Goal: Task Accomplishment & Management: Manage account settings

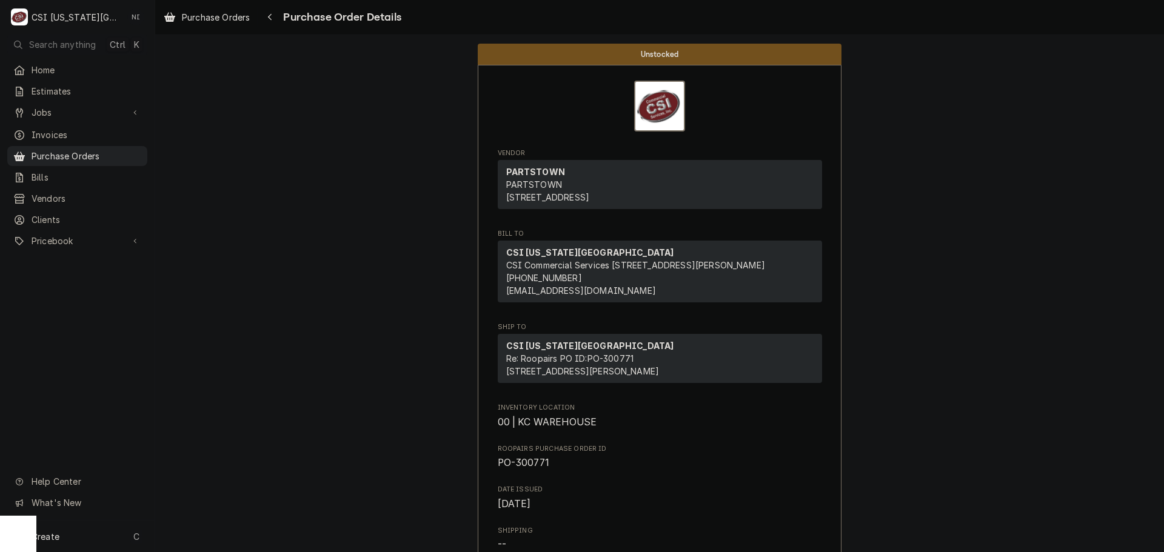
scroll to position [1116, 0]
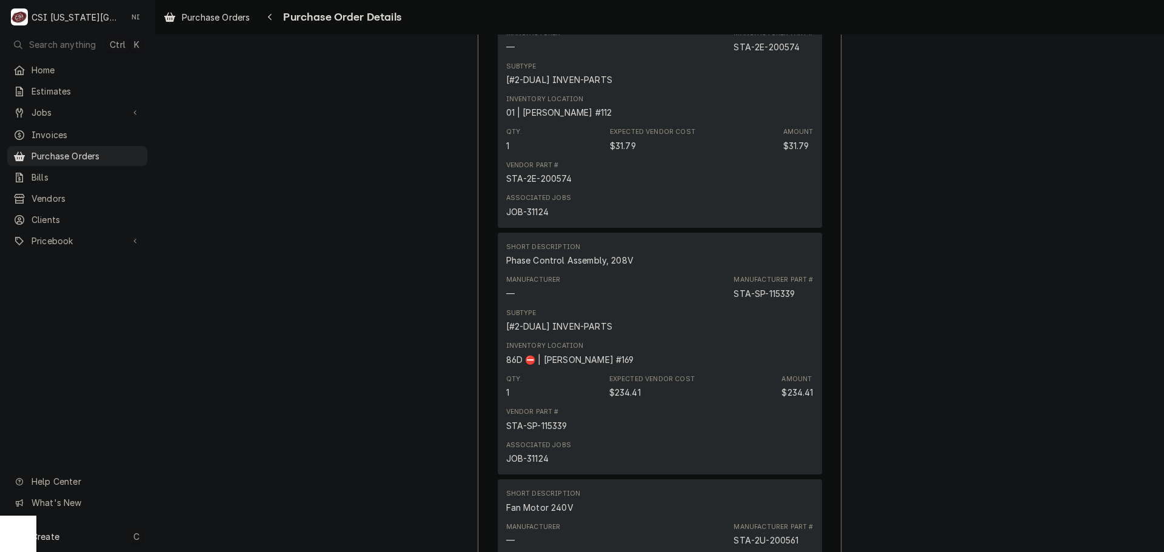
click at [85, 540] on div "Create C" at bounding box center [77, 537] width 155 height 32
click at [236, 458] on div "Purchase Order" at bounding box center [217, 452] width 104 height 15
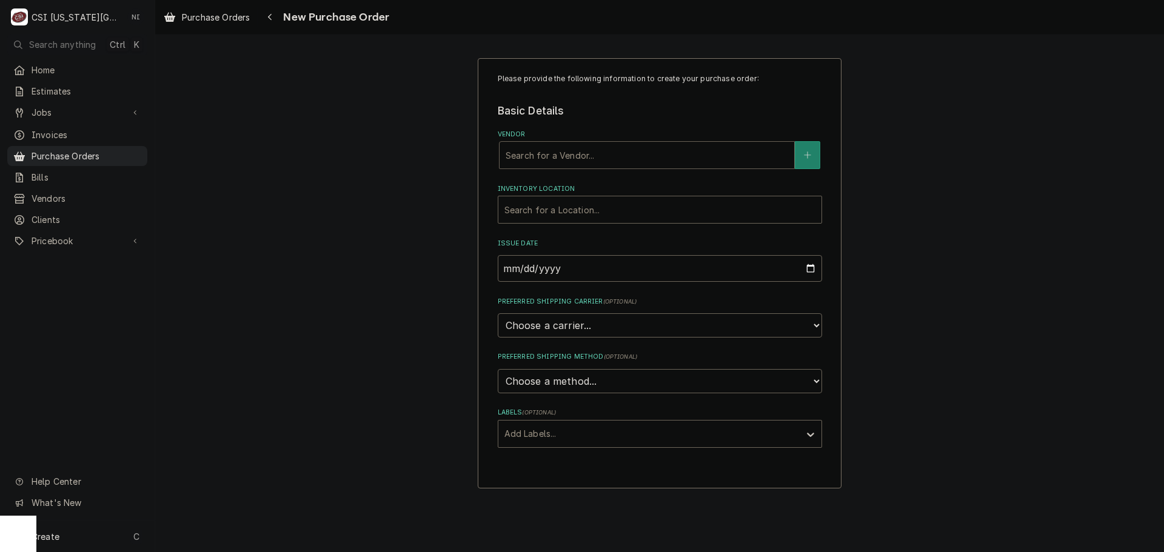
click at [576, 153] on div "Vendor" at bounding box center [646, 155] width 282 height 22
type input "homed"
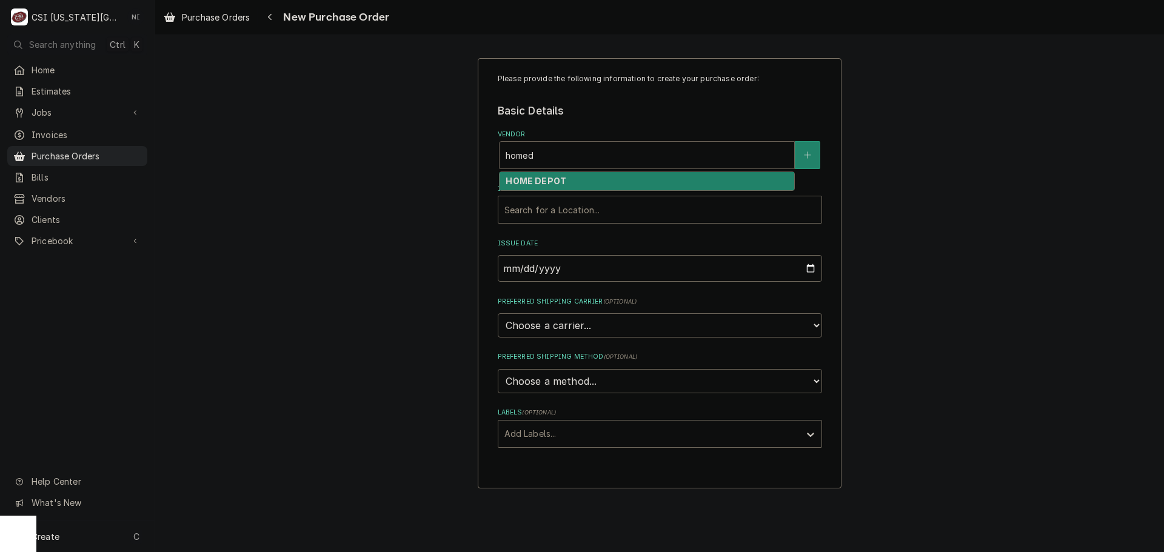
click at [582, 176] on div "HOME DEPOT" at bounding box center [646, 181] width 295 height 19
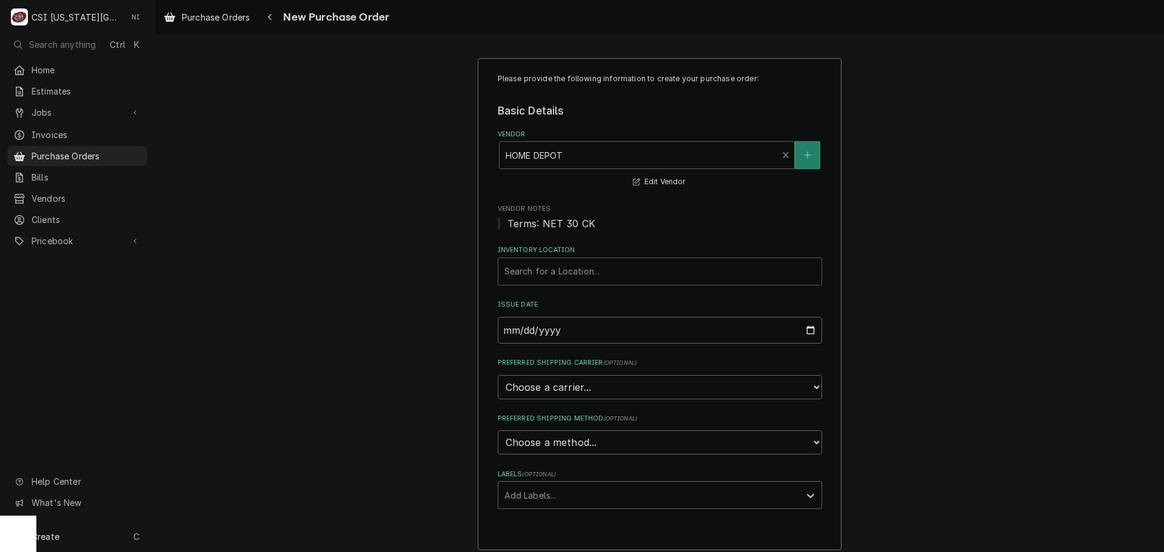
click at [561, 273] on div "Inventory Location" at bounding box center [659, 272] width 311 height 22
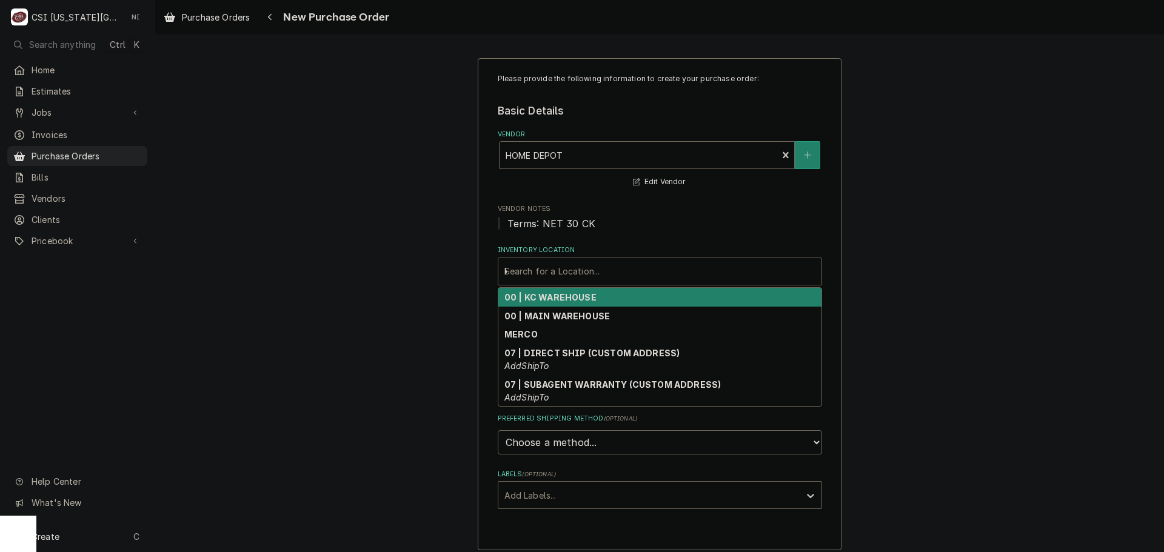
type input "kc"
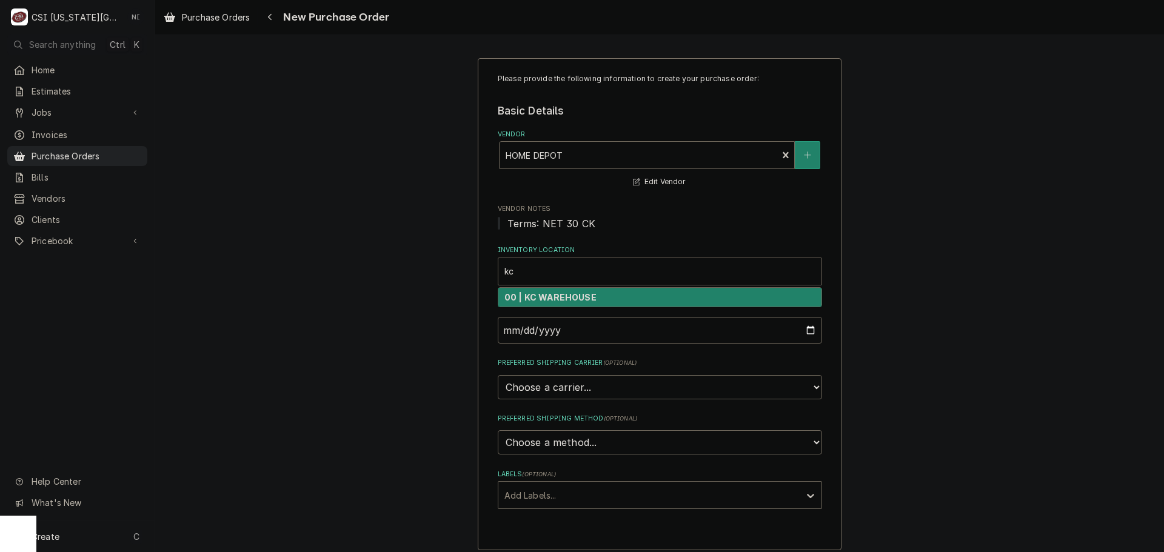
click at [566, 300] on strong "00 | KC WAREHOUSE" at bounding box center [550, 297] width 92 height 10
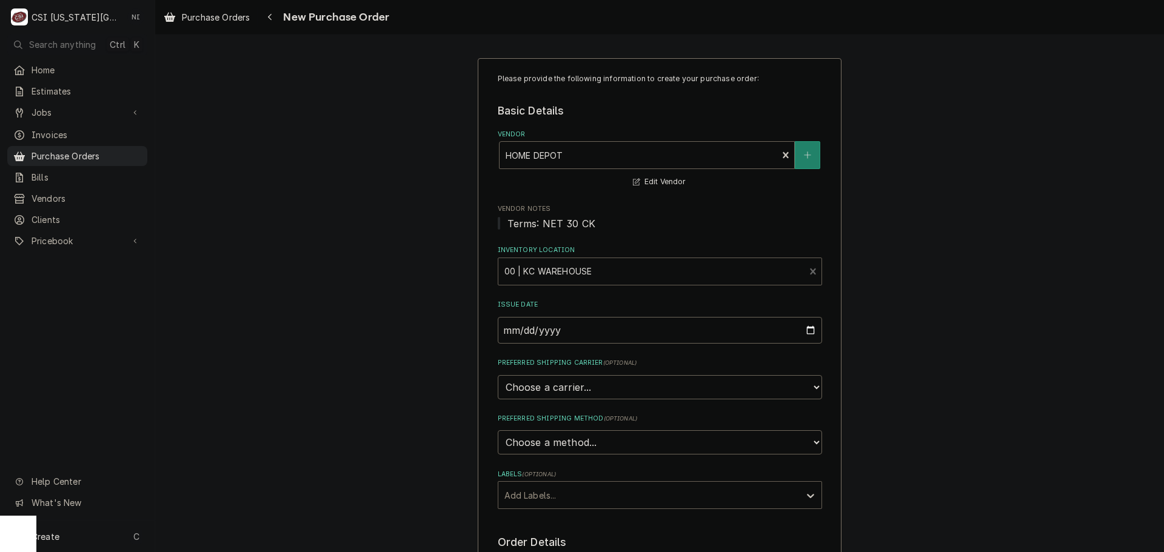
click at [564, 491] on div "Labels" at bounding box center [648, 495] width 289 height 22
click at [541, 541] on div "² Local Pickup 🛍️" at bounding box center [659, 540] width 323 height 19
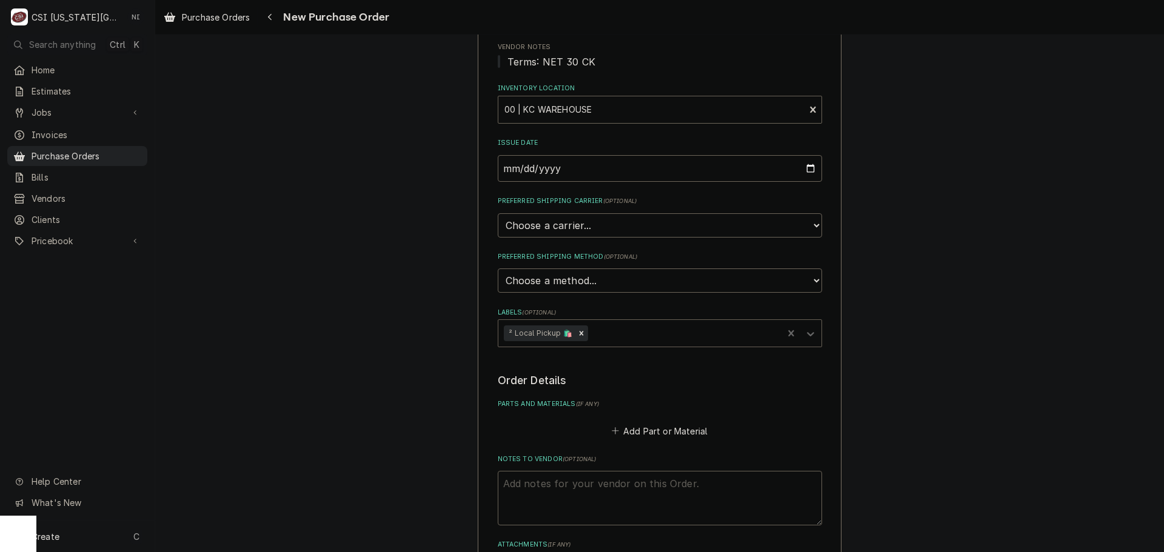
scroll to position [242, 0]
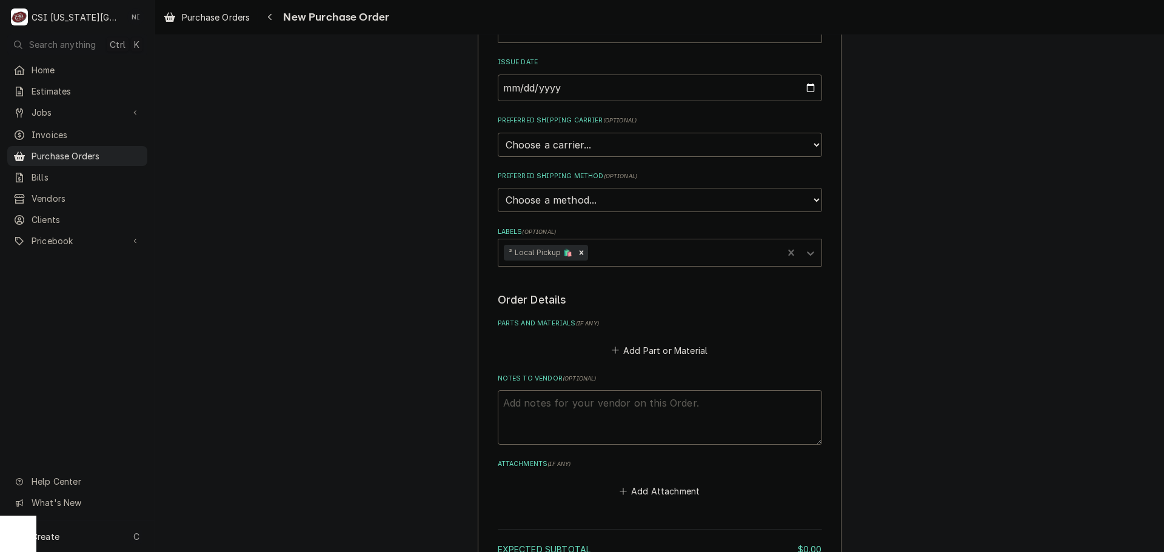
click at [599, 403] on textarea "Notes to Vendor ( optional )" at bounding box center [660, 417] width 324 height 55
type textarea "x"
type textarea "B"
type textarea "x"
type textarea "BB"
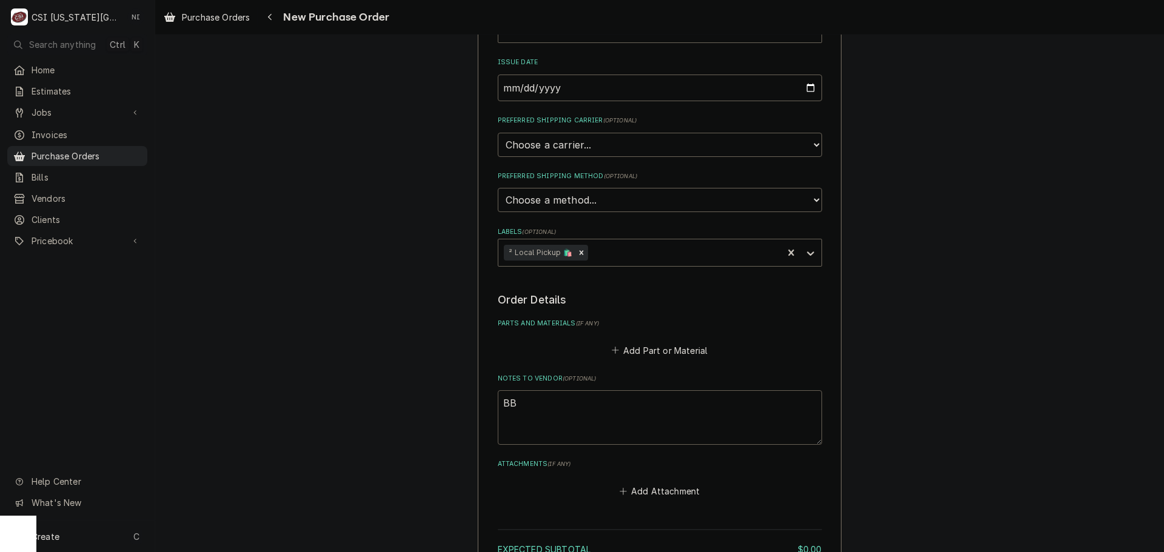
type textarea "x"
type textarea "BB"
click at [649, 344] on button "Add Part or Material" at bounding box center [659, 350] width 100 height 17
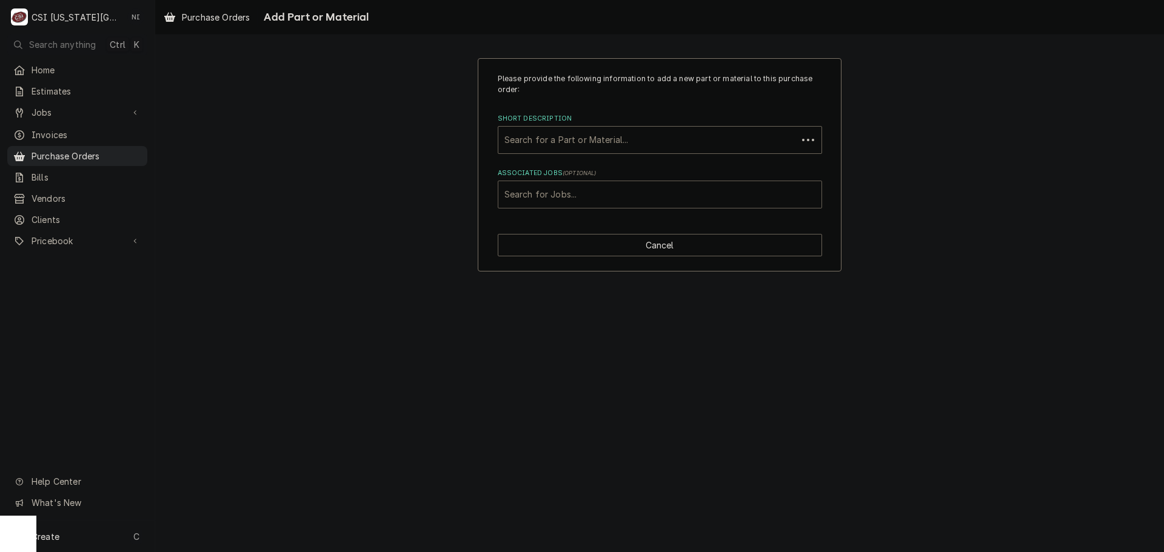
click at [621, 199] on div "Associated Jobs" at bounding box center [659, 195] width 311 height 22
type input "31798"
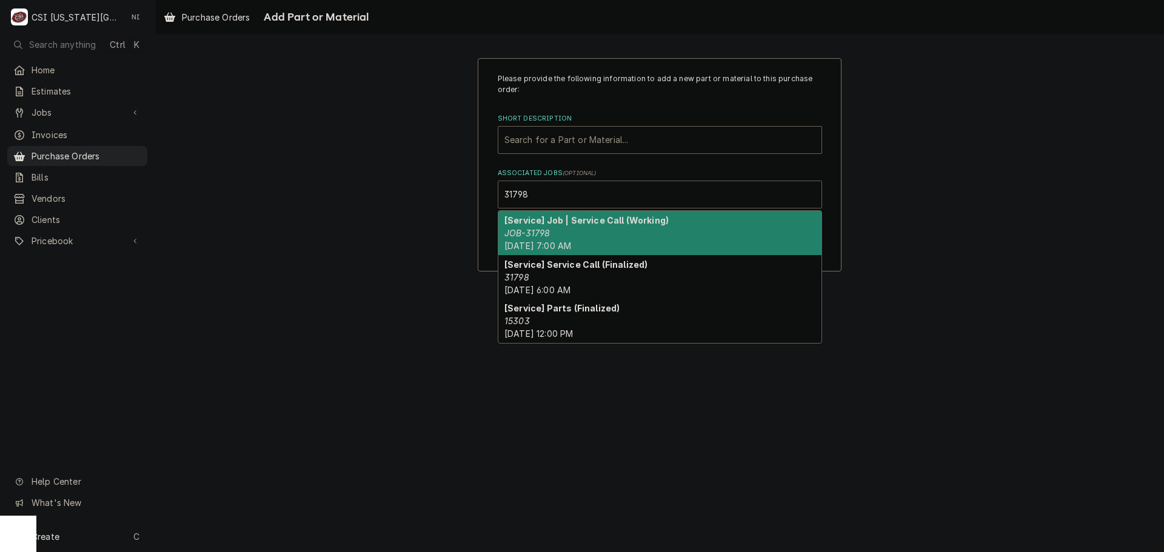
click at [565, 241] on span "Mon, Aug 25th, 2025 - 7:00 AM" at bounding box center [537, 246] width 67 height 10
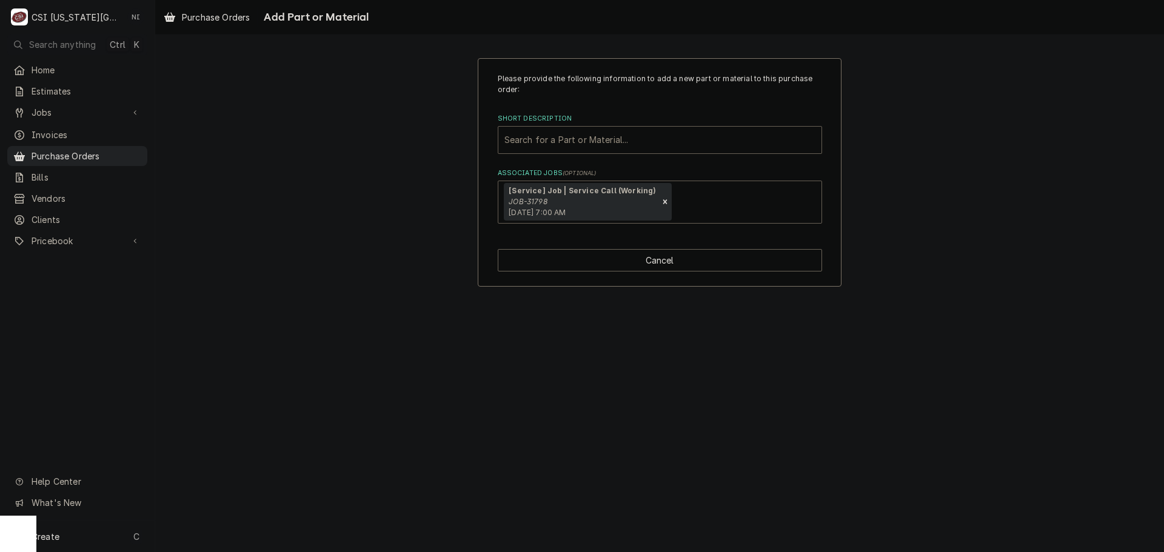
click at [536, 135] on div "Short Description" at bounding box center [659, 140] width 311 height 22
type input "misc serv"
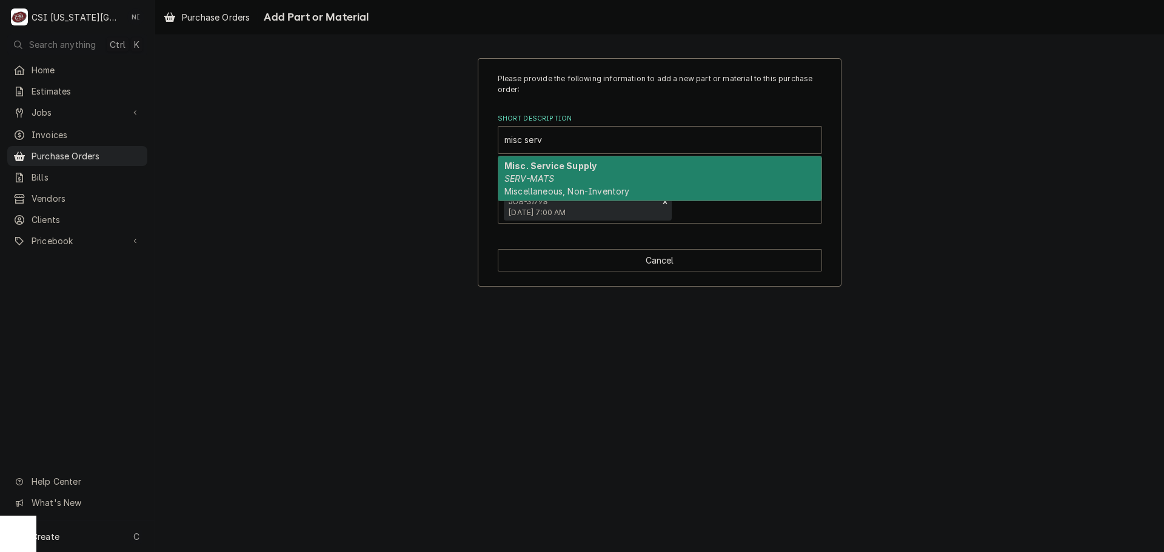
drag, startPoint x: 570, startPoint y: 181, endPoint x: 564, endPoint y: 184, distance: 6.5
click at [568, 181] on div "Misc. Service Supply SERV-MATS Miscellaneous, Non-Inventory" at bounding box center [659, 178] width 323 height 44
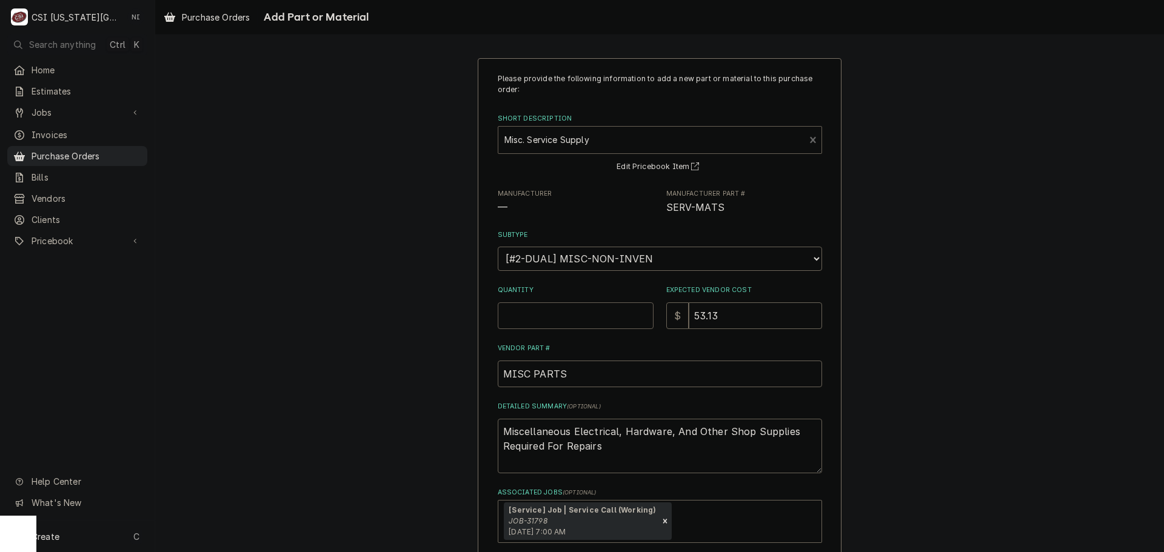
click at [555, 311] on input "Quantity" at bounding box center [576, 315] width 156 height 27
type textarea "x"
type input "1"
type textarea "x"
type input "0"
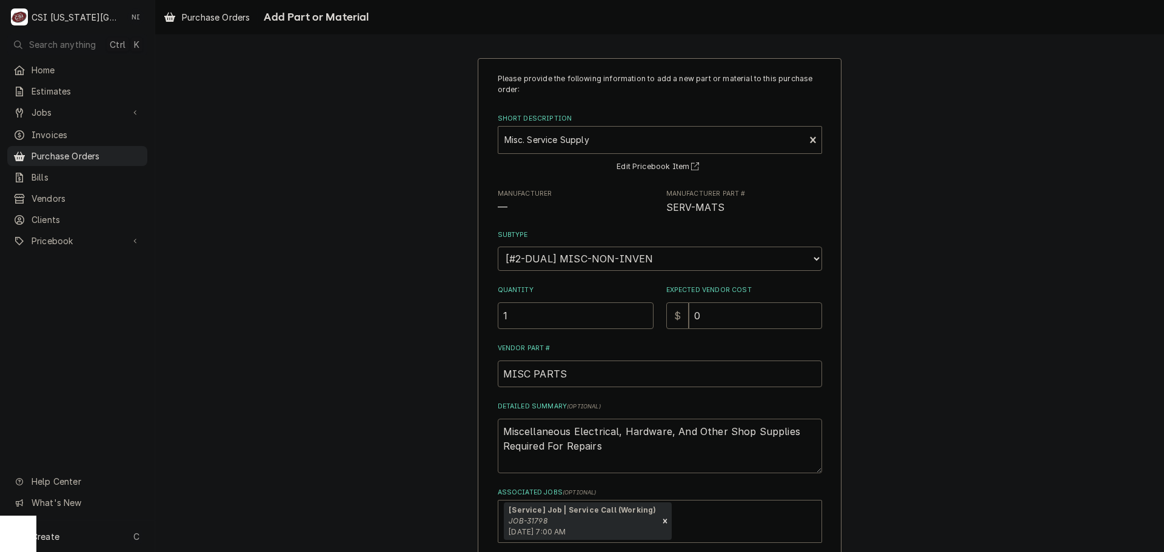
drag, startPoint x: 479, startPoint y: 439, endPoint x: 370, endPoint y: 399, distance: 116.2
click at [382, 405] on div "Please provide the following information to add a new part or material to this …" at bounding box center [659, 332] width 1008 height 570
type textarea "x"
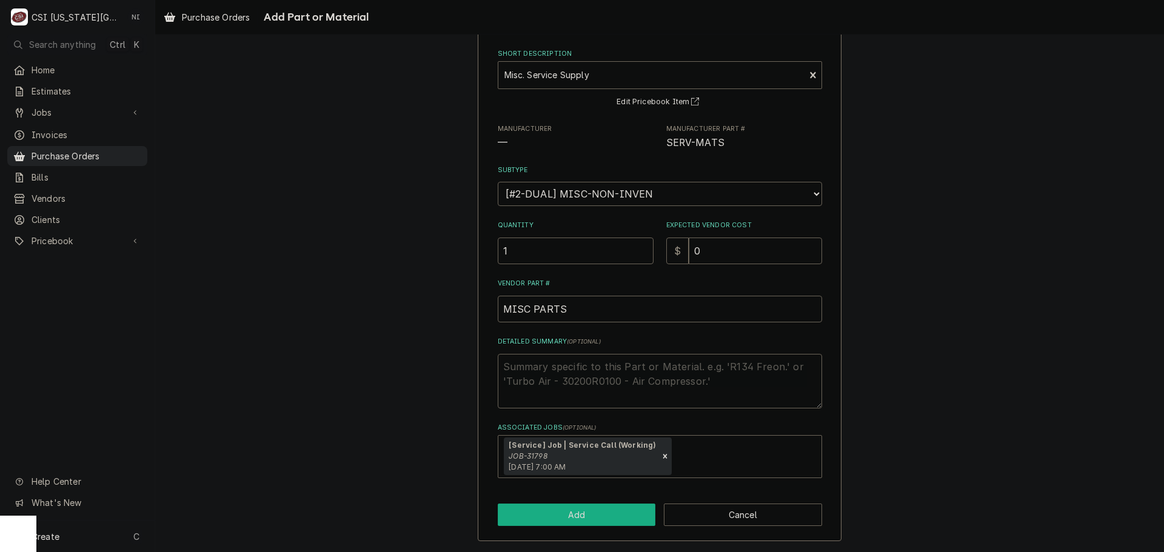
click at [574, 508] on button "Add" at bounding box center [577, 515] width 158 height 22
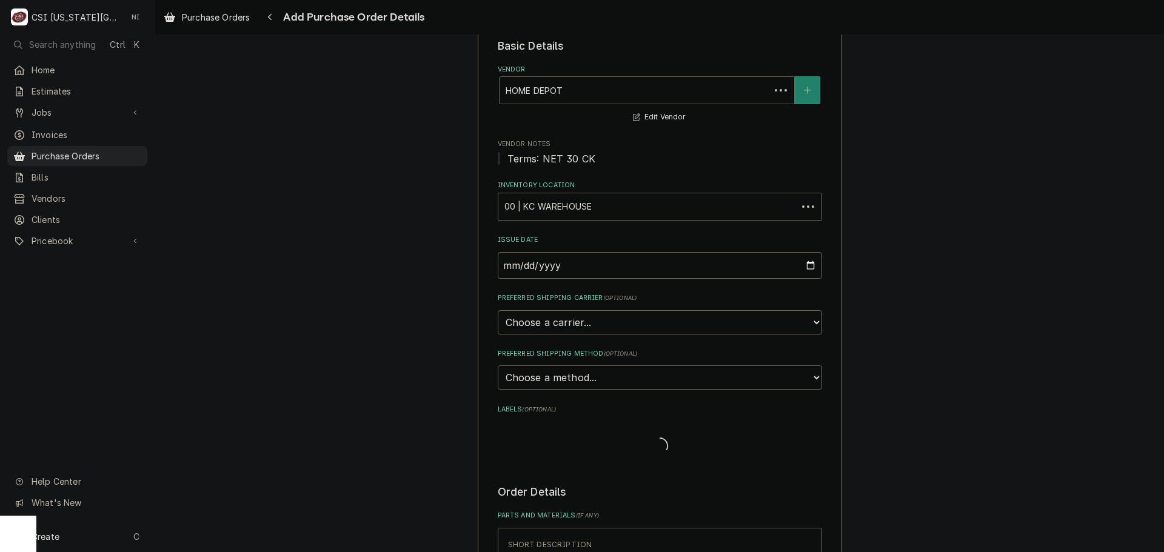
scroll to position [242, 0]
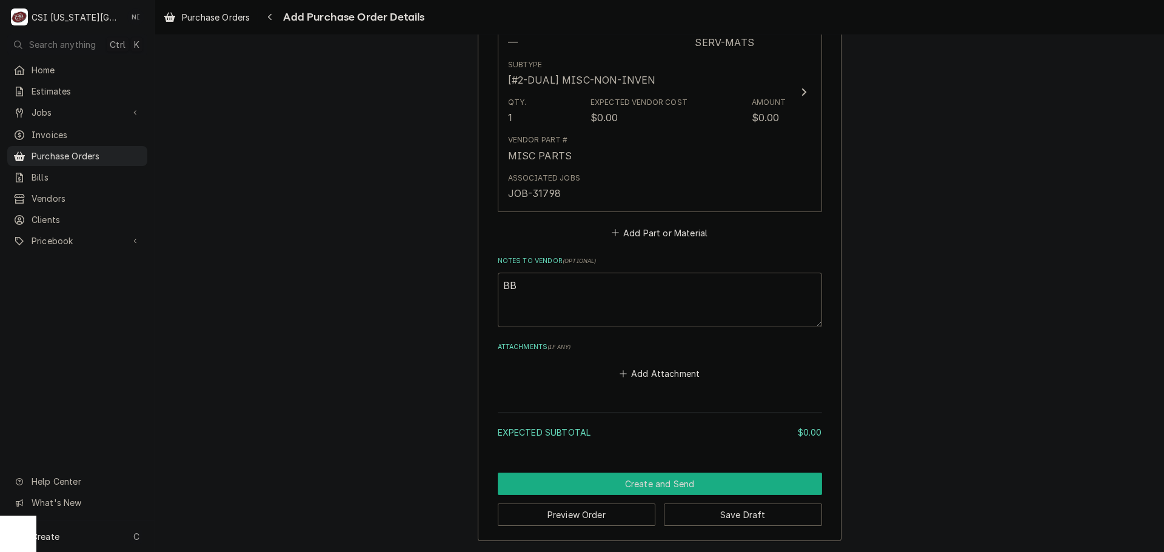
click at [772, 479] on button "Create and Send" at bounding box center [660, 484] width 324 height 22
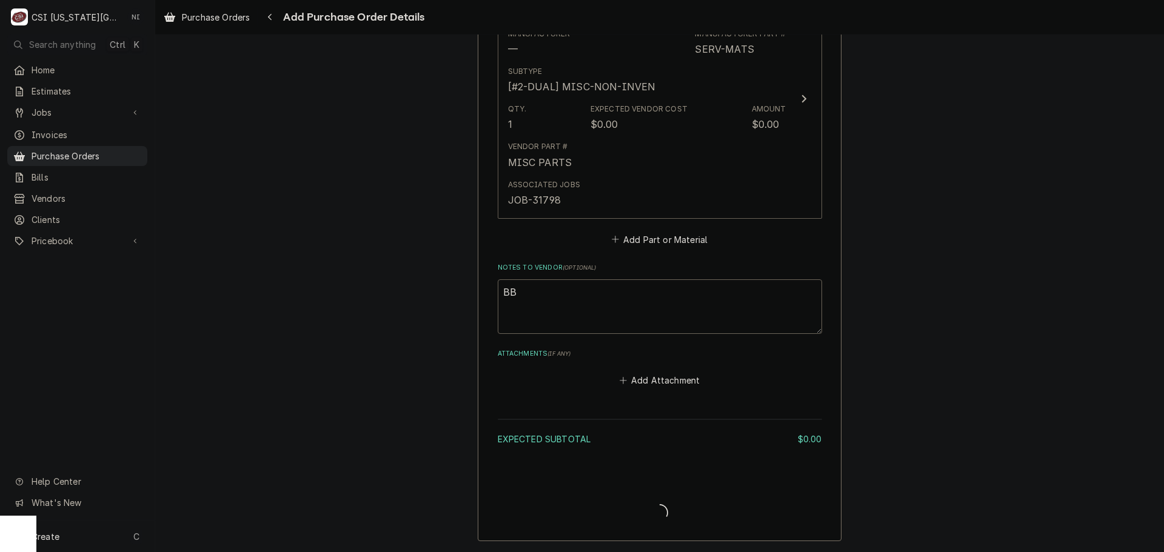
scroll to position [599, 0]
type textarea "x"
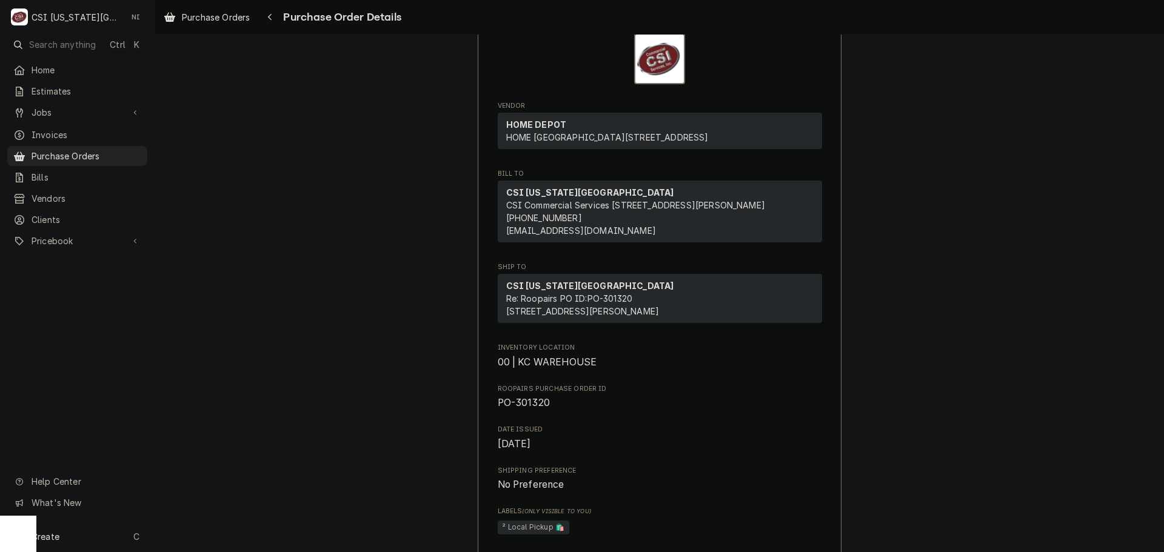
scroll to position [121, 0]
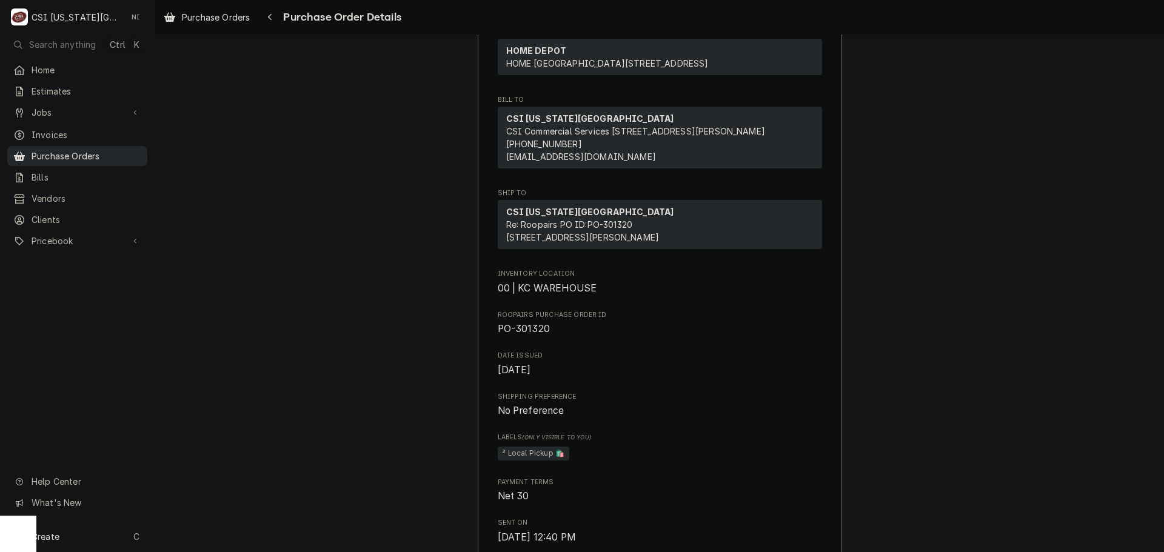
click at [95, 150] on span "Purchase Orders" at bounding box center [87, 156] width 110 height 13
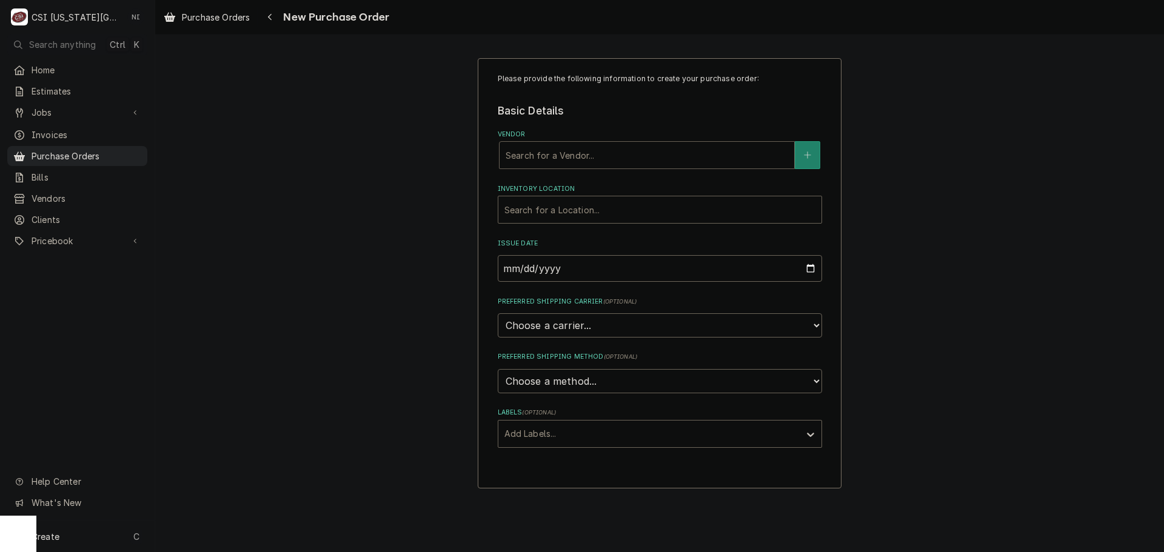
click at [593, 151] on div "Vendor" at bounding box center [646, 155] width 282 height 22
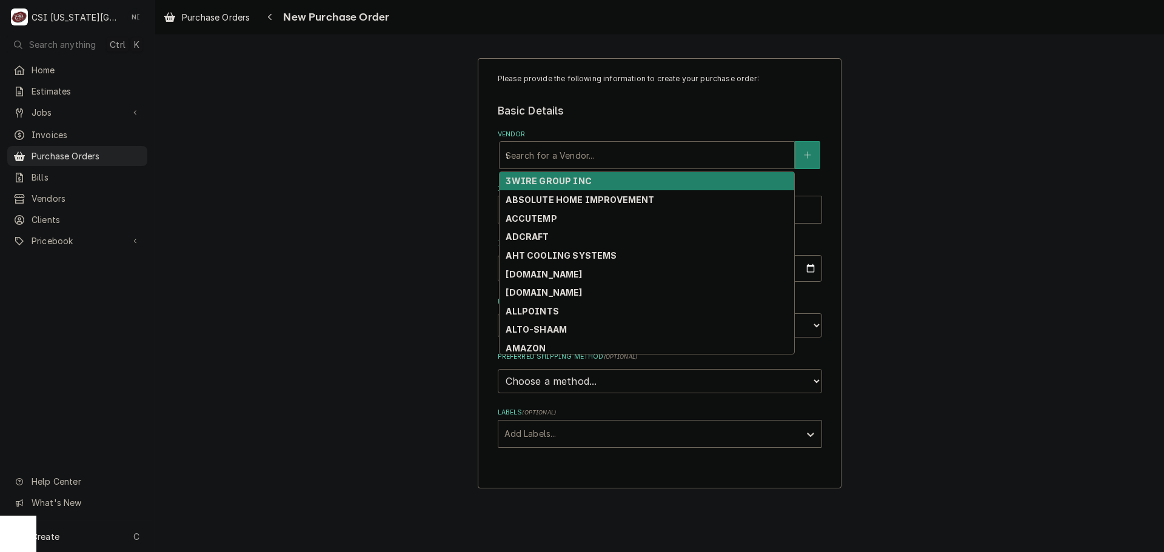
type input "wind"
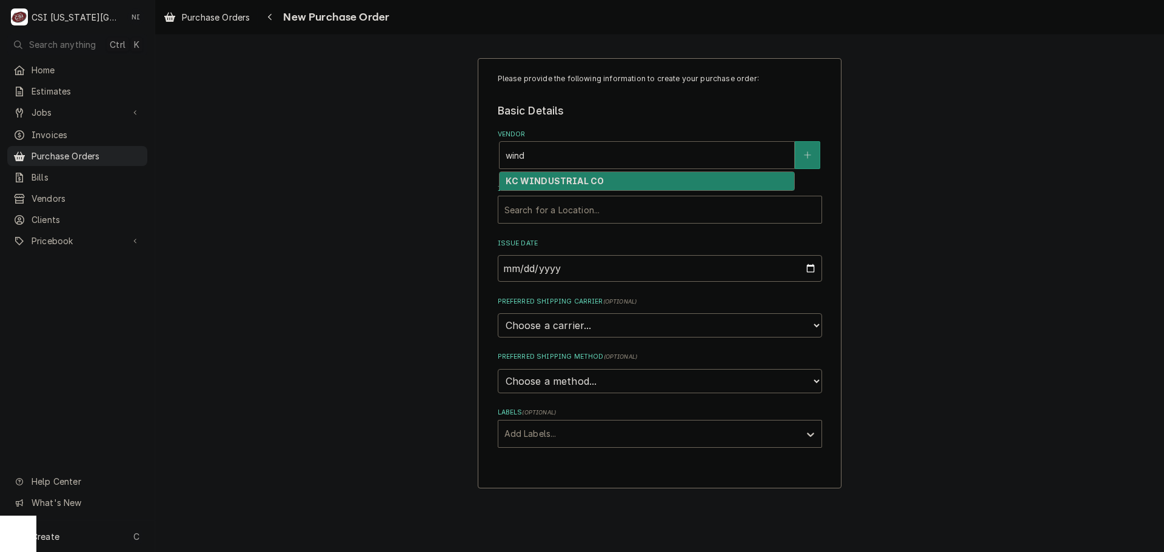
click at [590, 181] on strong "KC WINDUSTRIAL CO" at bounding box center [554, 181] width 98 height 10
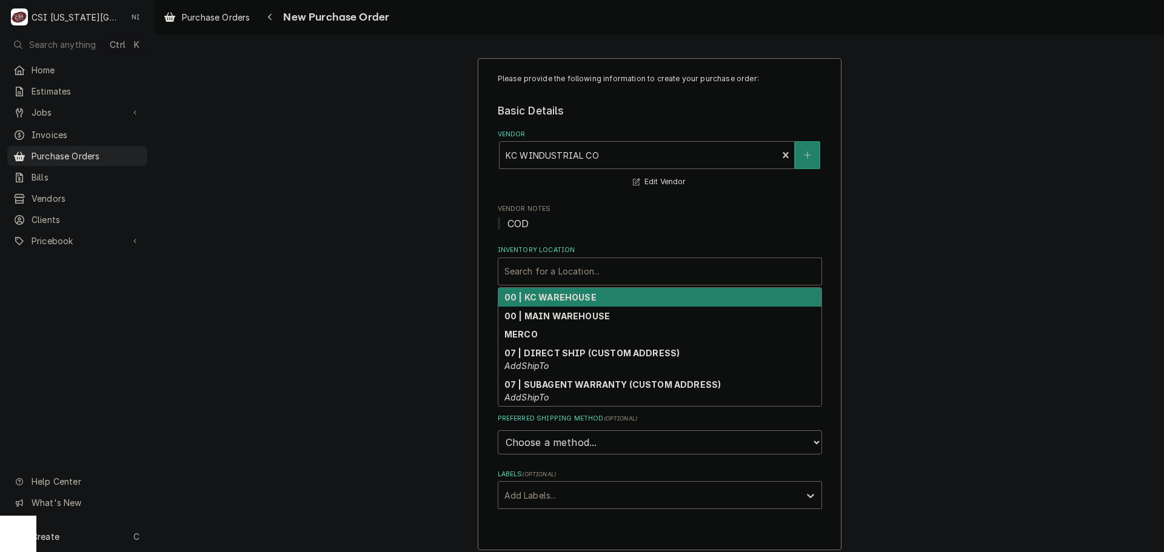
click at [553, 281] on div "Inventory Location" at bounding box center [659, 272] width 311 height 22
click at [552, 299] on strong "00 | KC WAREHOUSE" at bounding box center [550, 297] width 92 height 10
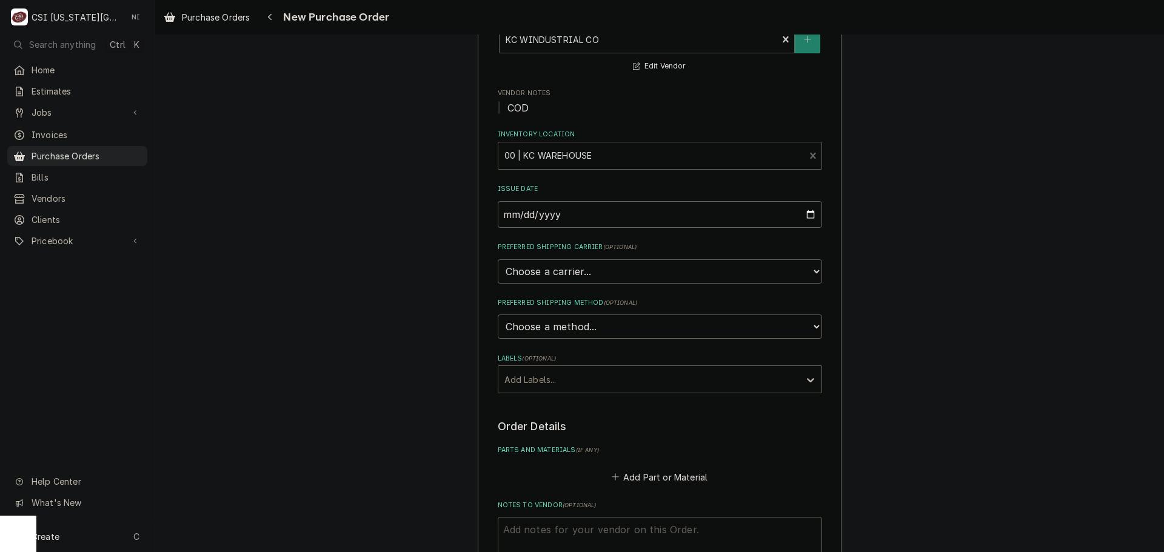
scroll to position [303, 0]
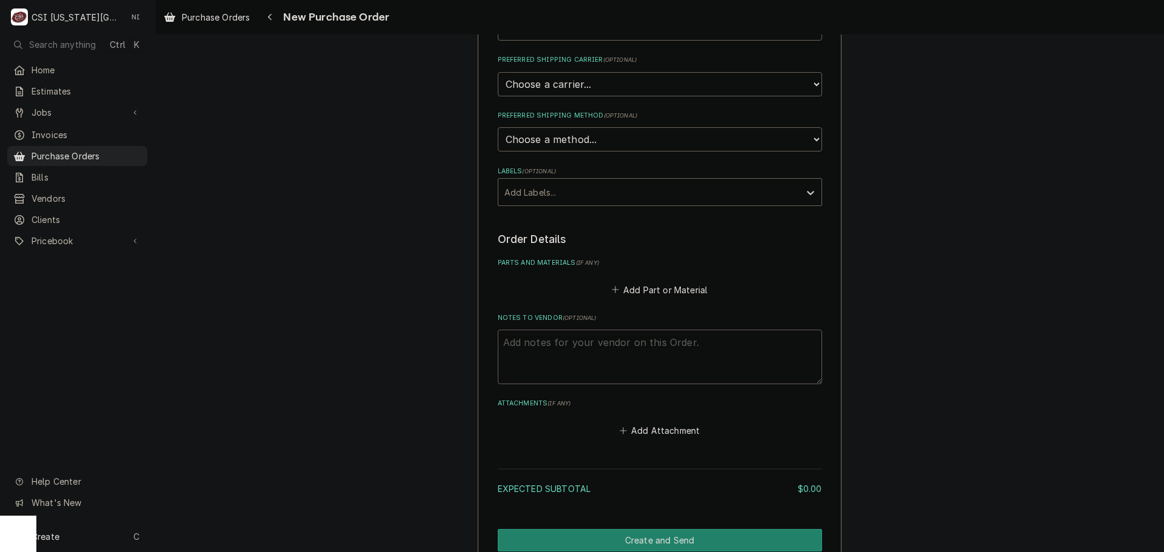
click at [564, 348] on textarea "Notes to Vendor ( optional )" at bounding box center [660, 357] width 324 height 55
type textarea "x"
type textarea "t"
type textarea "x"
type textarea "te"
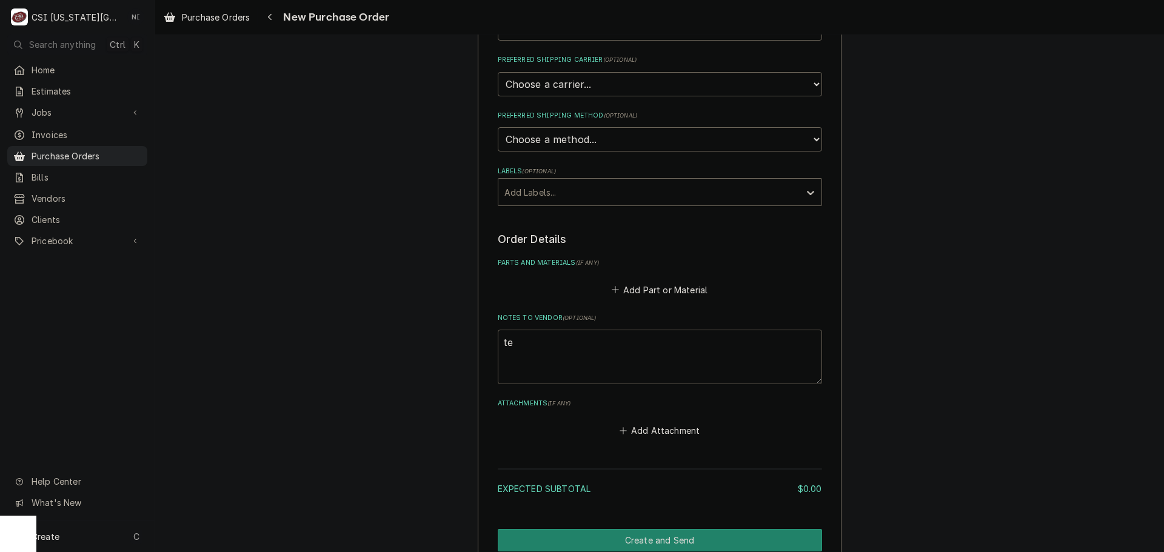
type textarea "x"
type textarea "t"
type textarea "x"
type textarea "tr"
type textarea "x"
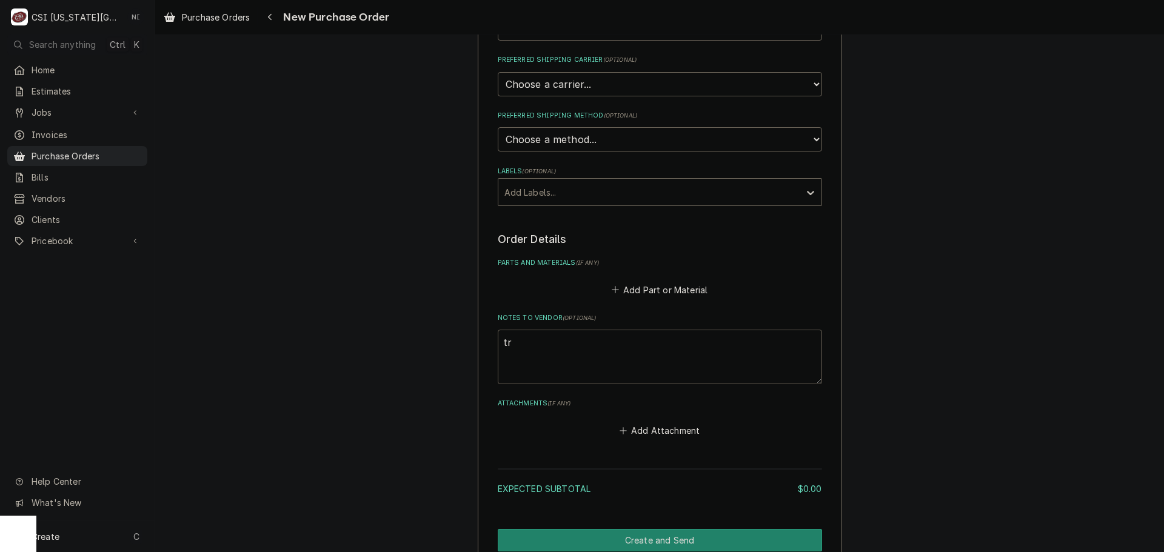
type textarea "tre"
type textarea "x"
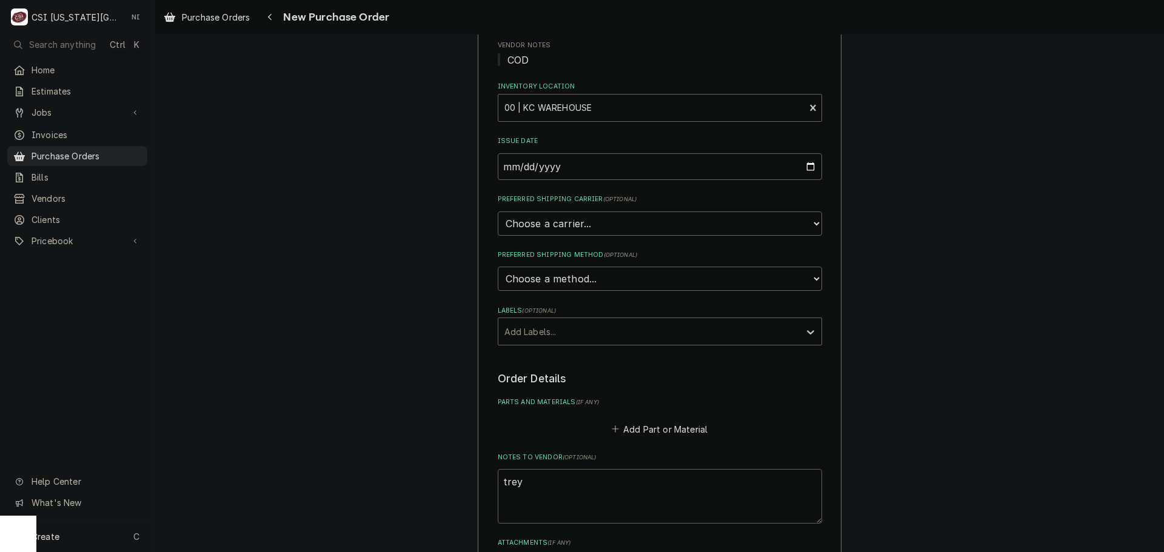
scroll to position [359, 0]
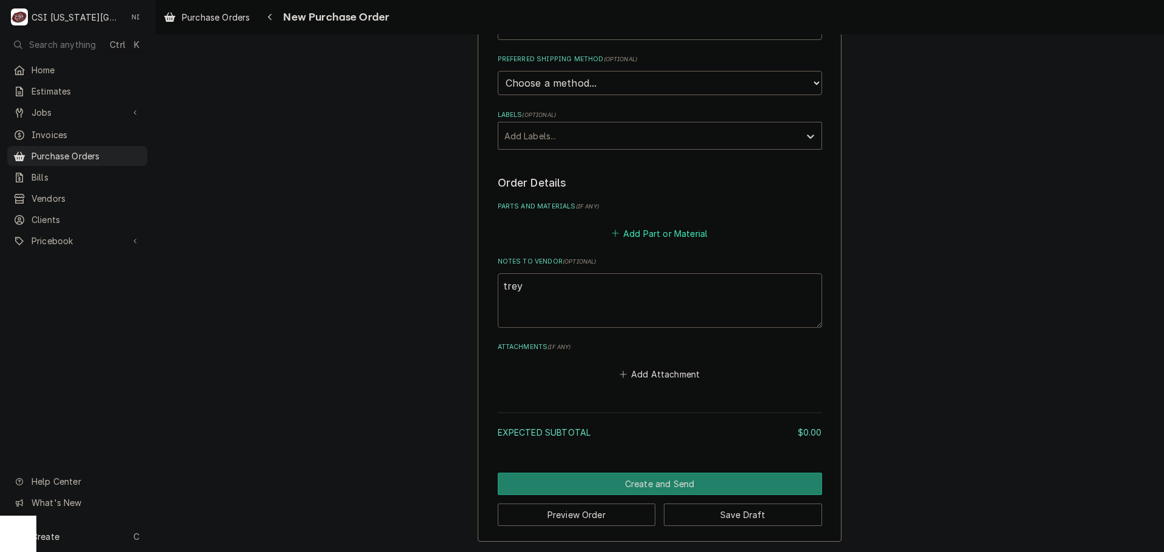
type textarea "trey"
click at [648, 238] on button "Add Part or Material" at bounding box center [659, 233] width 100 height 17
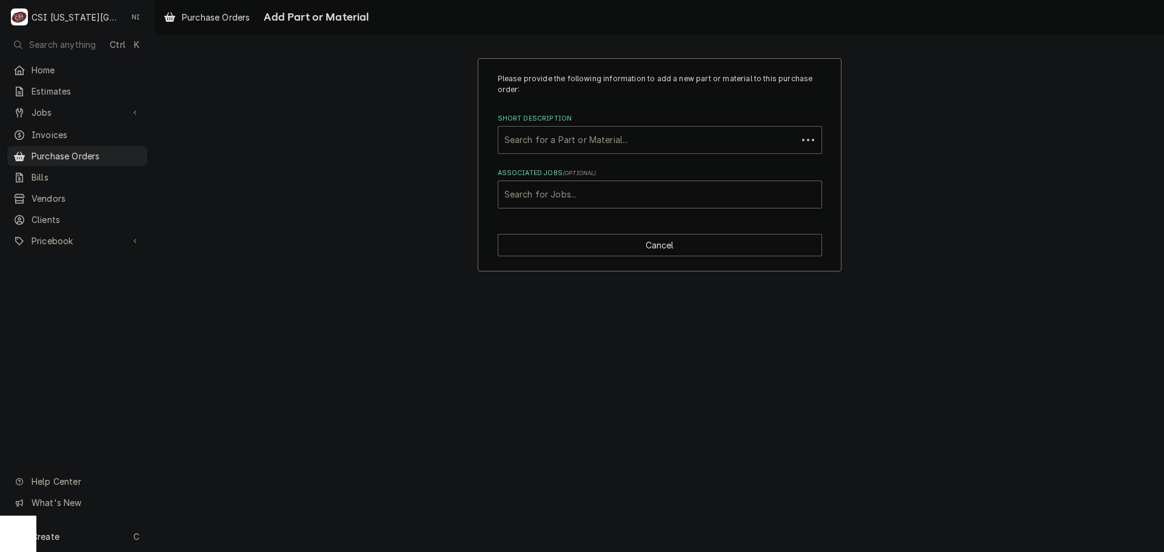
click at [595, 135] on div "Short Description" at bounding box center [647, 140] width 287 height 22
type input "misc pro"
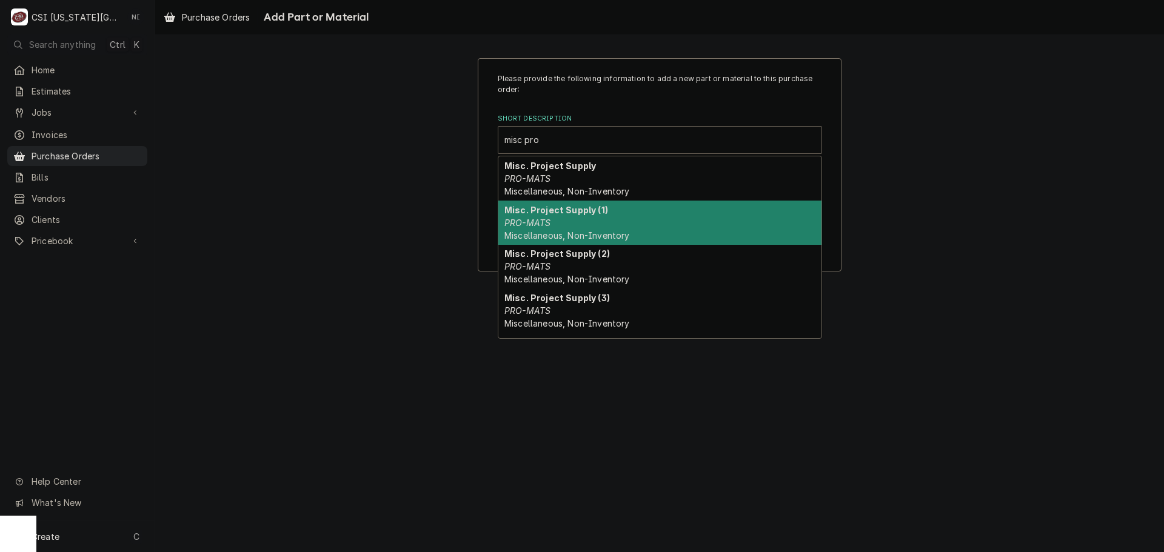
click at [587, 208] on strong "Misc. Project Supply (1)" at bounding box center [556, 210] width 104 height 10
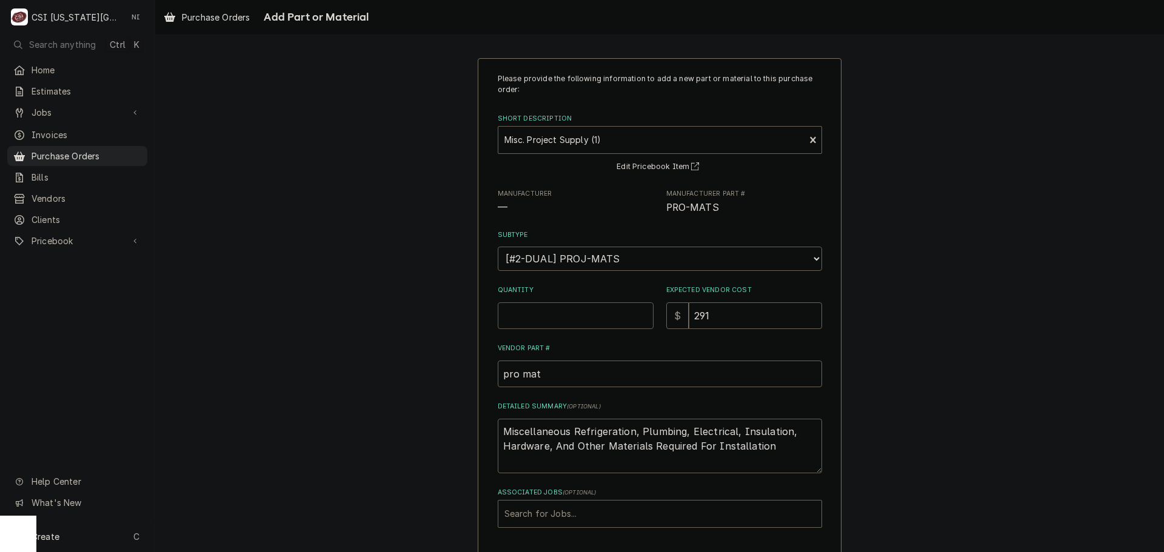
click at [588, 318] on input "Quantity" at bounding box center [576, 315] width 156 height 27
type textarea "x"
type input "1"
type textarea "x"
type input "0"
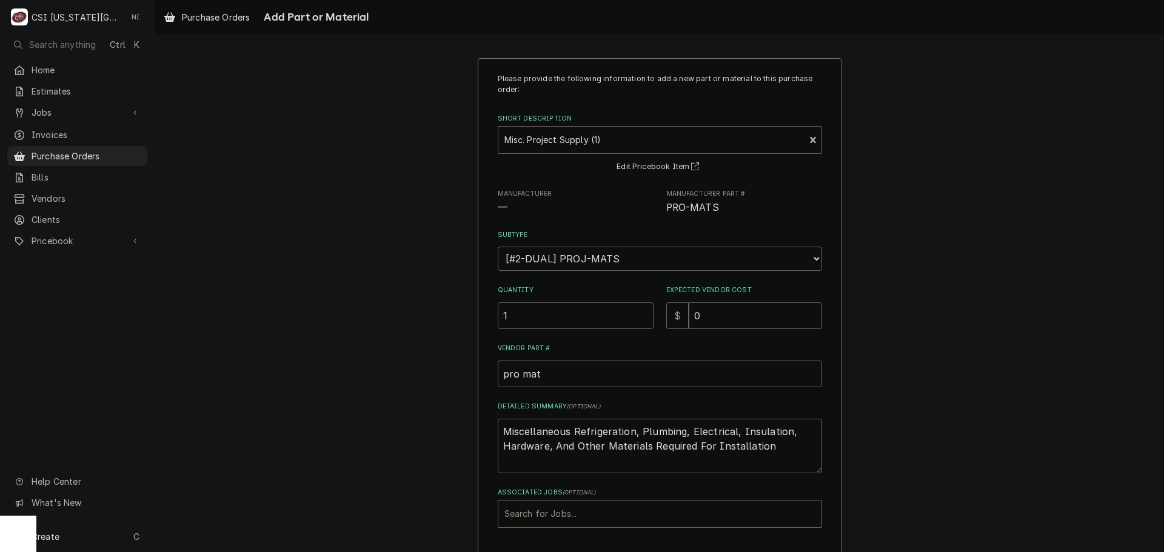
drag, startPoint x: 462, startPoint y: 411, endPoint x: 268, endPoint y: 357, distance: 201.9
click at [271, 364] on div "Please provide the following information to add a new part or material to this …" at bounding box center [659, 324] width 1008 height 554
type textarea "x"
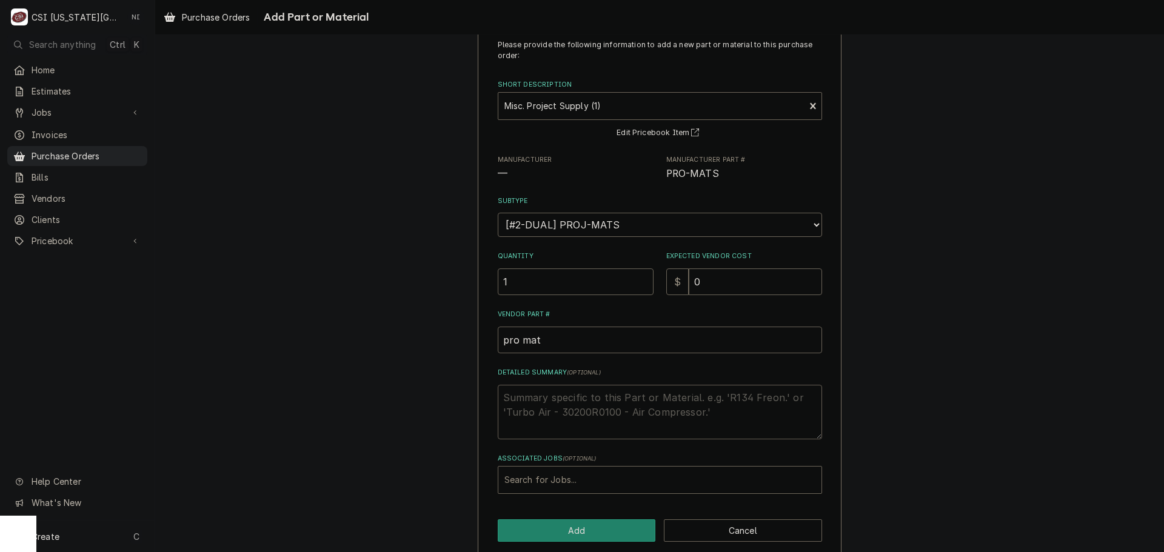
scroll to position [50, 0]
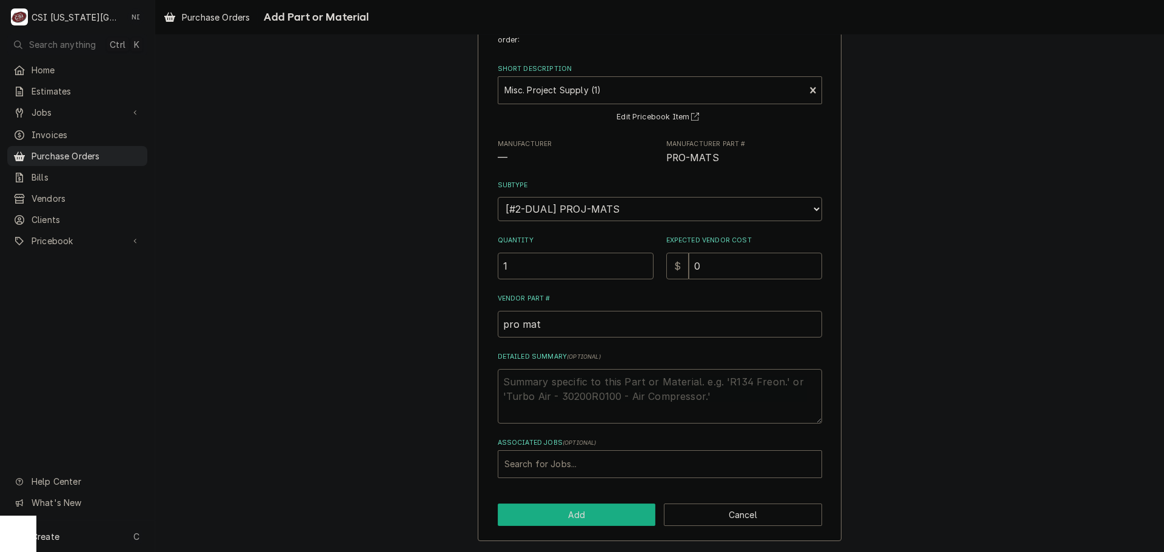
click at [596, 519] on button "Add" at bounding box center [577, 515] width 158 height 22
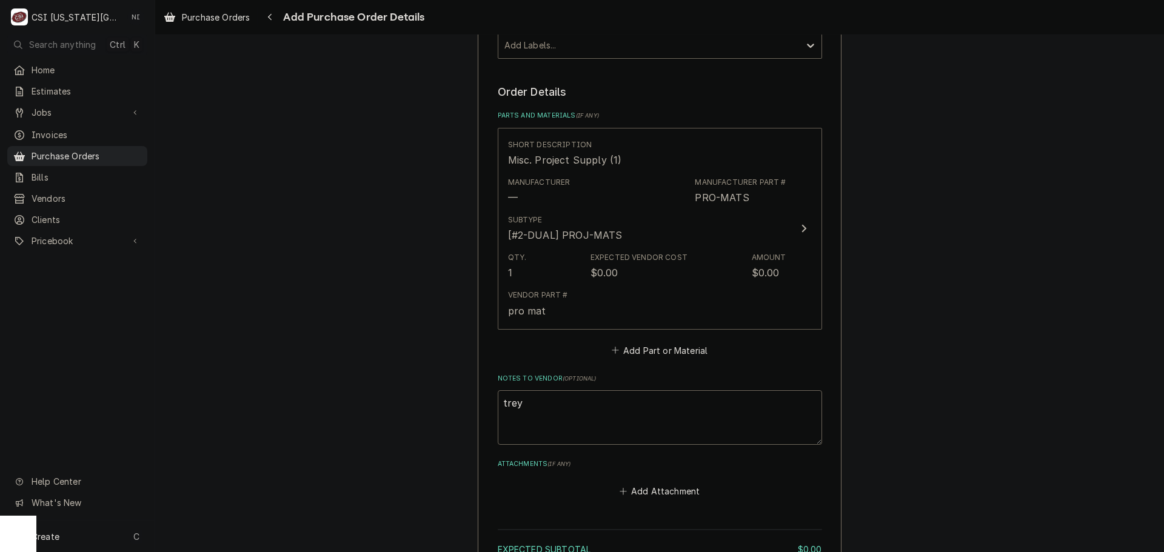
scroll to position [567, 0]
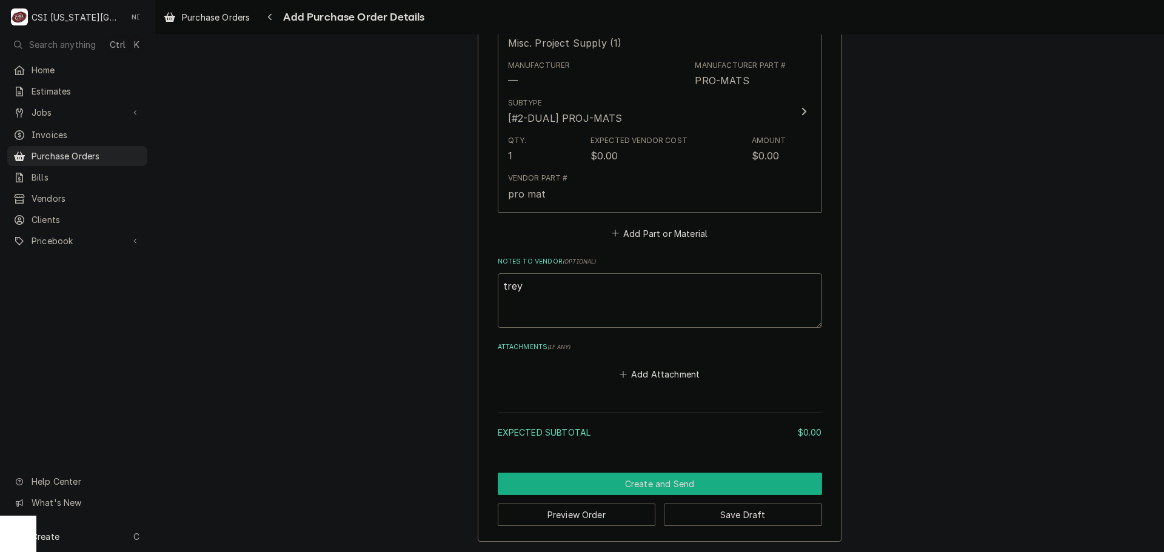
click at [654, 482] on button "Create and Send" at bounding box center [660, 484] width 324 height 22
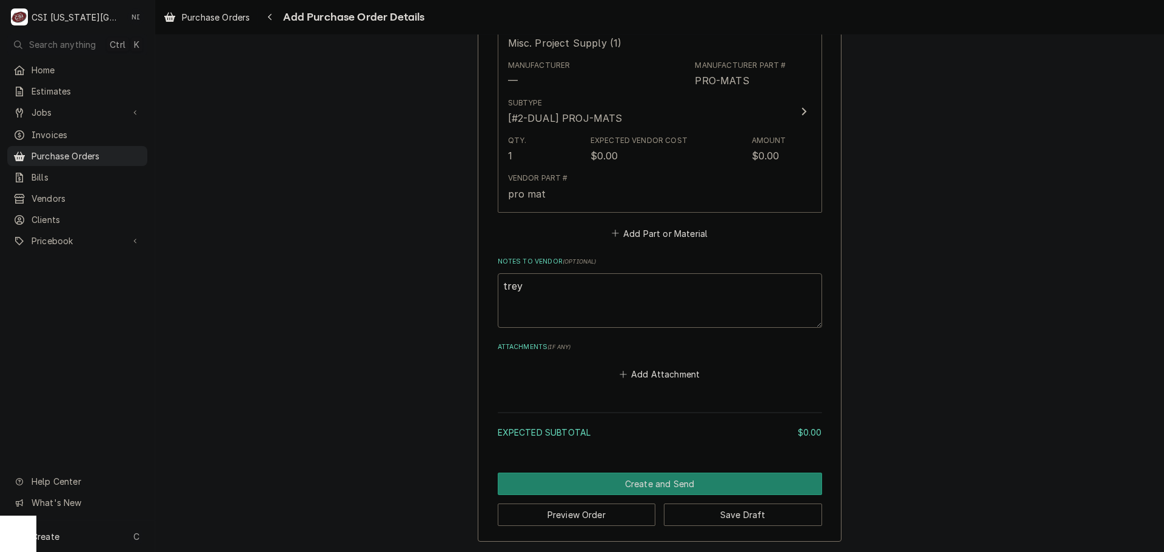
scroll to position [561, 0]
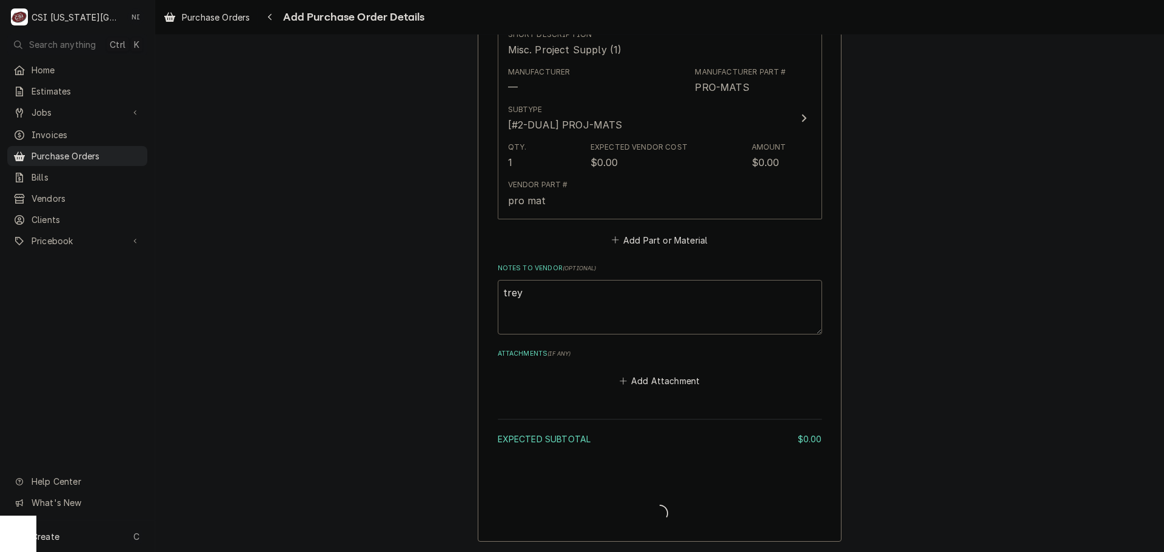
type textarea "x"
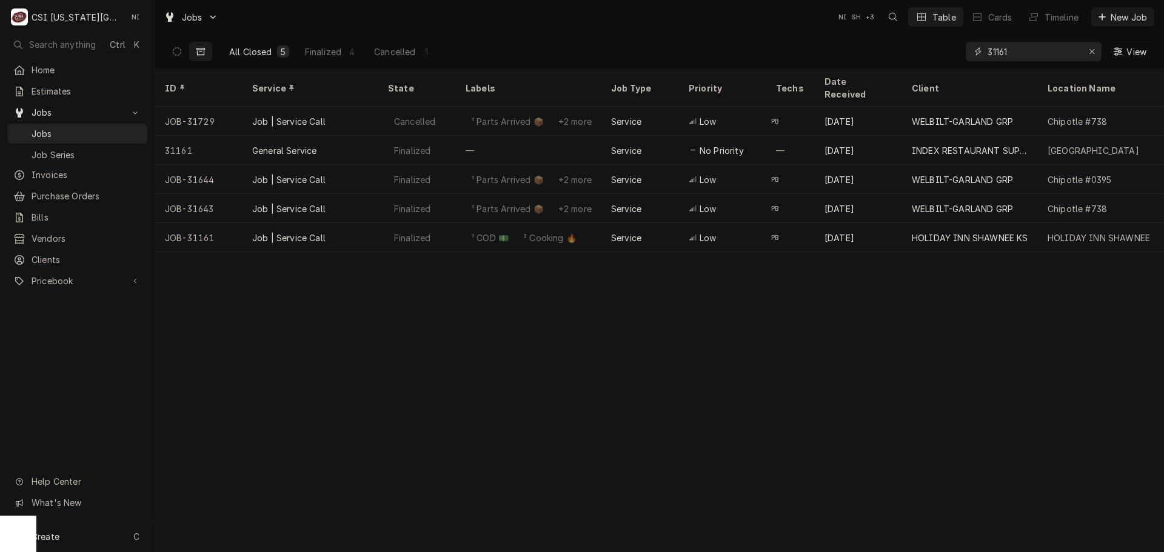
drag, startPoint x: 1030, startPoint y: 50, endPoint x: 918, endPoint y: 57, distance: 112.3
click at [919, 57] on div "All Closed 5 Finalized 4 Cancelled 1 31161 View" at bounding box center [659, 52] width 989 height 34
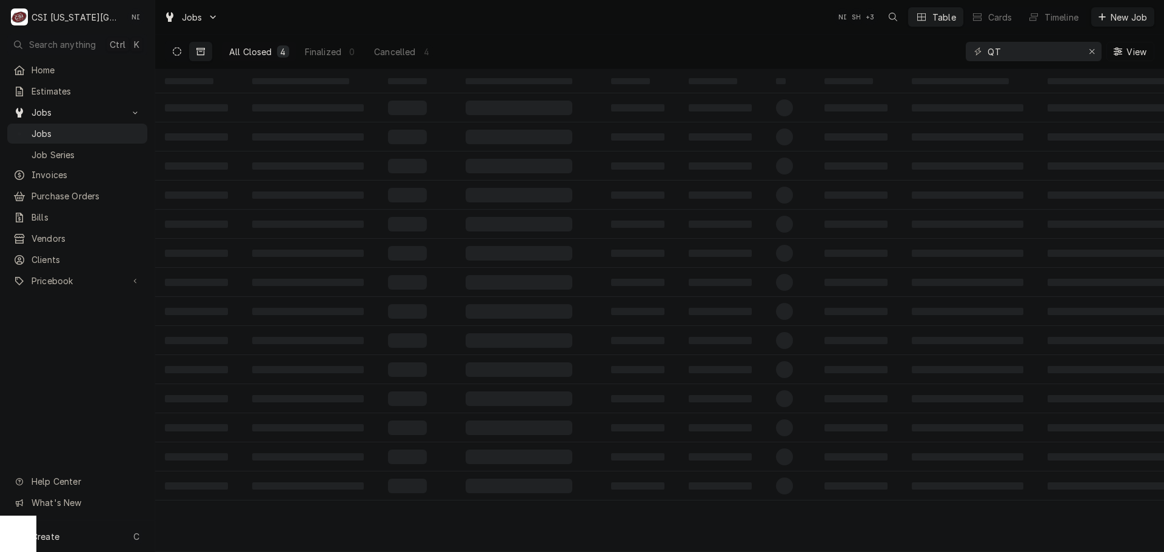
click at [174, 51] on icon "Dynamic Content Wrapper" at bounding box center [177, 51] width 8 height 8
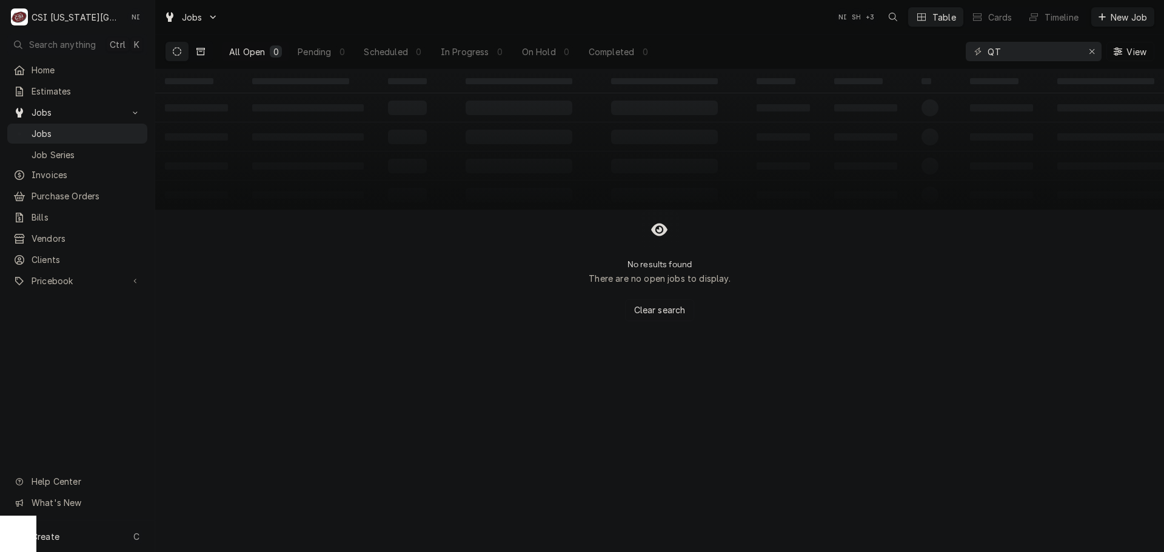
click at [200, 56] on button "Dynamic Content Wrapper" at bounding box center [200, 51] width 23 height 19
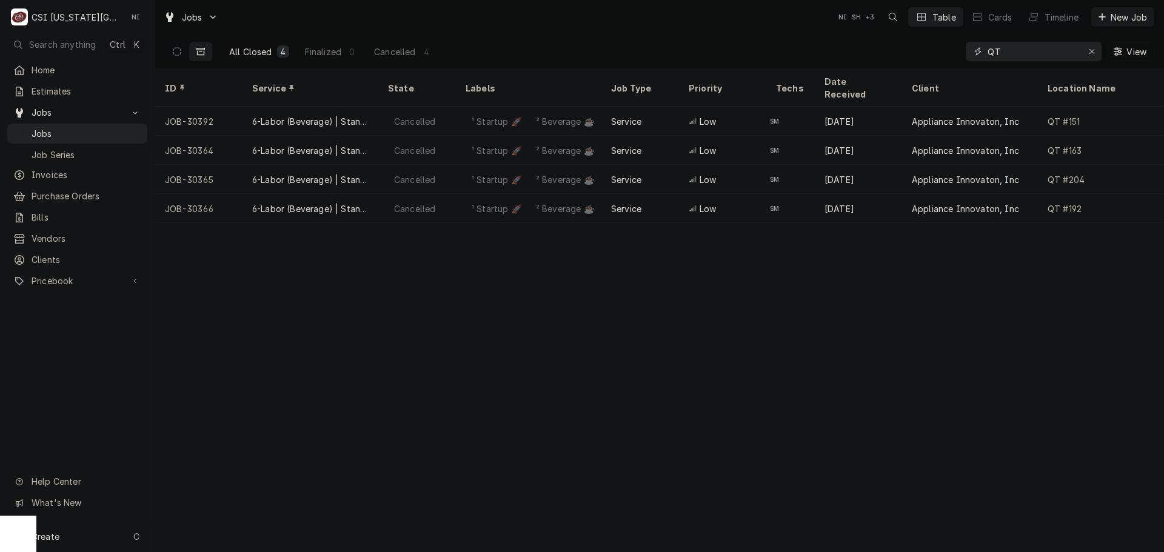
drag, startPoint x: 1000, startPoint y: 48, endPoint x: 919, endPoint y: 54, distance: 80.8
click at [919, 54] on div "All Closed 4 Finalized 0 Cancelled 4 QT View" at bounding box center [659, 52] width 989 height 34
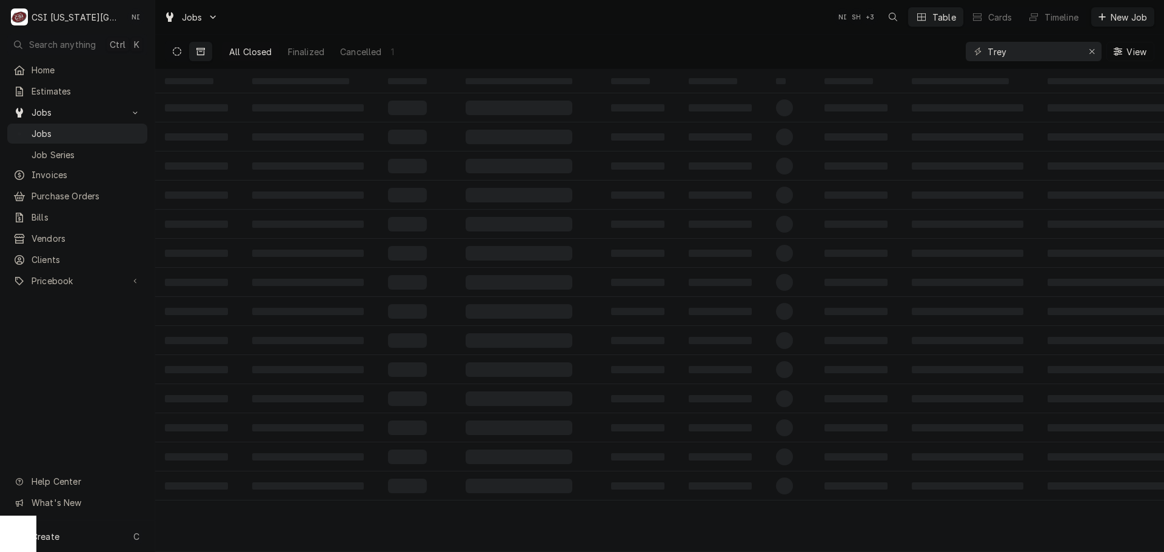
click at [173, 56] on button "Dynamic Content Wrapper" at bounding box center [176, 51] width 23 height 19
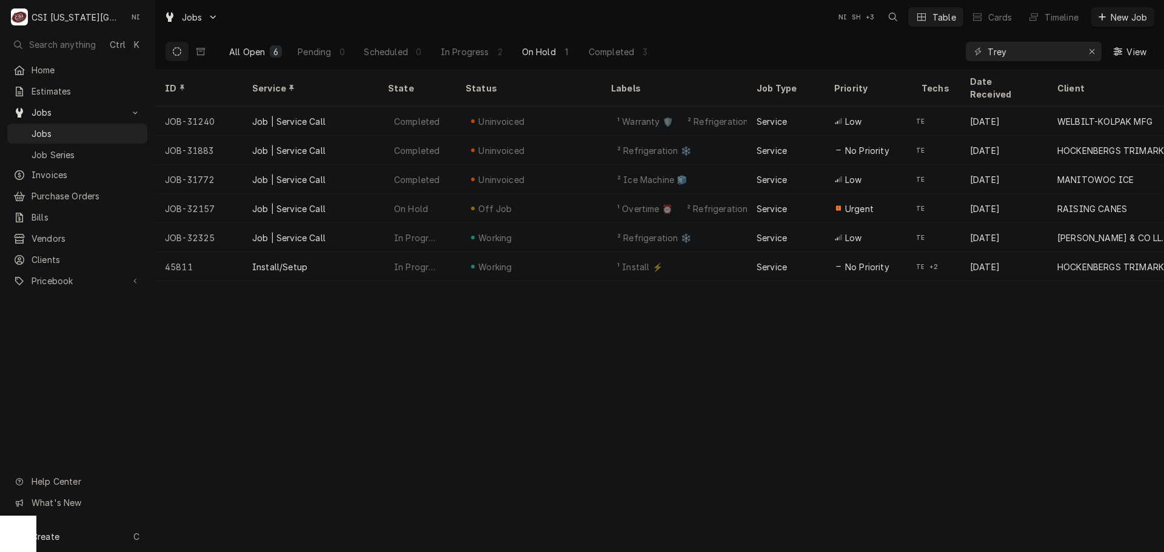
click at [529, 48] on div "On Hold" at bounding box center [539, 51] width 34 height 13
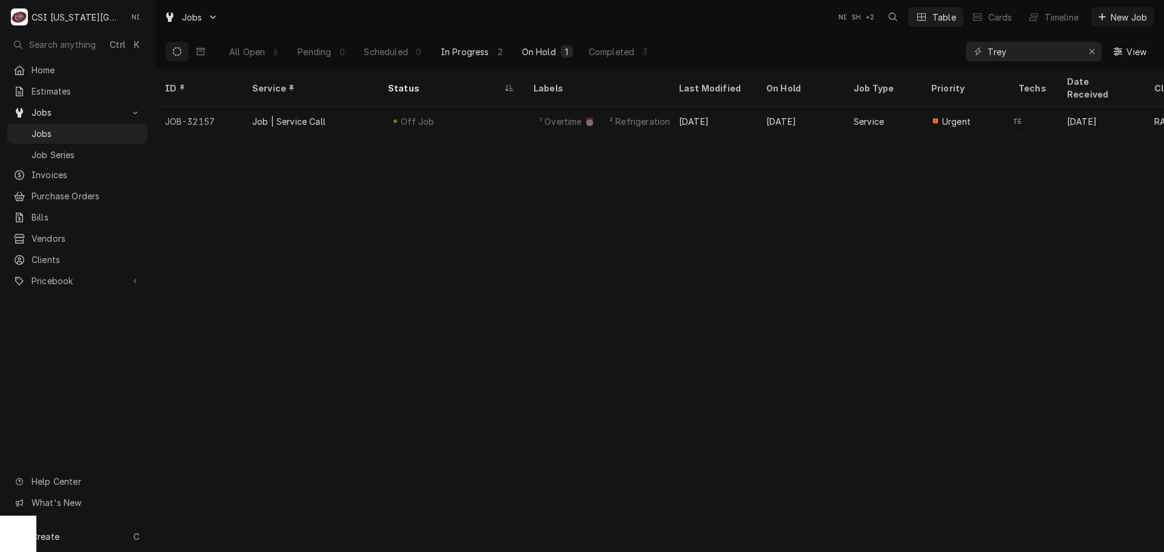
click at [471, 52] on div "In Progress" at bounding box center [465, 51] width 48 height 13
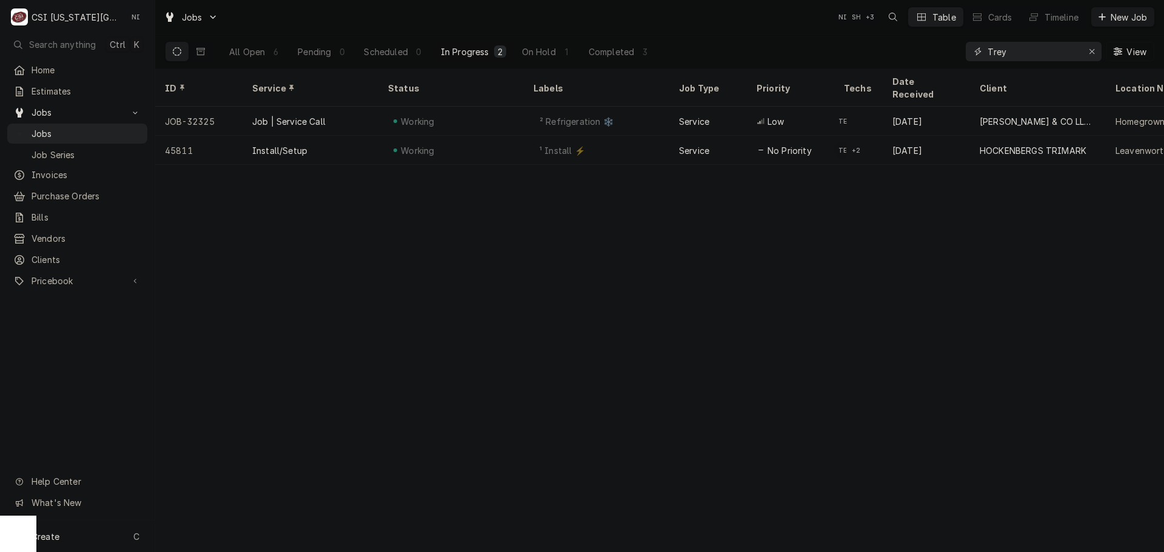
click at [1017, 52] on input "Trey" at bounding box center [1032, 51] width 91 height 19
drag, startPoint x: 1011, startPoint y: 56, endPoint x: 939, endPoint y: 53, distance: 72.8
click at [947, 53] on div "All Open 6 Pending 0 Scheduled 0 In Progress 2 On Hold 1 Completed 3 Trey View" at bounding box center [659, 52] width 989 height 34
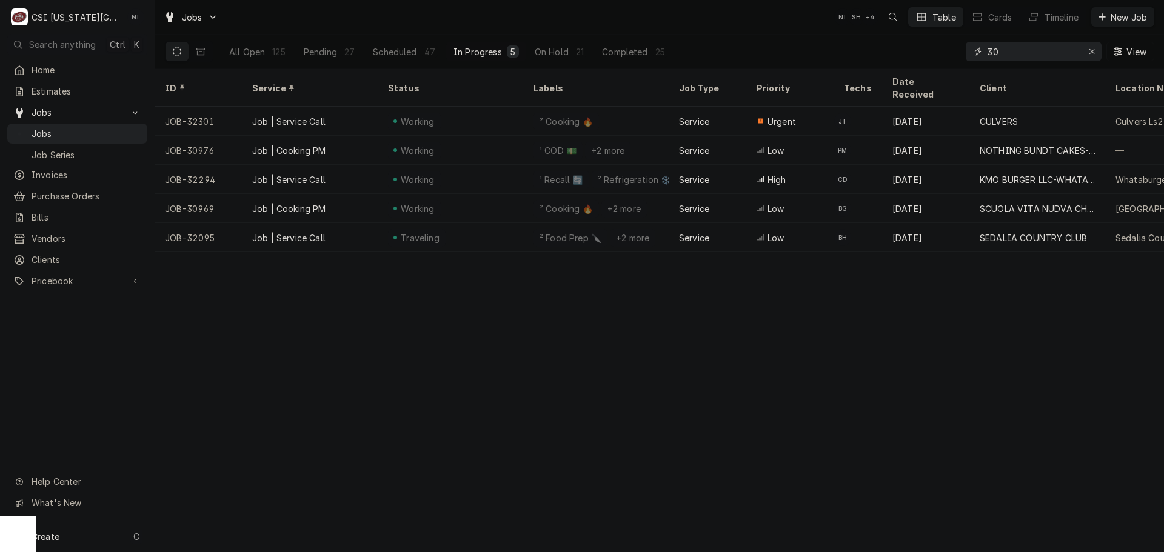
type input "3"
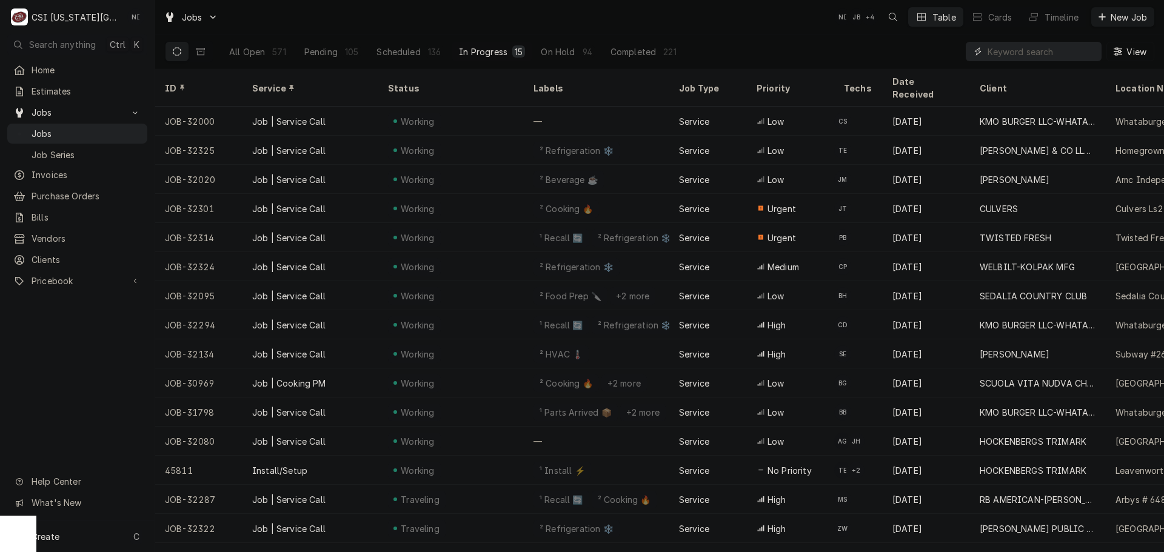
click at [1024, 49] on input "Dynamic Content Wrapper" at bounding box center [1041, 51] width 108 height 19
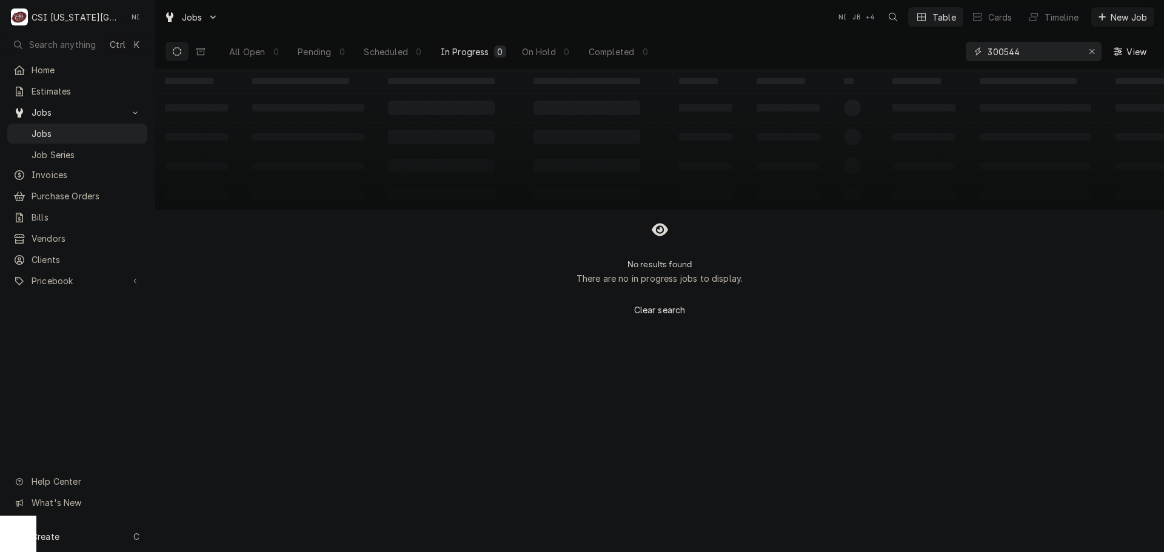
drag, startPoint x: 1024, startPoint y: 51, endPoint x: 968, endPoint y: 50, distance: 55.8
click at [969, 50] on div "300544" at bounding box center [1033, 51] width 136 height 19
type input "30544"
click at [206, 53] on button "Dynamic Content Wrapper" at bounding box center [200, 51] width 23 height 19
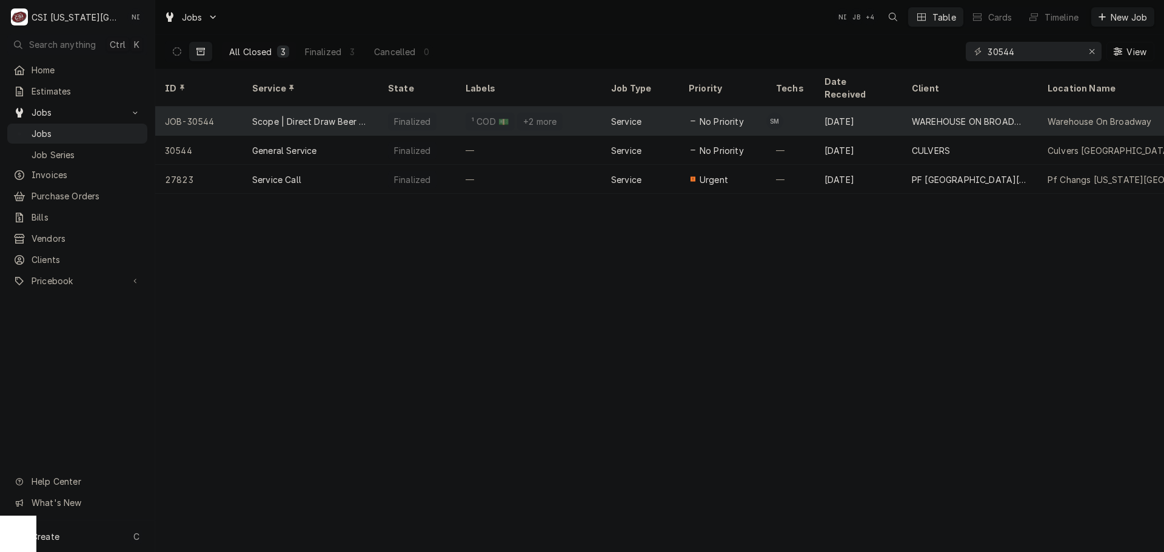
click at [341, 115] on div "Scope | Direct Draw Beer System Install" at bounding box center [310, 121] width 116 height 13
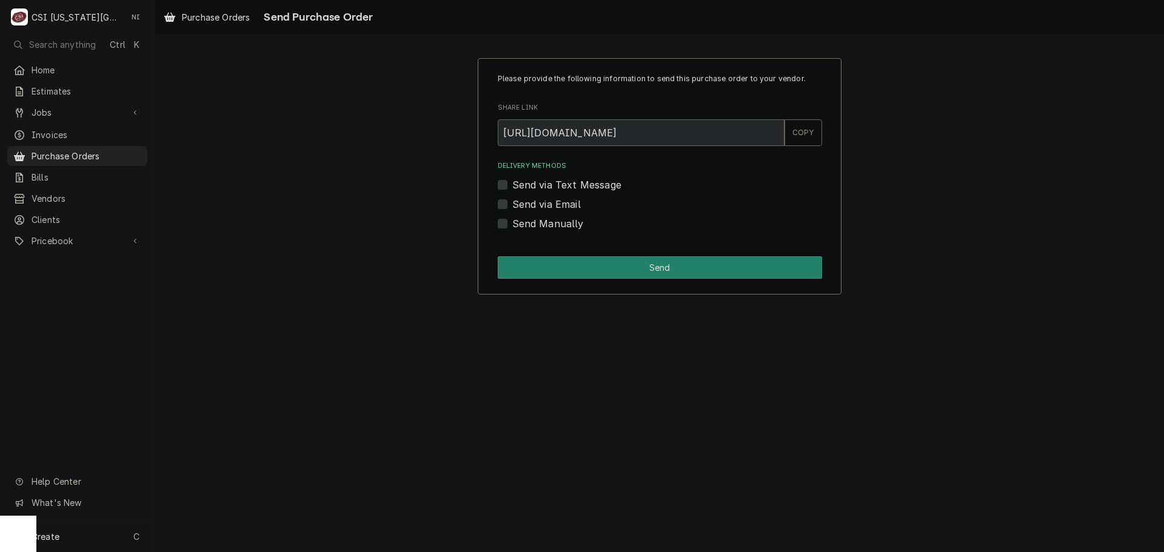
click at [512, 223] on label "Send Manually" at bounding box center [548, 223] width 72 height 15
click at [512, 223] on input "Send Manually" at bounding box center [674, 229] width 324 height 27
checkbox input "true"
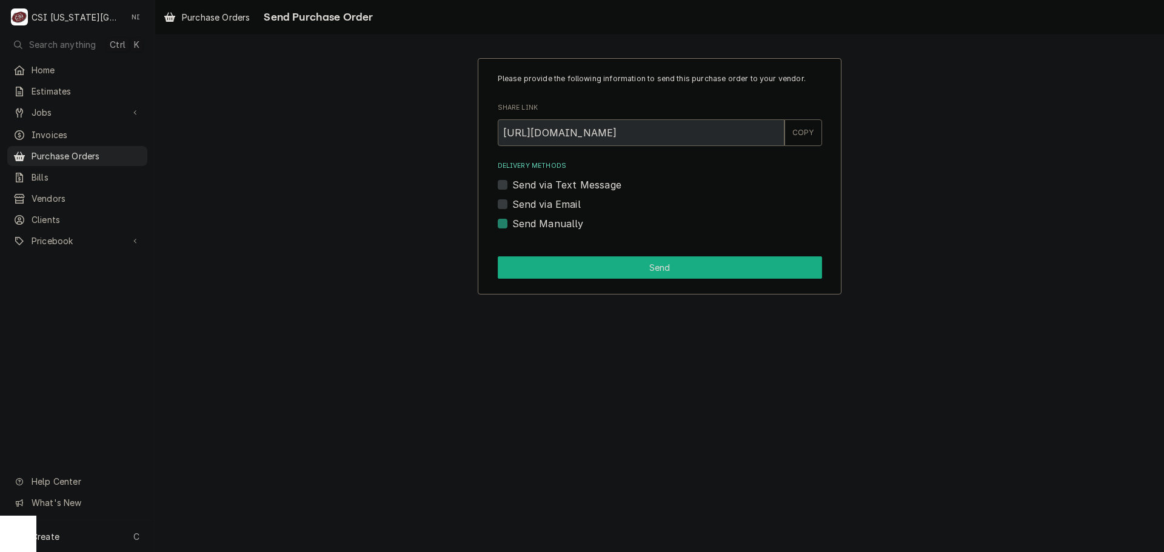
drag, startPoint x: 523, startPoint y: 269, endPoint x: 550, endPoint y: 287, distance: 32.8
click at [524, 270] on button "Send" at bounding box center [660, 267] width 324 height 22
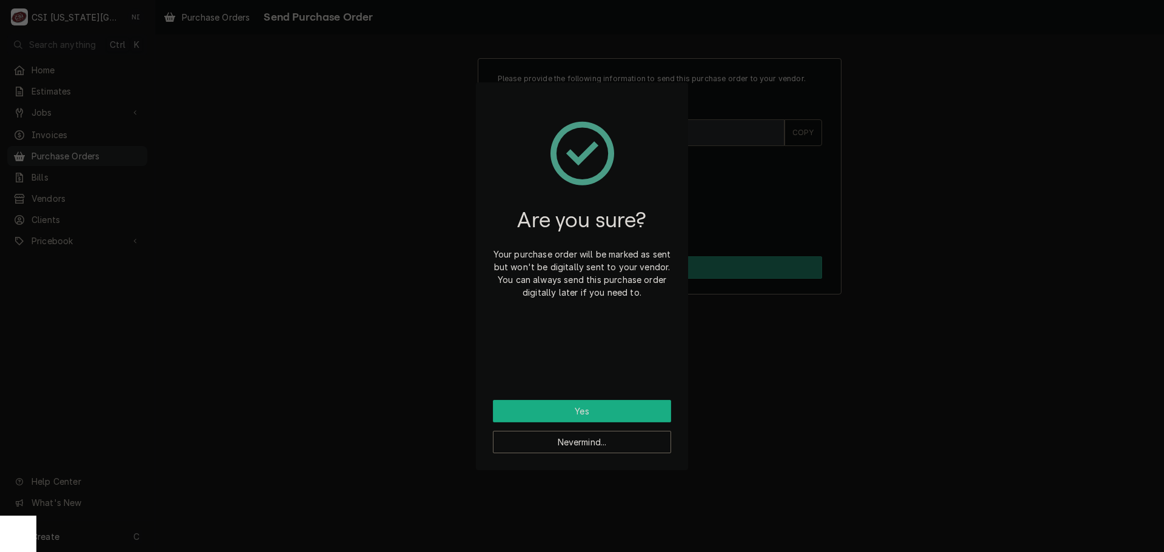
drag, startPoint x: 575, startPoint y: 415, endPoint x: 724, endPoint y: 368, distance: 156.4
click at [576, 416] on button "Yes" at bounding box center [582, 411] width 178 height 22
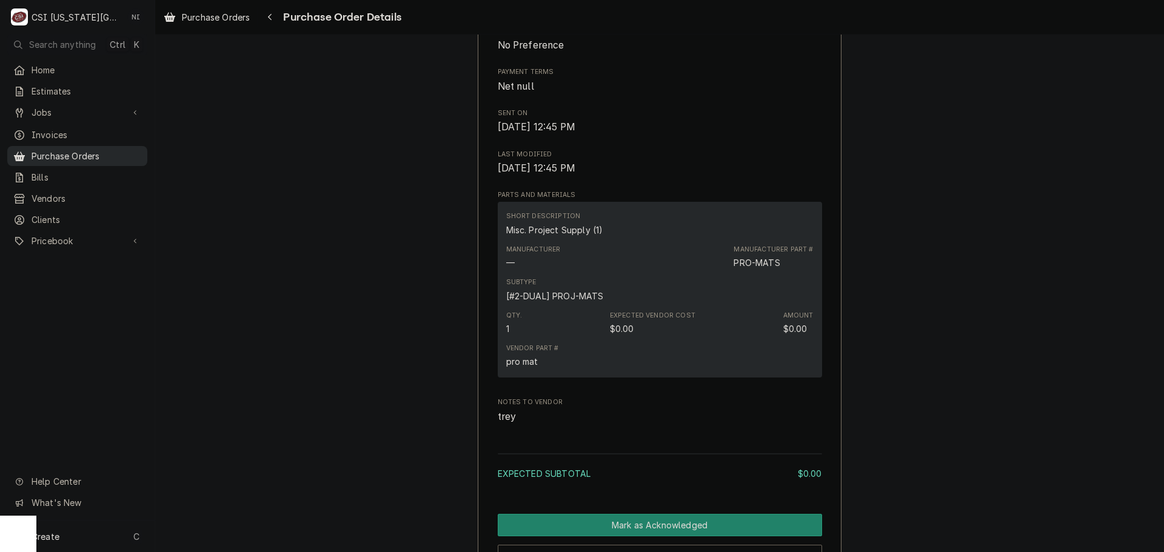
scroll to position [475, 0]
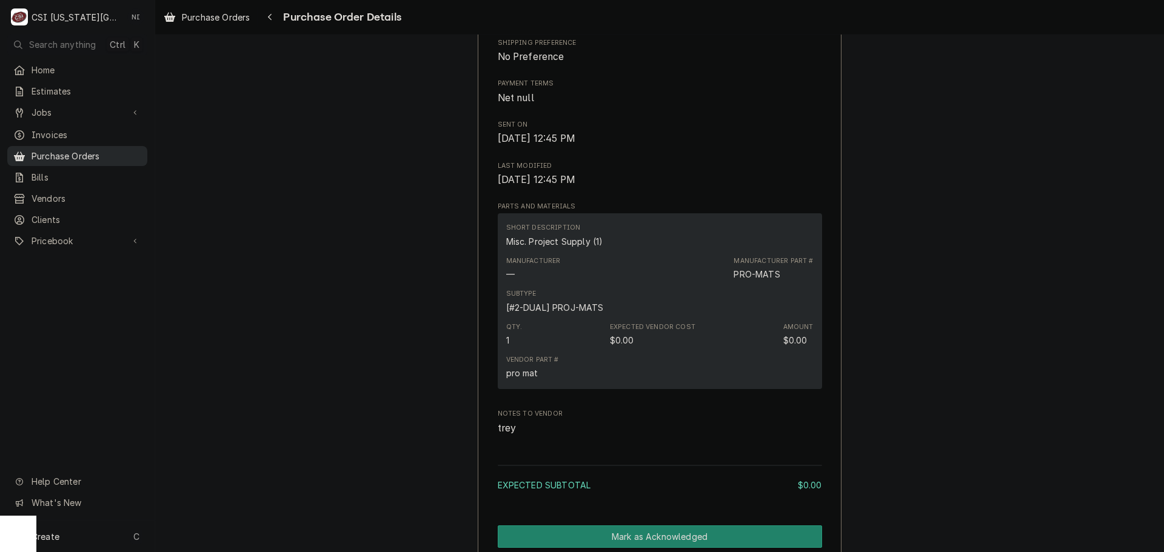
click at [65, 150] on span "Purchase Orders" at bounding box center [87, 156] width 110 height 13
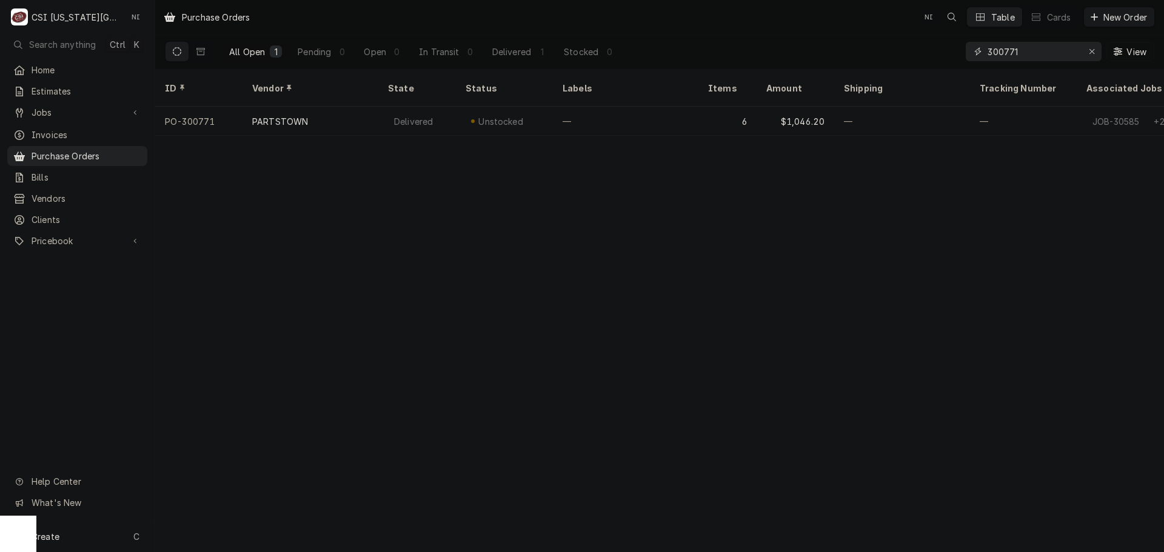
drag, startPoint x: 1048, startPoint y: 56, endPoint x: 904, endPoint y: 56, distance: 144.2
click at [910, 56] on div "All Open 1 Pending 0 Open 0 In Transit 0 Delivered 1 Stocked 0 300771 View" at bounding box center [659, 52] width 989 height 34
drag, startPoint x: 959, startPoint y: 52, endPoint x: 851, endPoint y: 56, distance: 108.0
click at [874, 56] on div "All Open 1 Pending 0 Open 0 In Transit 0 Delivered 0 Stocked 1 300940 View" at bounding box center [659, 52] width 989 height 34
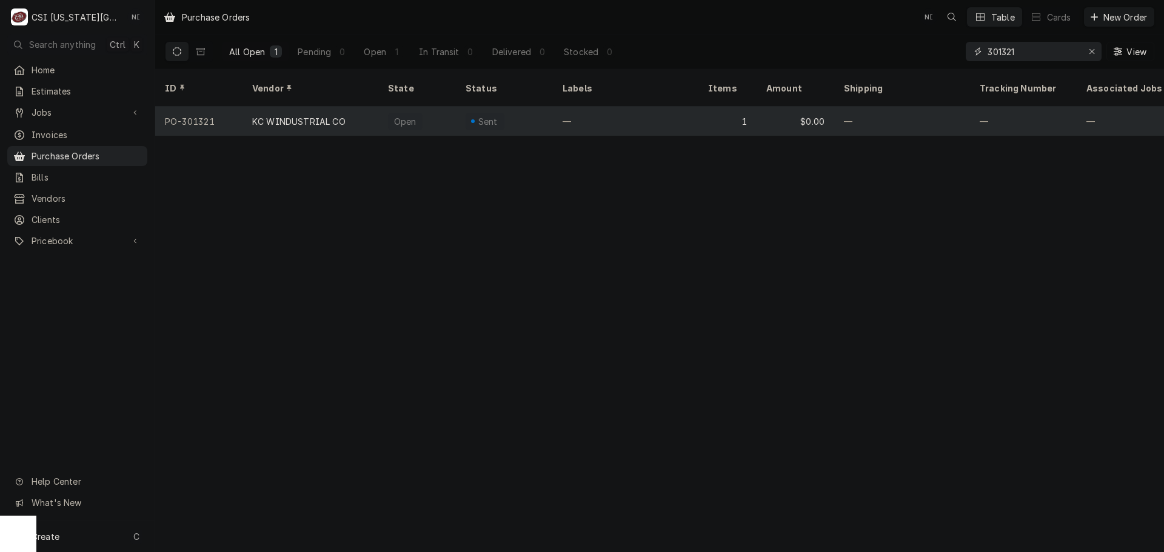
type input "301321"
click at [382, 108] on div "Open" at bounding box center [417, 121] width 78 height 29
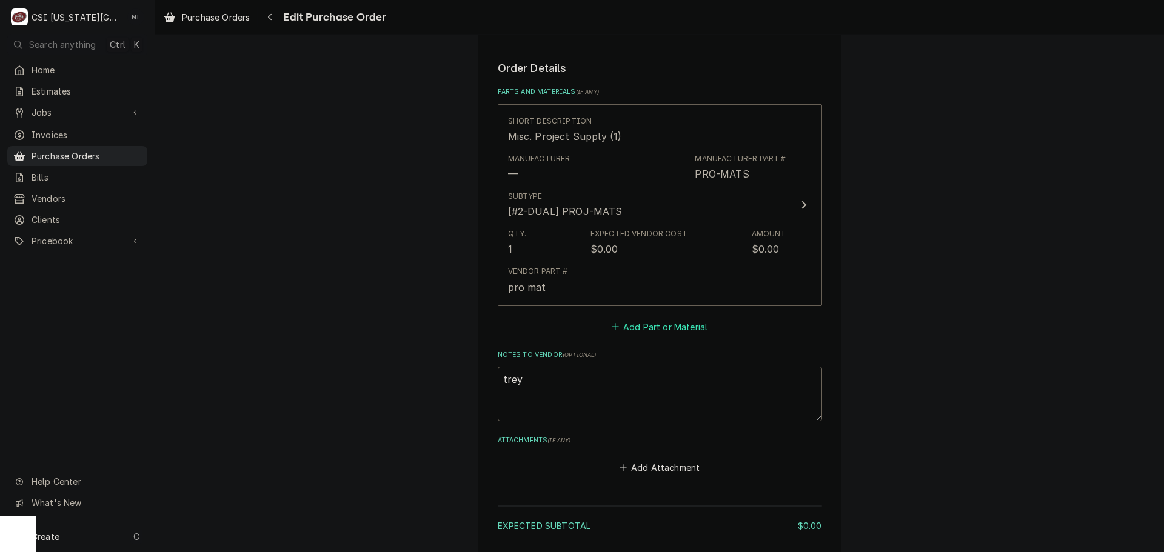
scroll to position [485, 0]
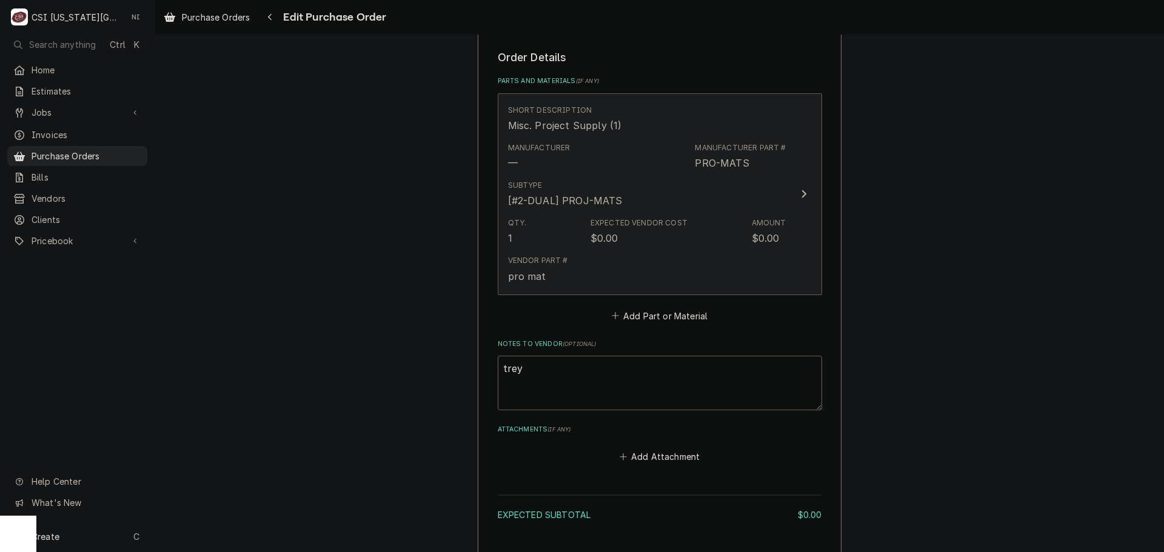
click at [639, 262] on div "Vendor Part # pro mat" at bounding box center [647, 269] width 278 height 38
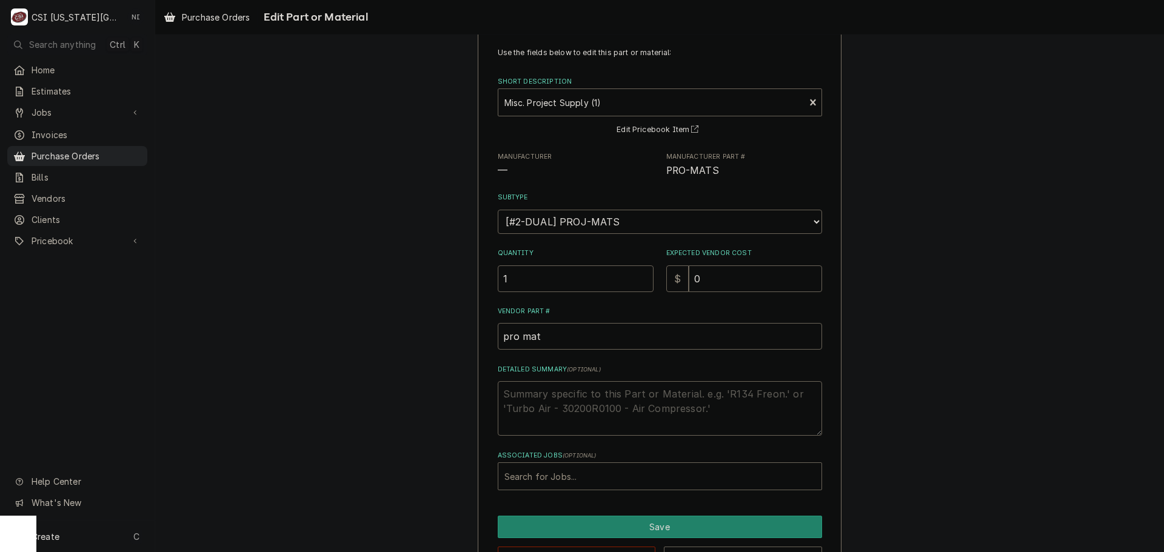
scroll to position [69, 0]
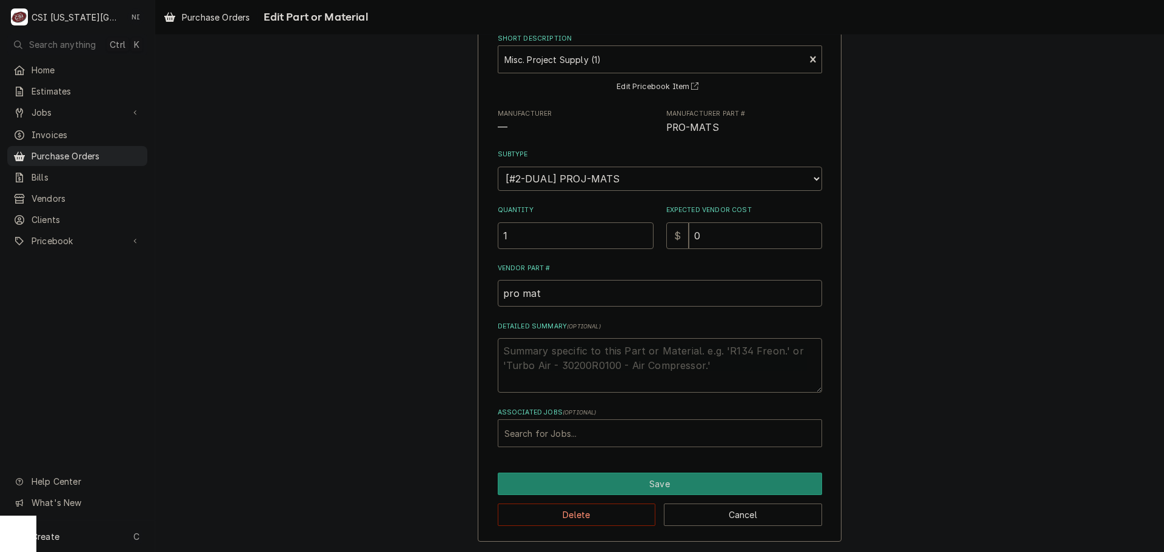
type textarea "x"
click at [534, 440] on div "Associated Jobs" at bounding box center [659, 433] width 311 height 22
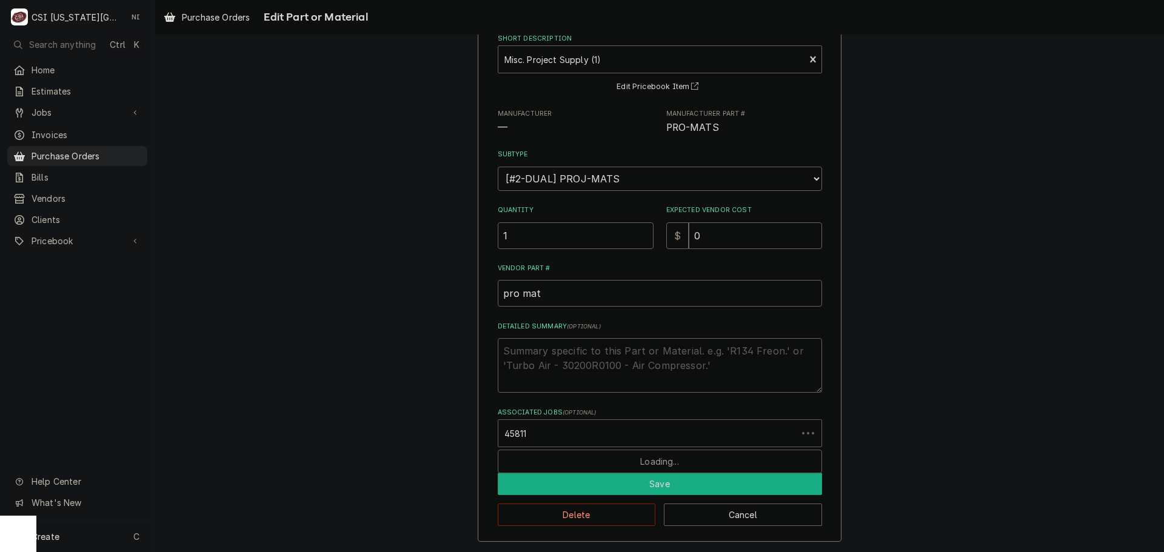
type input "45811"
click at [616, 484] on button "Save" at bounding box center [660, 484] width 324 height 22
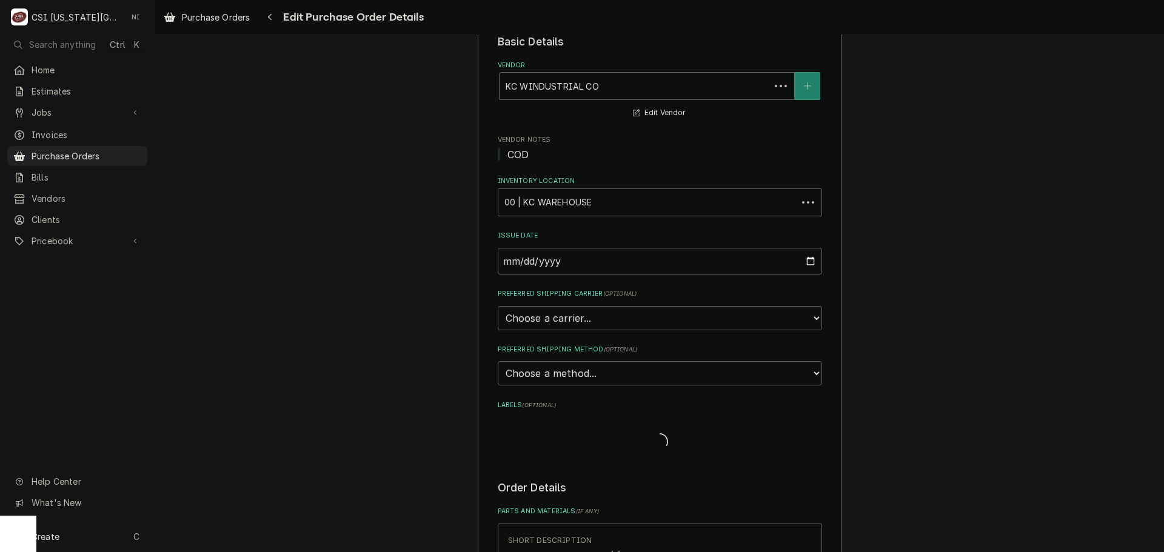
scroll to position [485, 0]
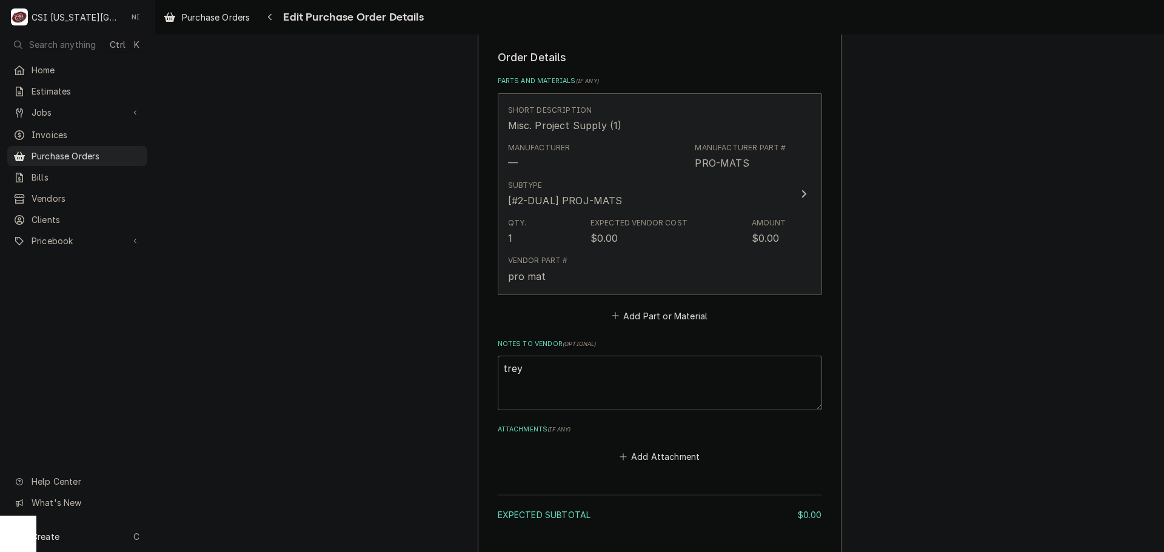
click at [564, 273] on div "Vendor Part # pro mat" at bounding box center [647, 269] width 278 height 38
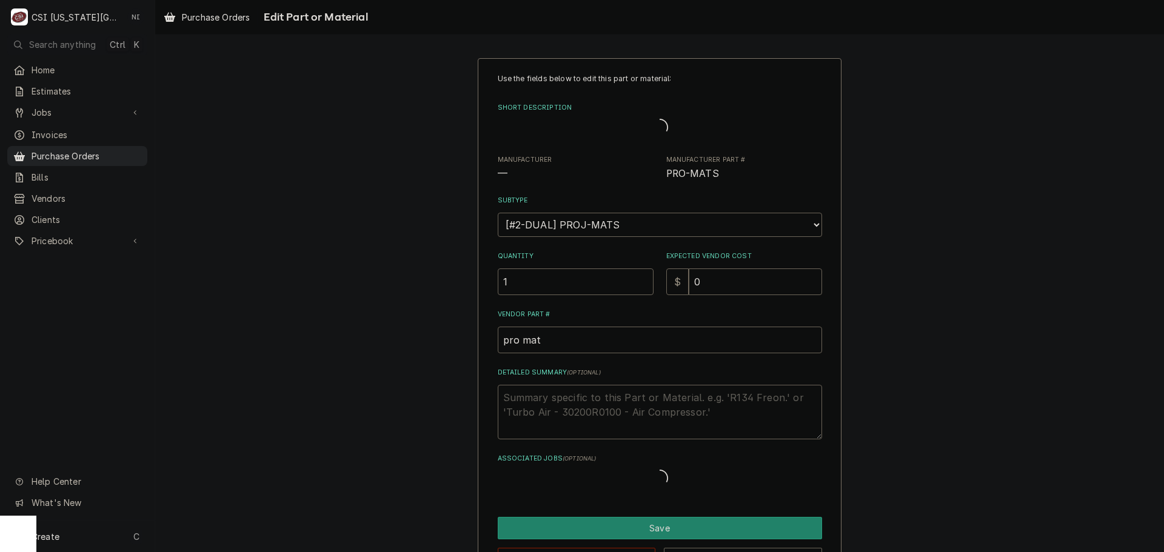
type textarea "x"
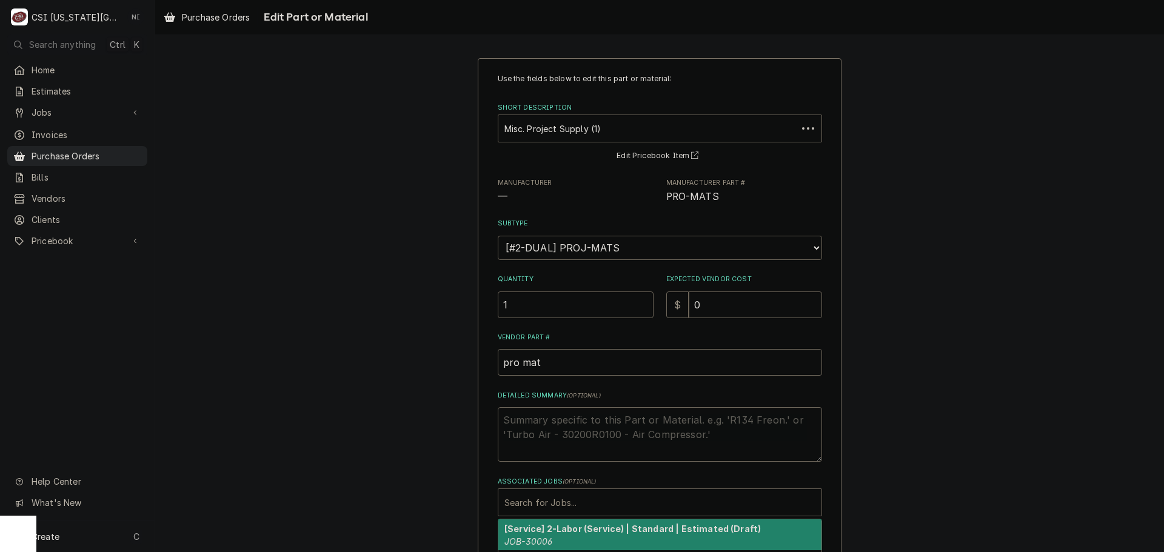
click at [558, 504] on div "Associated Jobs" at bounding box center [659, 502] width 311 height 22
type input "45811"
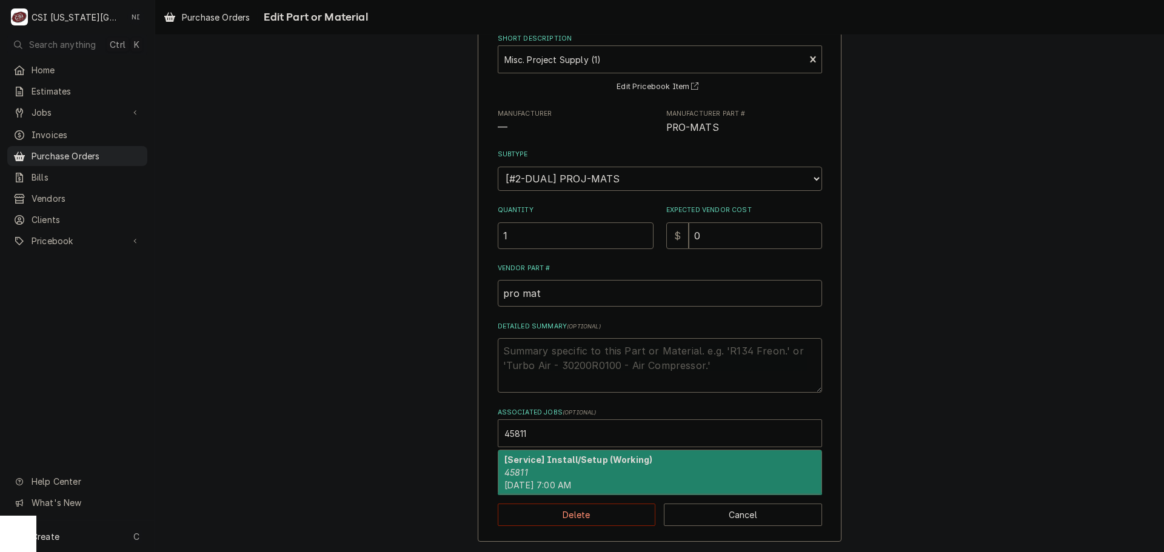
click at [533, 469] on div "[Service] Install/Setup (Working) 45811 Mon, Aug 18th, 2025 - 7:00 AM" at bounding box center [659, 472] width 323 height 44
type textarea "x"
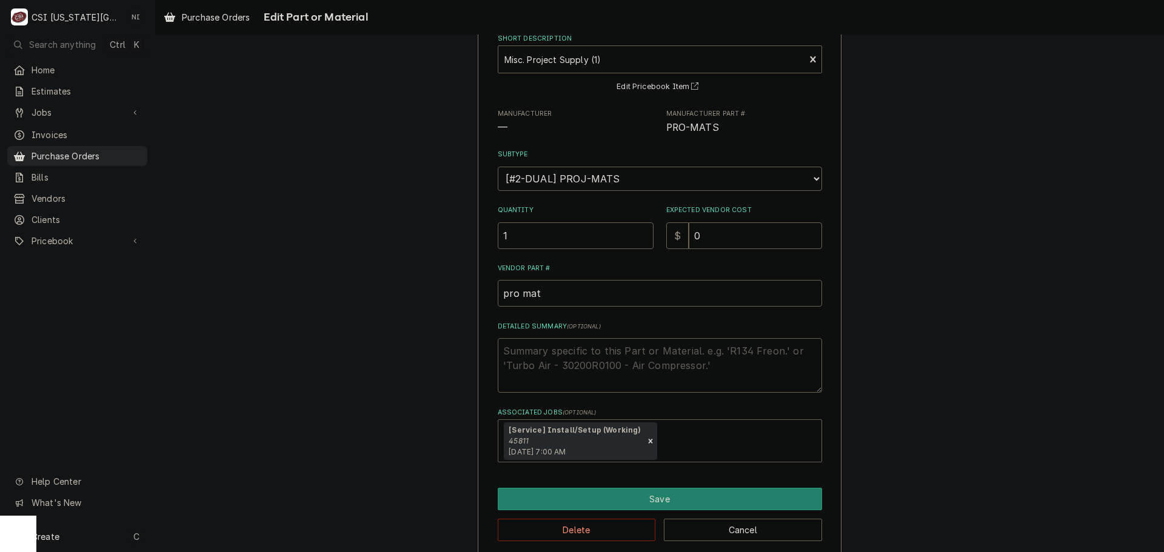
scroll to position [84, 0]
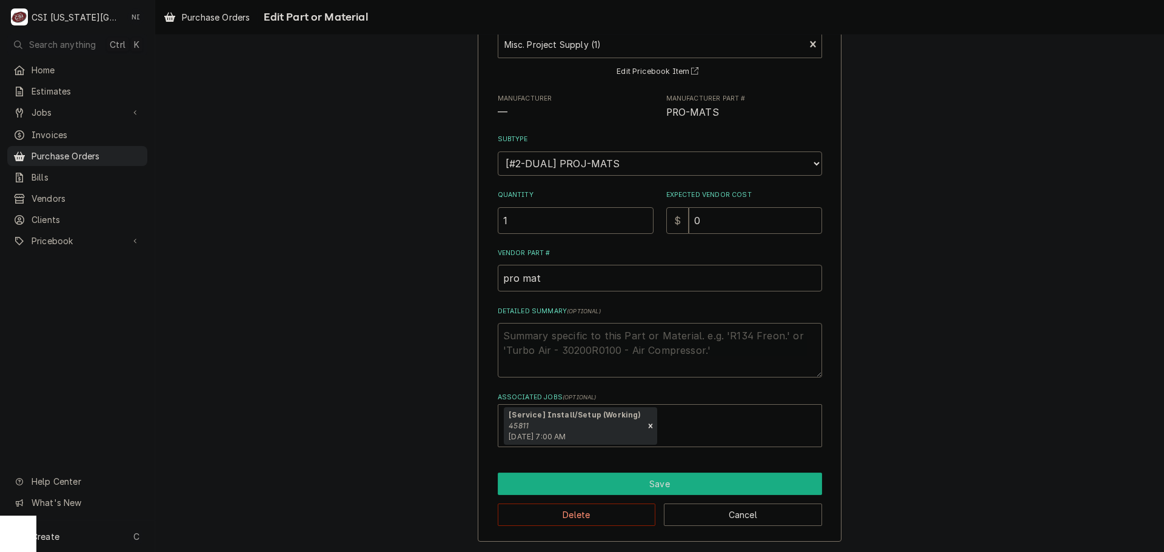
click at [633, 482] on button "Save" at bounding box center [660, 484] width 324 height 22
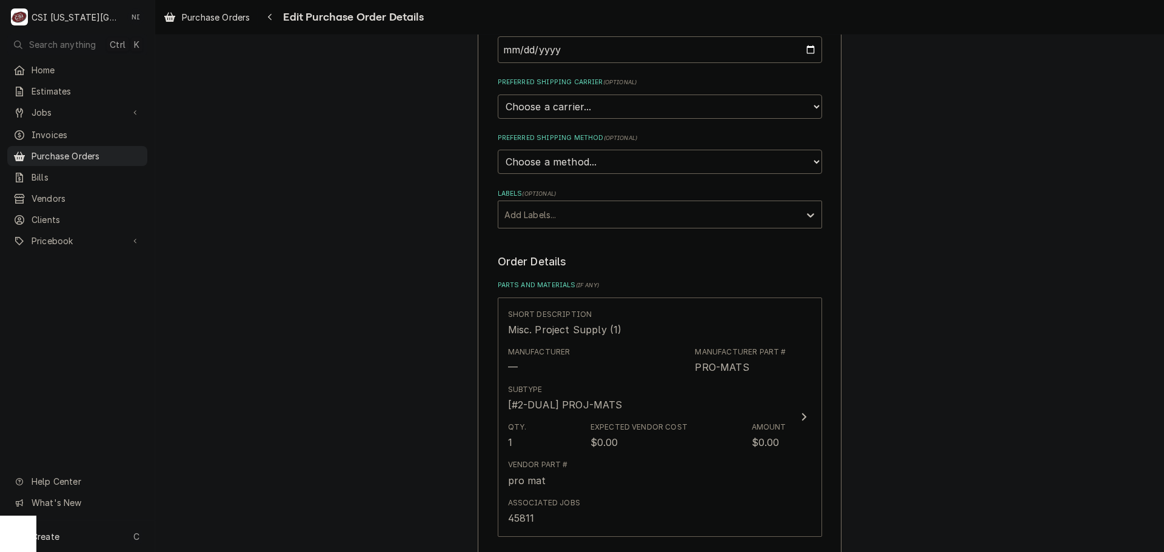
scroll to position [389, 0]
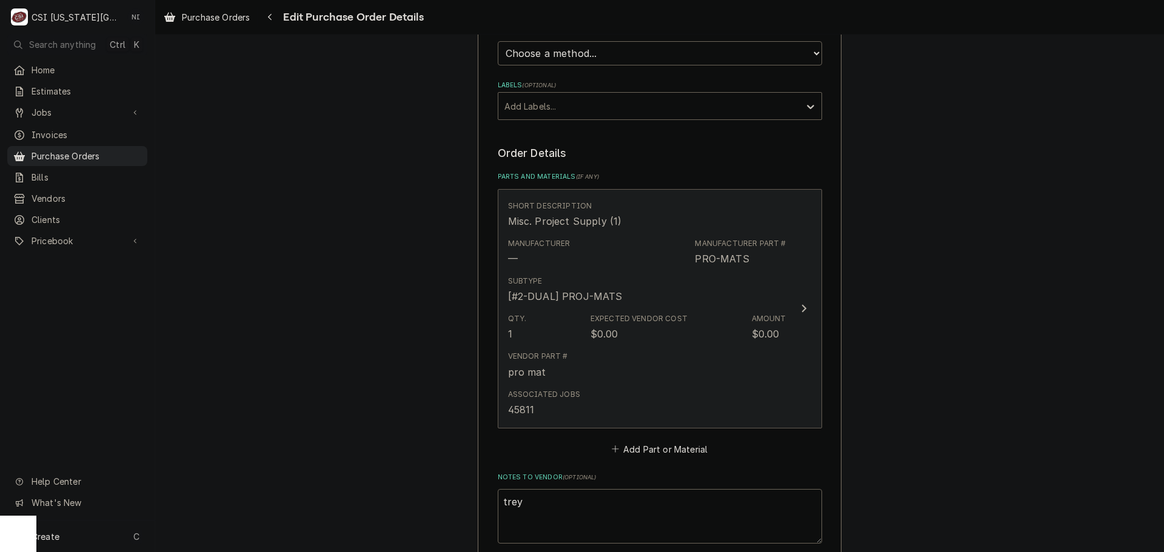
click at [672, 322] on div "Expected Vendor Cost" at bounding box center [638, 318] width 97 height 11
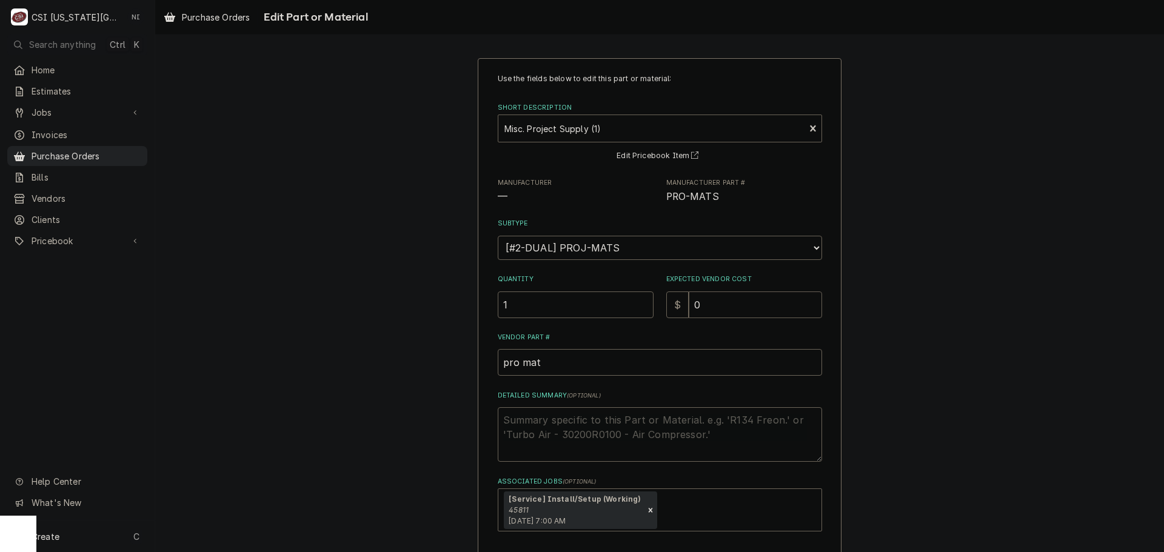
drag, startPoint x: 727, startPoint y: 308, endPoint x: 662, endPoint y: 309, distance: 64.8
click at [666, 309] on div "$ 0" at bounding box center [744, 304] width 156 height 27
type textarea "x"
type input "1"
type textarea "x"
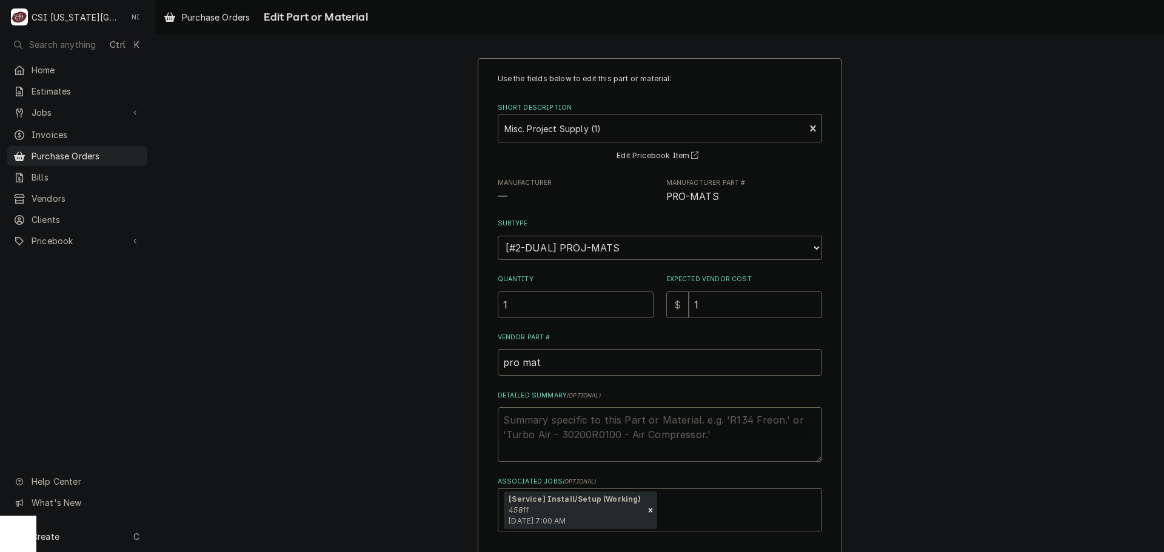
type input "16"
type textarea "x"
type input "160"
type textarea "x"
type input "16"
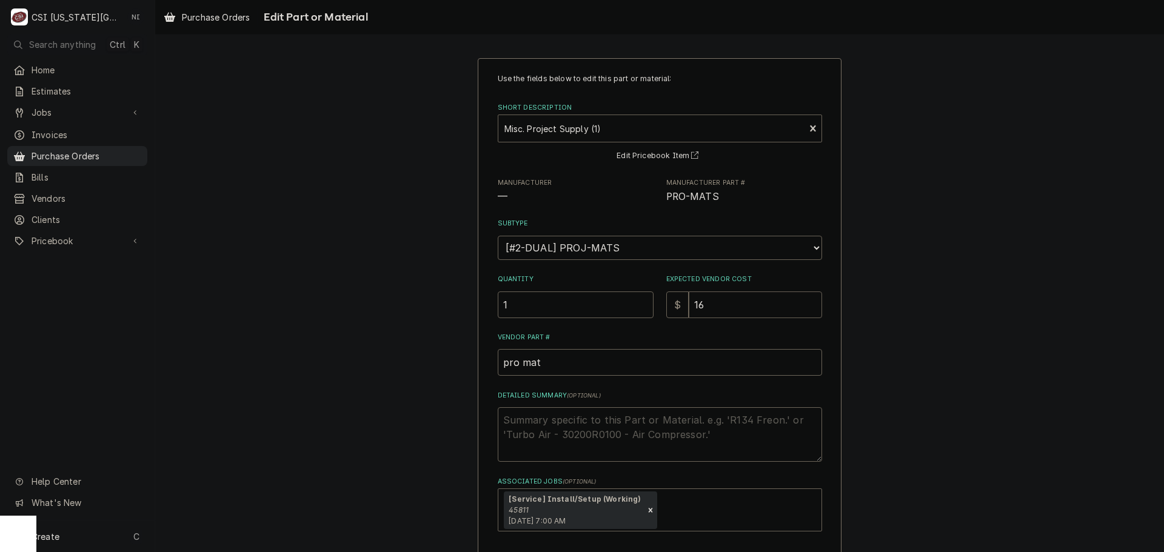
type textarea "x"
type input "161"
type textarea "x"
type input "1615"
type textarea "x"
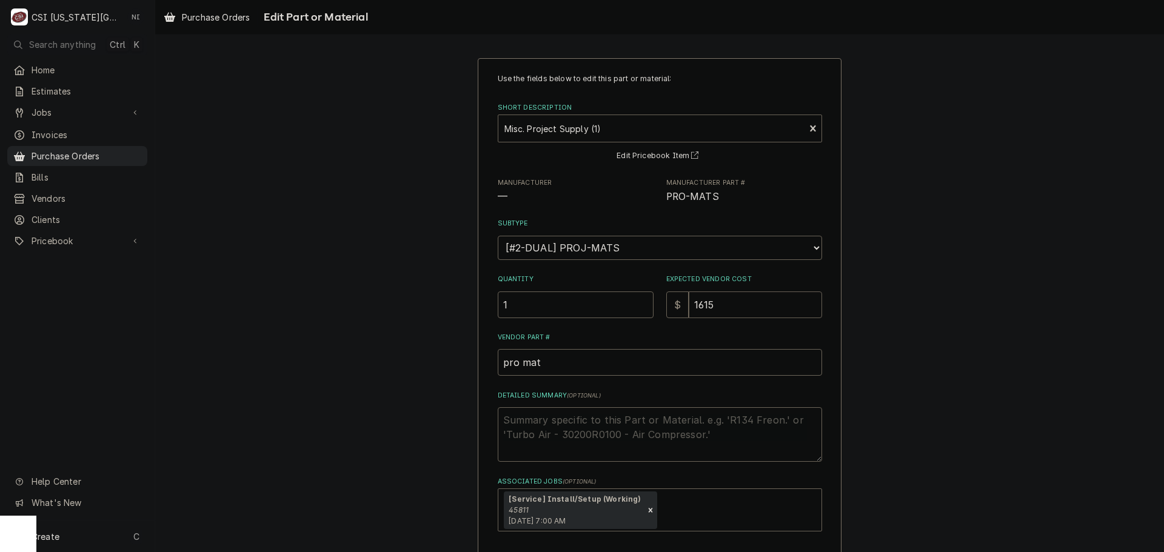
type input "1615.8"
type textarea "x"
type input "1615.81"
click at [607, 417] on textarea "Detailed Summary ( optional )" at bounding box center [660, 434] width 324 height 55
type textarea "x"
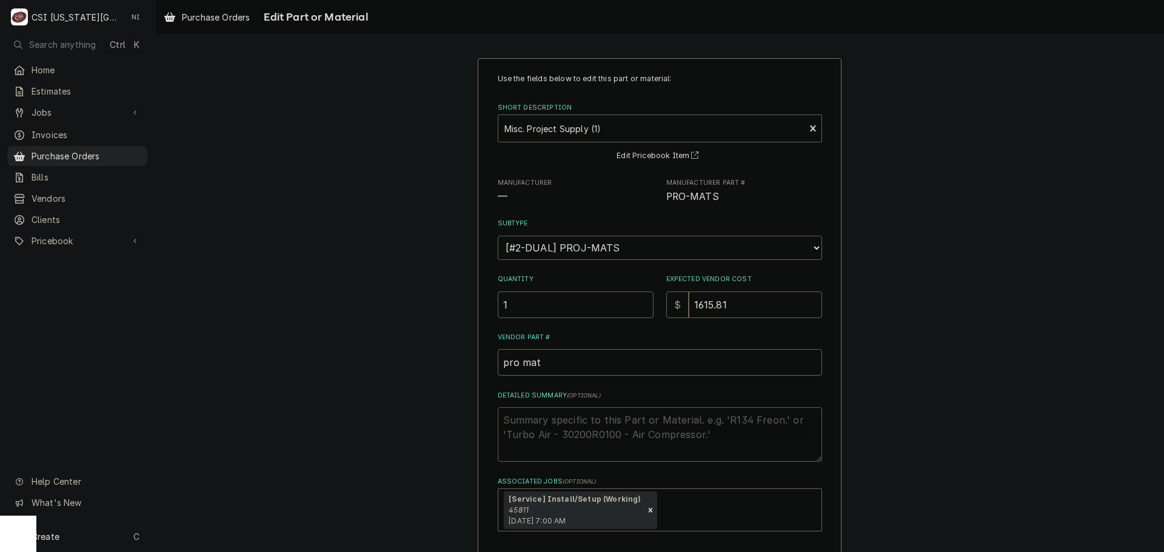
type textarea "c"
type textarea "x"
type textarea "cl"
type textarea "x"
type textarea "clm"
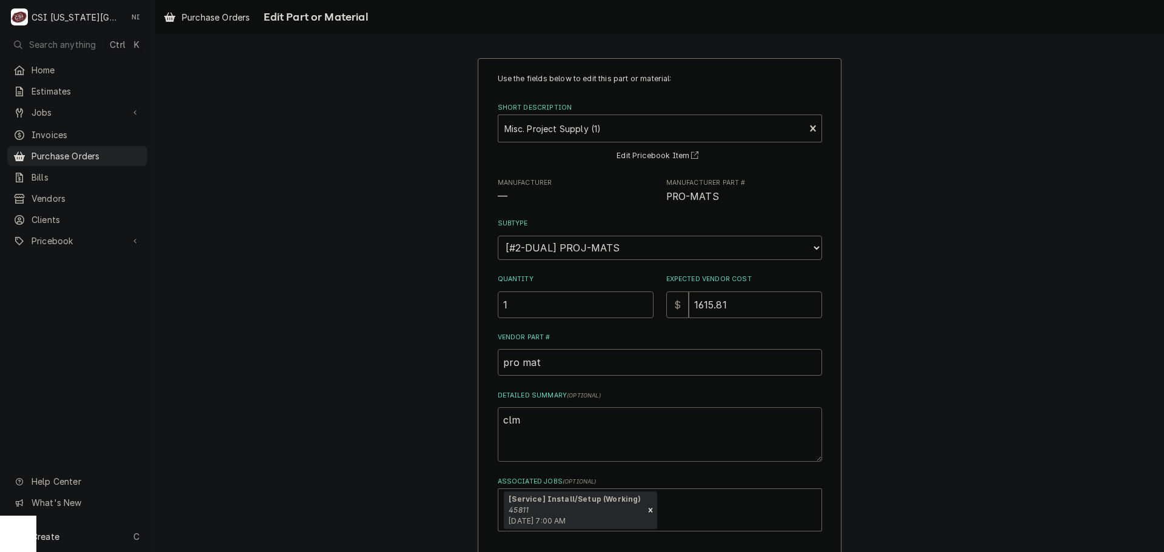
type textarea "x"
type textarea "clma"
type textarea "x"
type textarea "clmap"
type textarea "x"
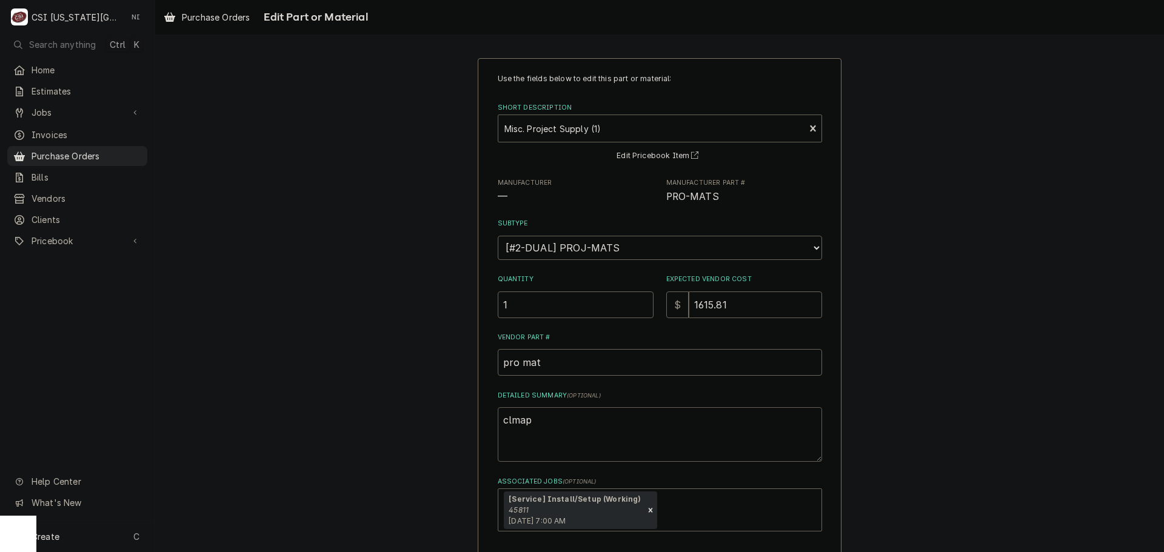
type textarea "clmaps"
type textarea "x"
type textarea "clmap"
type textarea "x"
type textarea "clma"
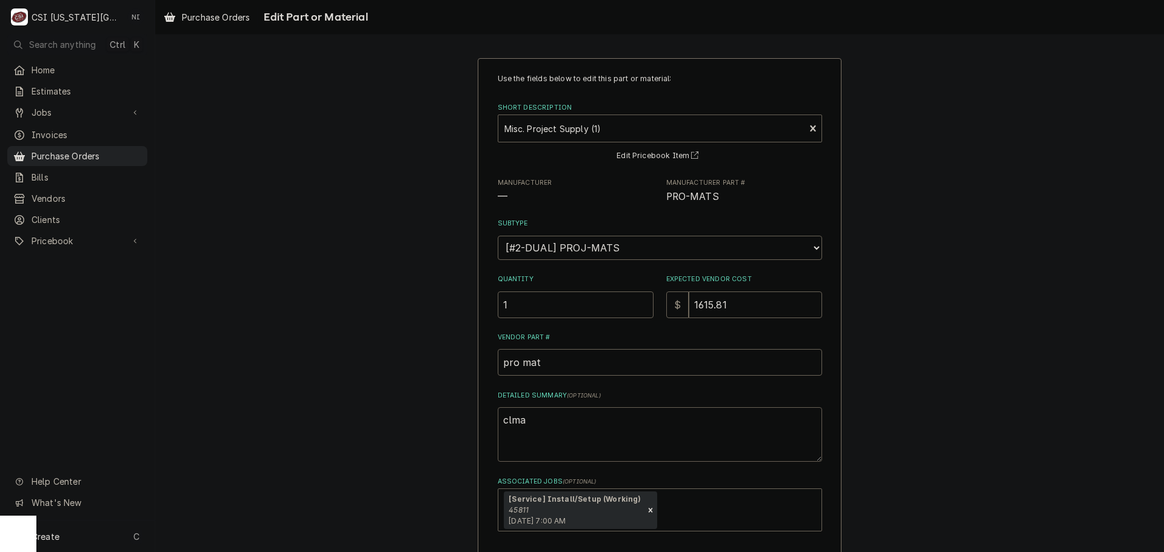
type textarea "x"
type textarea "clm"
type textarea "x"
type textarea "cl"
type textarea "x"
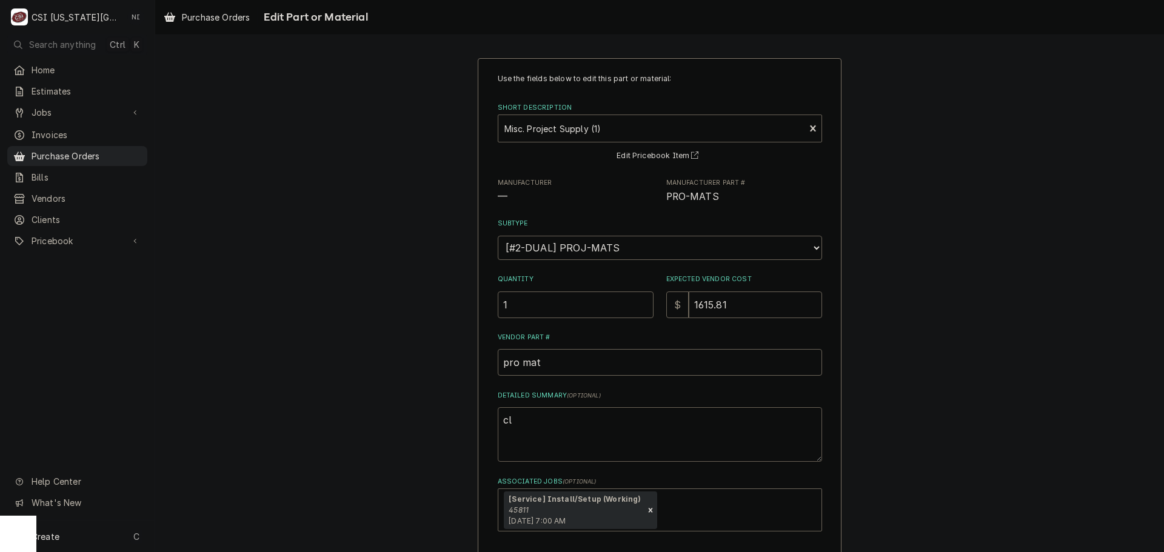
type textarea "cla"
type textarea "x"
type textarea "clan"
type textarea "x"
type textarea "clano"
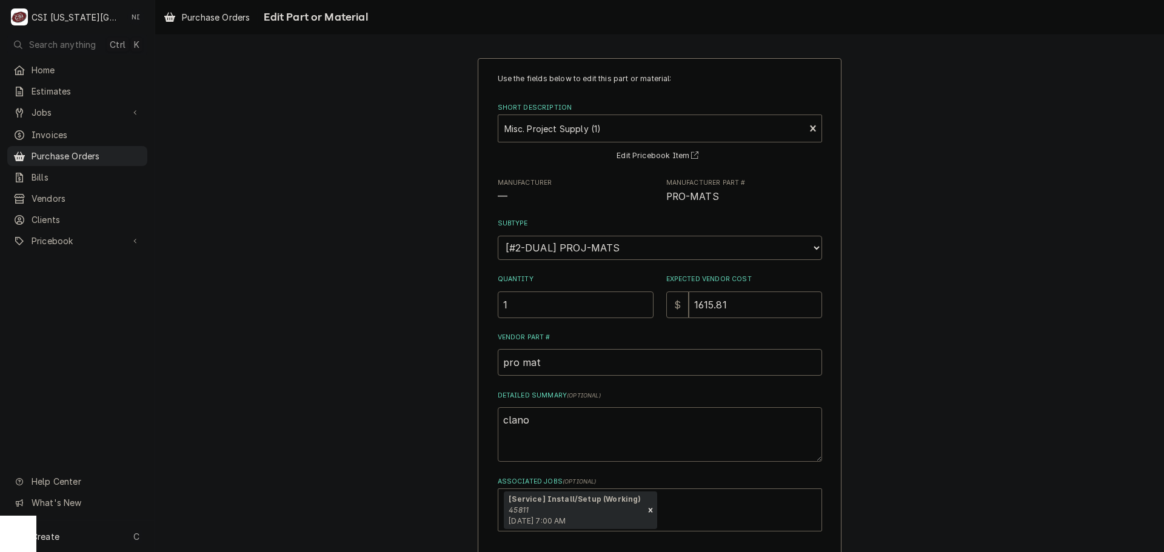
type textarea "x"
type textarea "clanop"
type textarea "x"
type textarea "clanops"
type textarea "x"
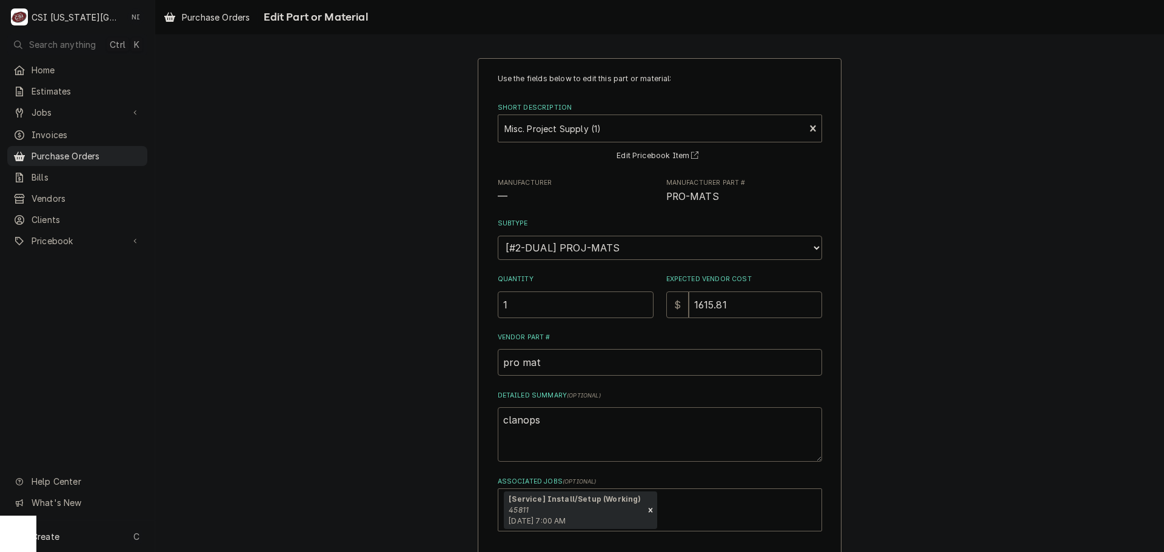
type textarea "clanop"
type textarea "x"
type textarea "clano"
type textarea "x"
type textarea "clan"
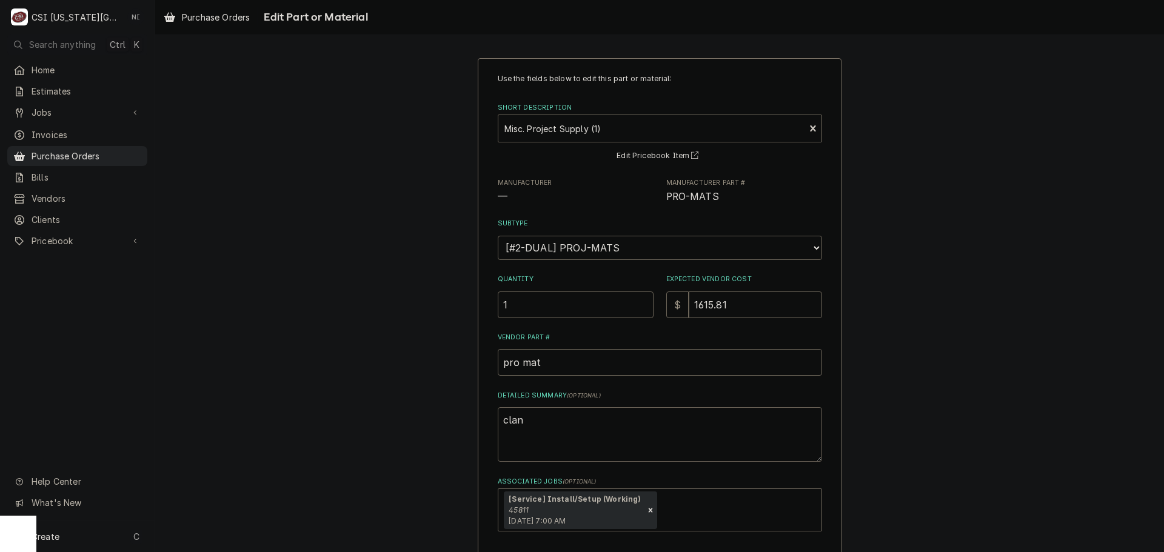
type textarea "x"
type textarea "cla"
type textarea "x"
type textarea "clam"
type textarea "x"
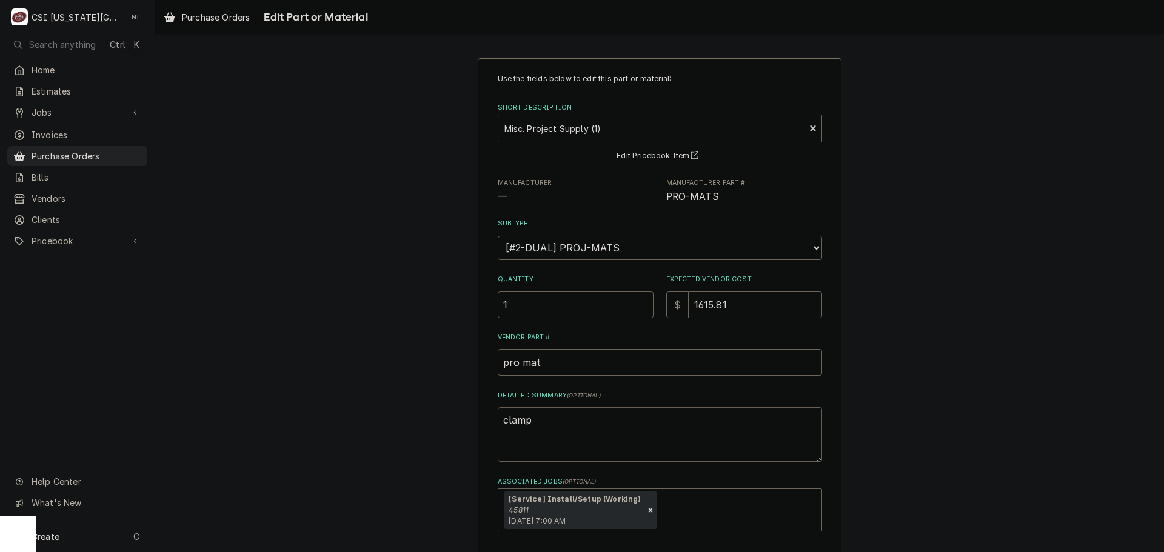
type textarea "clamps"
type textarea "x"
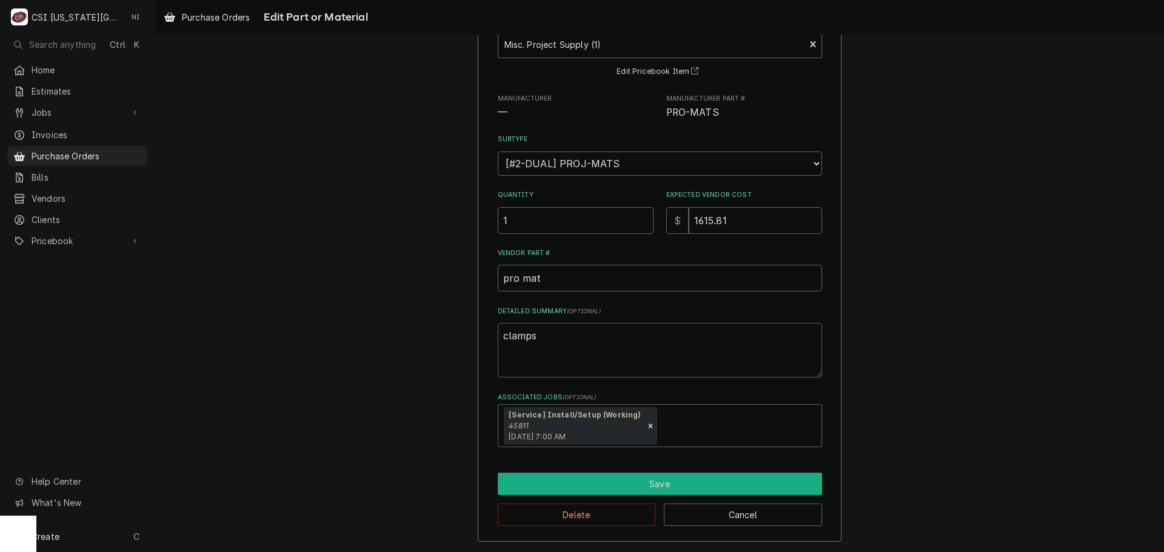
type textarea "clamps"
click at [746, 476] on button "Save" at bounding box center [660, 484] width 324 height 22
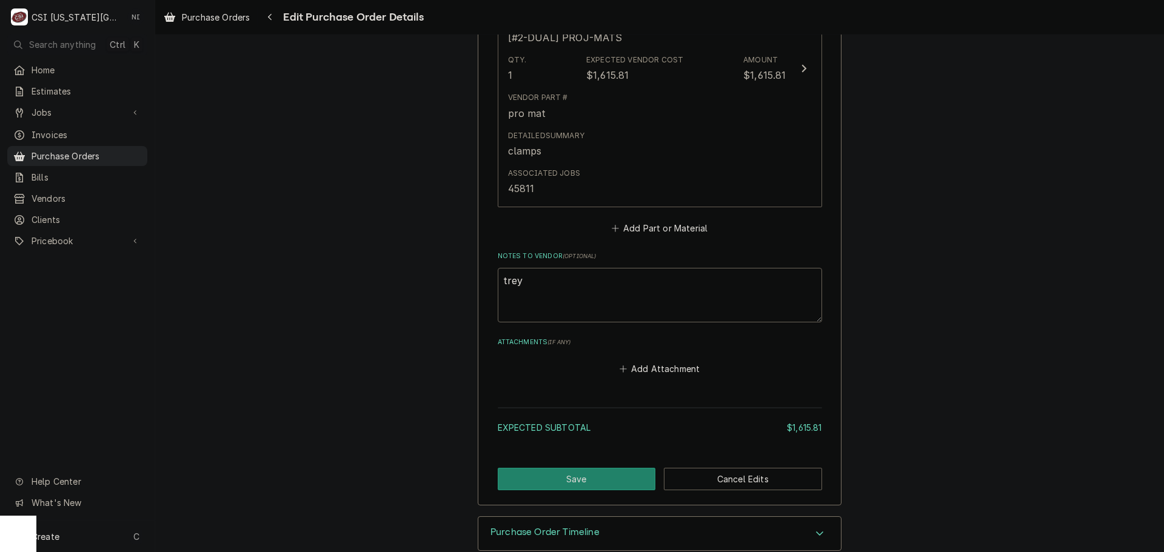
scroll to position [669, 0]
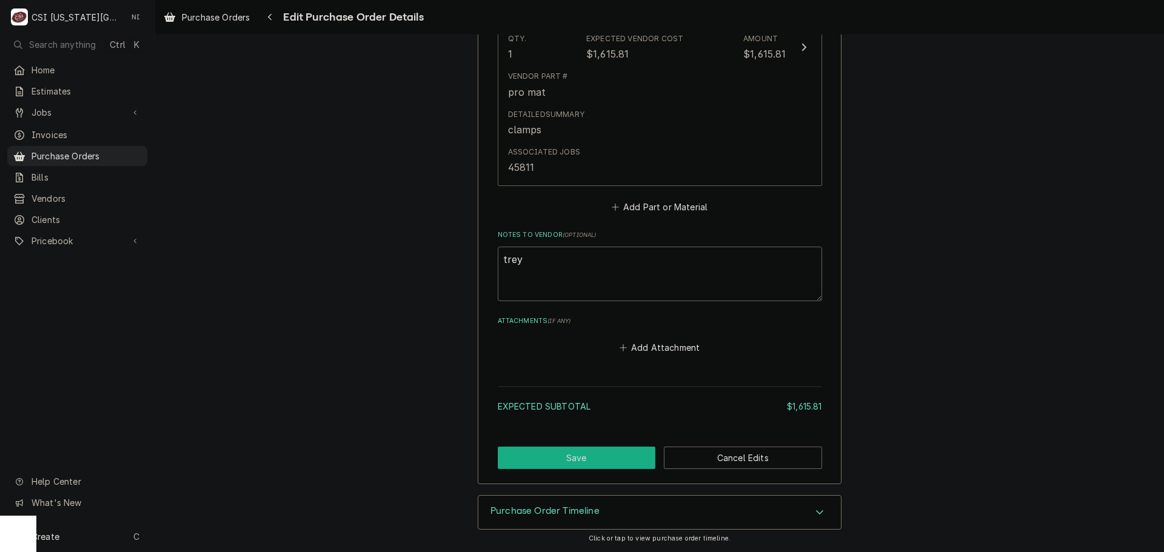
click at [600, 458] on button "Save" at bounding box center [577, 458] width 158 height 22
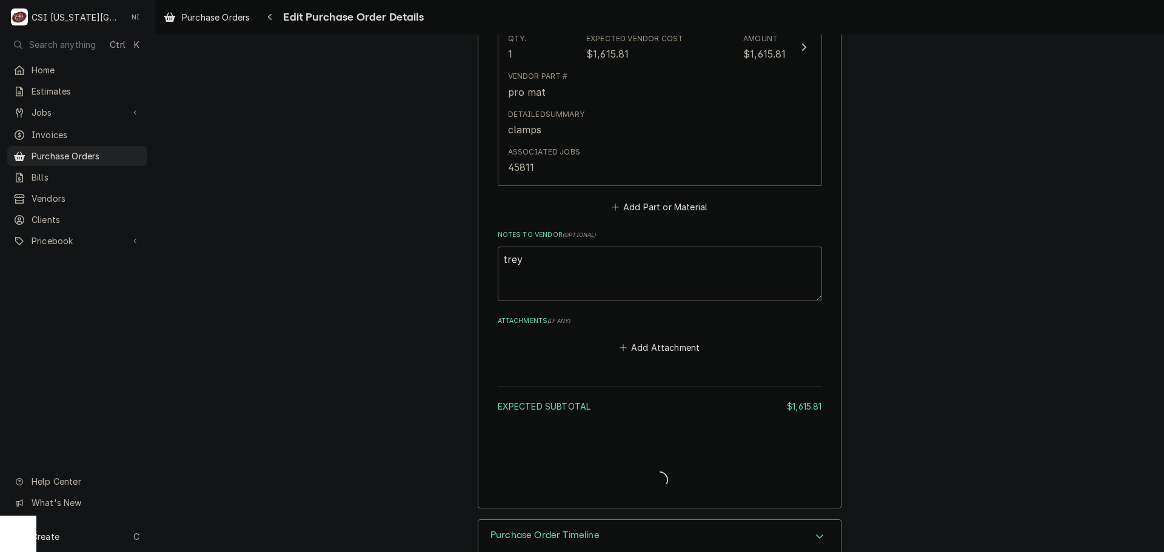
type textarea "x"
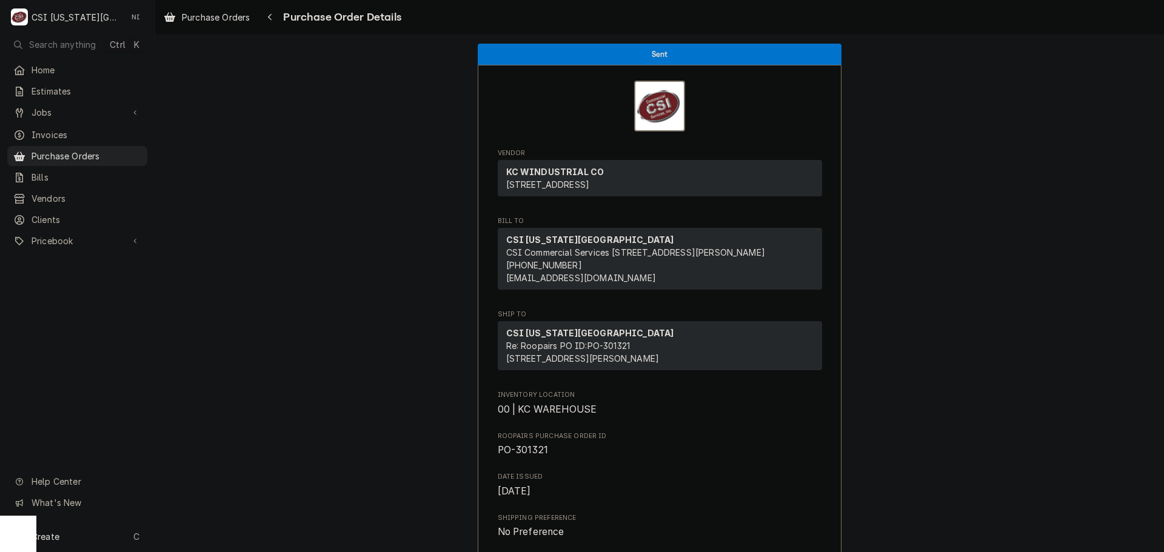
drag, startPoint x: 116, startPoint y: 148, endPoint x: 180, endPoint y: 136, distance: 64.7
click at [116, 150] on span "Purchase Orders" at bounding box center [87, 156] width 110 height 13
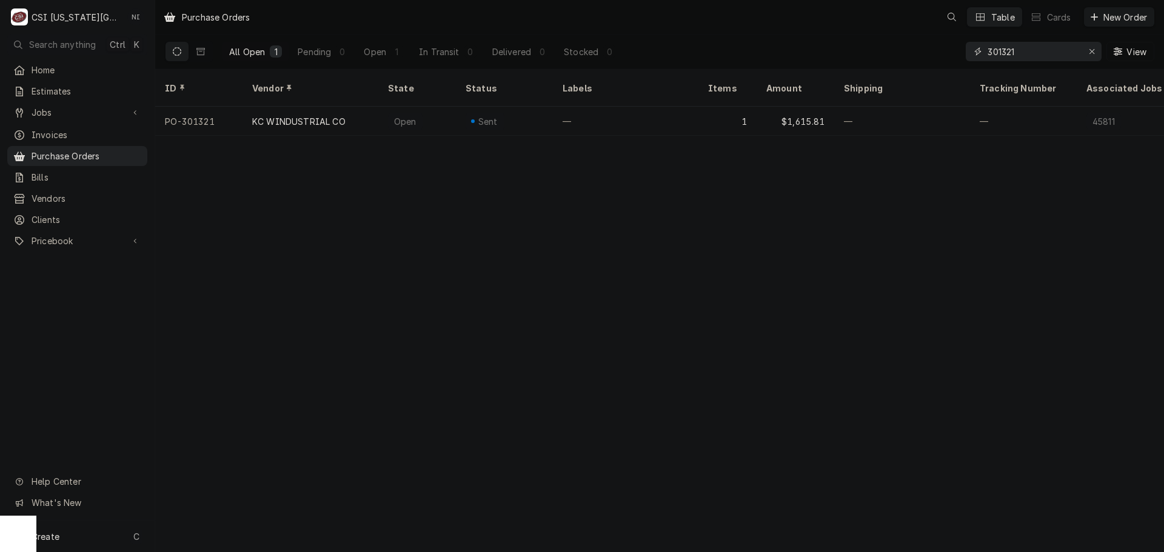
drag, startPoint x: 1023, startPoint y: 52, endPoint x: 988, endPoint y: 67, distance: 37.7
click at [955, 55] on div "All Open 1 Pending 0 Open 1 In Transit 0 Delivered 0 Stocked 0 301321 View" at bounding box center [659, 52] width 989 height 34
click at [1028, 50] on input "301321" at bounding box center [1032, 51] width 91 height 19
drag, startPoint x: 1027, startPoint y: 50, endPoint x: 941, endPoint y: 53, distance: 86.1
click at [941, 53] on div "All Open 1 Pending 0 Open 1 In Transit 0 Delivered 0 Stocked 0 301321 View" at bounding box center [659, 52] width 989 height 34
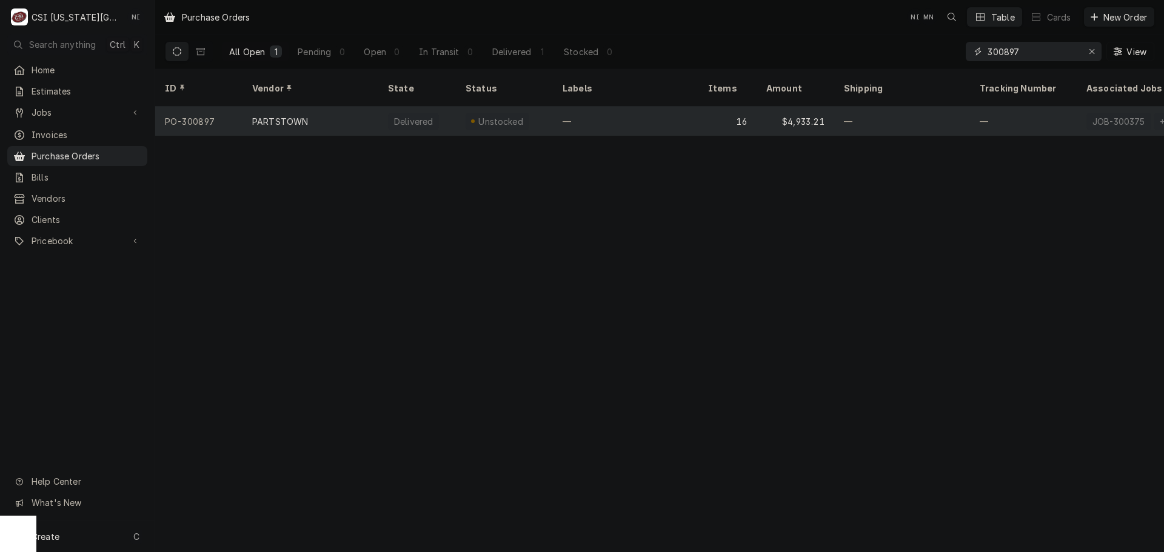
type input "300897"
click at [621, 108] on div "—" at bounding box center [625, 121] width 145 height 29
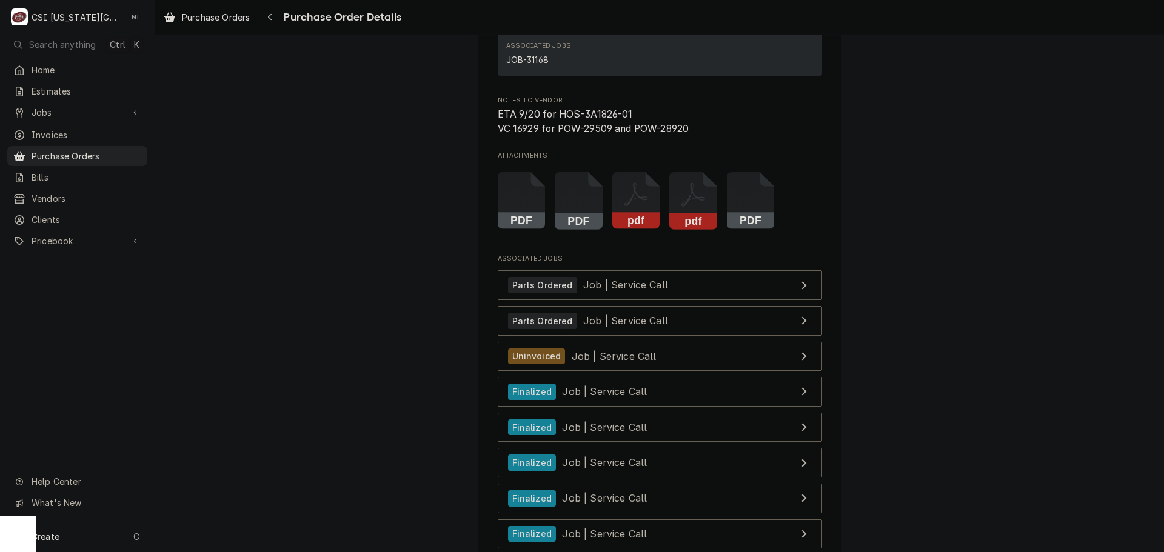
scroll to position [4848, 0]
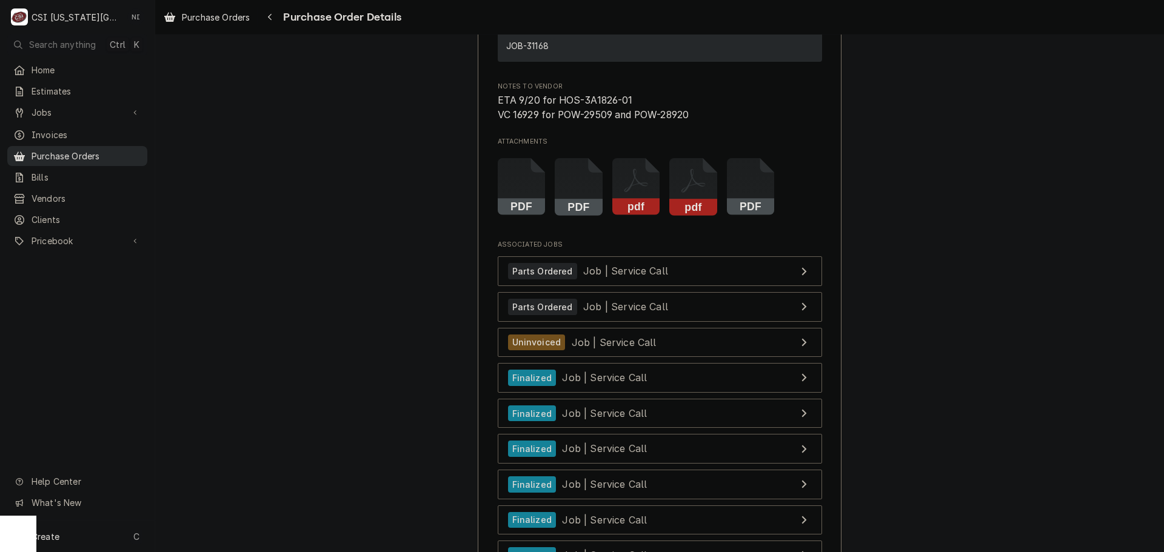
click at [82, 150] on span "Purchase Orders" at bounding box center [87, 156] width 110 height 13
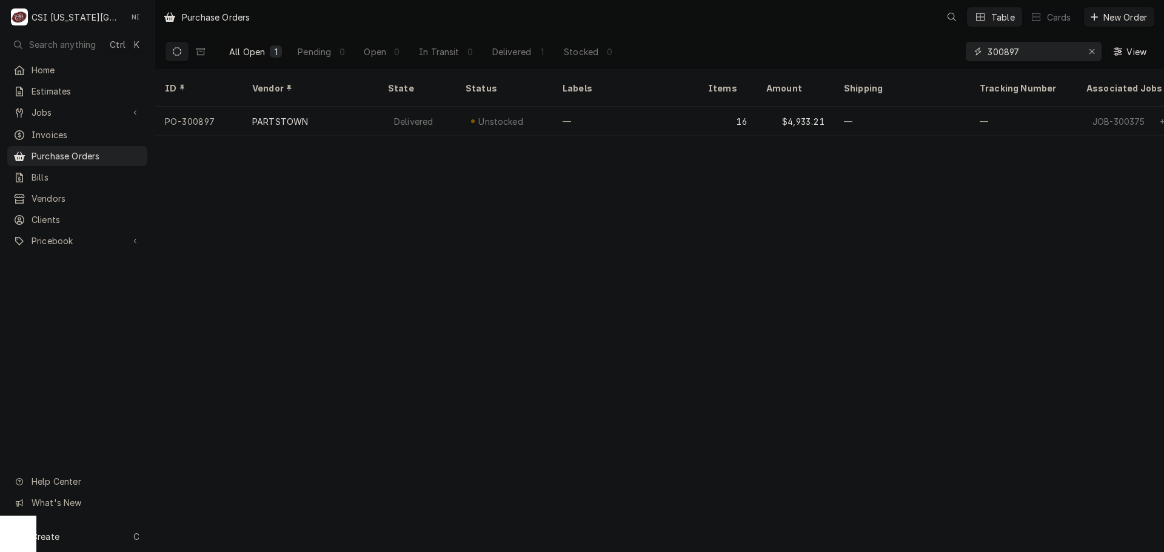
click at [1024, 52] on input "300897" at bounding box center [1032, 51] width 91 height 19
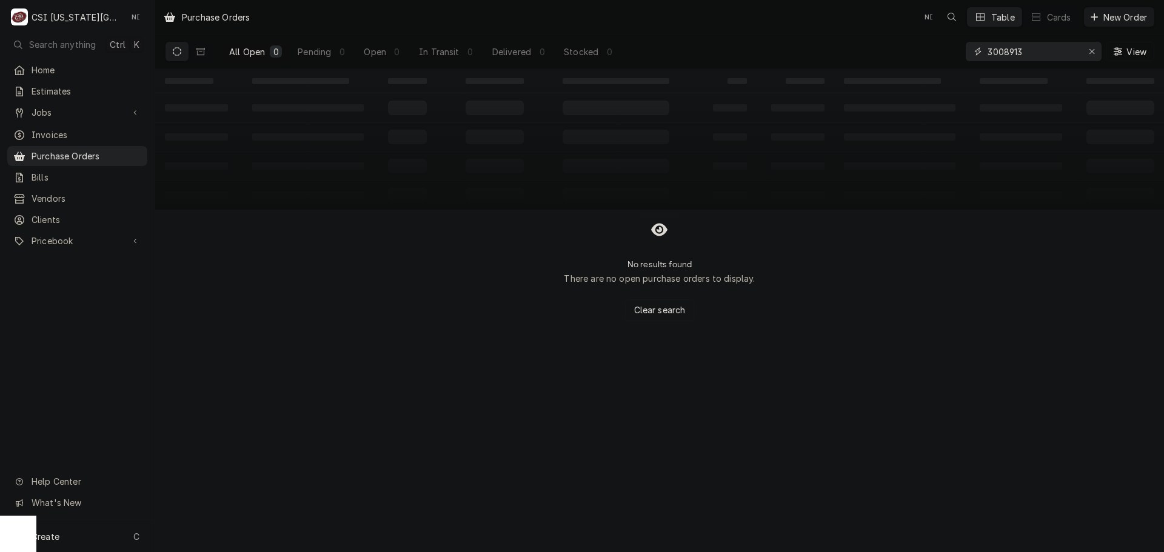
click at [1008, 55] on input "3008913" at bounding box center [1032, 51] width 91 height 19
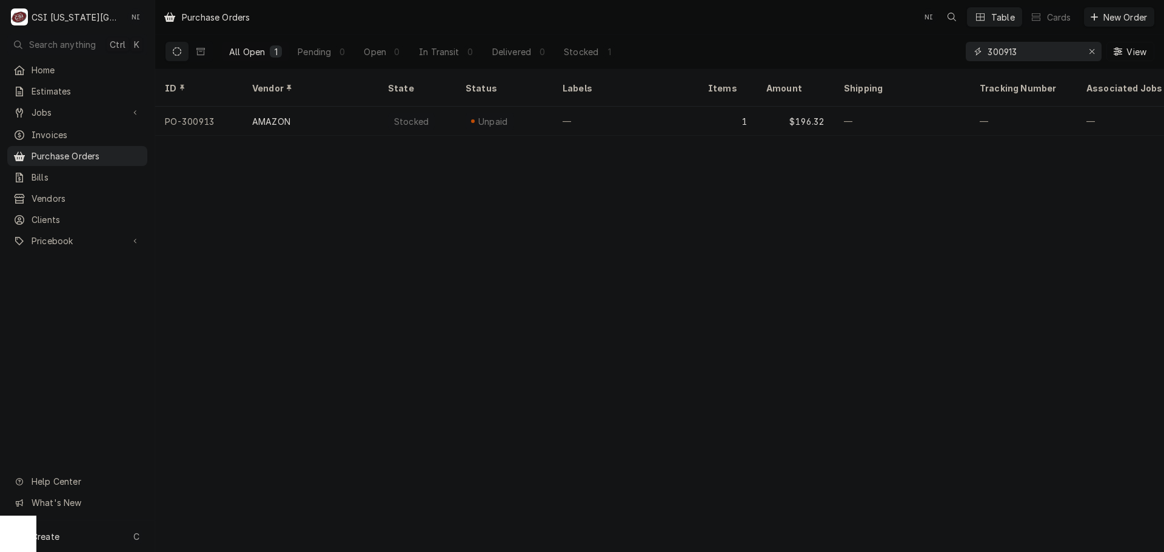
drag, startPoint x: 1031, startPoint y: 53, endPoint x: 942, endPoint y: 53, distance: 89.1
click at [944, 53] on div "All Open 1 Pending 0 Open 0 In Transit 0 Delivered 0 Stocked 1 300913 View" at bounding box center [659, 52] width 989 height 34
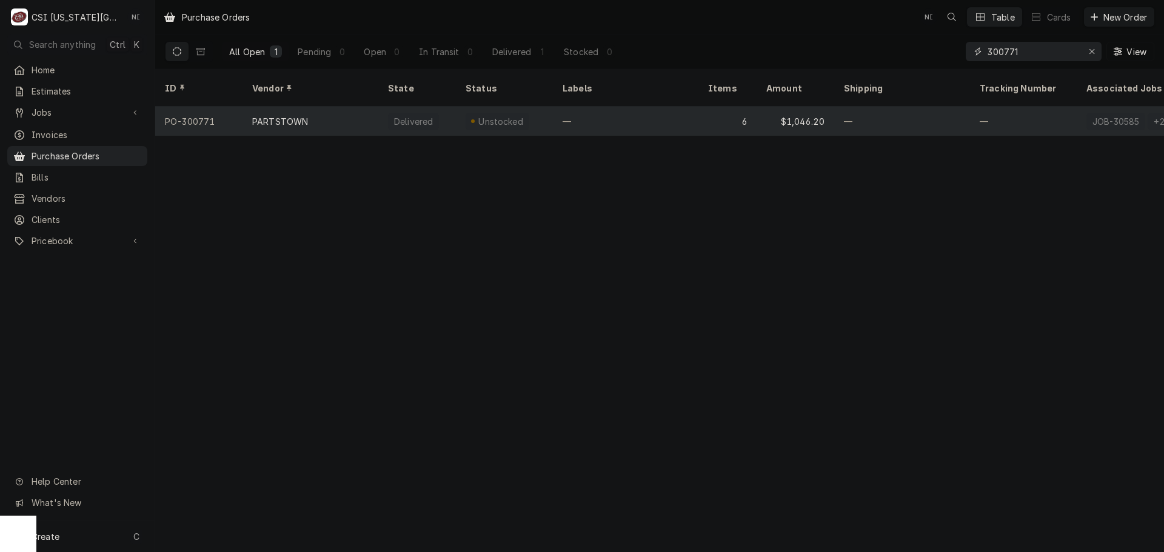
type input "300771"
click at [585, 107] on div "—" at bounding box center [625, 121] width 145 height 29
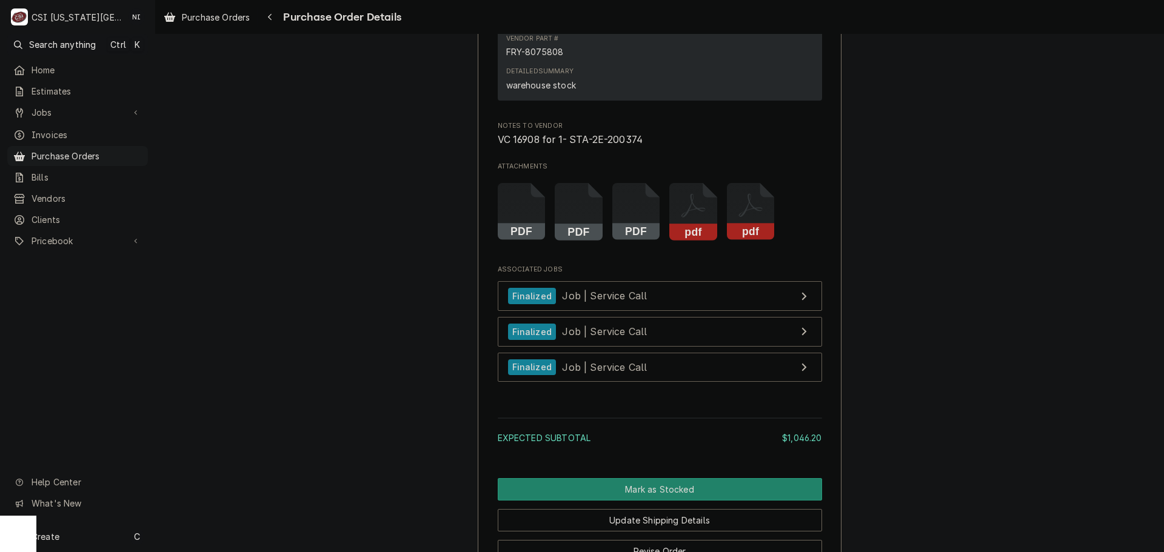
scroll to position [2271, 0]
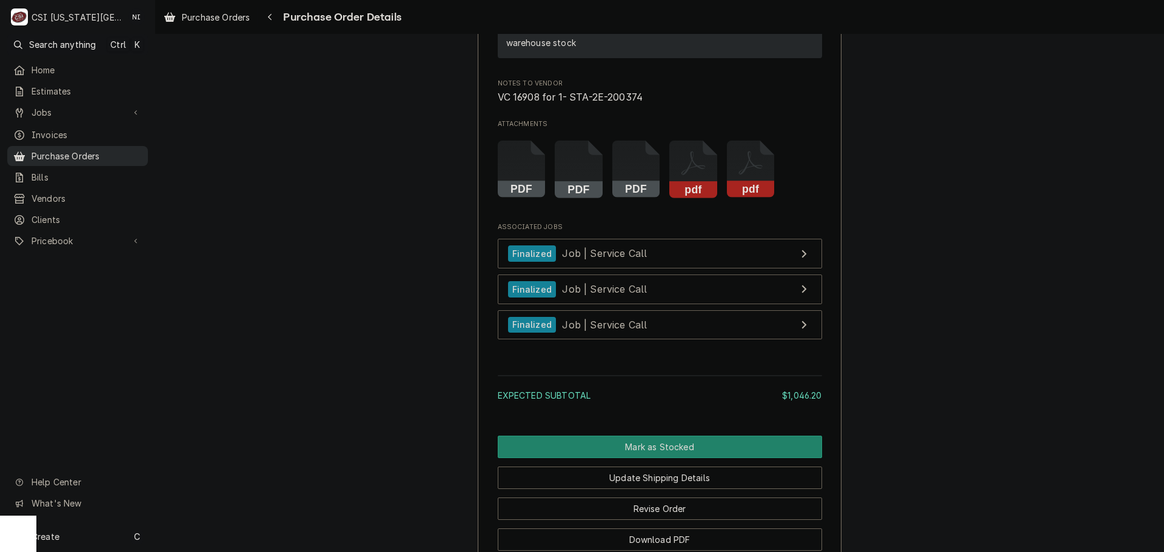
click at [90, 151] on span "Purchase Orders" at bounding box center [87, 156] width 110 height 13
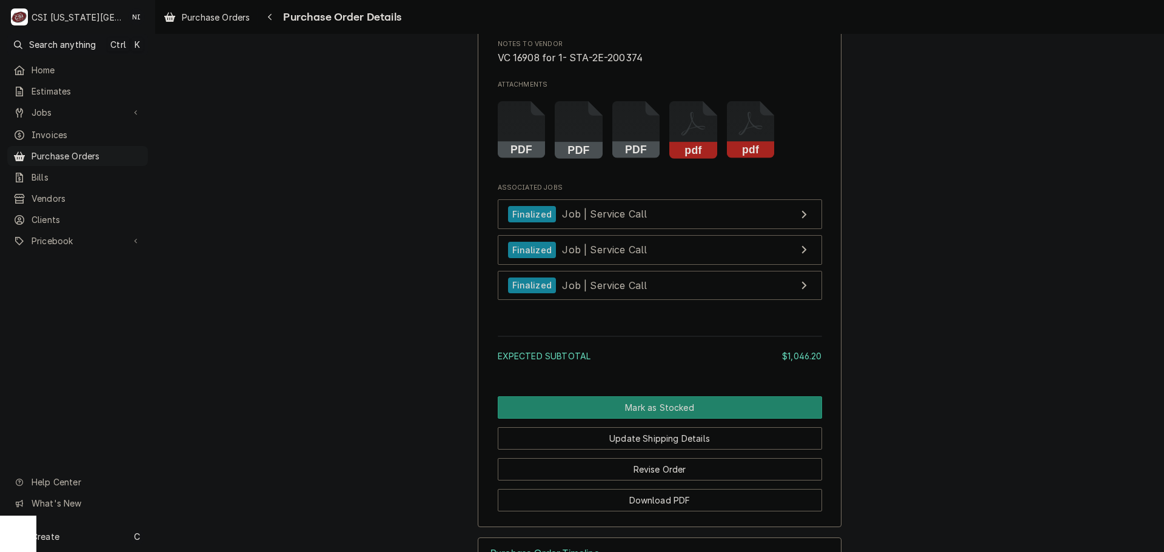
scroll to position [2392, 0]
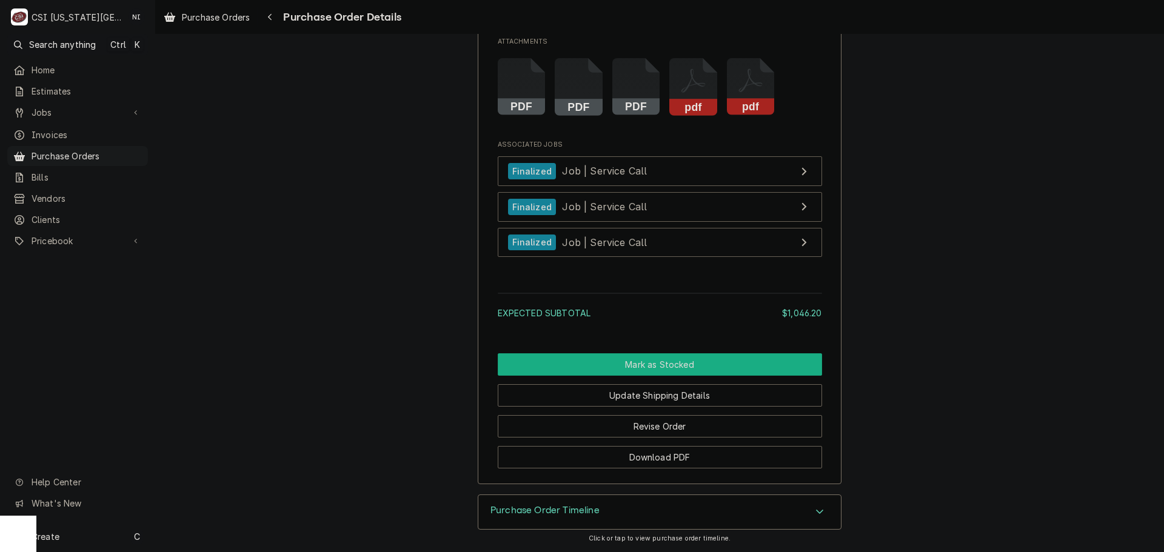
click at [665, 358] on button "Mark as Stocked" at bounding box center [660, 364] width 324 height 22
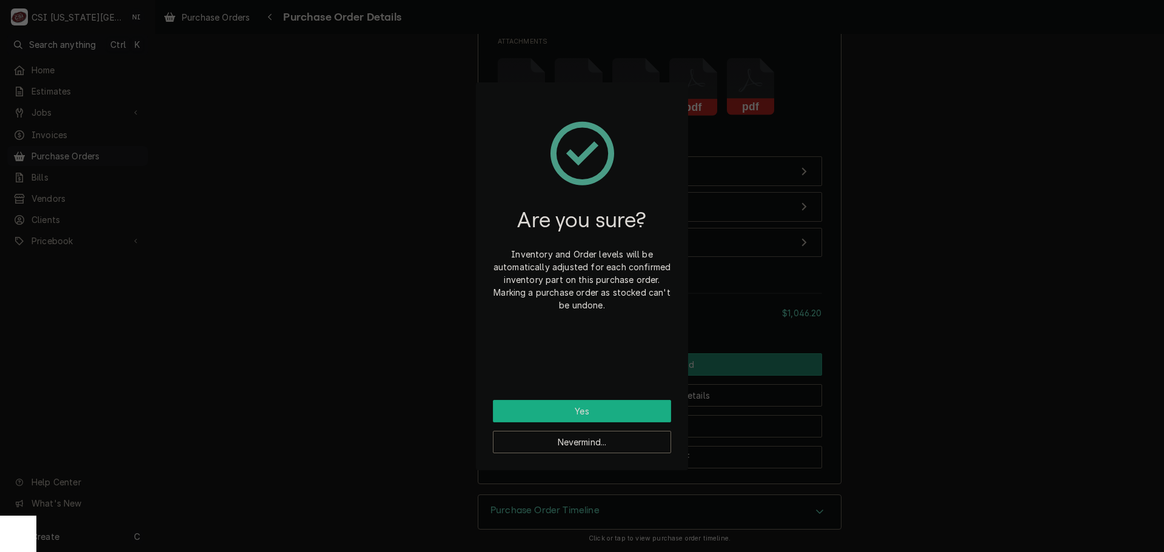
click at [609, 405] on button "Yes" at bounding box center [582, 411] width 178 height 22
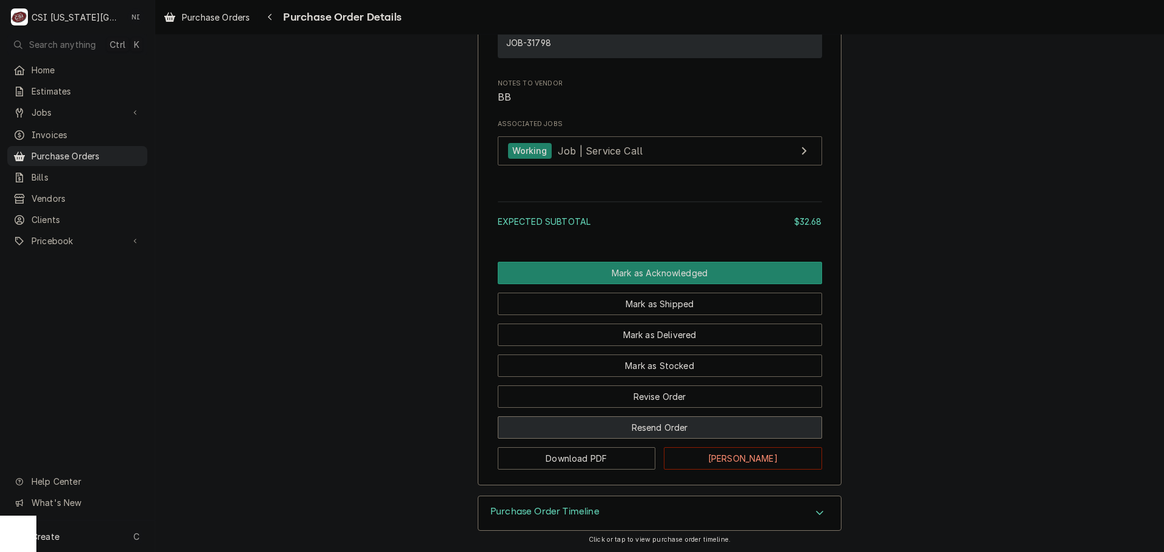
scroll to position [968, 0]
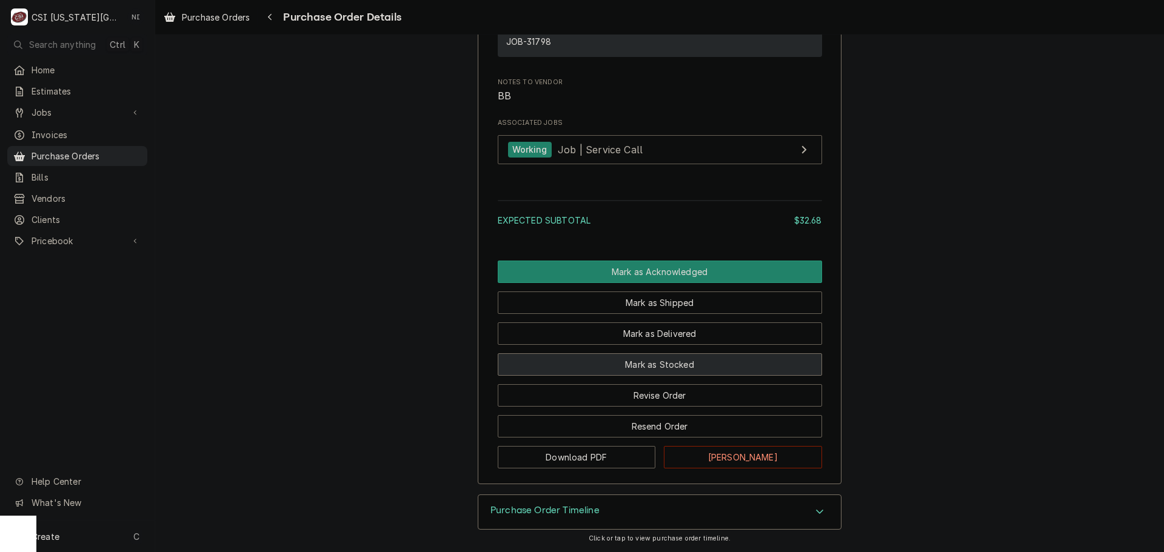
click at [681, 364] on button "Mark as Stocked" at bounding box center [660, 364] width 324 height 22
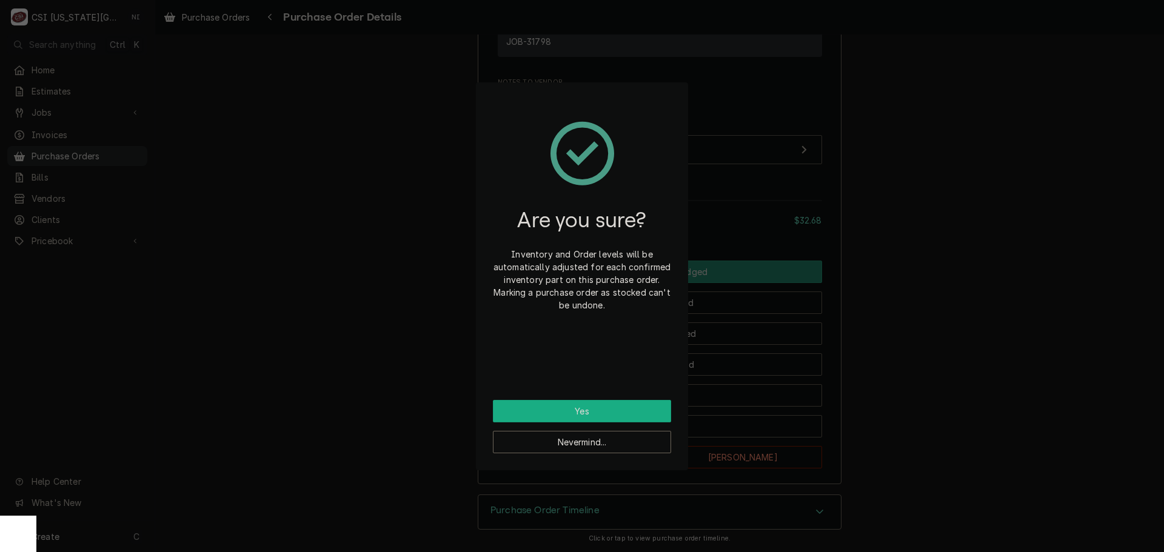
click at [624, 400] on button "Yes" at bounding box center [582, 411] width 178 height 22
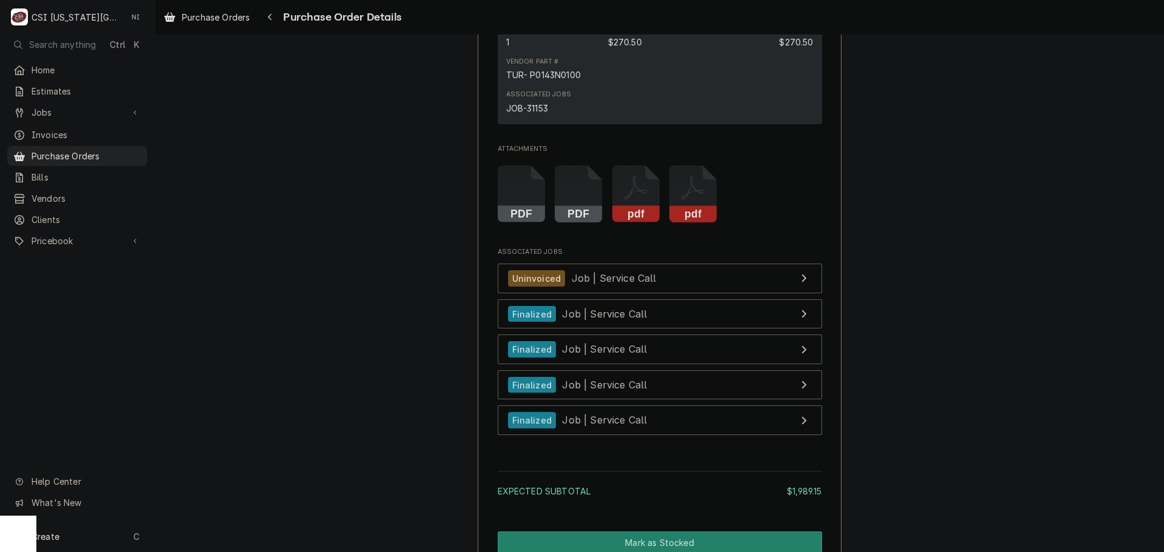
scroll to position [2669, 0]
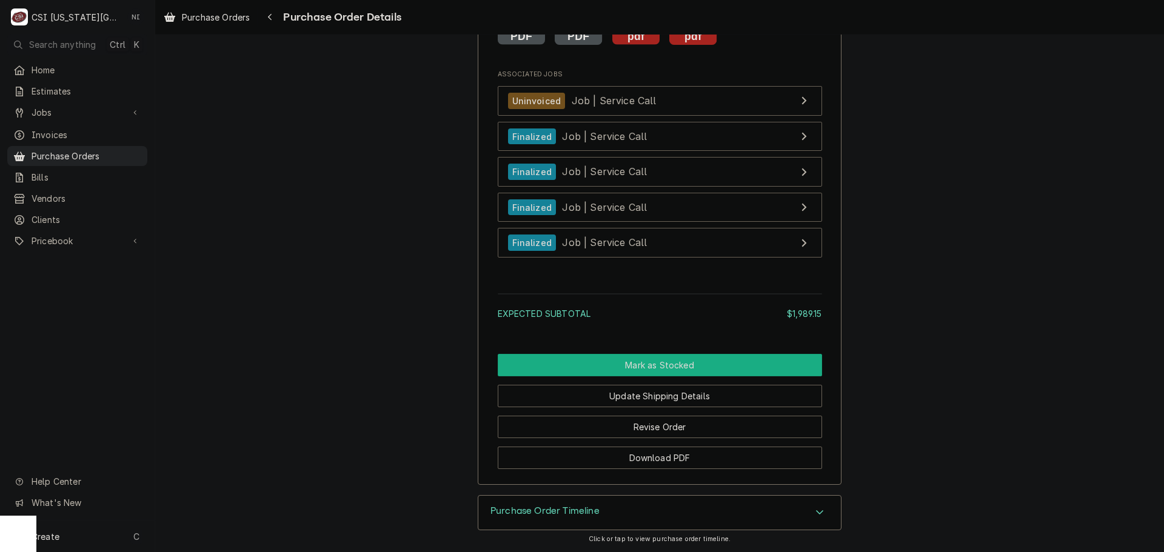
click at [701, 366] on button "Mark as Stocked" at bounding box center [660, 365] width 324 height 22
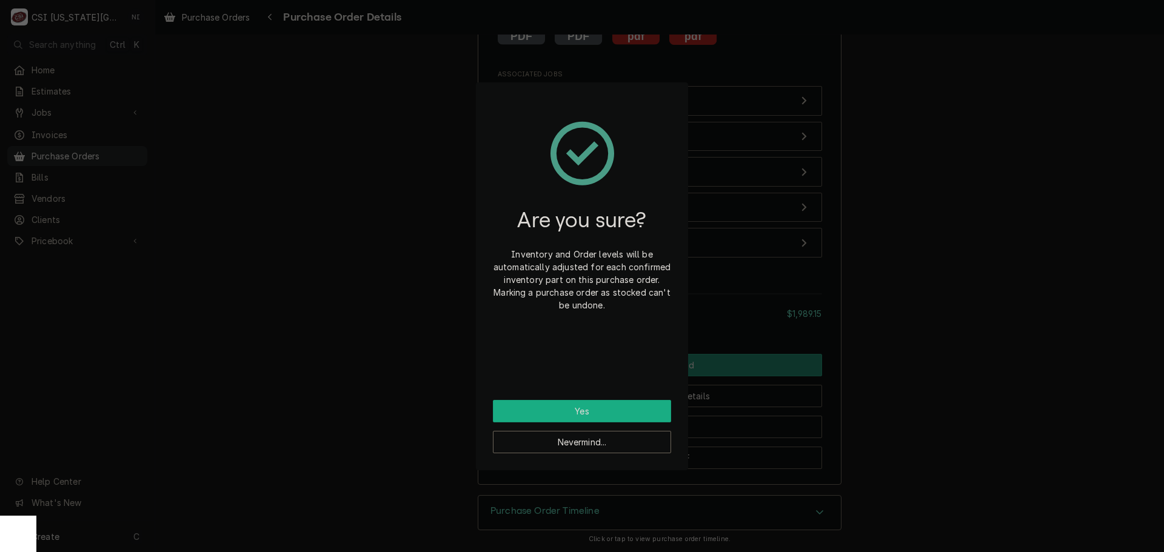
click at [629, 408] on button "Yes" at bounding box center [582, 411] width 178 height 22
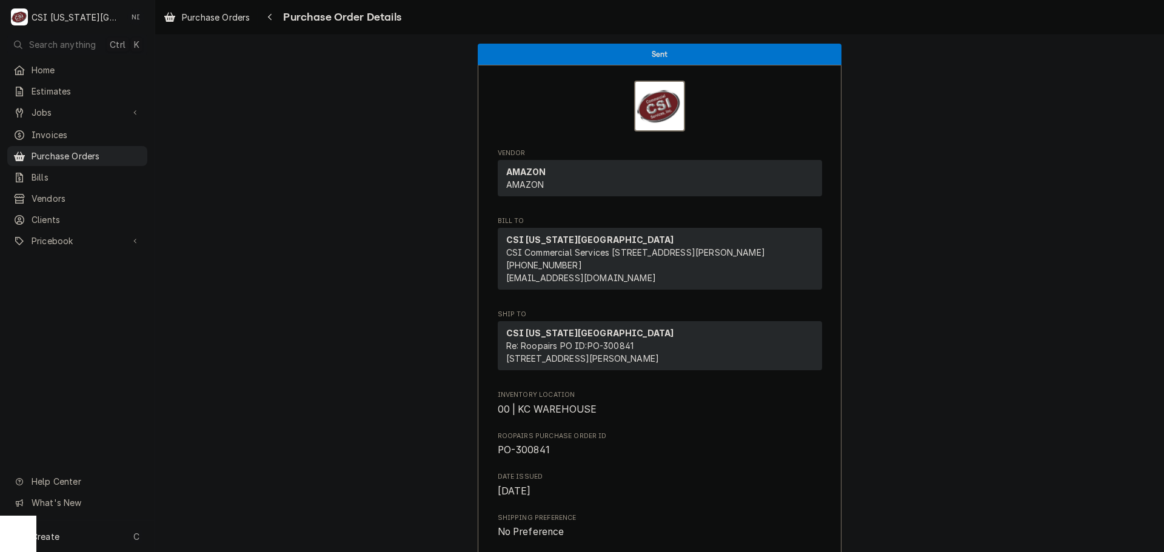
drag, startPoint x: 78, startPoint y: 292, endPoint x: 221, endPoint y: 290, distance: 143.0
click at [224, 296] on div "C CSI Kansas City NI Search anything Ctrl K Home Estimates Jobs Jobs Job Series…" at bounding box center [582, 276] width 1164 height 552
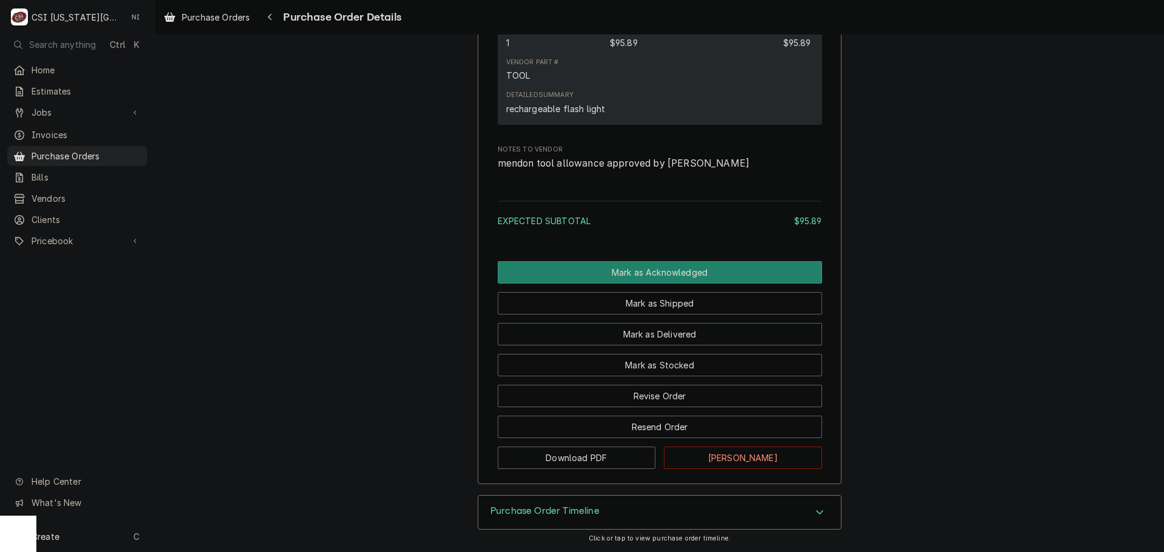
scroll to position [798, 0]
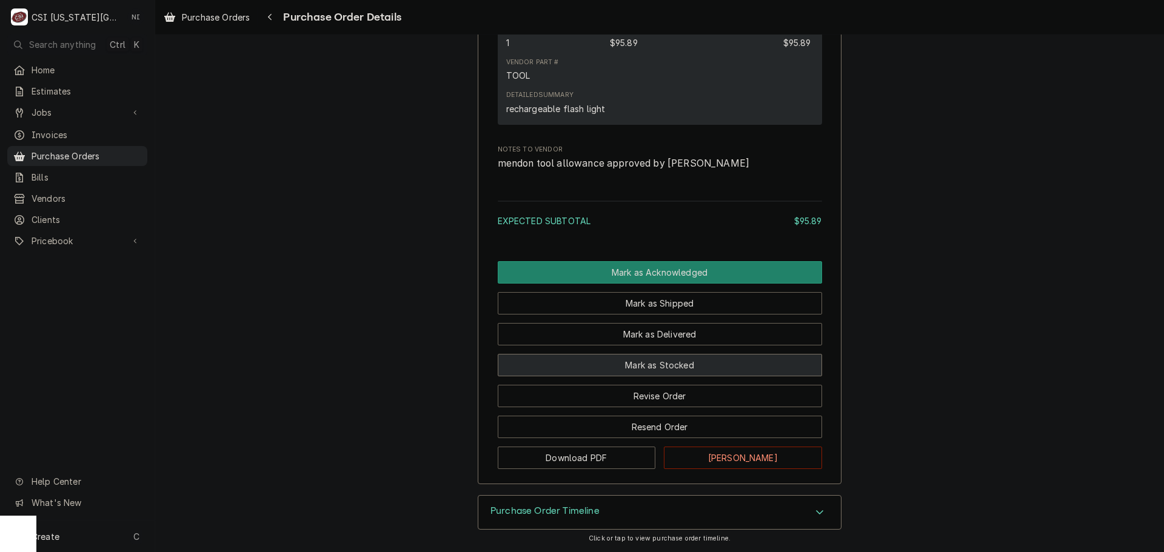
click at [690, 368] on button "Mark as Stocked" at bounding box center [660, 365] width 324 height 22
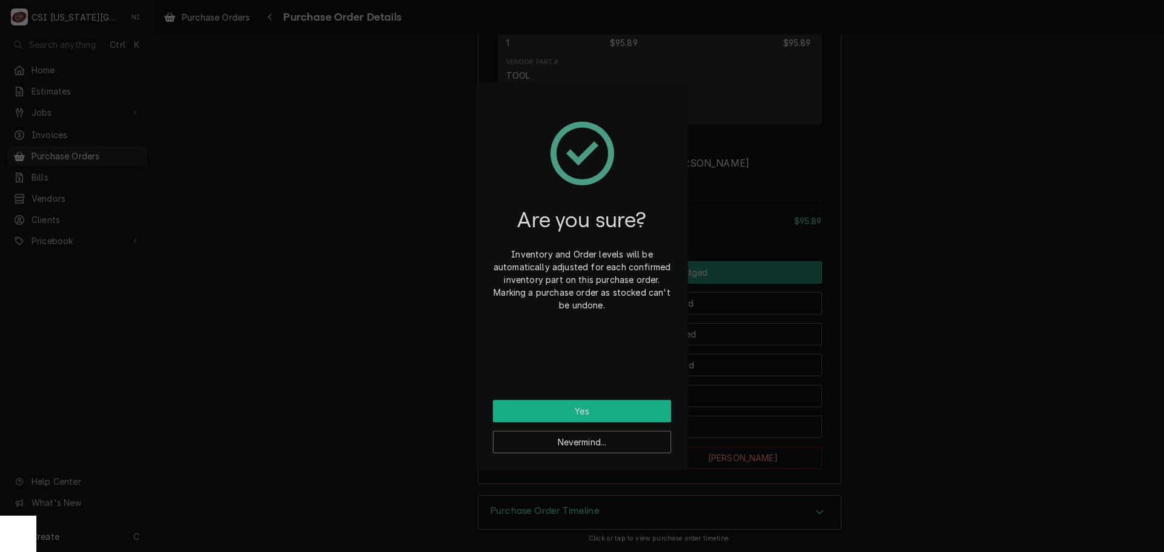
click at [596, 415] on button "Yes" at bounding box center [582, 411] width 178 height 22
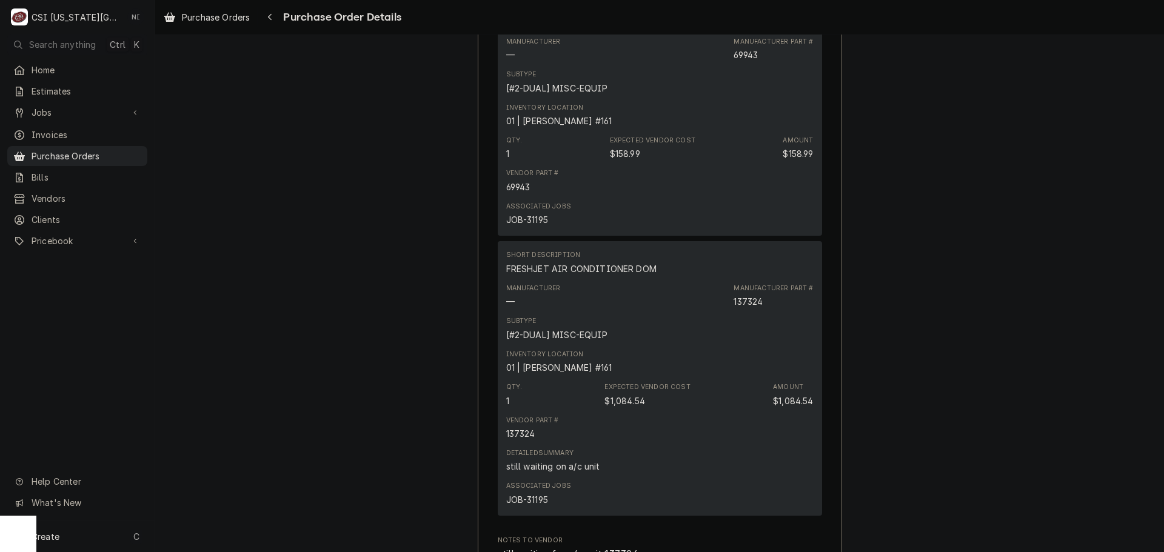
scroll to position [1117, 0]
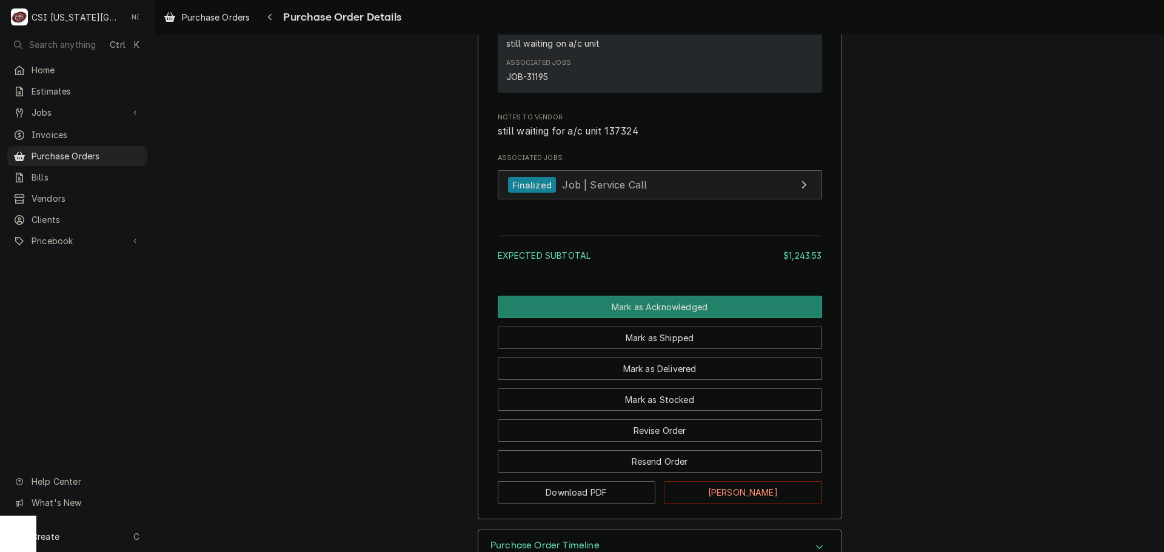
click at [676, 200] on link "Finalized Job | Service Call" at bounding box center [660, 185] width 324 height 30
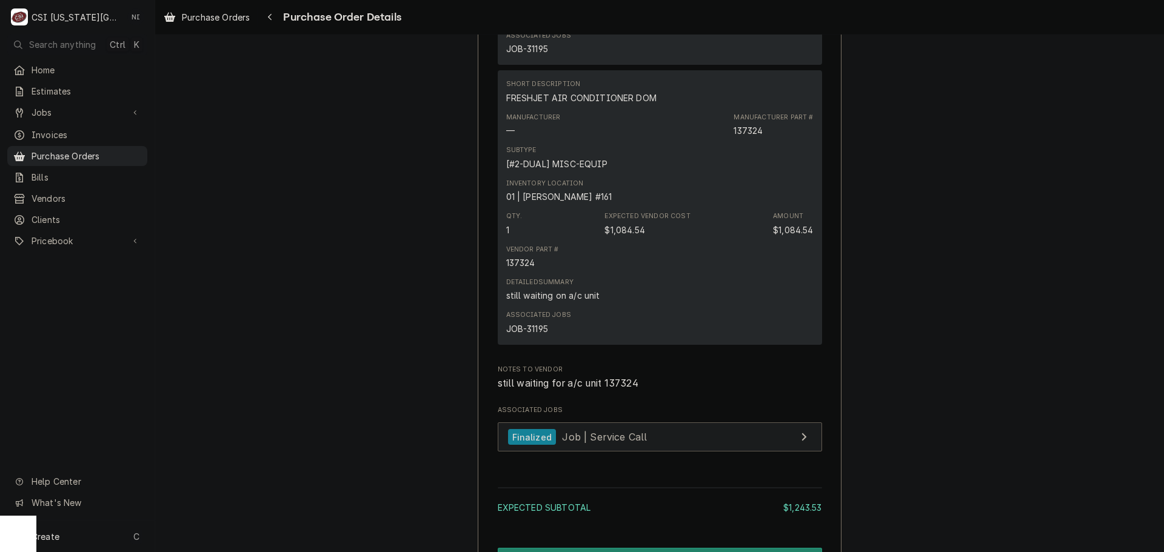
scroll to position [1178, 0]
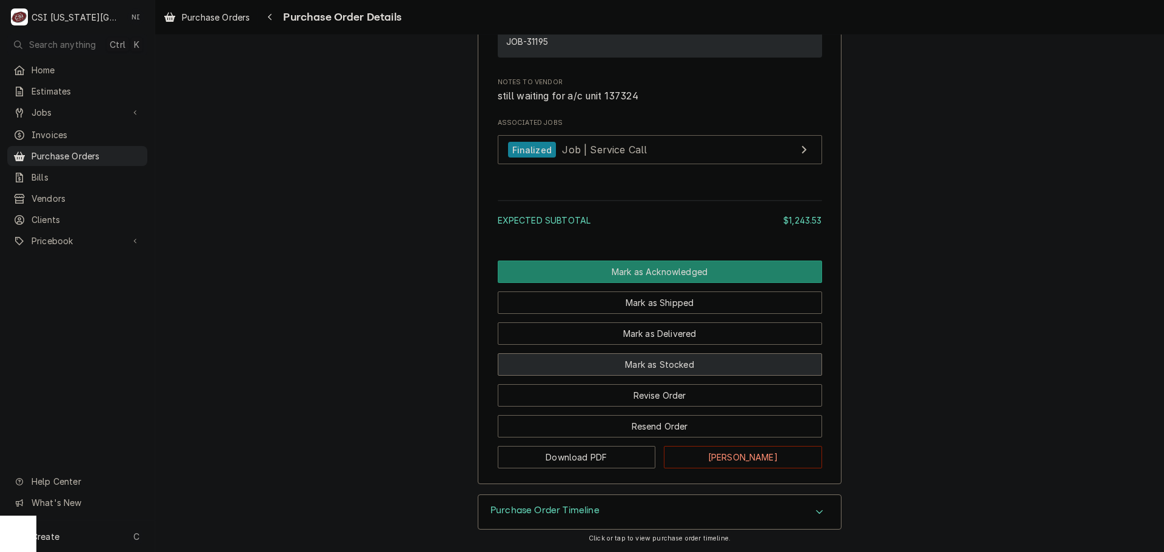
click at [679, 368] on button "Mark as Stocked" at bounding box center [660, 364] width 324 height 22
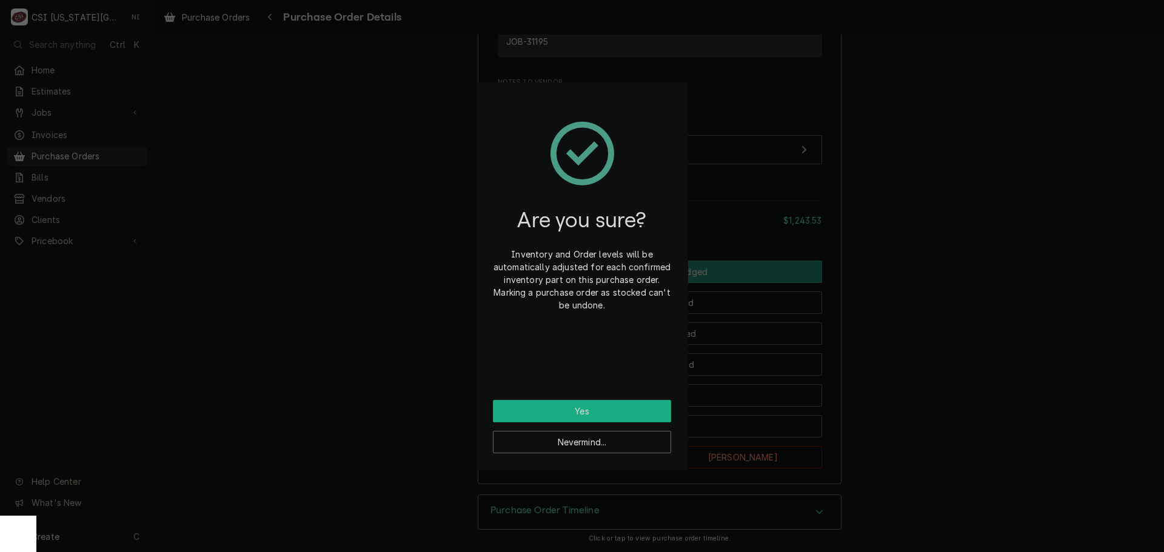
click at [581, 409] on button "Yes" at bounding box center [582, 411] width 178 height 22
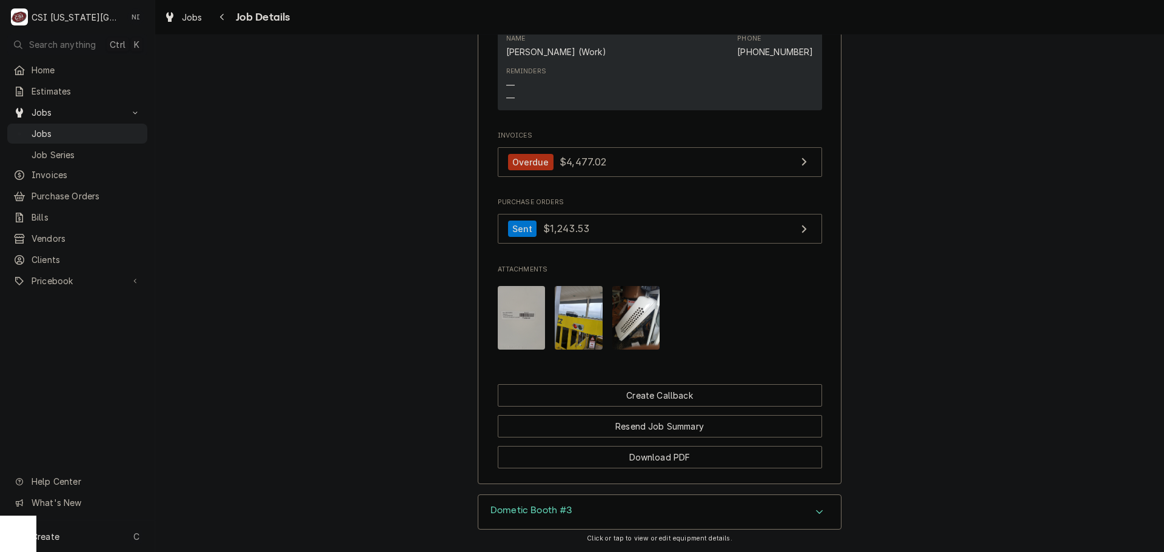
scroll to position [1609, 0]
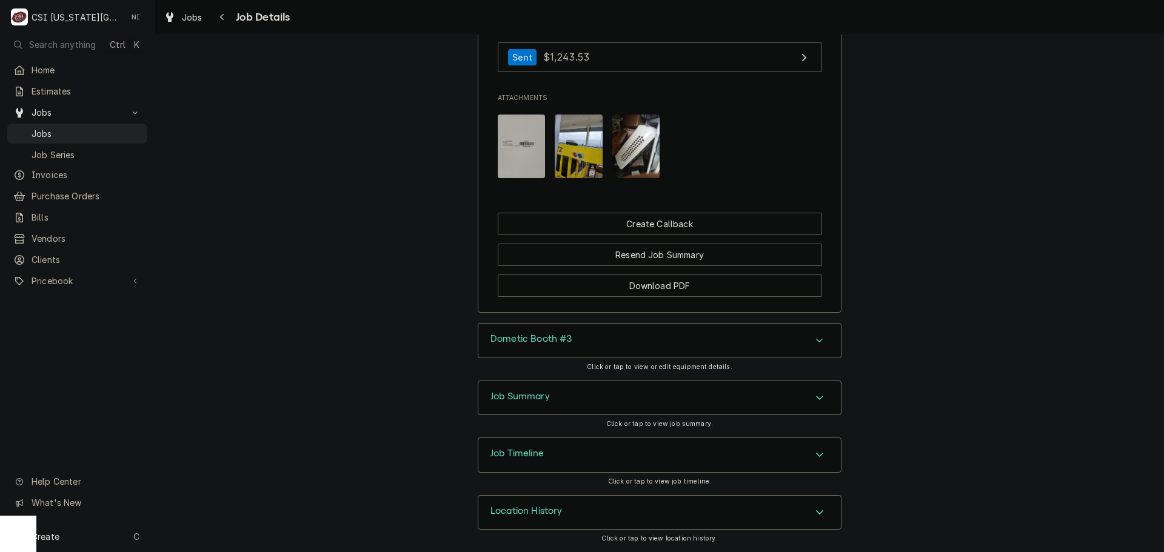
click at [647, 396] on div "Job Summary" at bounding box center [659, 398] width 362 height 34
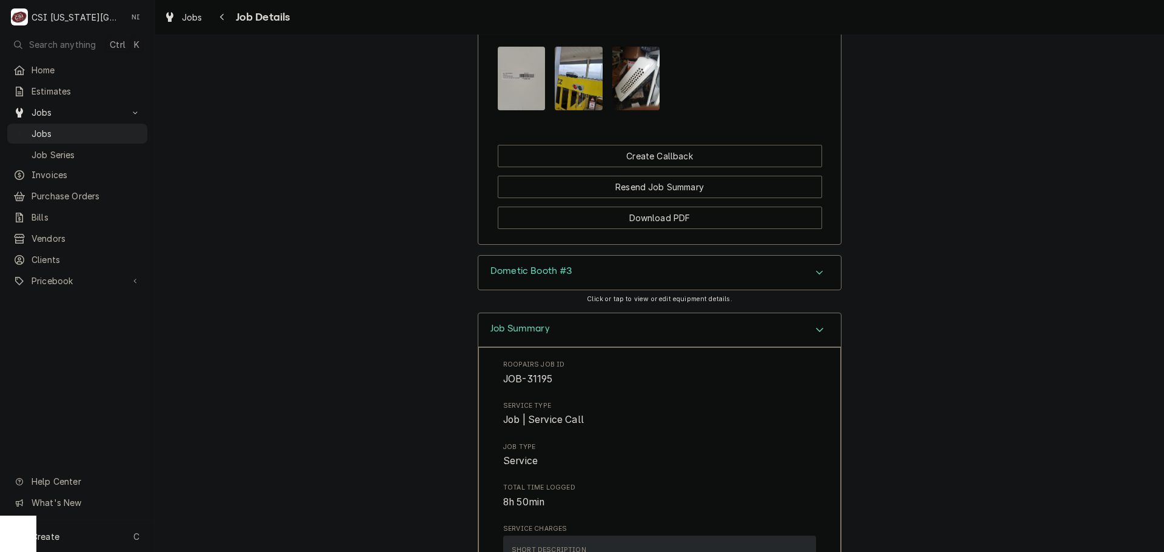
scroll to position [1670, 0]
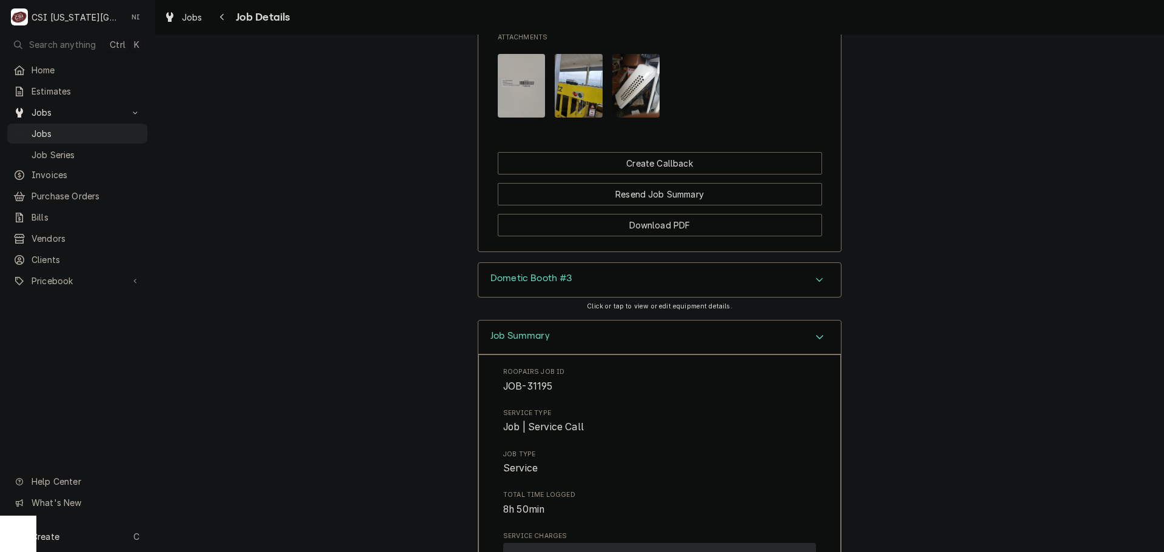
drag, startPoint x: 808, startPoint y: 327, endPoint x: 814, endPoint y: 327, distance: 6.7
click at [808, 327] on div "Job Summary" at bounding box center [659, 338] width 362 height 35
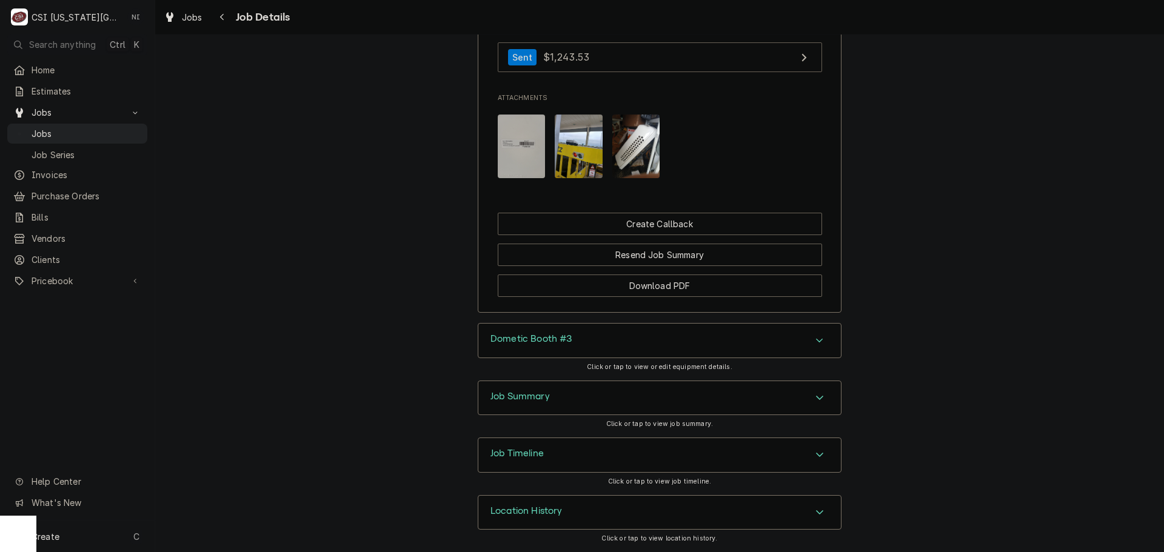
scroll to position [1609, 0]
click at [815, 455] on icon "Accordion Header" at bounding box center [819, 455] width 8 height 10
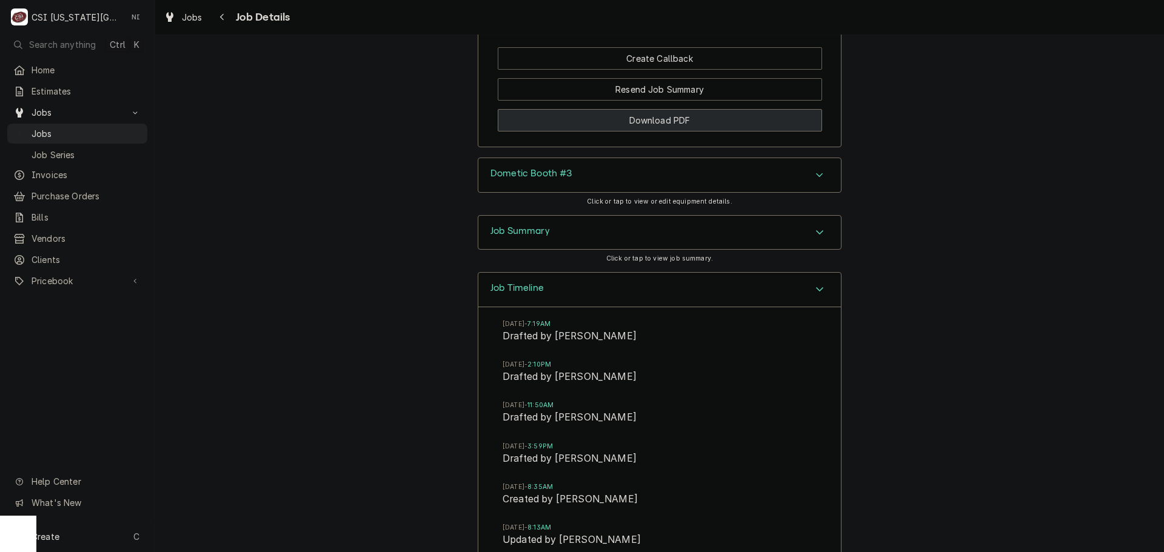
drag, startPoint x: 808, startPoint y: 285, endPoint x: 812, endPoint y: 278, distance: 8.1
click at [810, 284] on div "Accordion Header" at bounding box center [819, 289] width 18 height 15
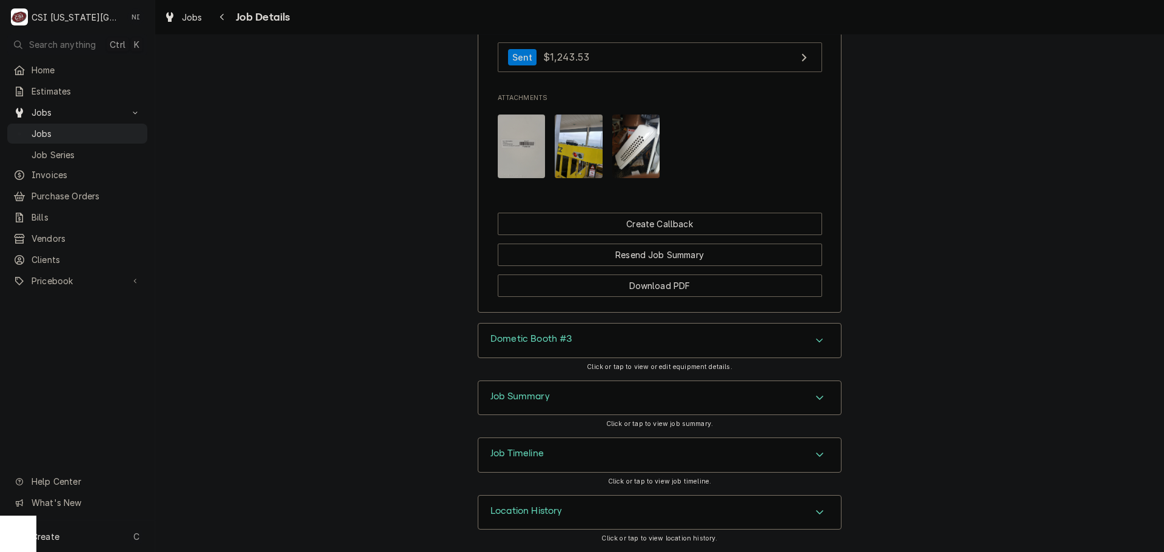
click at [817, 403] on div "Accordion Header" at bounding box center [819, 398] width 18 height 15
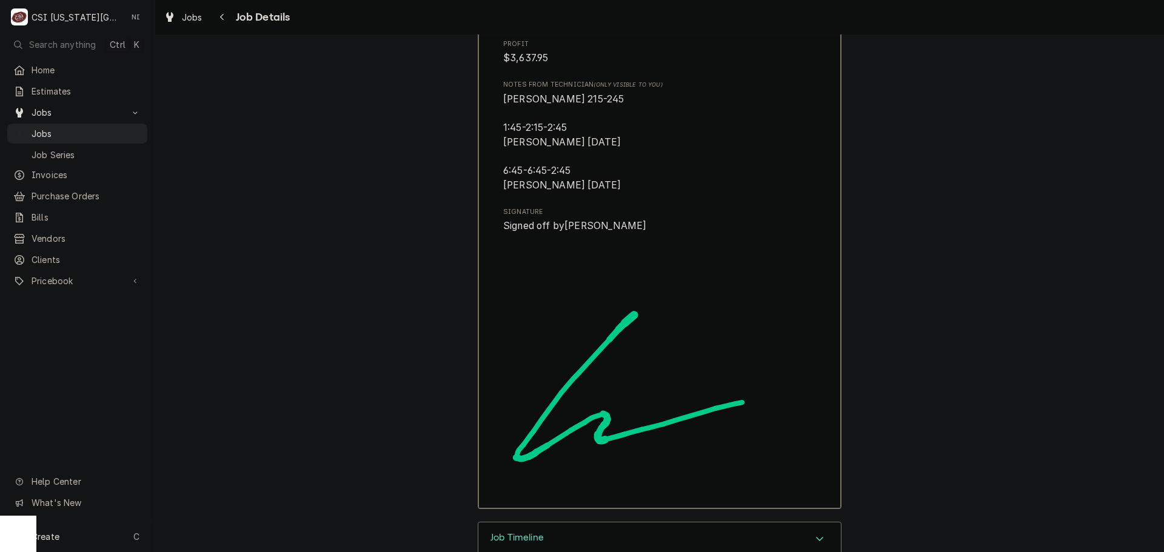
scroll to position [4303, 0]
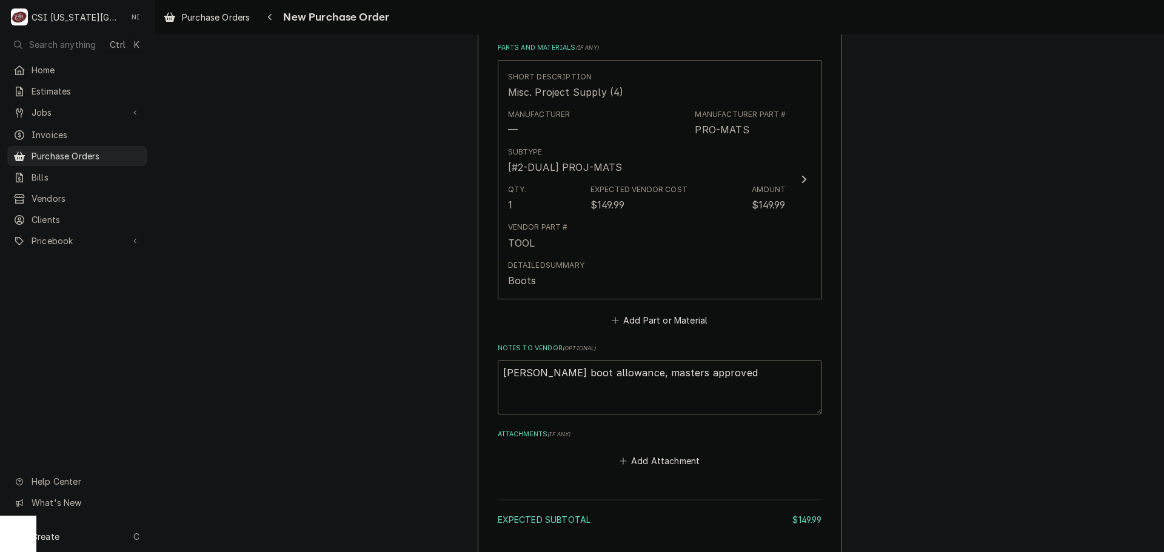
scroll to position [652, 0]
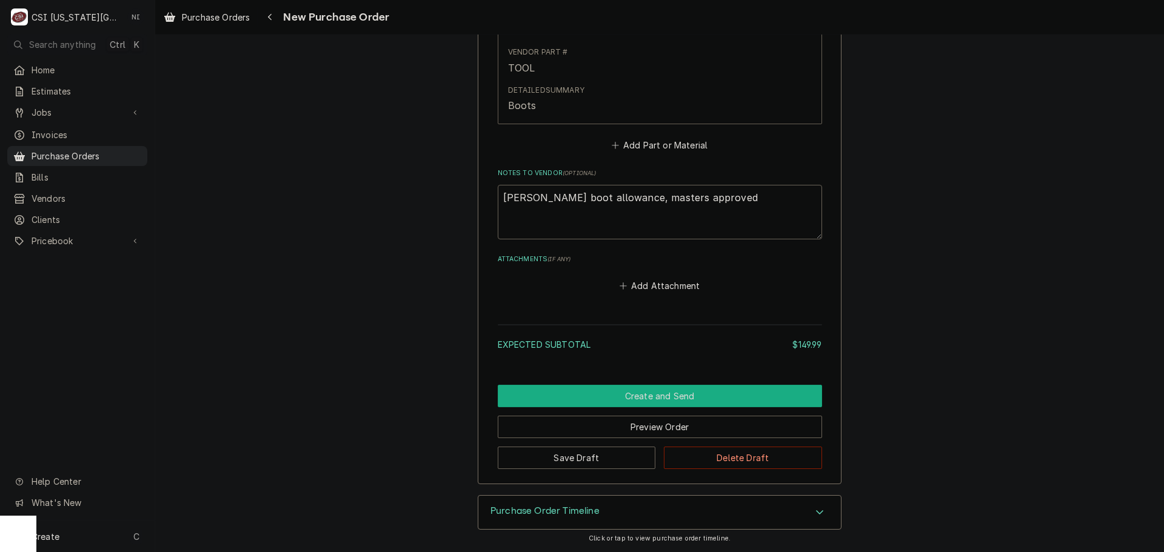
click at [647, 390] on button "Create and Send" at bounding box center [660, 396] width 324 height 22
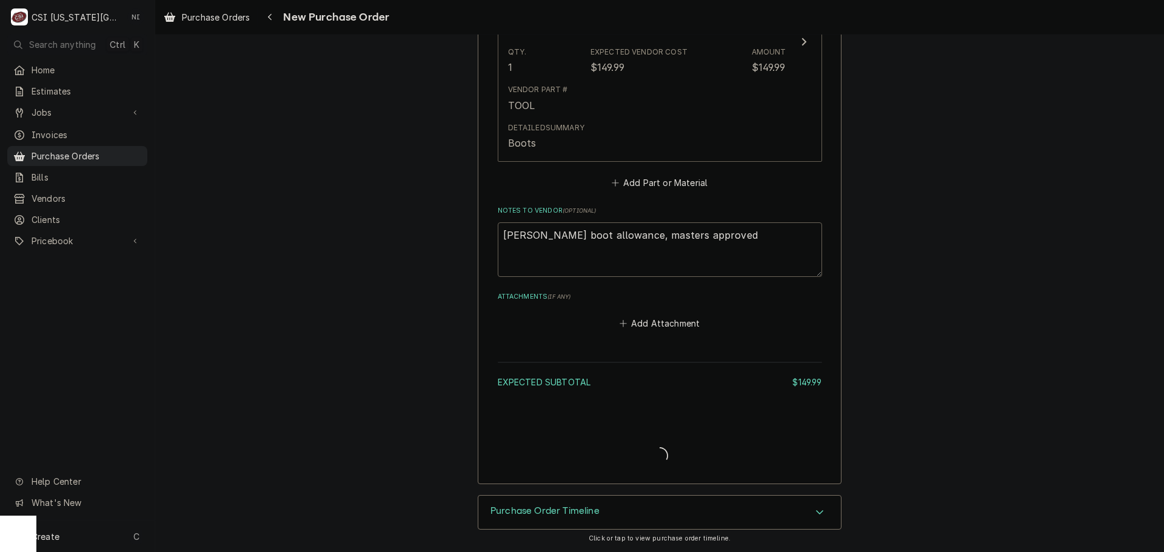
scroll to position [614, 0]
type textarea "x"
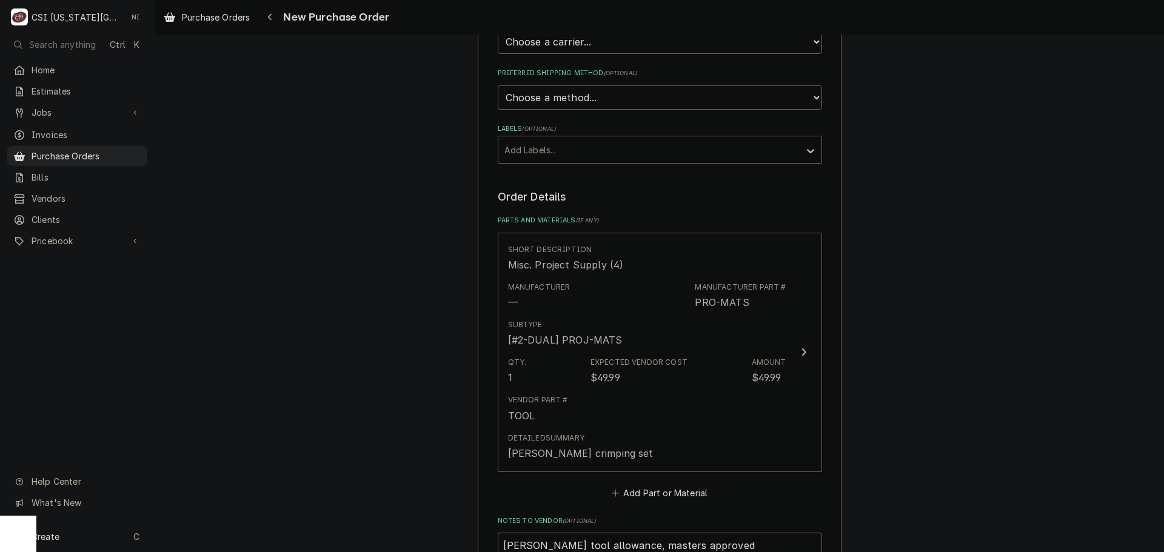
scroll to position [364, 0]
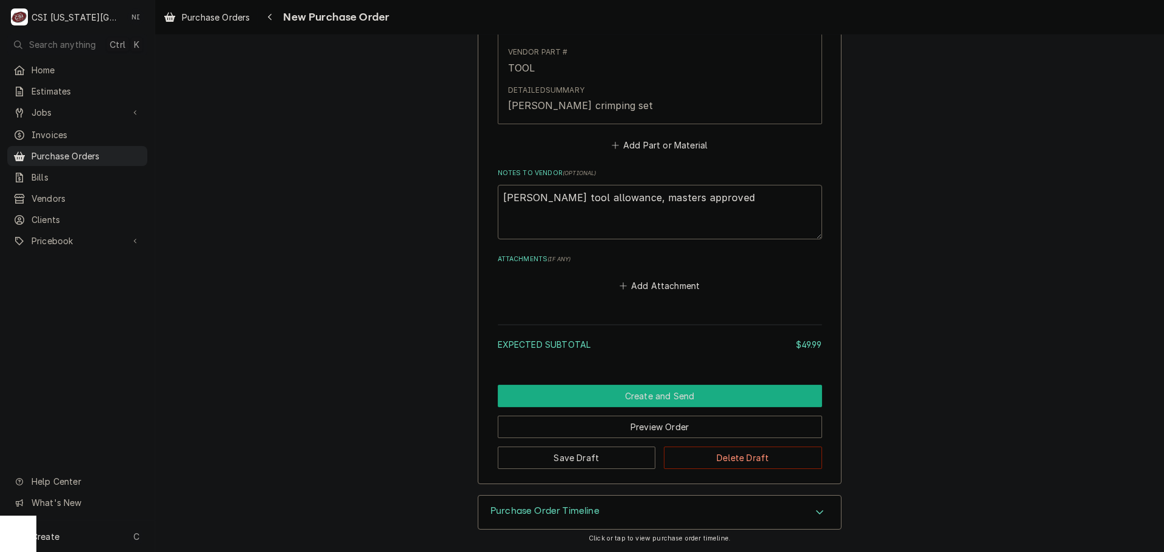
click at [696, 396] on button "Create and Send" at bounding box center [660, 396] width 324 height 22
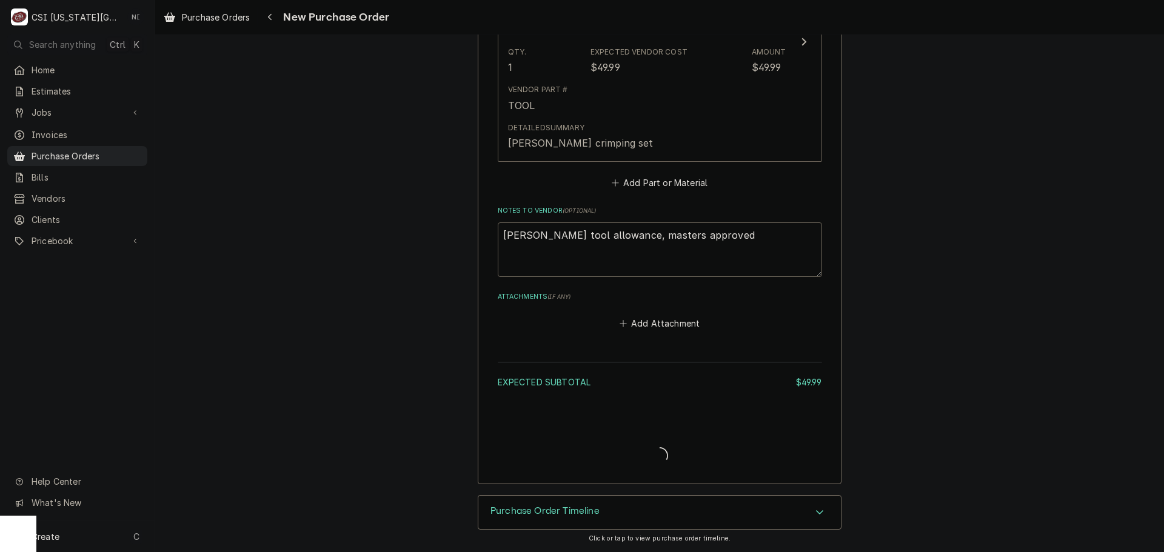
type textarea "x"
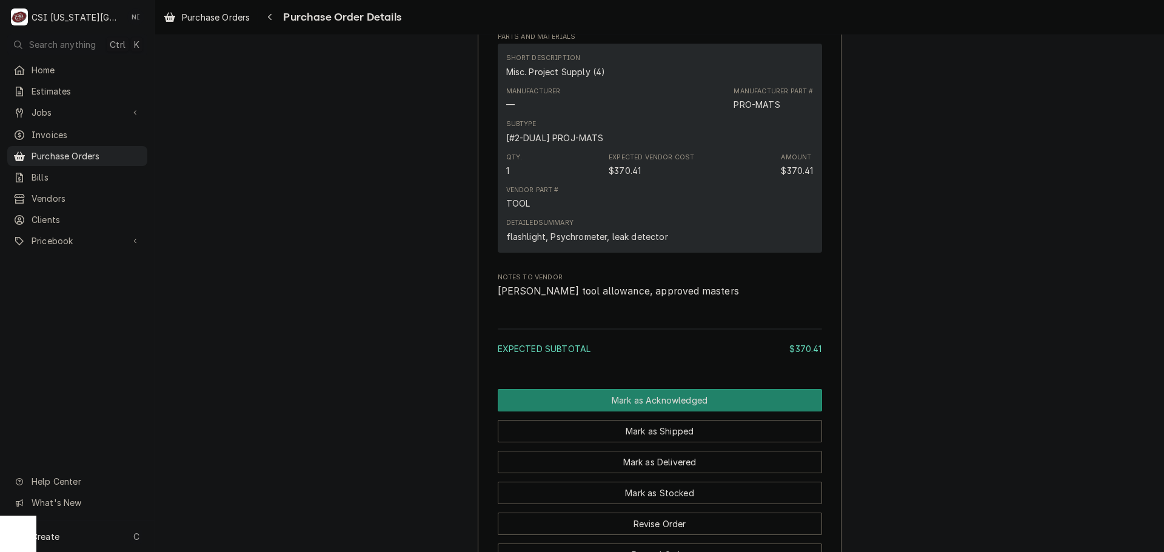
scroll to position [667, 0]
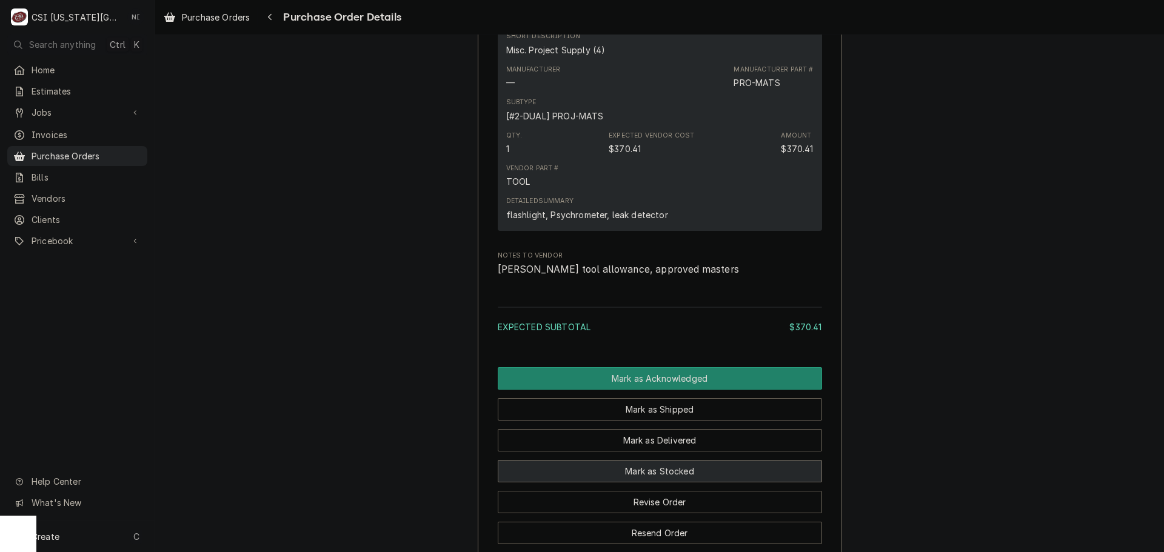
click at [670, 482] on button "Mark as Stocked" at bounding box center [660, 471] width 324 height 22
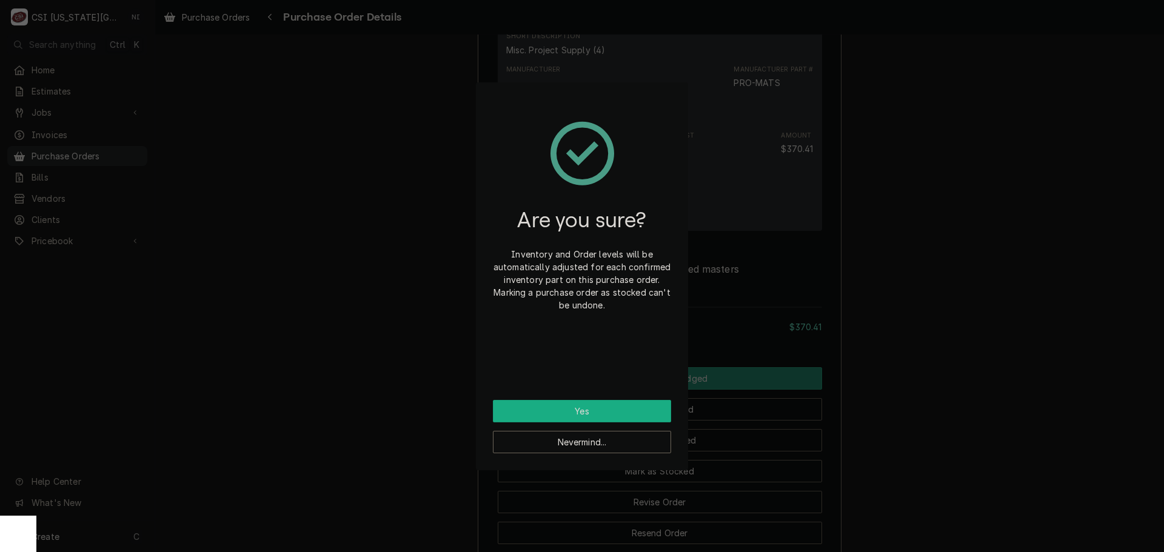
click at [627, 404] on button "Yes" at bounding box center [582, 411] width 178 height 22
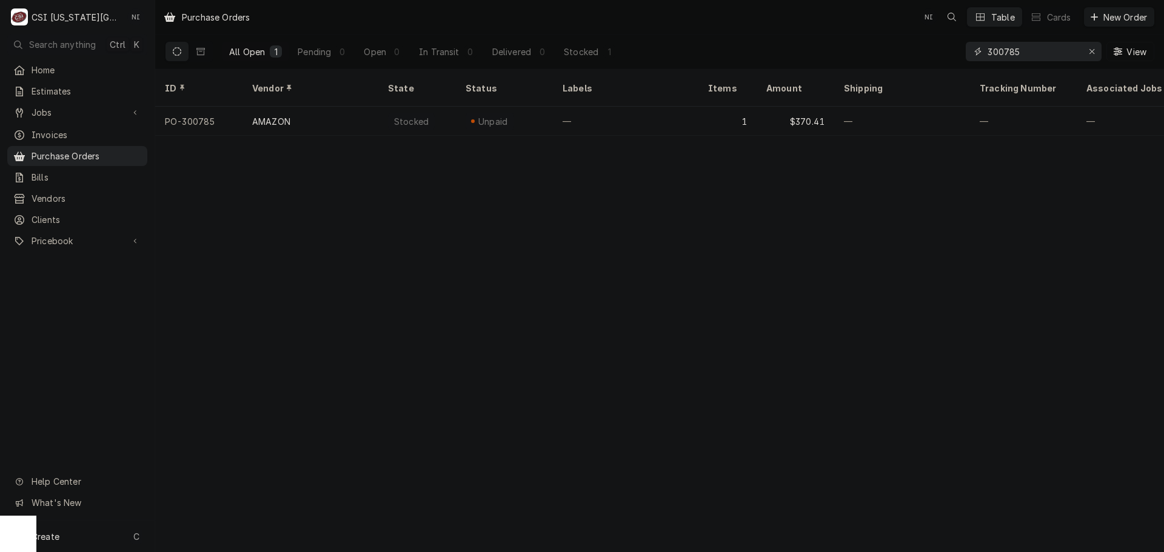
drag, startPoint x: 1027, startPoint y: 51, endPoint x: 934, endPoint y: 63, distance: 92.9
click at [935, 63] on div "All Open 1 Pending 0 Open 0 In Transit 0 Delivered 0 Stocked 1 300785 View" at bounding box center [659, 52] width 989 height 34
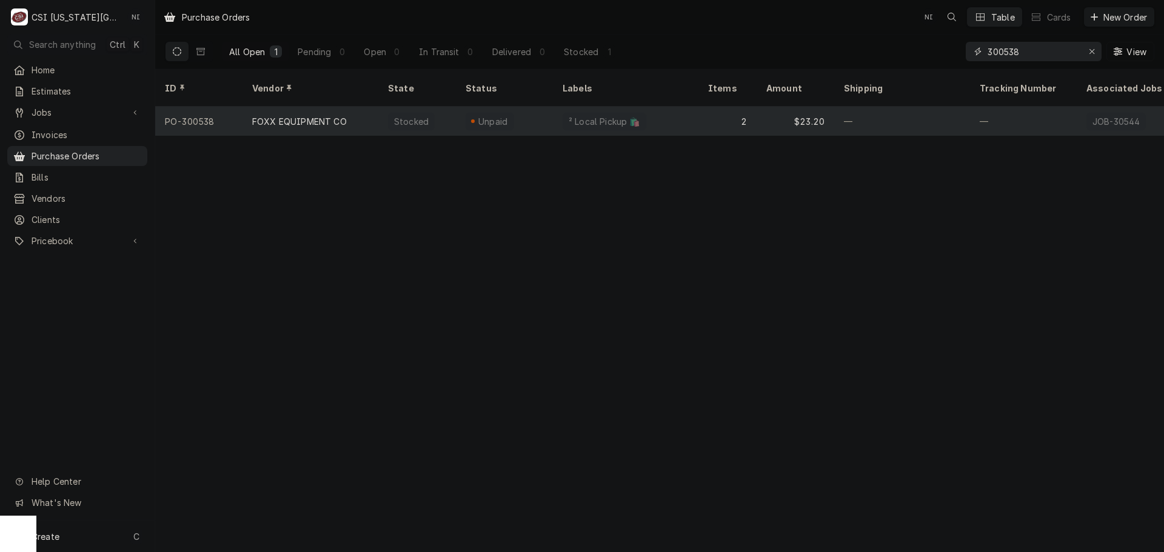
type input "300538"
click at [463, 107] on div "Unpaid" at bounding box center [504, 121] width 97 height 29
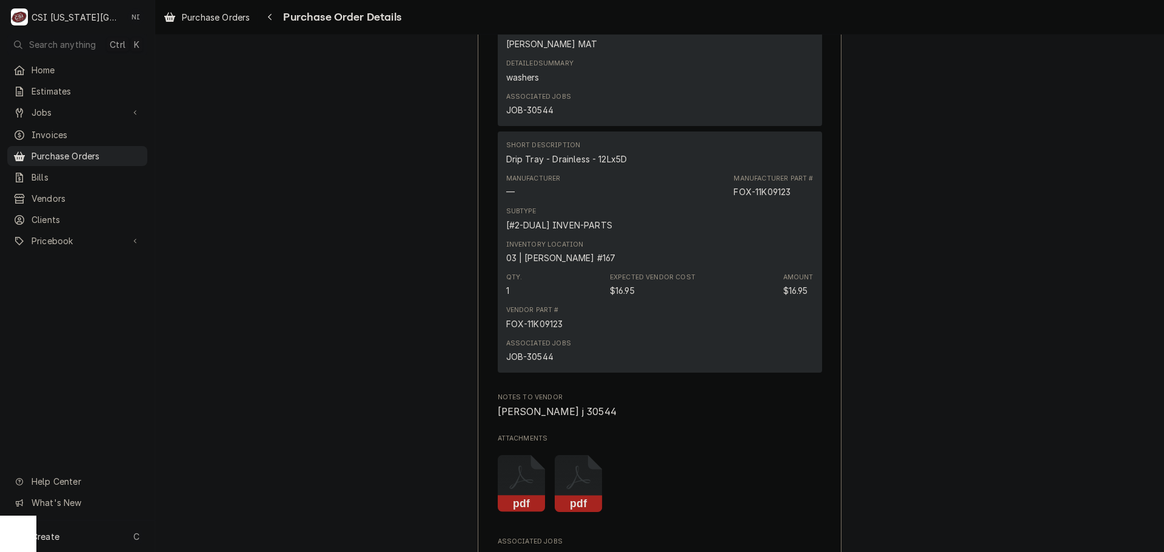
scroll to position [1379, 0]
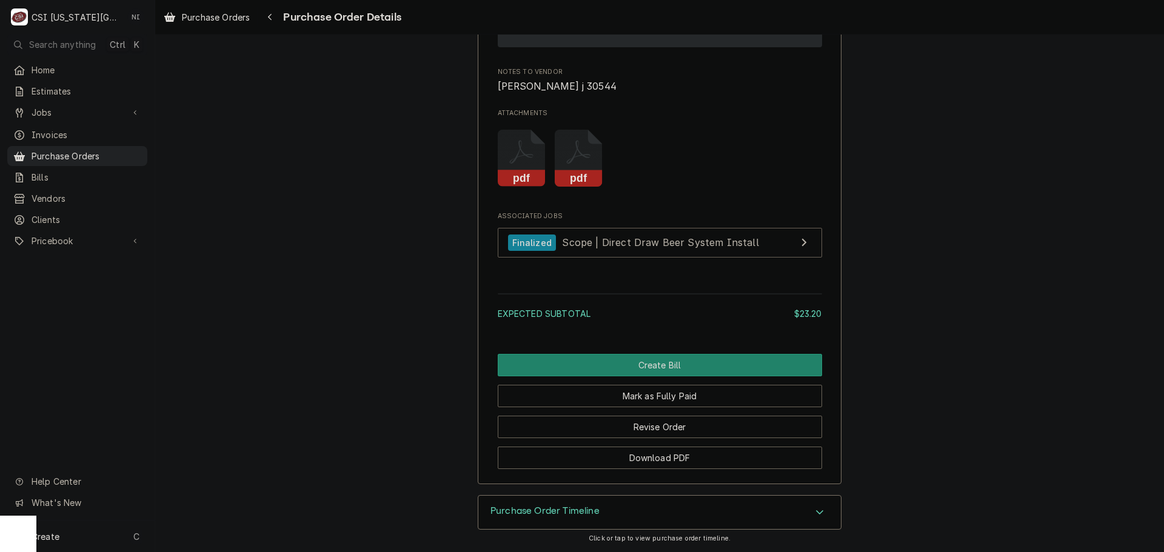
click at [545, 162] on icon "Attachments" at bounding box center [522, 159] width 48 height 58
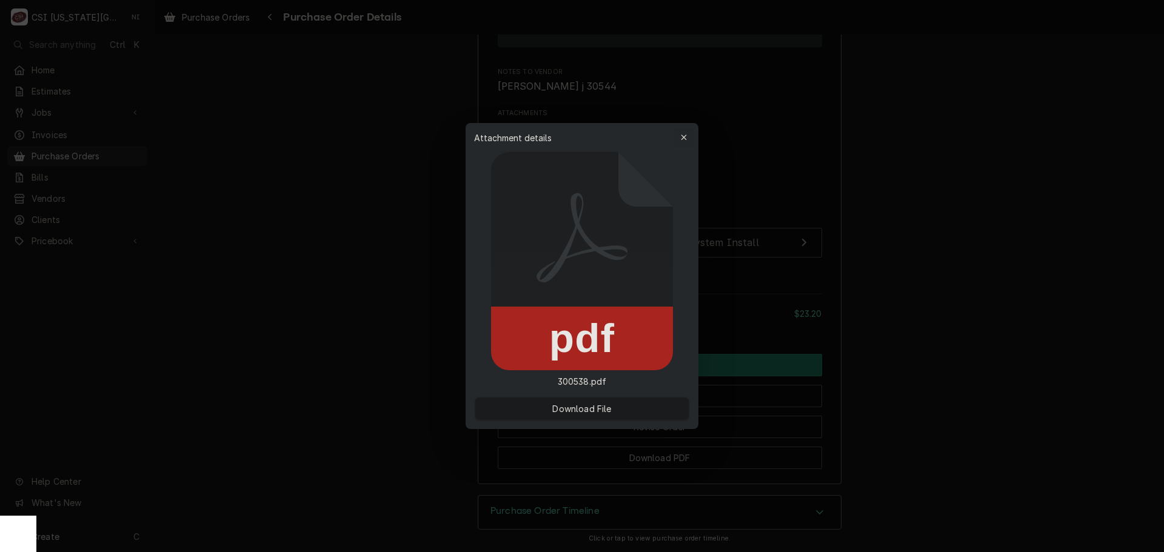
click at [684, 139] on icon "button" at bounding box center [684, 137] width 7 height 8
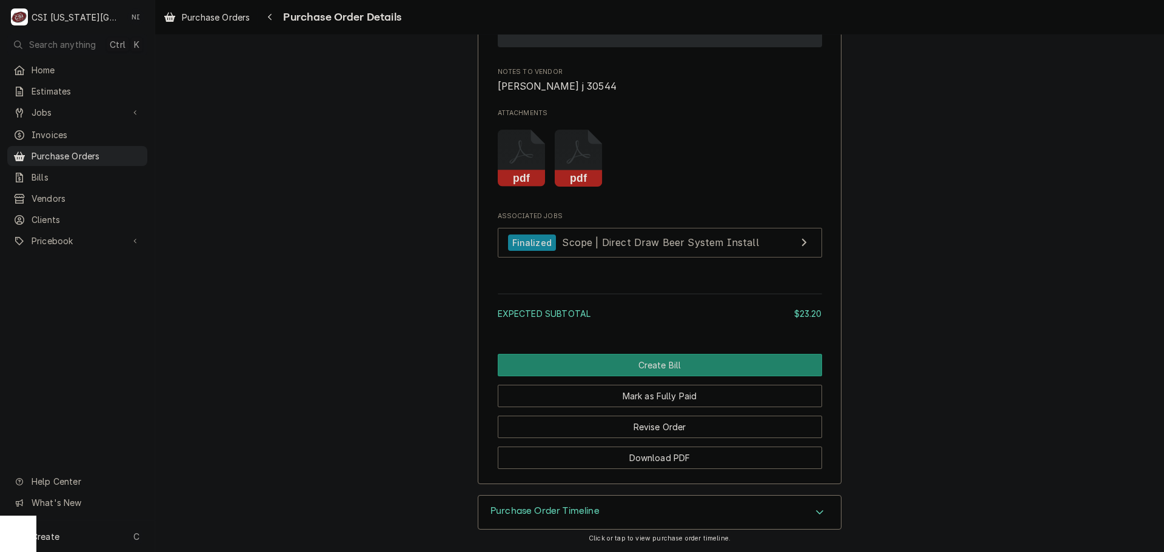
click at [525, 174] on rect "Attachments" at bounding box center [522, 178] width 48 height 17
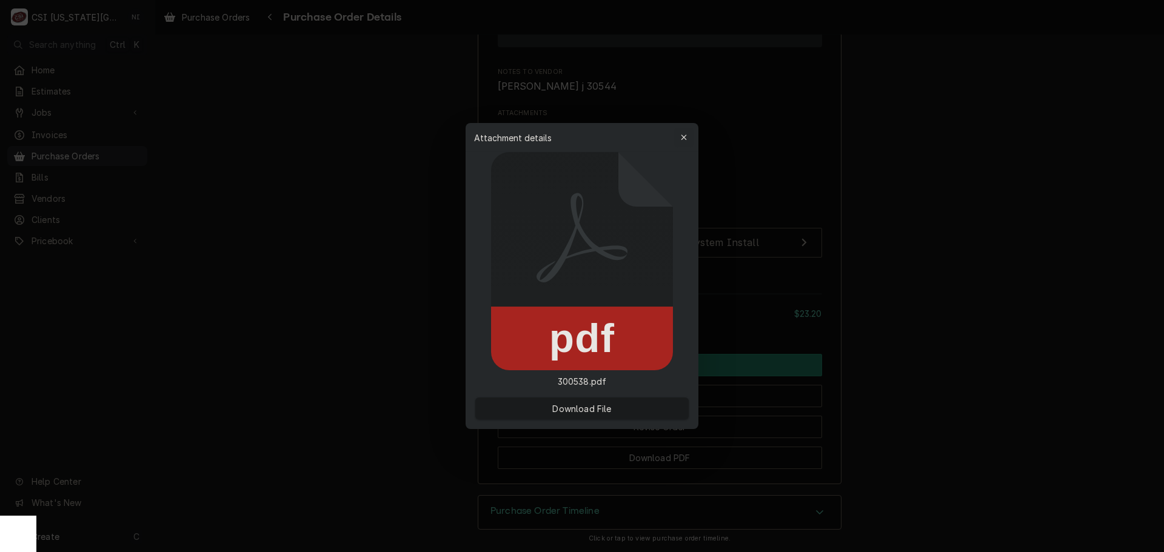
click at [681, 132] on div "button" at bounding box center [684, 138] width 12 height 12
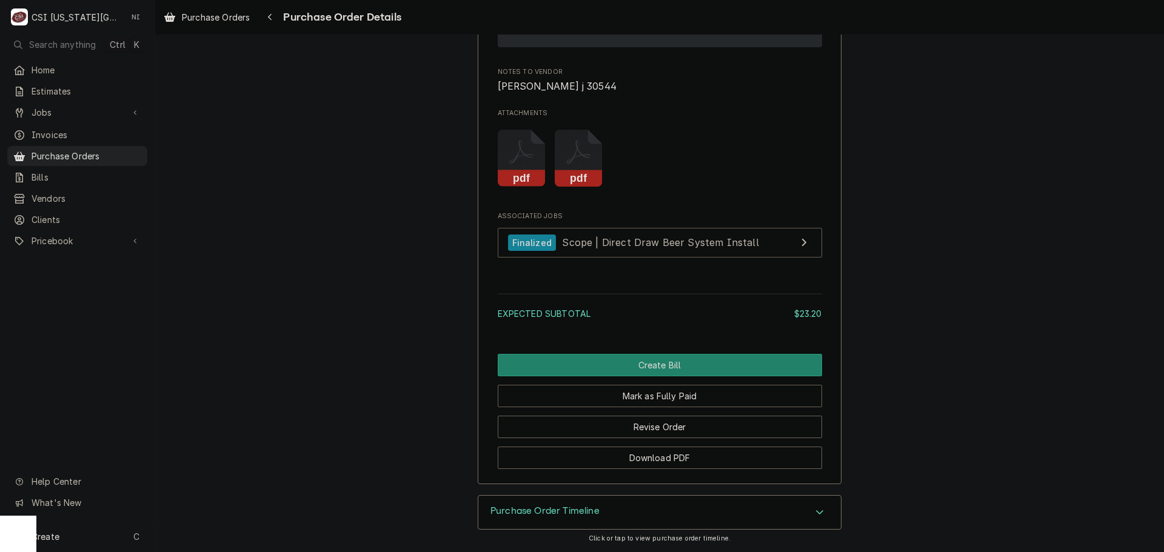
click at [507, 169] on icon "Attachments" at bounding box center [522, 159] width 48 height 58
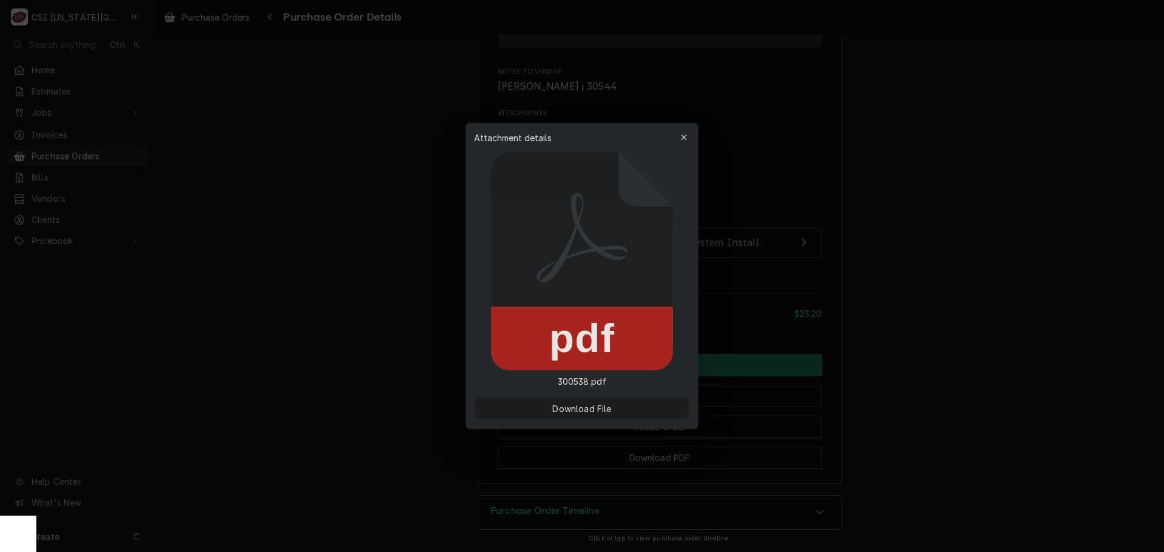
click at [599, 404] on span "Download File" at bounding box center [582, 408] width 64 height 13
click at [682, 133] on icon "button" at bounding box center [684, 137] width 7 height 8
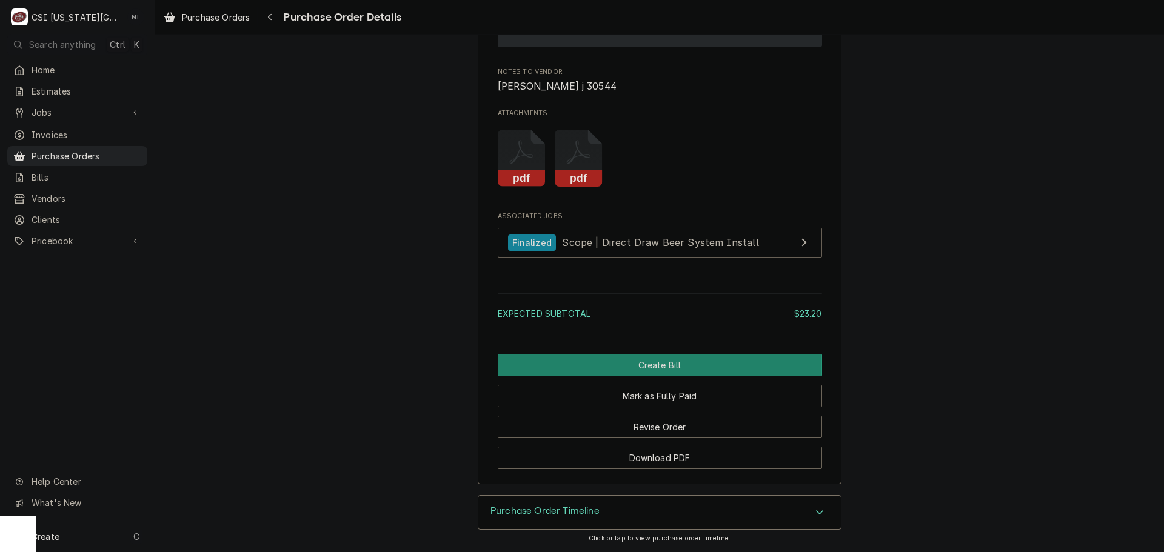
click at [582, 175] on rect "Attachments" at bounding box center [578, 178] width 48 height 17
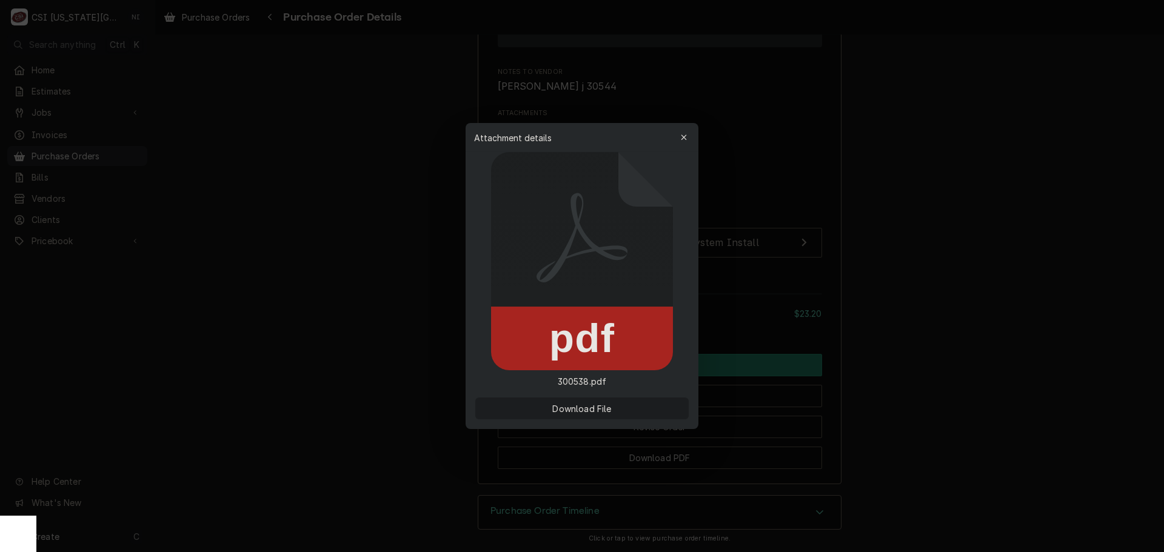
click at [621, 405] on button "Download File" at bounding box center [581, 409] width 213 height 22
click at [676, 138] on button "button" at bounding box center [683, 137] width 19 height 19
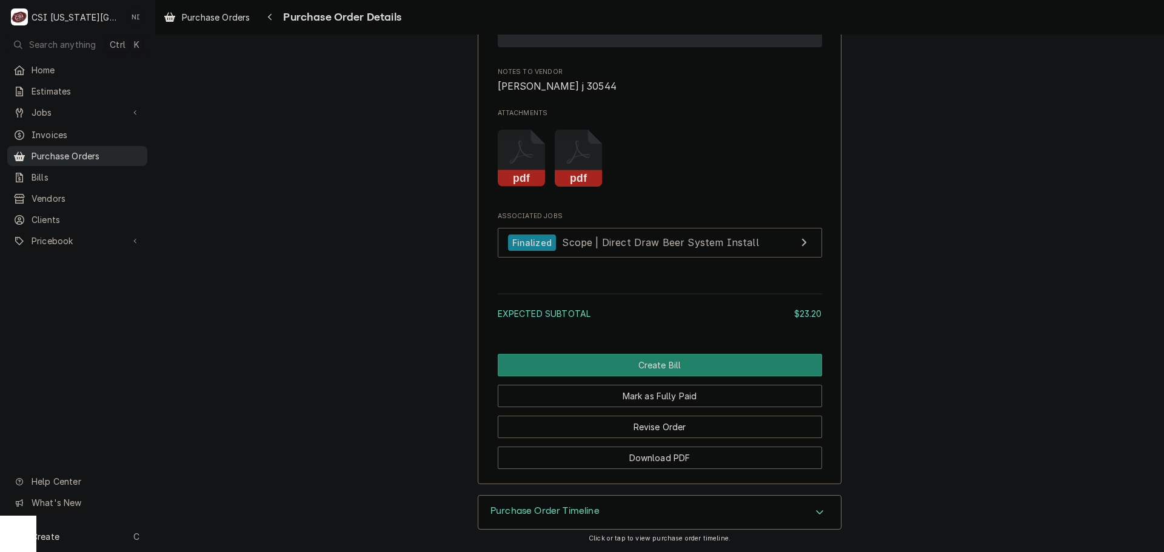
click at [86, 155] on span "Purchase Orders" at bounding box center [87, 156] width 110 height 13
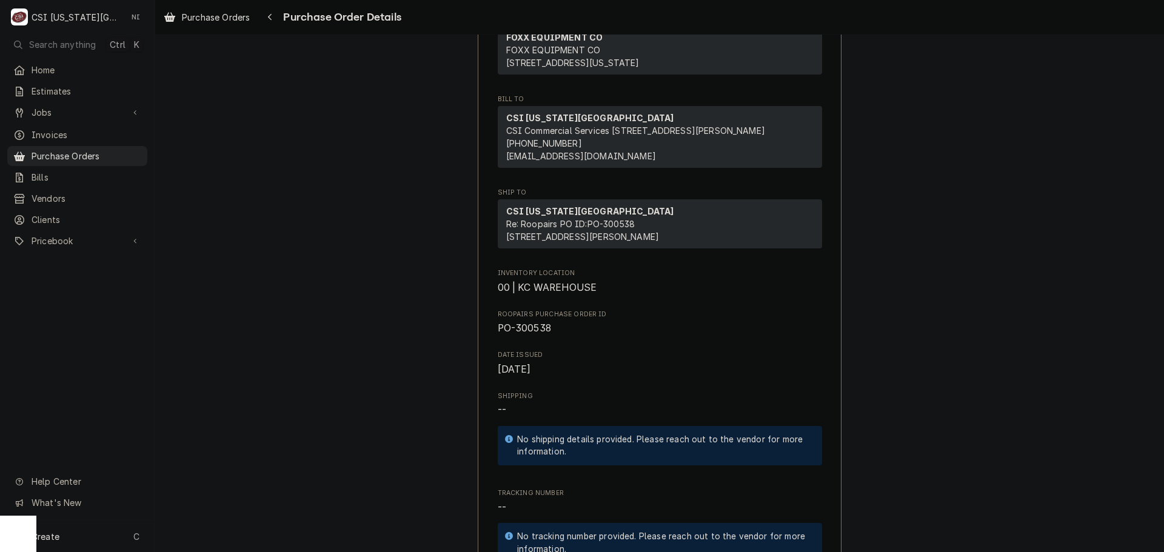
scroll to position [183, 0]
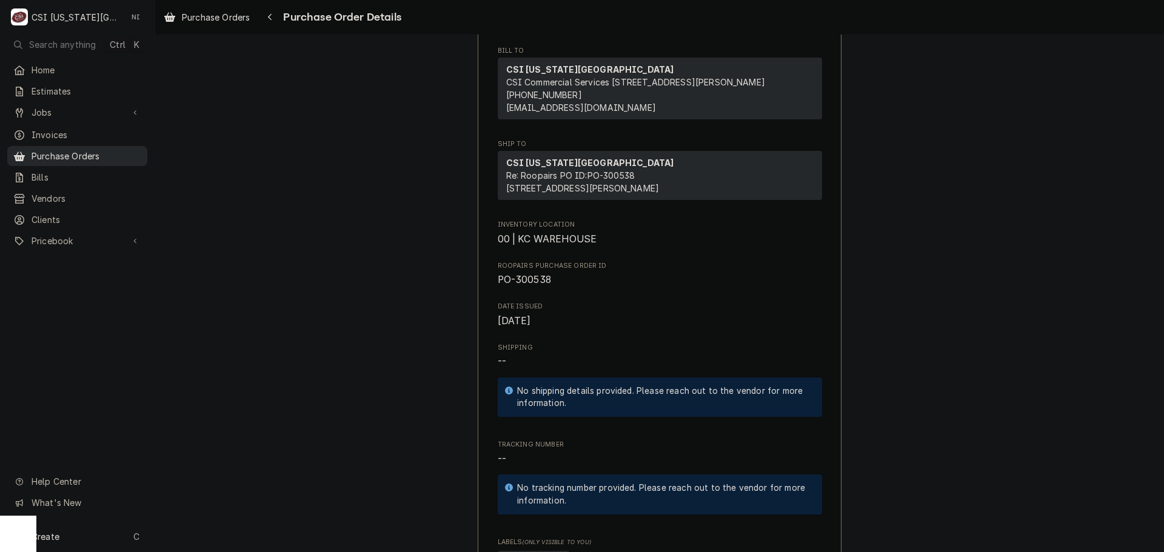
click at [81, 150] on span "Purchase Orders" at bounding box center [87, 156] width 110 height 13
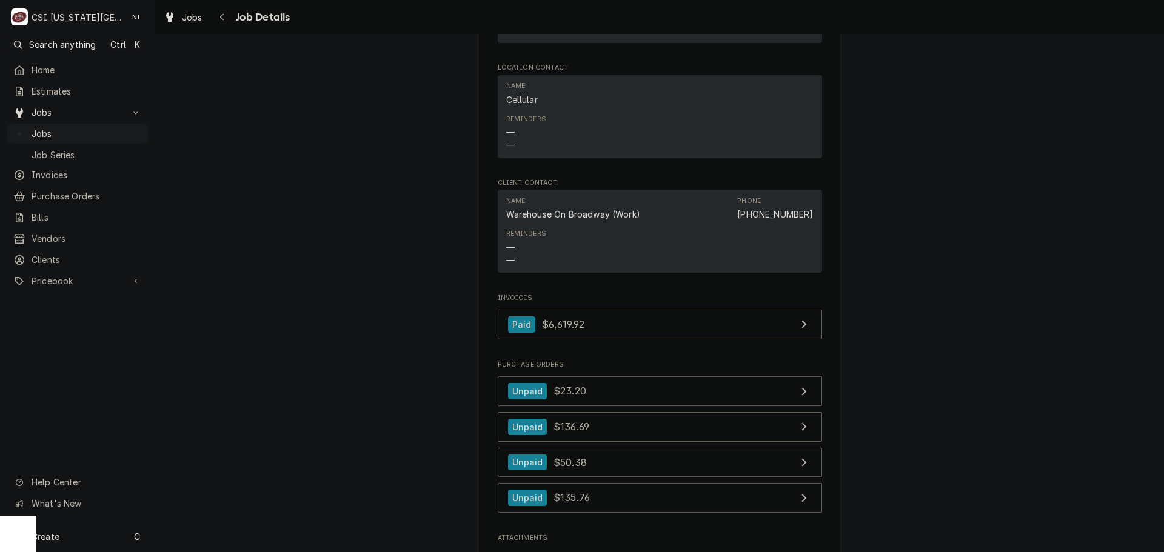
scroll to position [1075, 0]
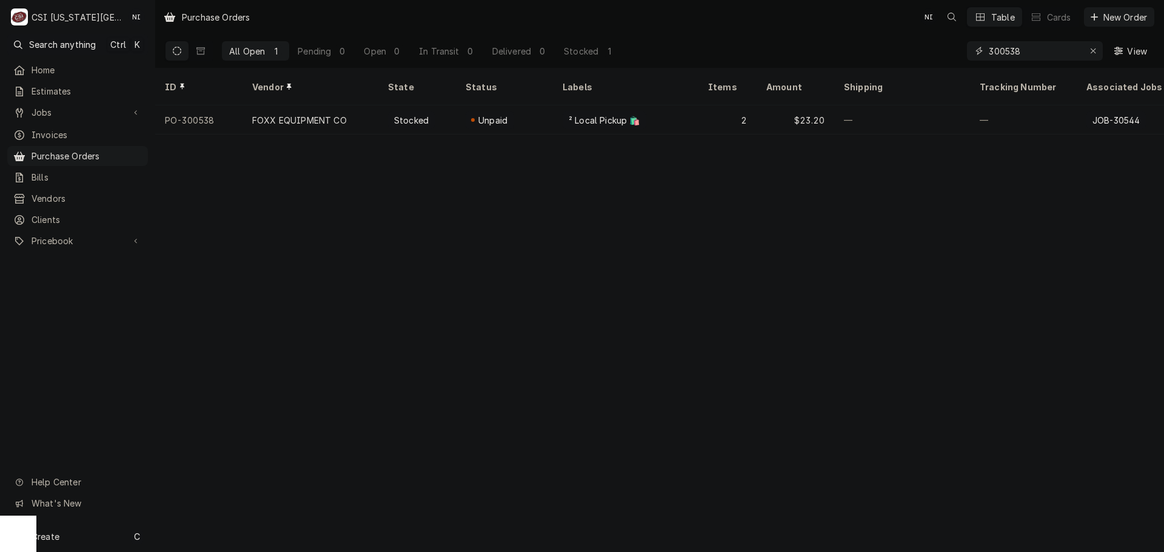
drag, startPoint x: 1032, startPoint y: 48, endPoint x: 836, endPoint y: 54, distance: 196.4
click at [836, 54] on div "All Open 1 Pending 0 Open 0 In Transit 0 Delivered 0 Stocked 1 300538 View" at bounding box center [659, 51] width 989 height 34
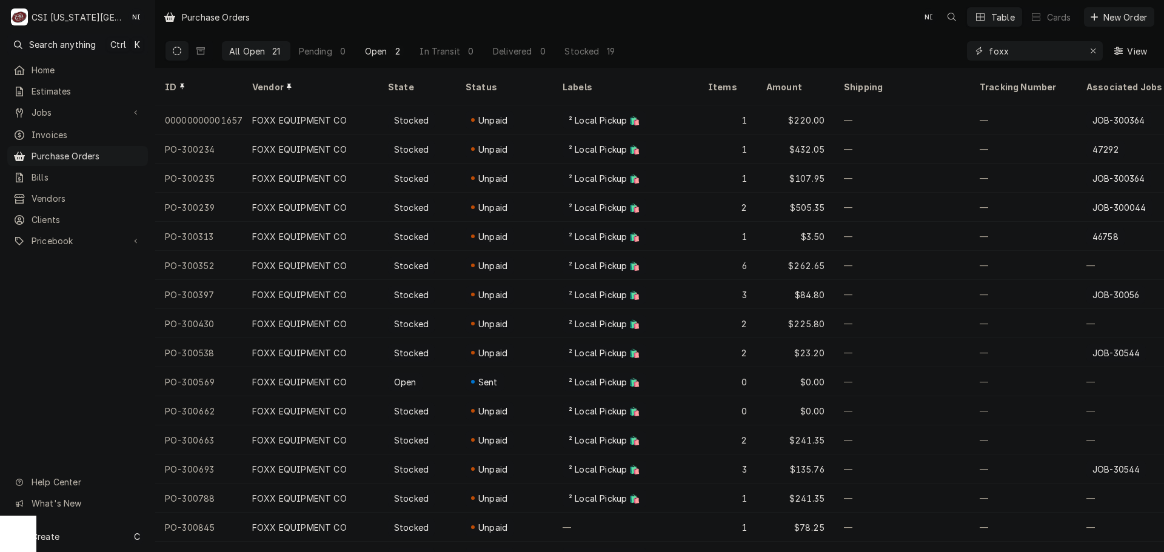
type input "foxx"
click at [387, 55] on button "Open 2" at bounding box center [385, 50] width 54 height 19
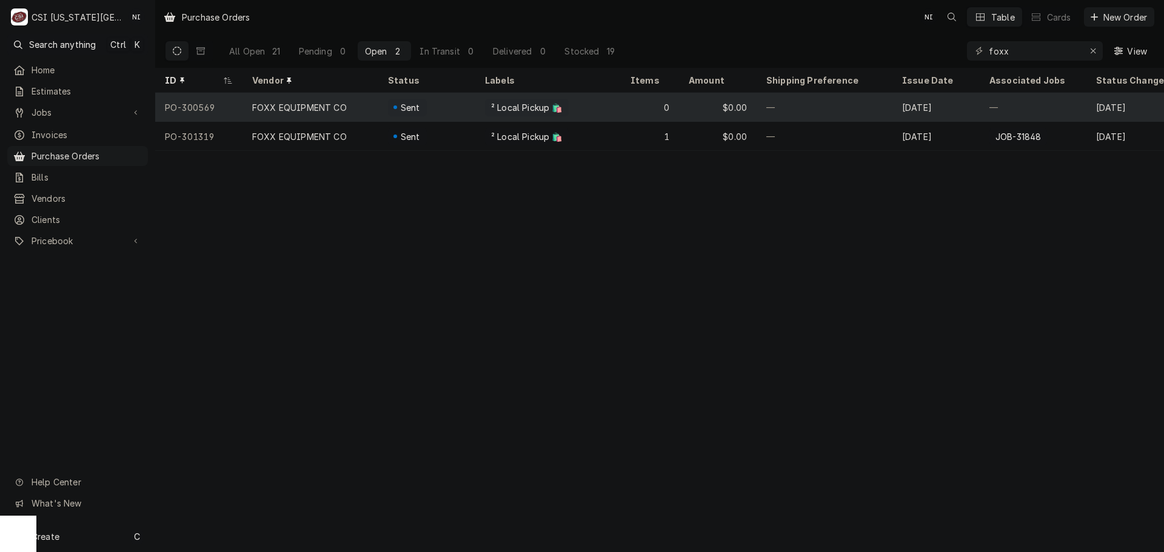
click at [444, 108] on div "Sent" at bounding box center [426, 107] width 97 height 29
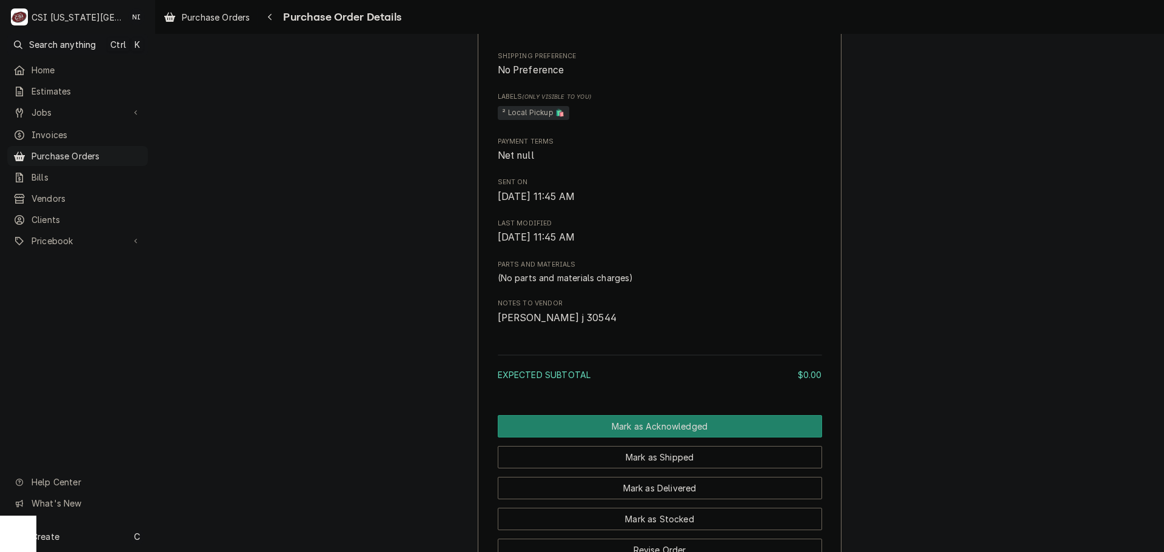
scroll to position [667, 0]
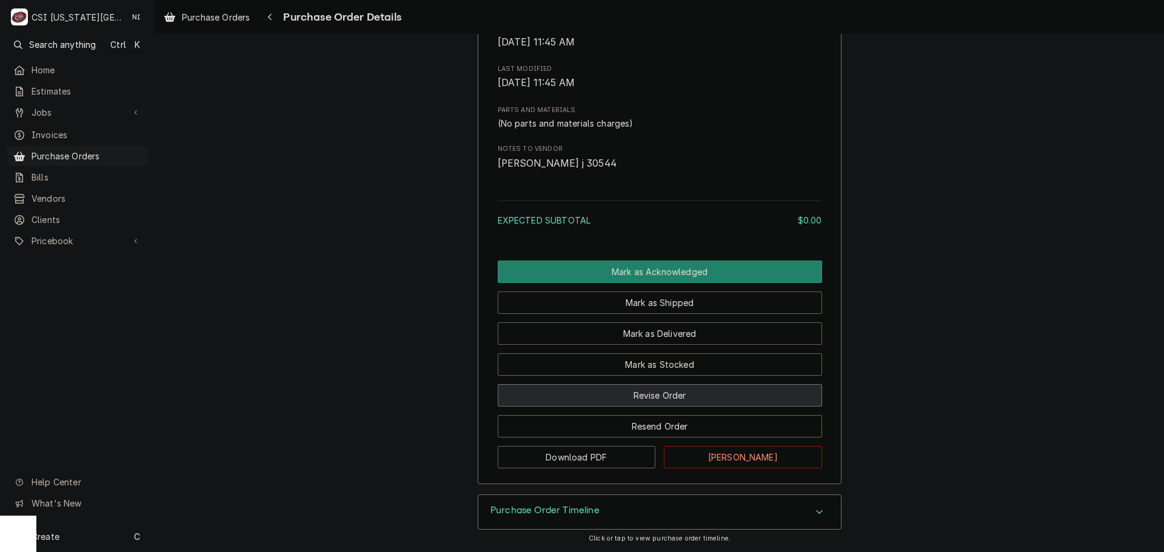
click at [701, 397] on button "Revise Order" at bounding box center [660, 395] width 324 height 22
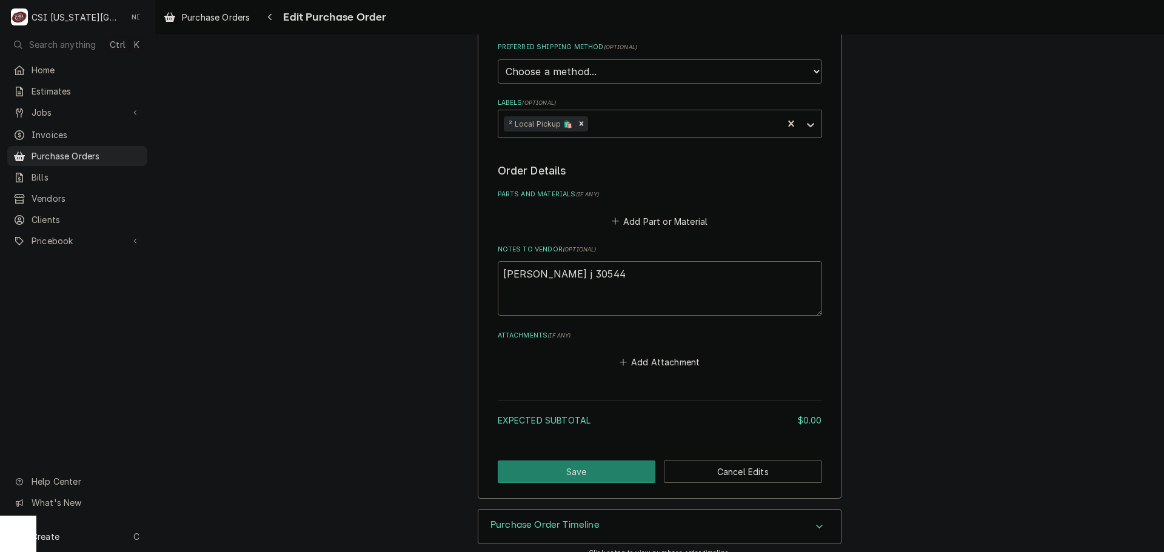
scroll to position [345, 0]
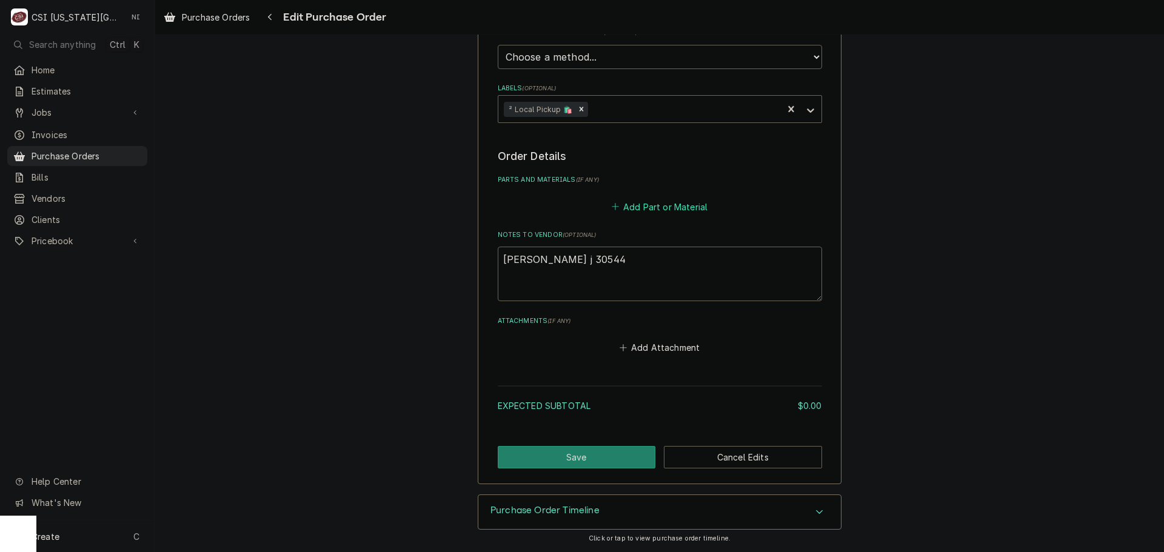
click at [688, 205] on button "Add Part or Material" at bounding box center [659, 206] width 100 height 17
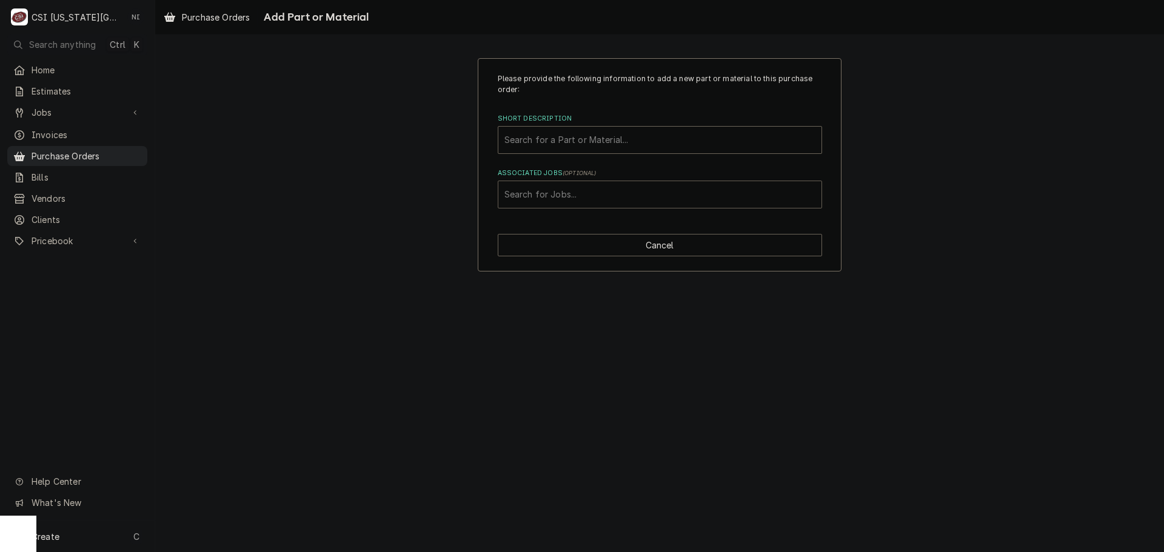
click at [542, 201] on div "Associated Jobs" at bounding box center [659, 195] width 311 height 22
type input "30544"
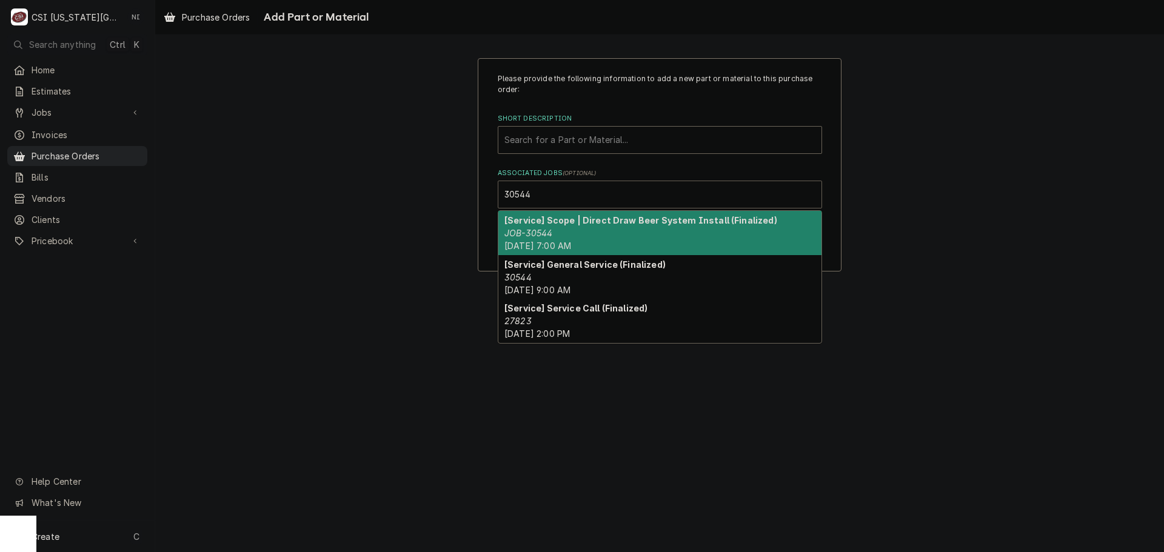
click at [584, 230] on div "[Service] Scope | Direct Draw Beer System Install (Finalized) JOB-30544 Mon, Ju…" at bounding box center [659, 233] width 323 height 44
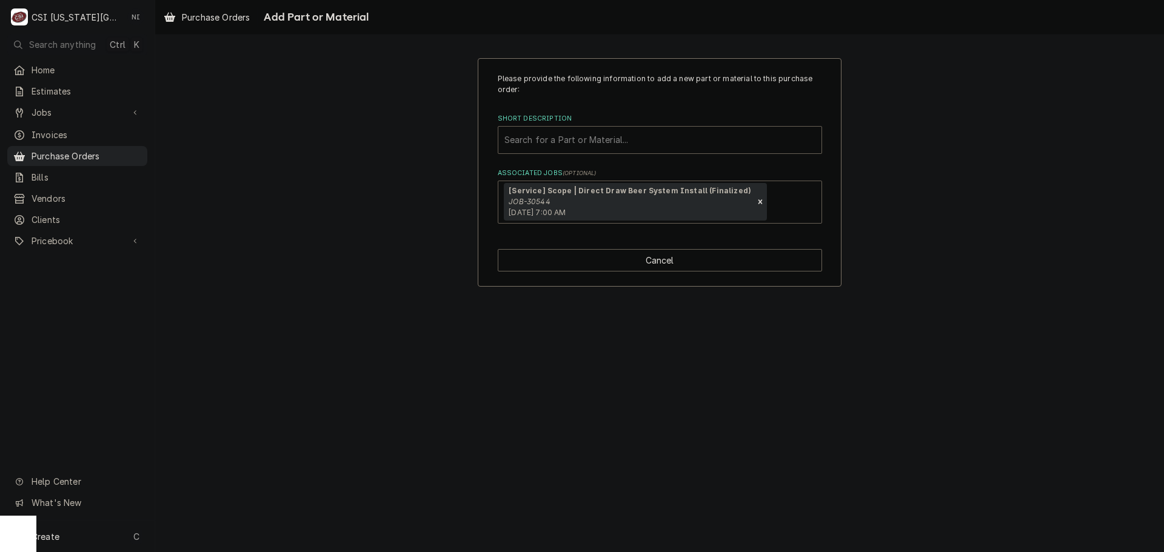
click at [585, 147] on div "Short Description" at bounding box center [659, 140] width 311 height 22
type input "misc bev"
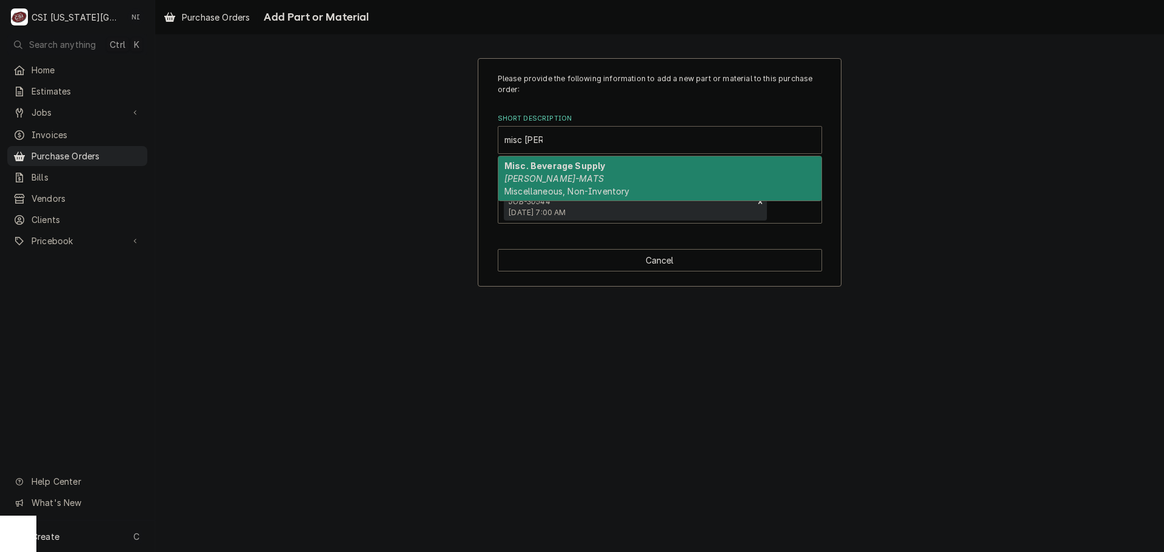
click at [584, 171] on div "Misc. Beverage Supply BEV-MATS Miscellaneous, Non-Inventory" at bounding box center [659, 178] width 323 height 44
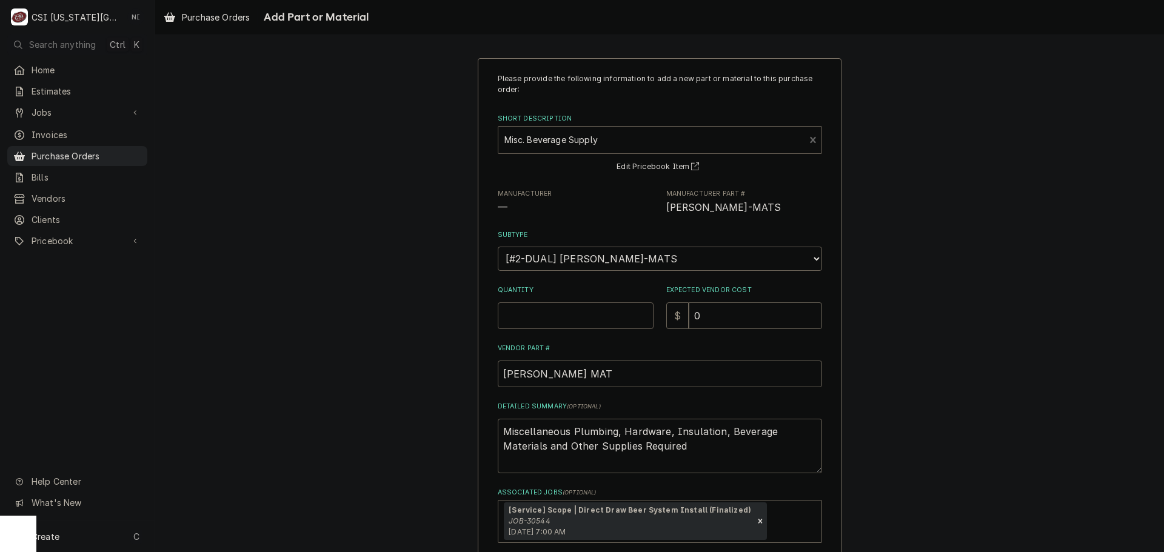
drag, startPoint x: 568, startPoint y: 322, endPoint x: 568, endPoint y: 311, distance: 10.3
click at [568, 316] on input "Quantity" at bounding box center [576, 315] width 156 height 27
type textarea "x"
type input "1"
type textarea "x"
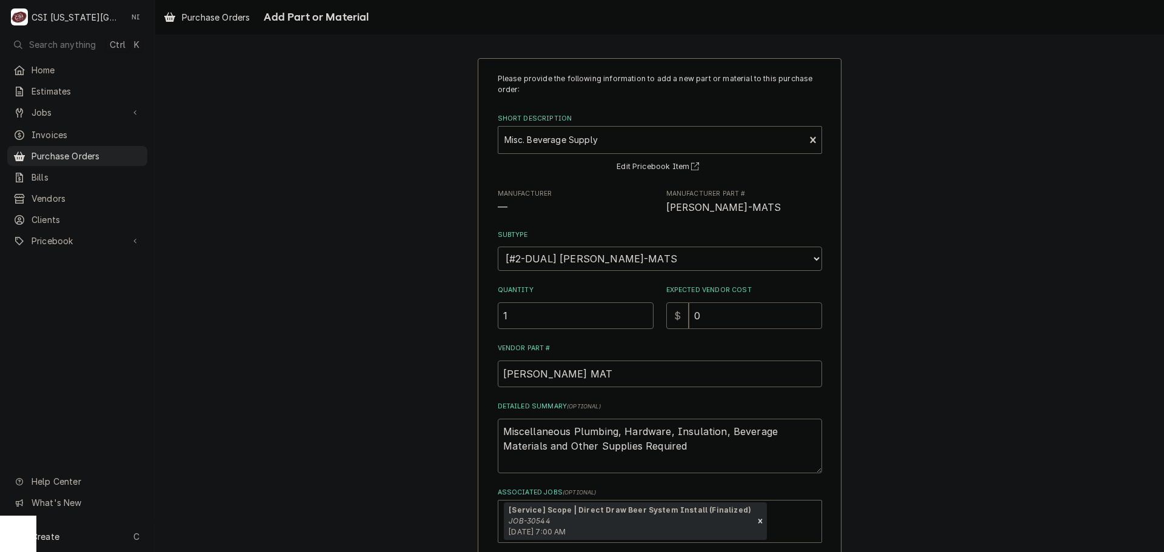
type input "2"
type textarea "x"
type input "28"
type textarea "x"
type input "281"
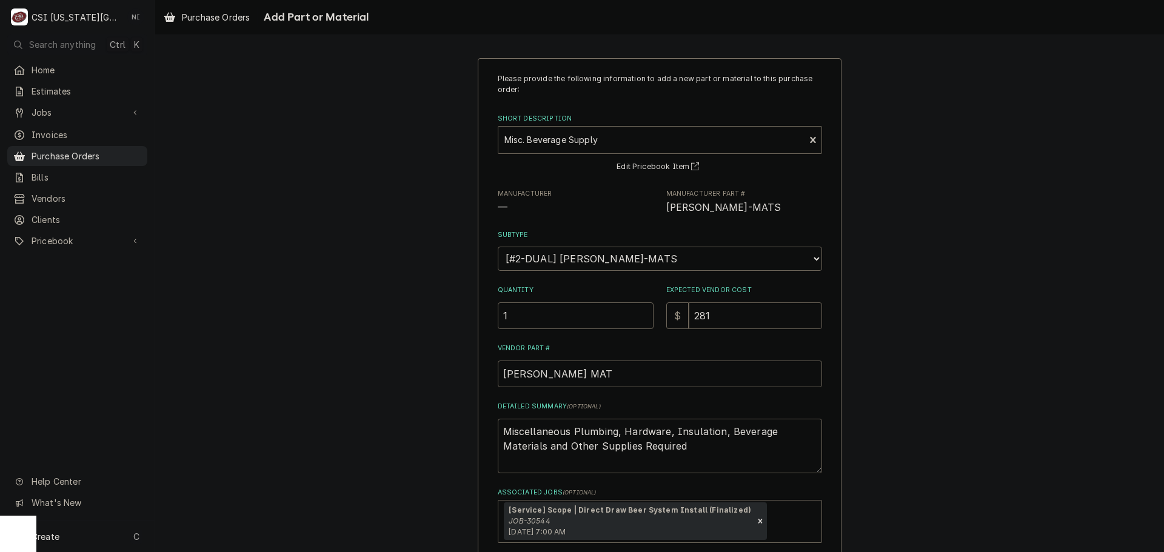
type textarea "x"
type input "2815"
type textarea "x"
type input "2815.7"
type textarea "x"
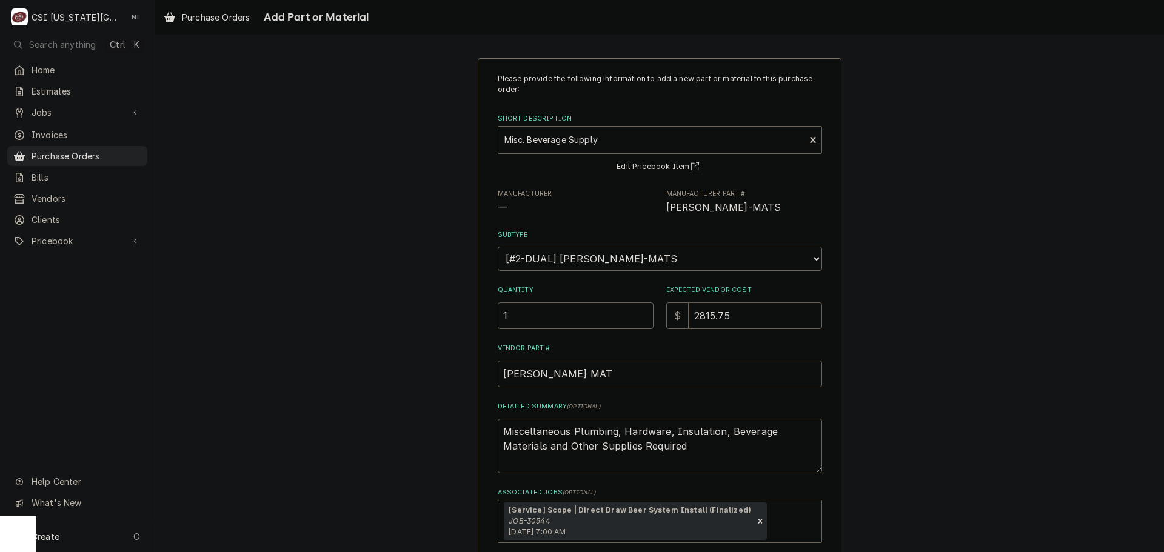
type input "2815.75"
drag, startPoint x: 679, startPoint y: 445, endPoint x: 473, endPoint y: 394, distance: 211.6
click at [478, 395] on div "Please provide the following information to add a new part or material to this …" at bounding box center [660, 332] width 364 height 548
type textarea "x"
type textarea "B"
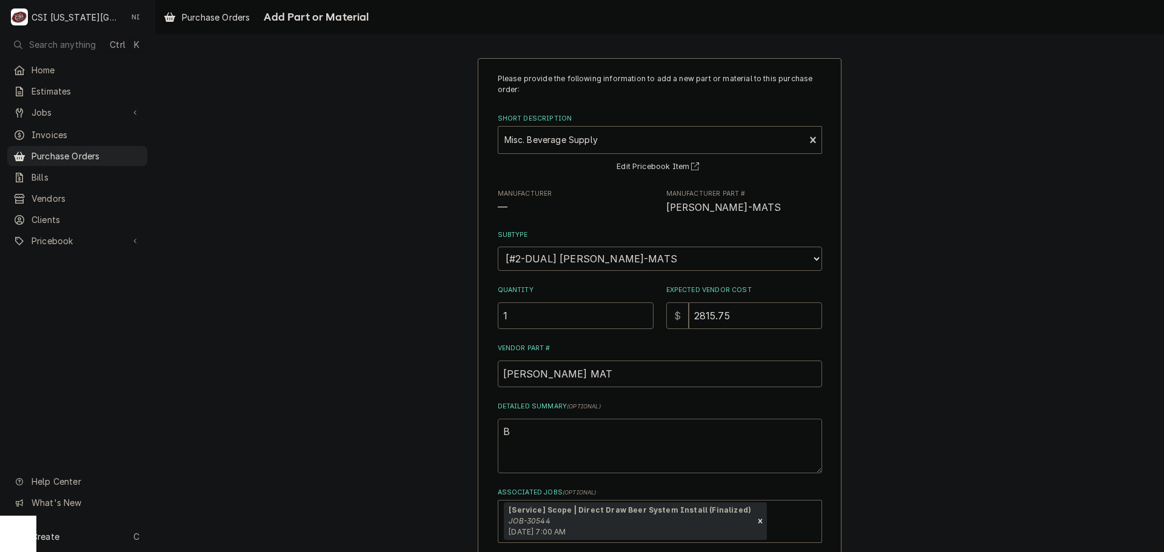
type textarea "x"
type textarea "Be"
type textarea "x"
type textarea "Bee"
type textarea "x"
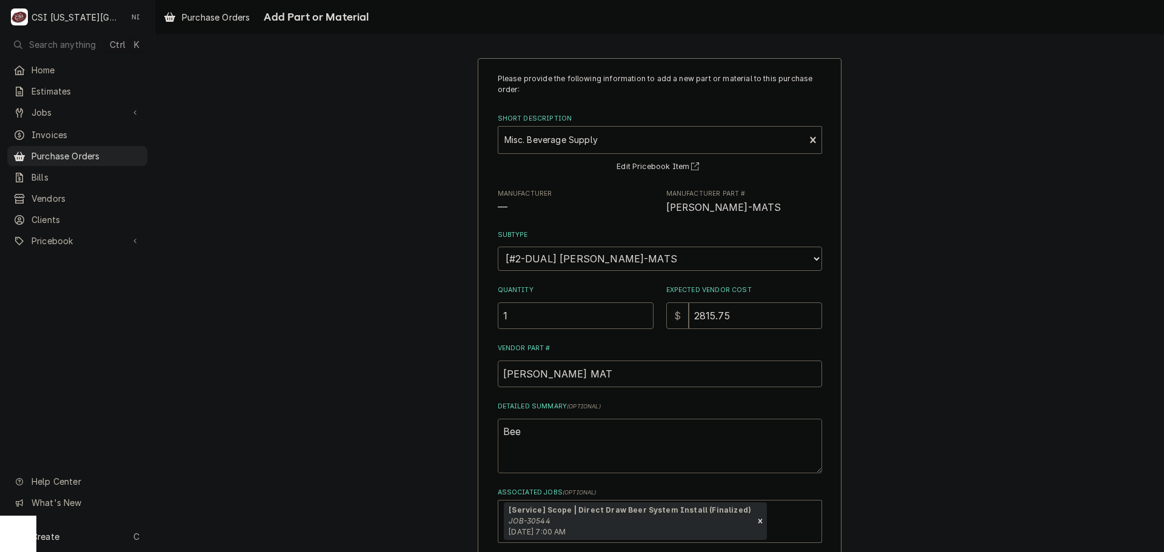
type textarea "Beer"
type textarea "x"
type textarea "Beer"
type textarea "x"
type textarea "Beer t"
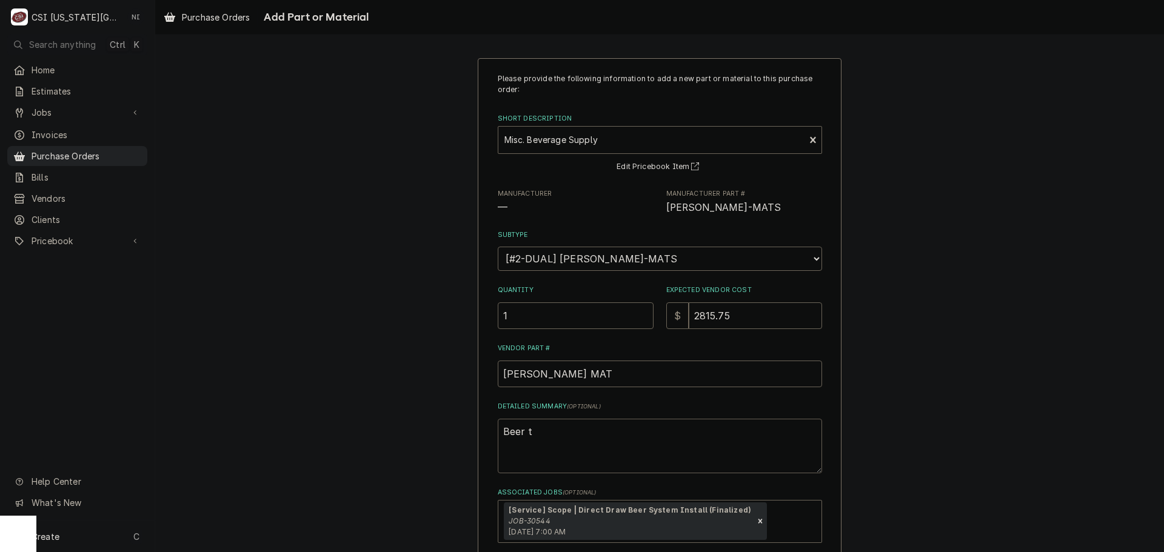
type textarea "x"
type textarea "Beer to"
type textarea "x"
type textarea "Beer tow"
type textarea "x"
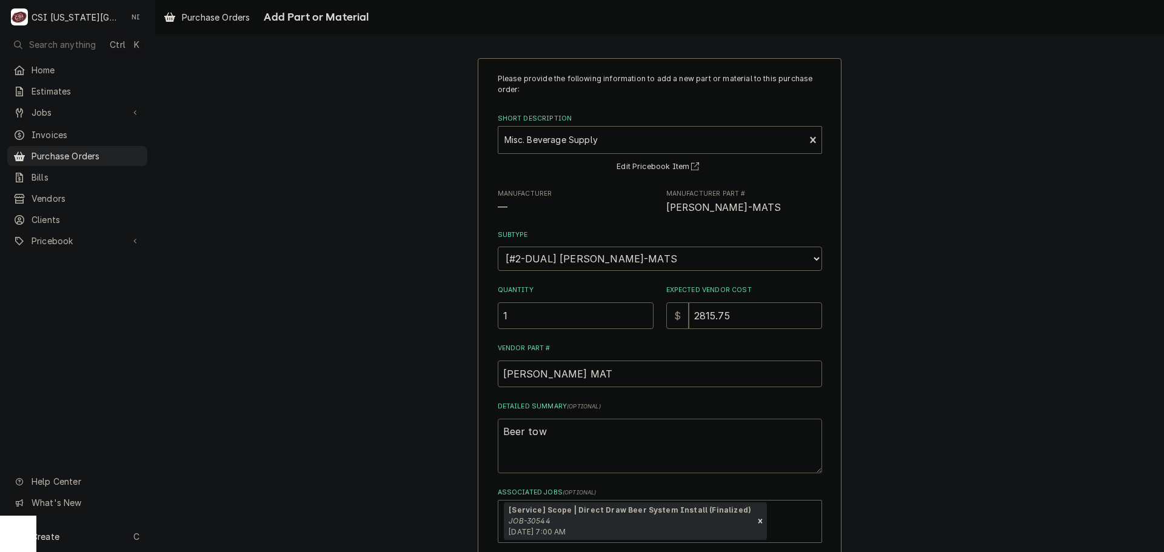
type textarea "Beer towe"
type textarea "x"
type textarea "Beer tower"
type textarea "x"
type textarea "Beer tower."
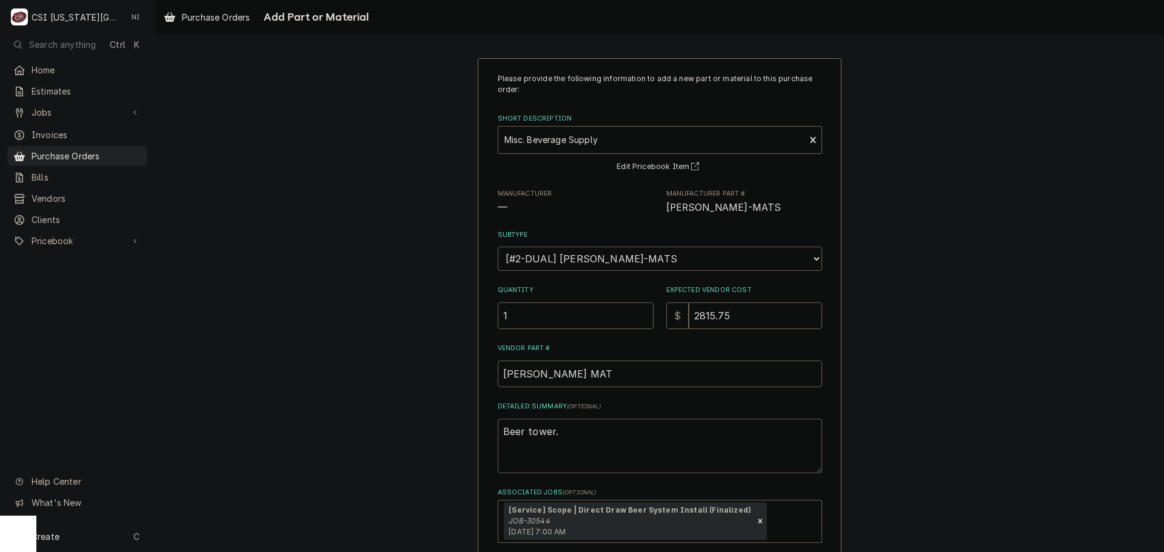
type textarea "x"
type textarea "Beer tower."
type textarea "x"
type textarea "Beer tower. f"
type textarea "x"
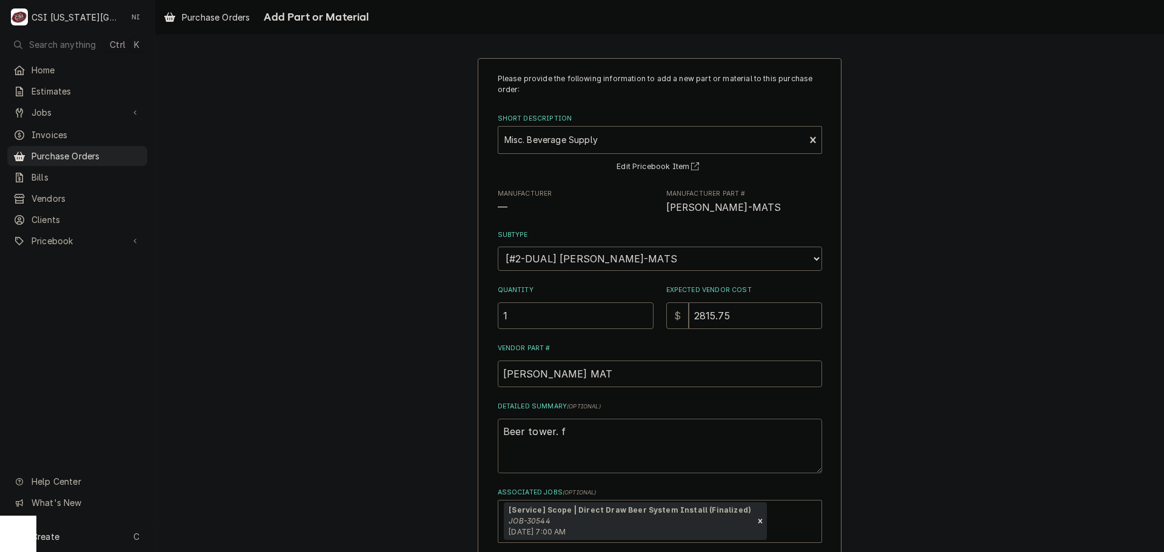
type textarea "Beer tower. fa"
type textarea "x"
type textarea "Beer tower. fai"
type textarea "x"
type textarea "Beer tower. faic"
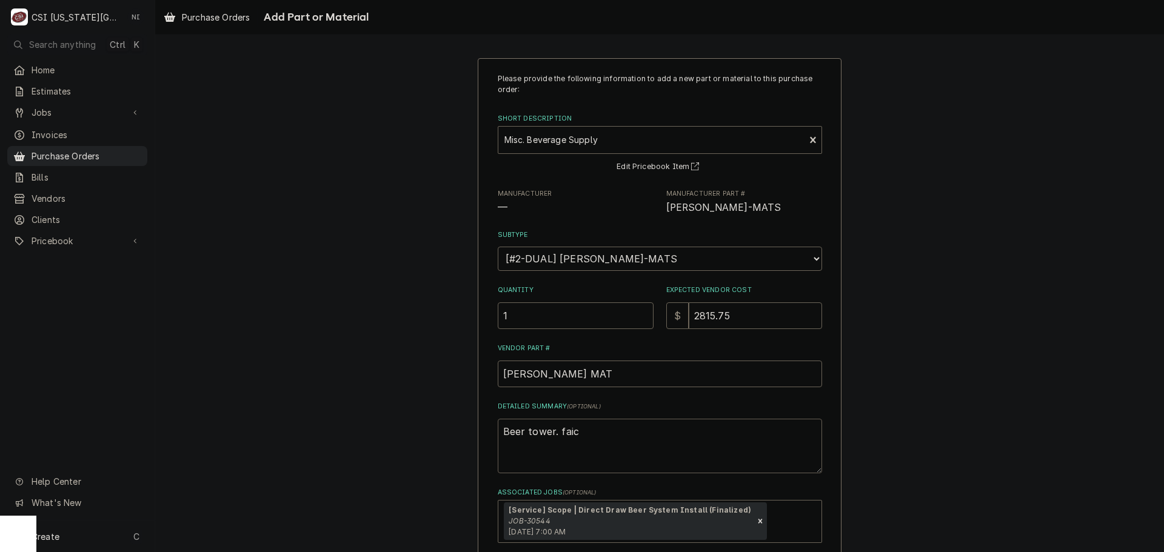
type textarea "x"
type textarea "Beer tower. faicety"
type textarea "x"
type textarea "Beer tower. faicet"
type textarea "x"
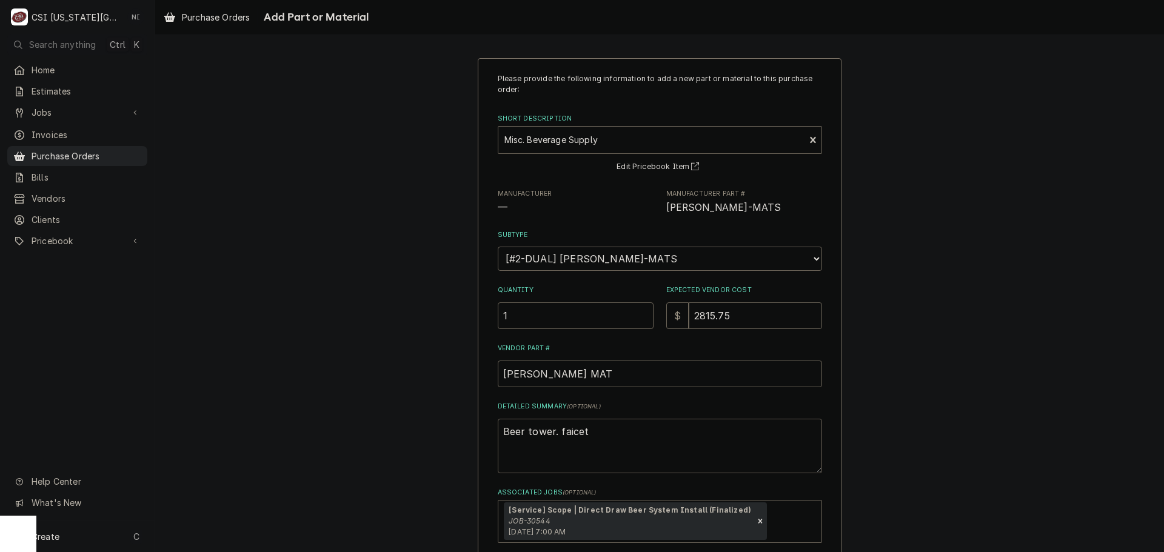
type textarea "Beer tower. faice"
type textarea "x"
type textarea "Beer tower. faic"
type textarea "x"
type textarea "Beer tower. fai"
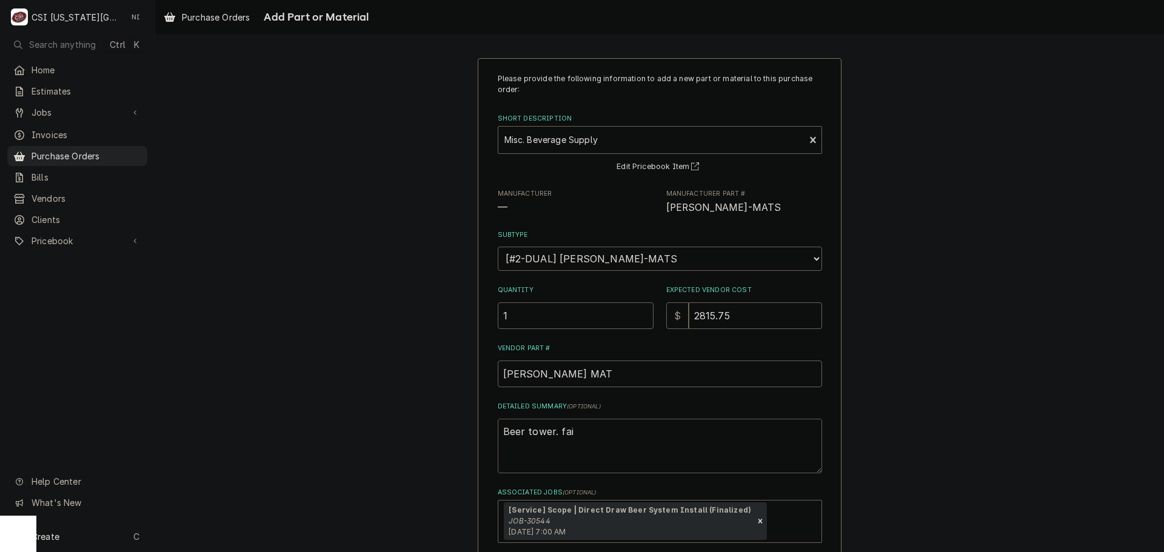
type textarea "x"
type textarea "Beer tower. fa"
type textarea "x"
type textarea "Beer tower. f"
type textarea "x"
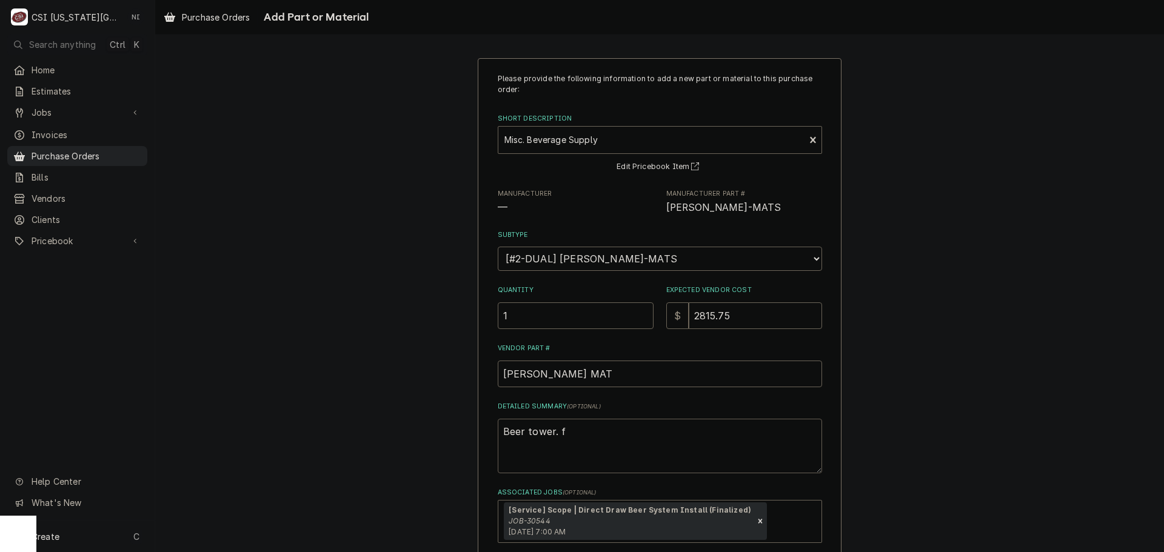
type textarea "Beer tower."
type textarea "x"
type textarea "Beer tower."
type textarea "x"
type textarea "Beer tower"
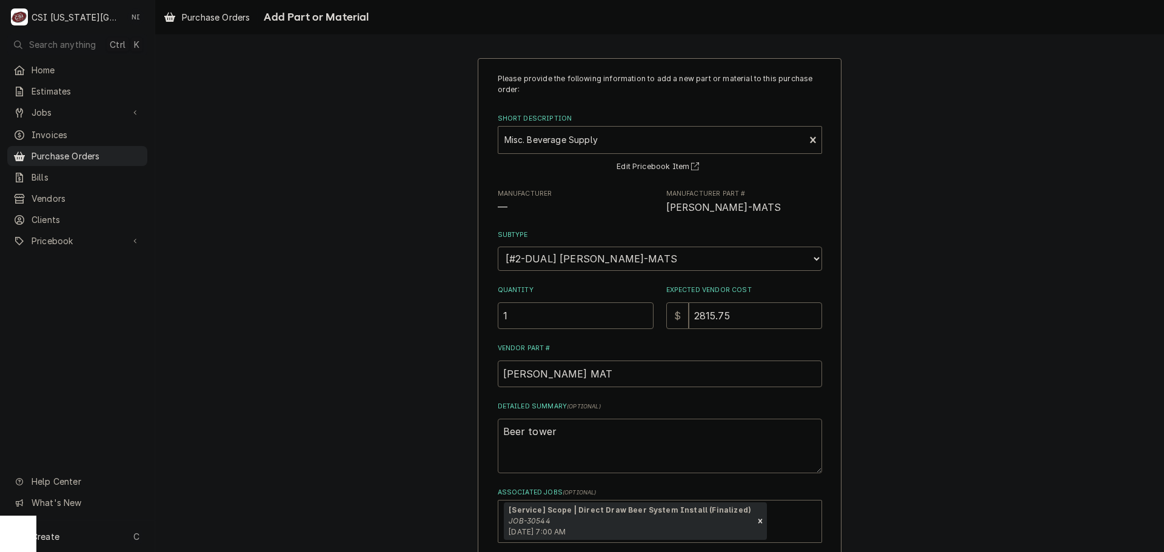
type textarea "x"
type textarea "Beer towe"
type textarea "x"
type textarea "Beer tow"
type textarea "x"
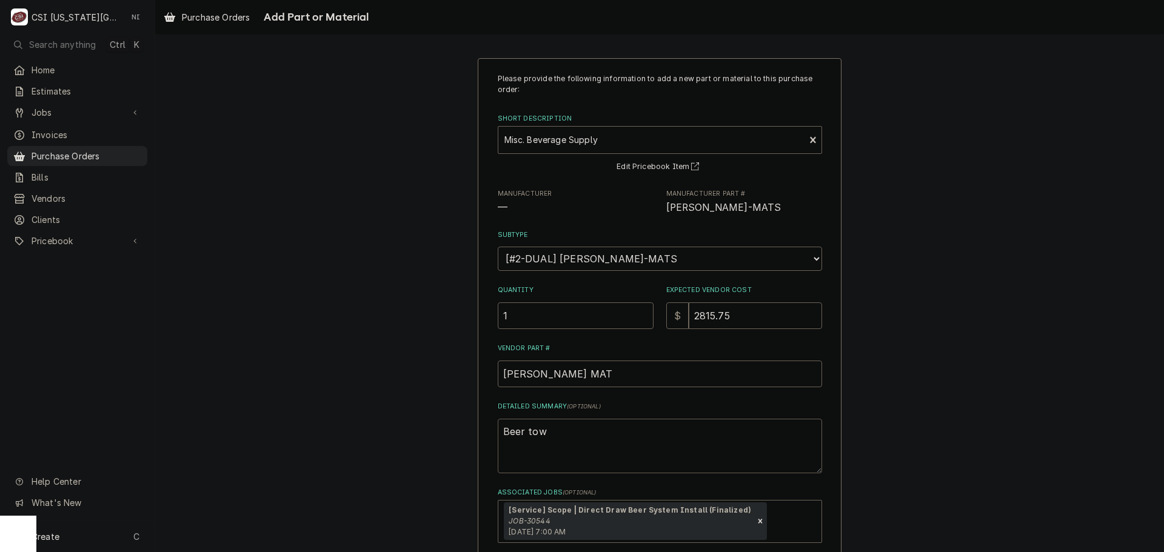
type textarea "Beer to"
type textarea "x"
type textarea "Beer t"
type textarea "x"
type textarea "Beer"
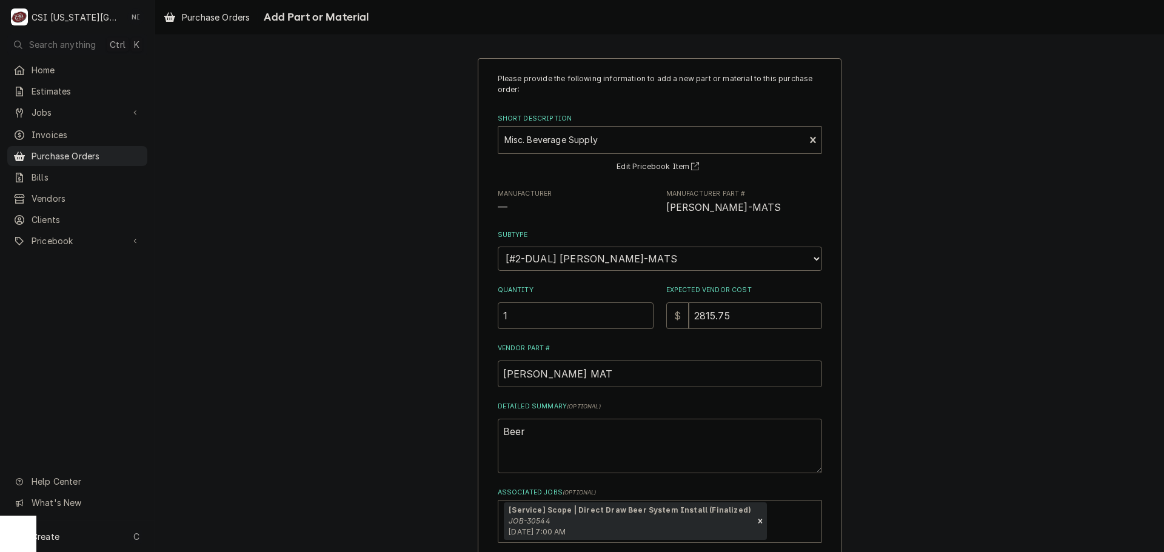
type textarea "x"
type textarea "Beer"
type textarea "x"
type textarea "Bee"
type textarea "x"
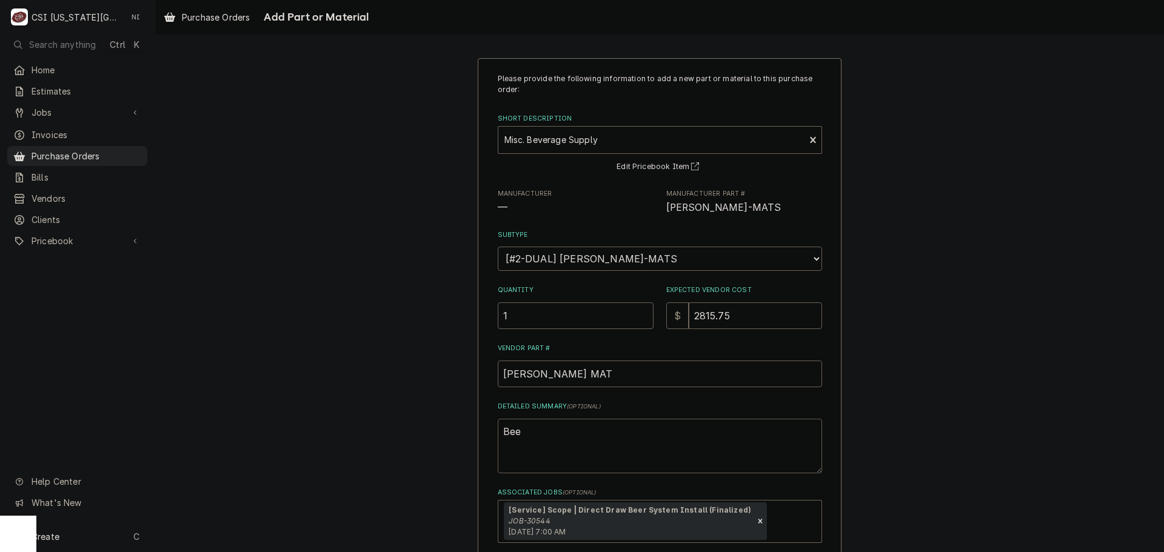
type textarea "Be"
type textarea "x"
type textarea "B"
type textarea "x"
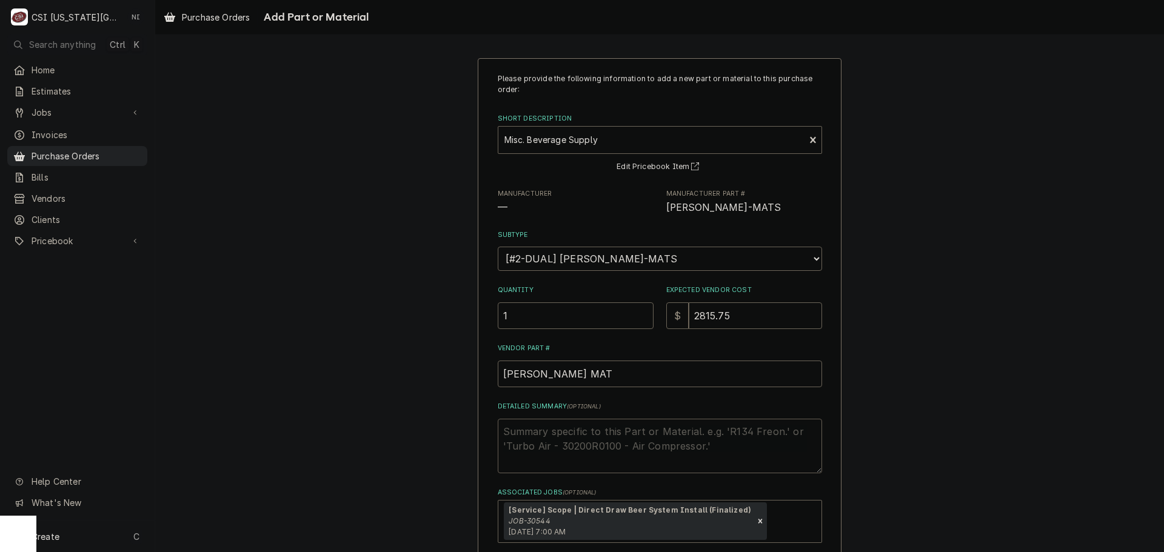
type textarea "b"
type textarea "x"
type textarea "be"
type textarea "x"
type textarea "bee"
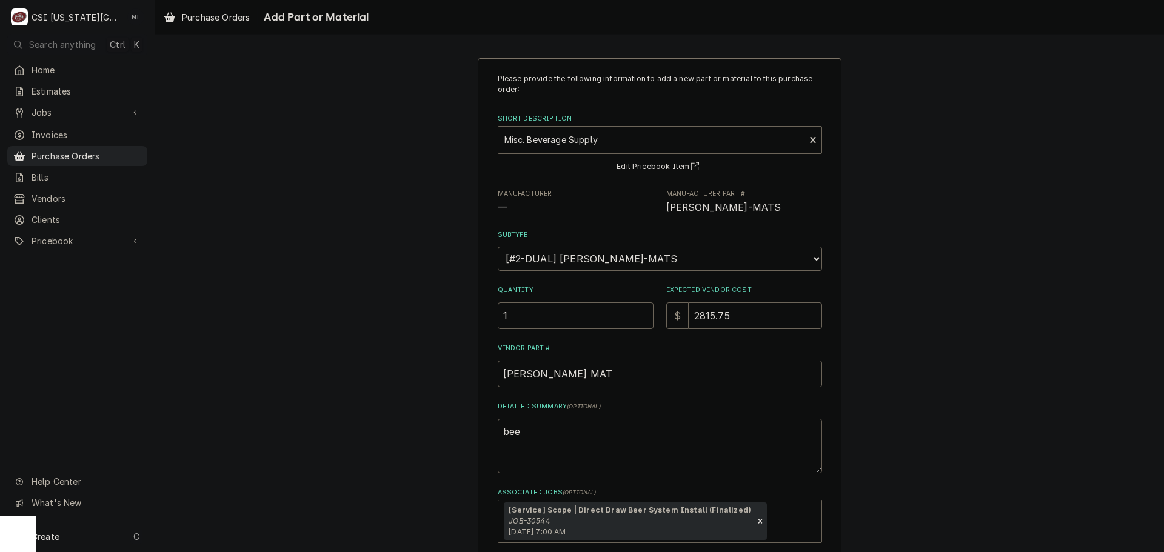
type textarea "x"
type textarea "beet"
type textarea "x"
type textarea "beet"
type textarea "x"
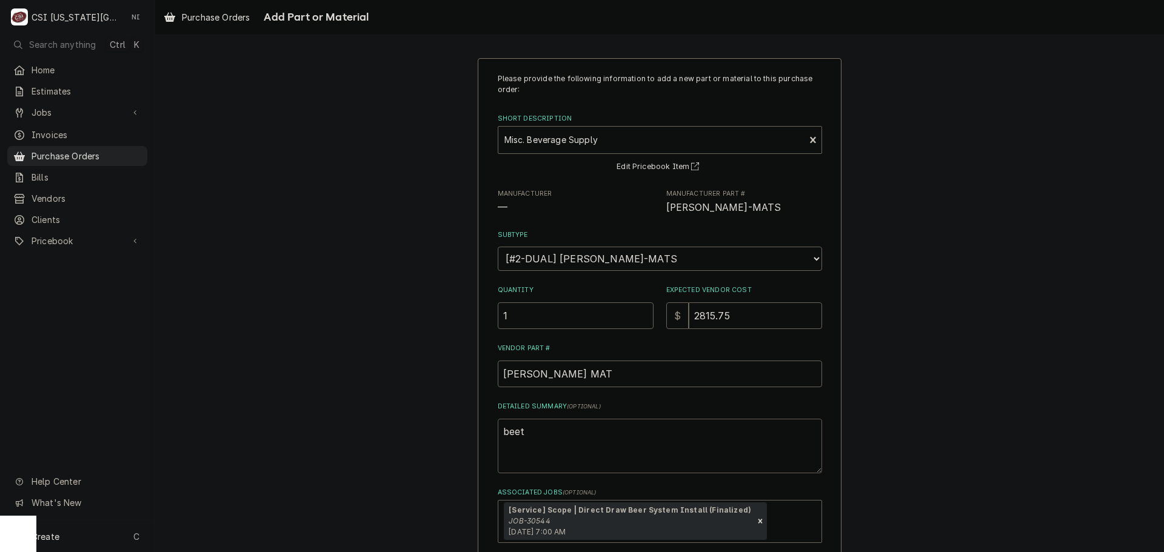
type textarea "beet"
type textarea "x"
type textarea "bee"
type textarea "x"
type textarea "beer"
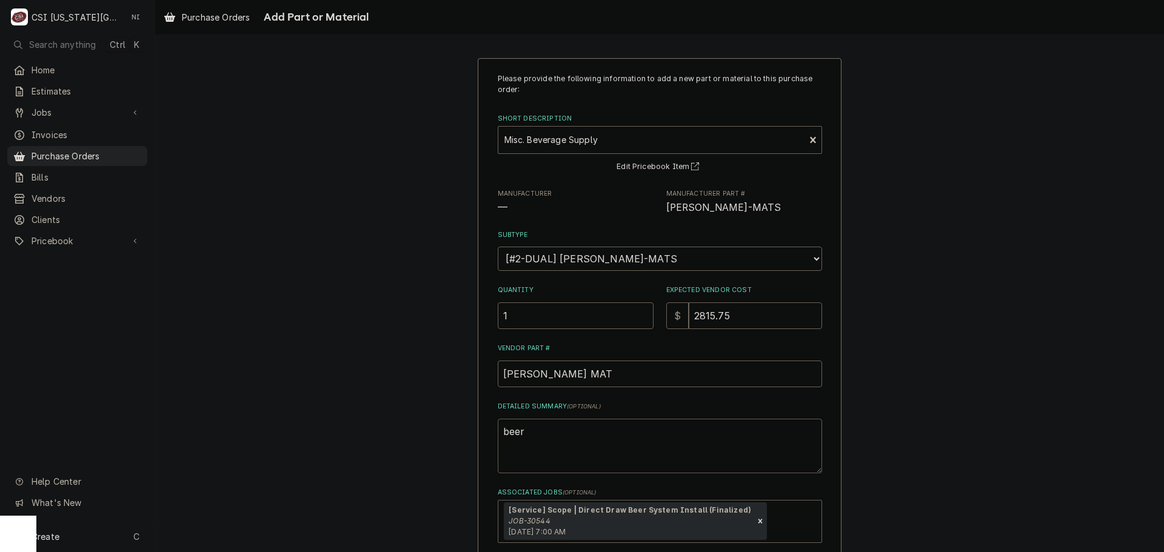
type textarea "x"
type textarea "beer"
type textarea "x"
type textarea "beer t"
type textarea "x"
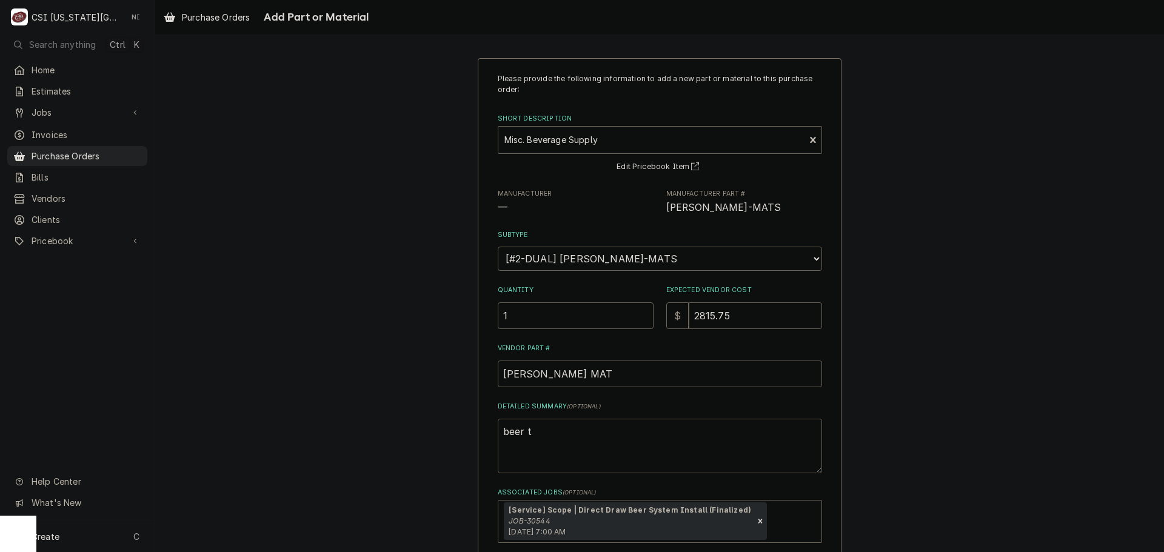
type textarea "beer to"
type textarea "x"
type textarea "beer tow"
type textarea "x"
type textarea "beer towe"
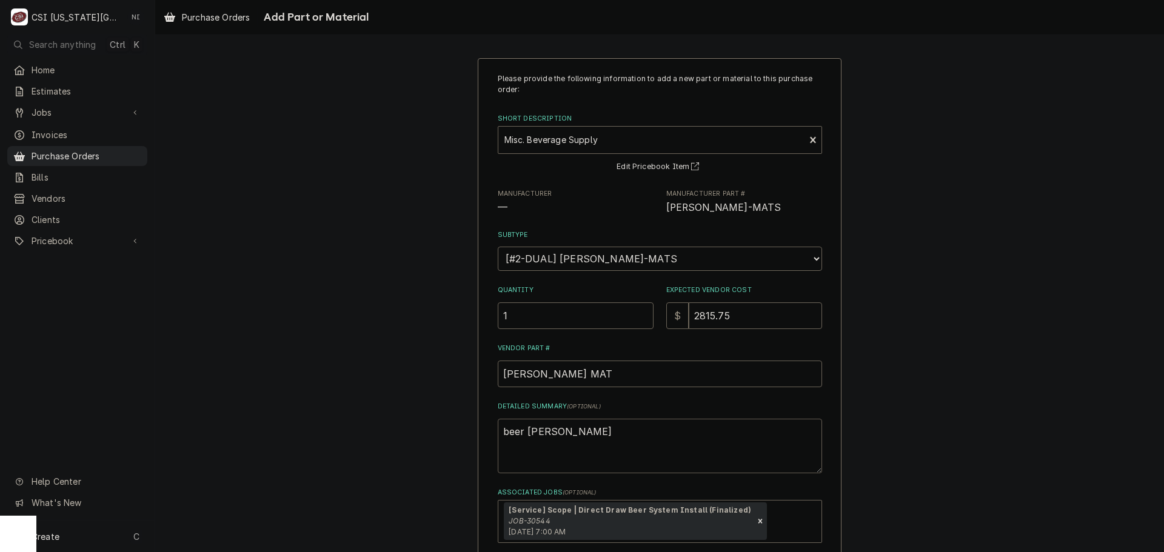
type textarea "x"
type textarea "beer tower"
type textarea "x"
type textarea "beer tower,"
type textarea "x"
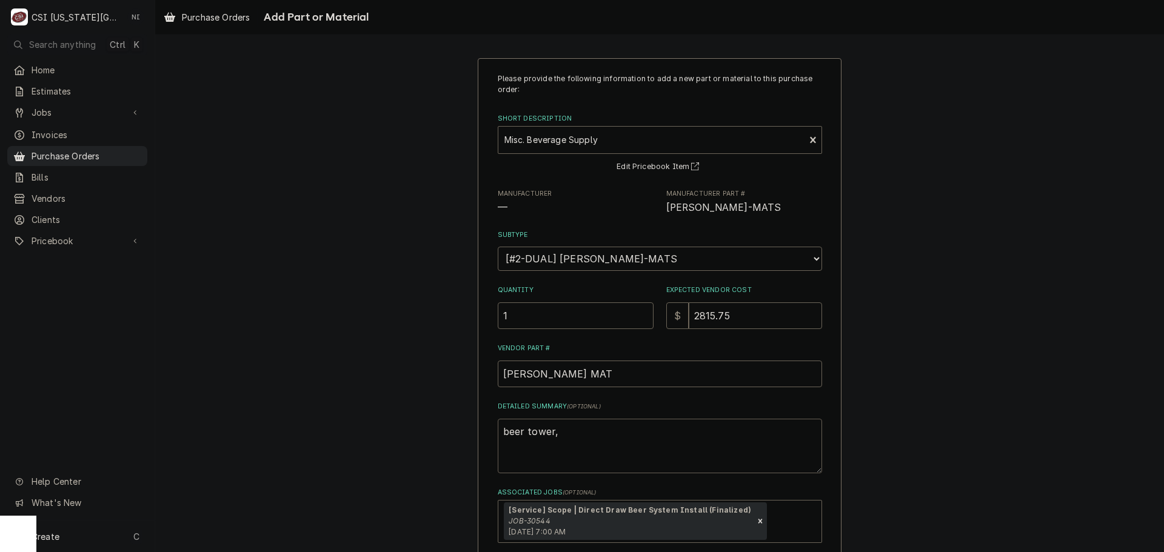
type textarea "beer tower,"
type textarea "x"
type textarea "beer tower, b"
type textarea "x"
type textarea "beer tower, br"
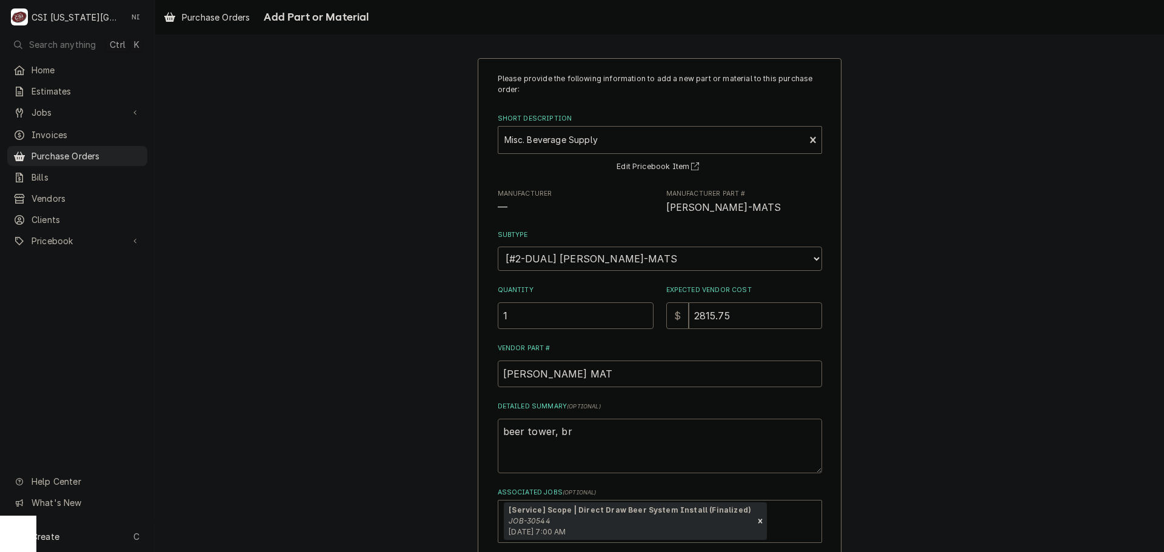
type textarea "x"
type textarea "beer tower, bra"
type textarea "x"
type textarea "beer tower, brac"
type textarea "x"
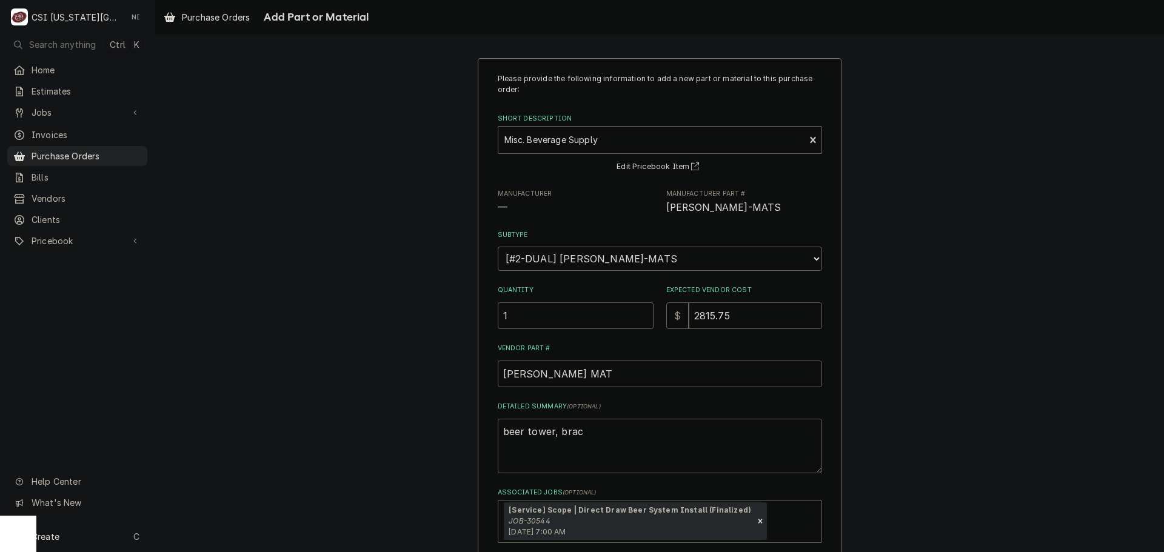
type textarea "beer tower, brack"
type textarea "x"
type textarea "beer tower, bracke"
type textarea "x"
type textarea "beer tower, bracket"
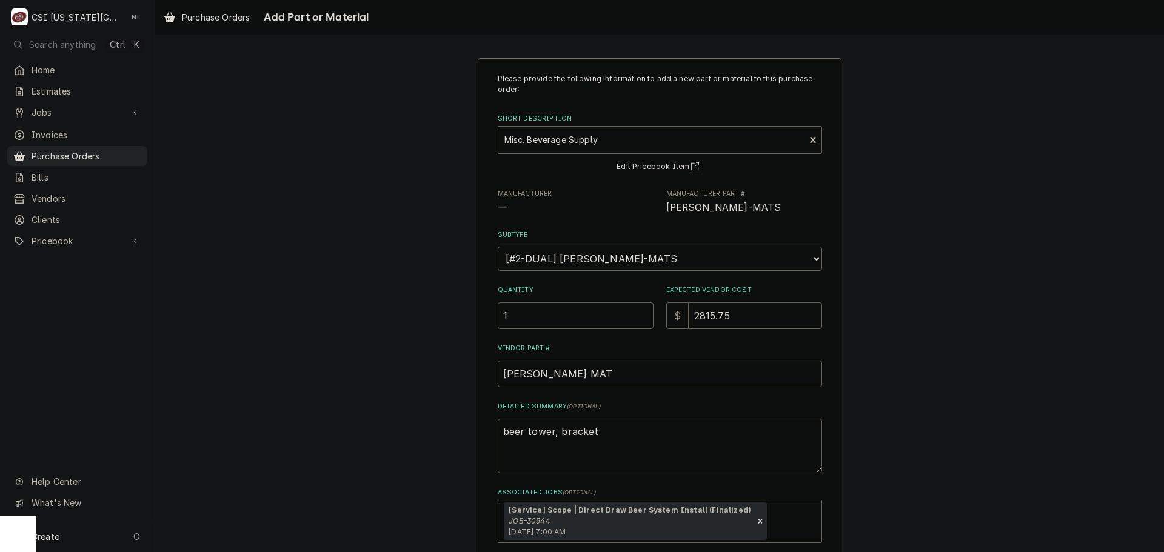
type textarea "x"
type textarea "beer tower, bracket,"
type textarea "x"
type textarea "beer tower, bracket,"
type textarea "x"
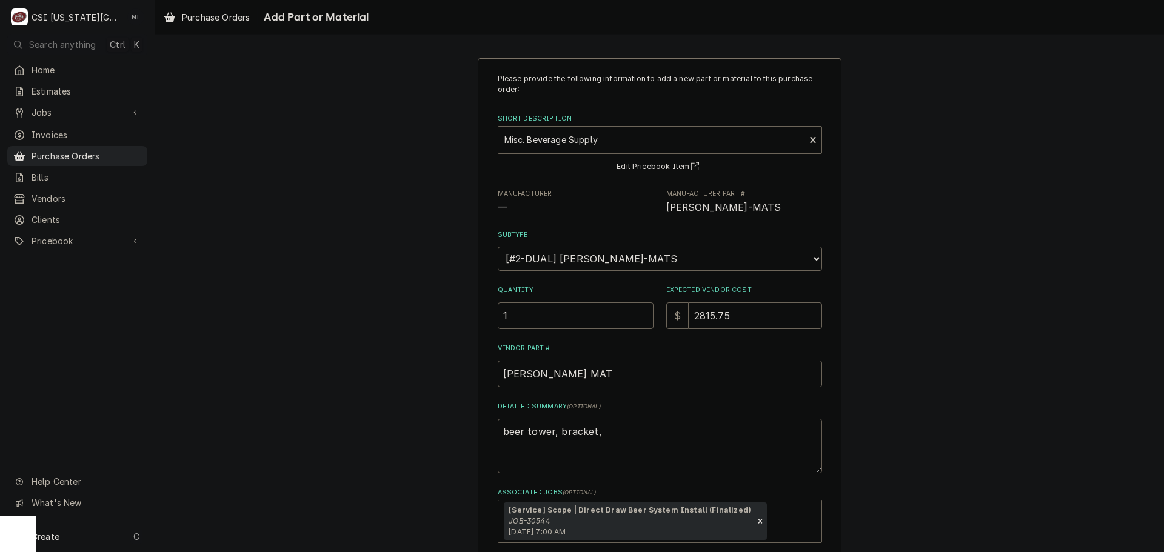
type textarea "beer tower, bracket, r"
type textarea "x"
type textarea "beer tower, bracket, re"
type textarea "x"
type textarea "beer tower, bracket, reg"
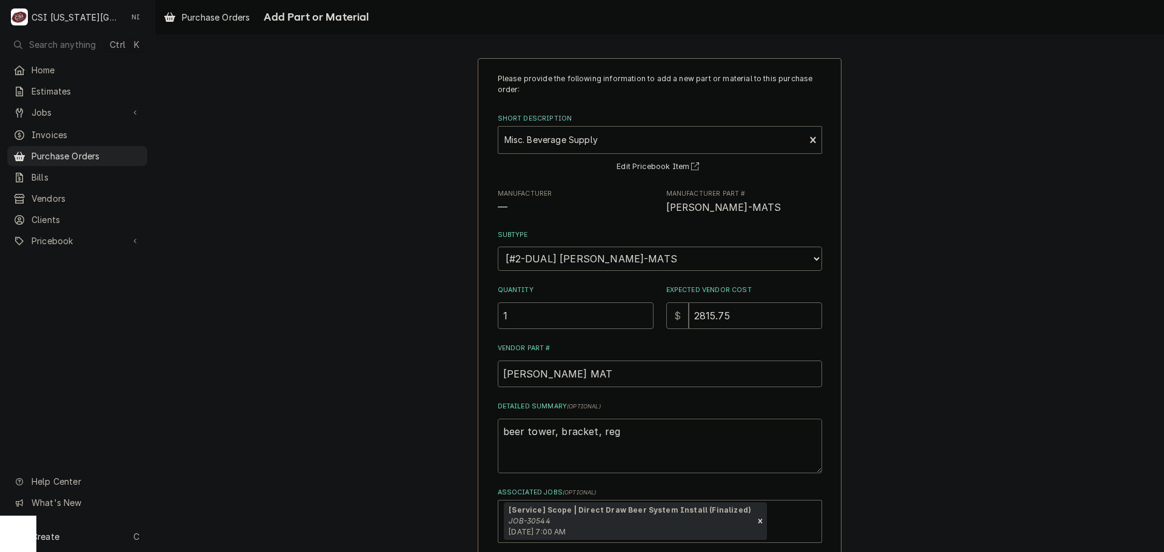
type textarea "x"
type textarea "beer tower, bracket, regu"
type textarea "x"
type textarea "beer tower, bracket, regul"
type textarea "x"
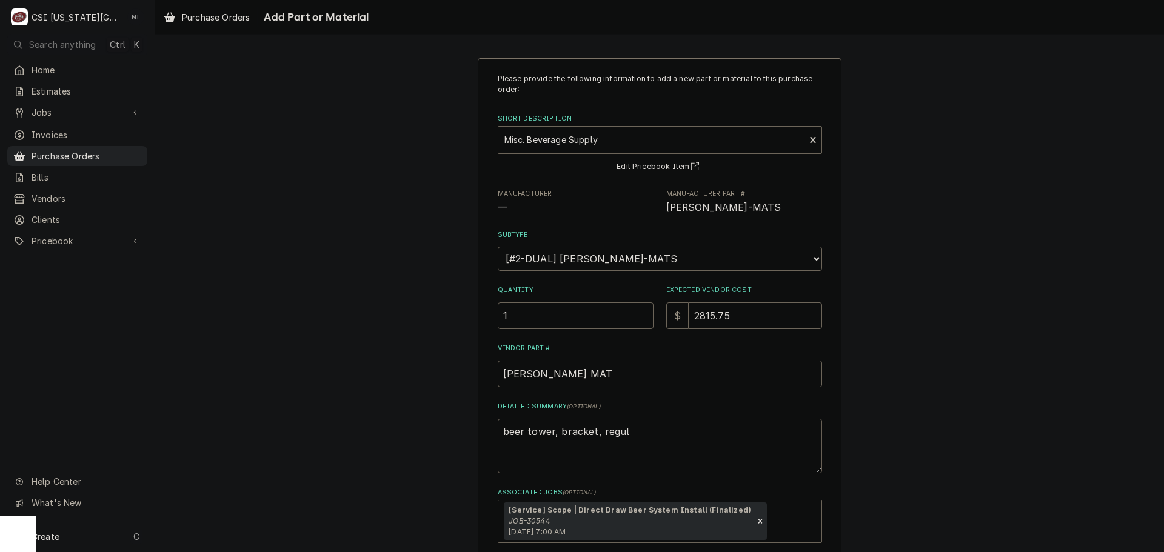
type textarea "beer tower, bracket, regula"
type textarea "x"
type textarea "beer tower, bracket, regulat"
type textarea "x"
type textarea "beer tower, bracket, regulato"
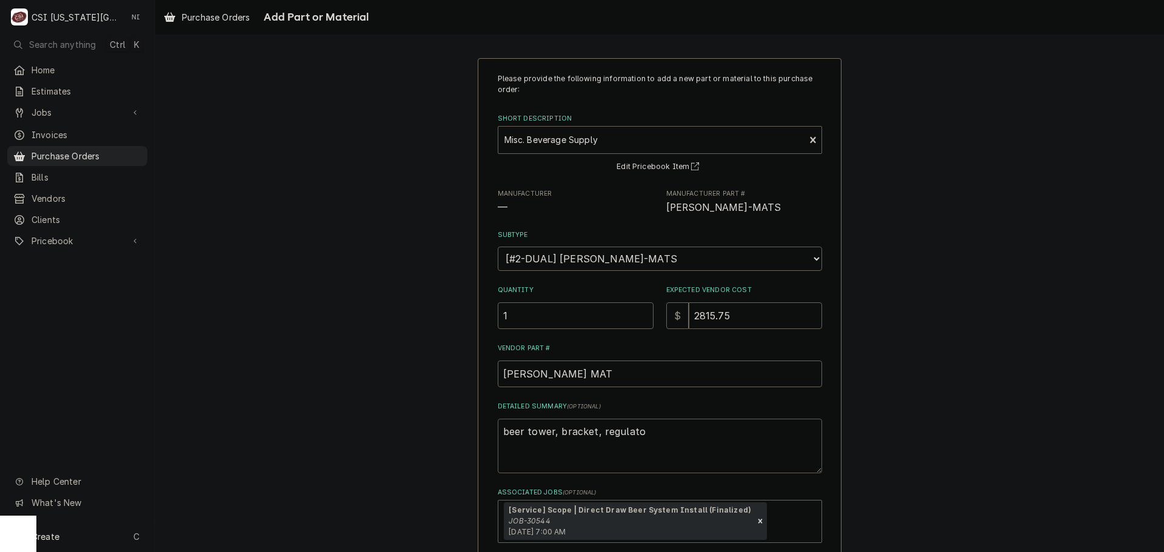
type textarea "x"
type textarea "beer tower, bracket, regulator"
type textarea "x"
type textarea "beer tower, bracket, regulator,"
type textarea "x"
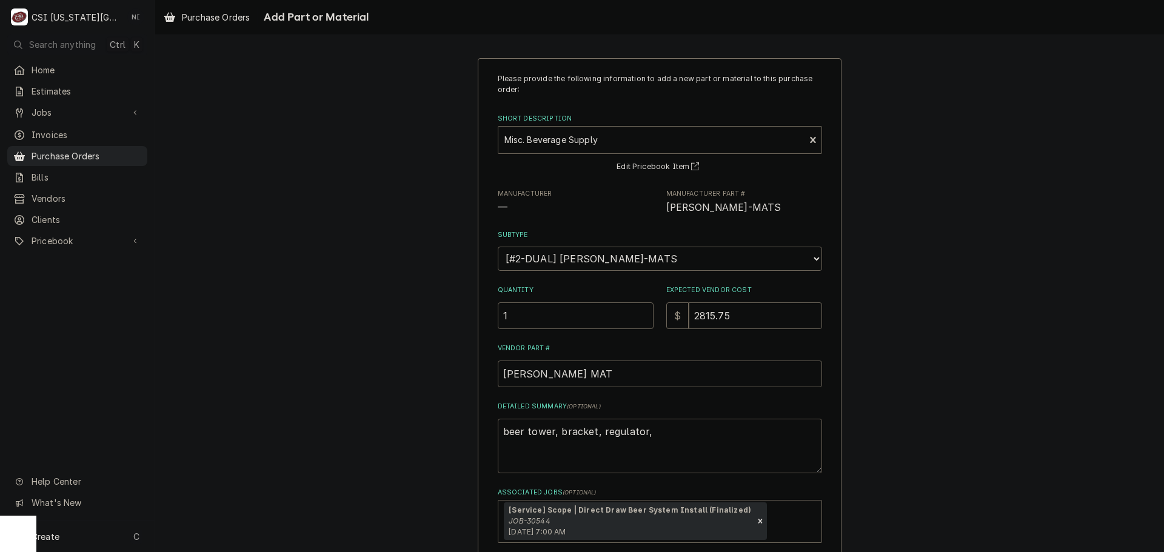
type textarea "beer tower, bracket, regulator,c"
type textarea "x"
type textarea "beer tower, bracket, regulator,co"
type textarea "x"
type textarea "beer tower, bracket, regulator,cov"
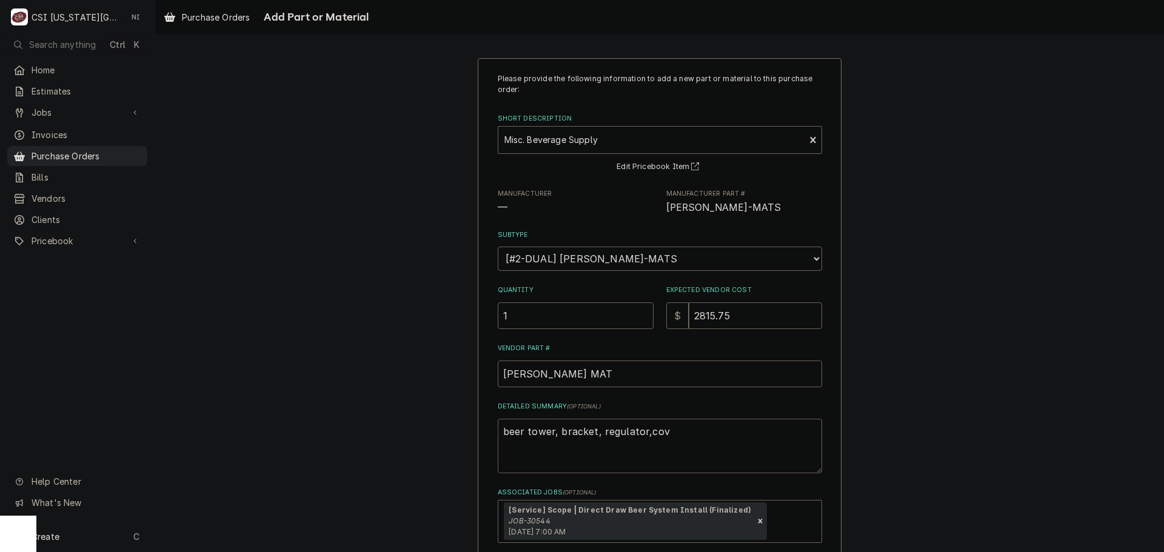
type textarea "x"
type textarea "beer tower, bracket, regulator,cove"
type textarea "x"
type textarea "beer tower, bracket, regulator,cover"
type textarea "x"
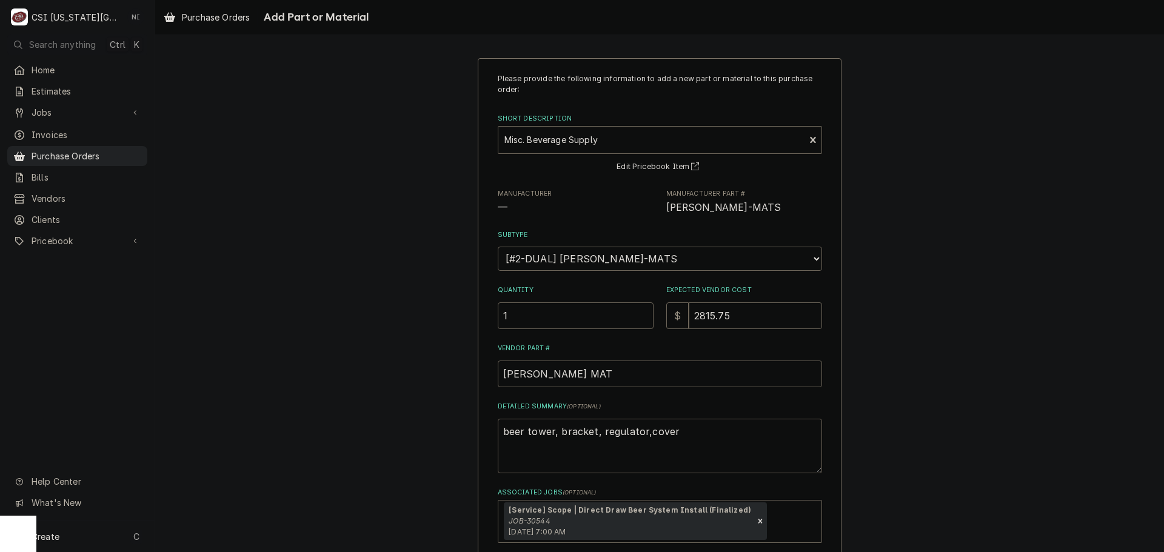
type textarea "beer tower, bracket, regulator,cover"
type textarea "x"
type textarea "beer tower, bracket, regulator,cover p"
type textarea "x"
type textarea "beer tower, bracket, regulator,cover"
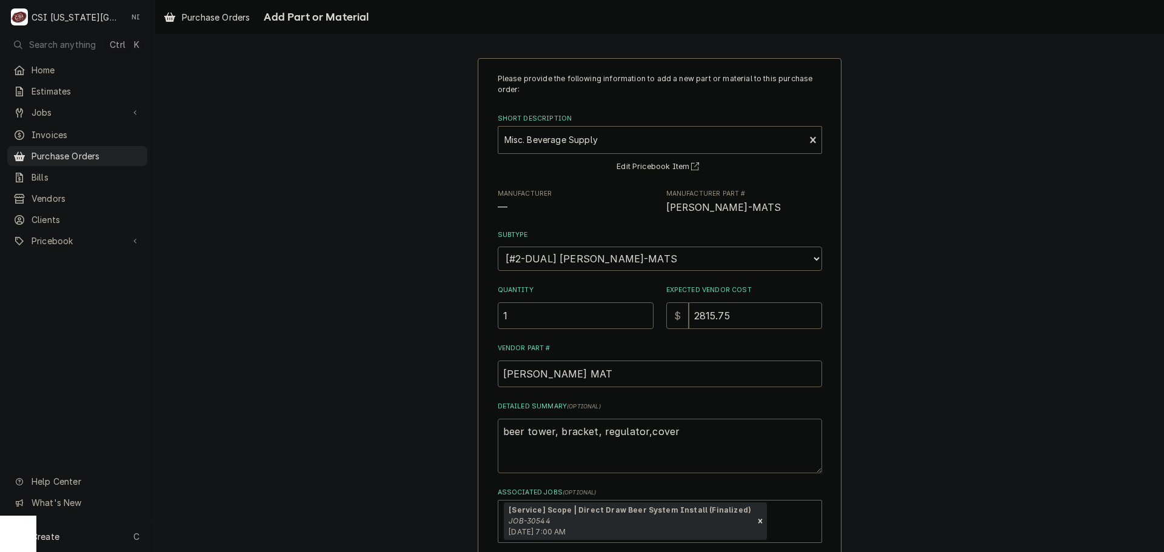
type textarea "x"
type textarea "beer tower, bracket, regulator,cover"
type textarea "x"
type textarea "beer tower, bracket, regulator,cove"
type textarea "x"
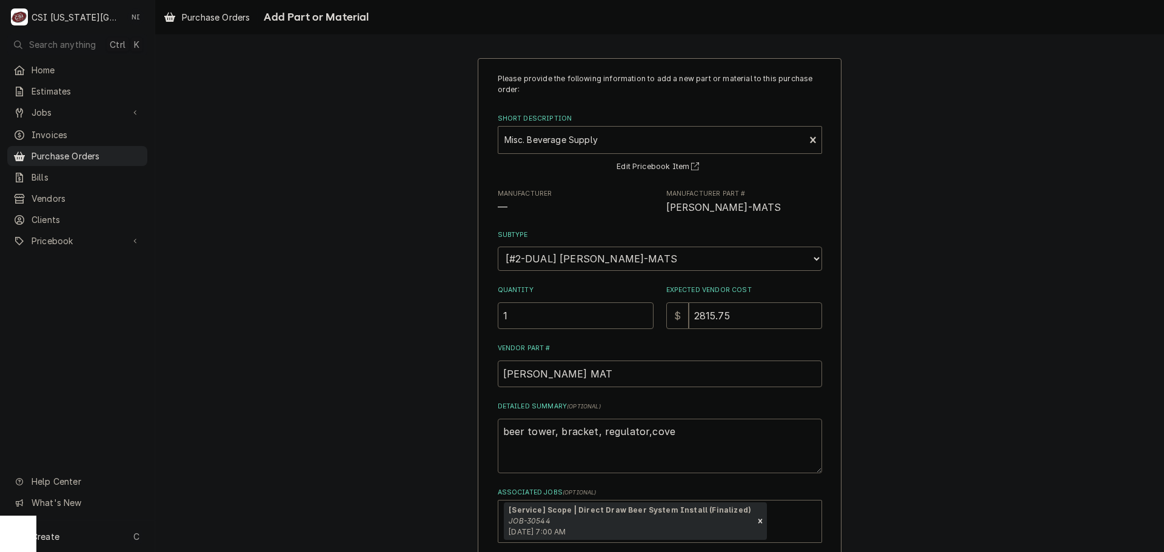
type textarea "beer tower, bracket, regulator,cov"
type textarea "x"
type textarea "beer tower, bracket, regulator,co"
type textarea "x"
type textarea "beer tower, bracket, regulator,c"
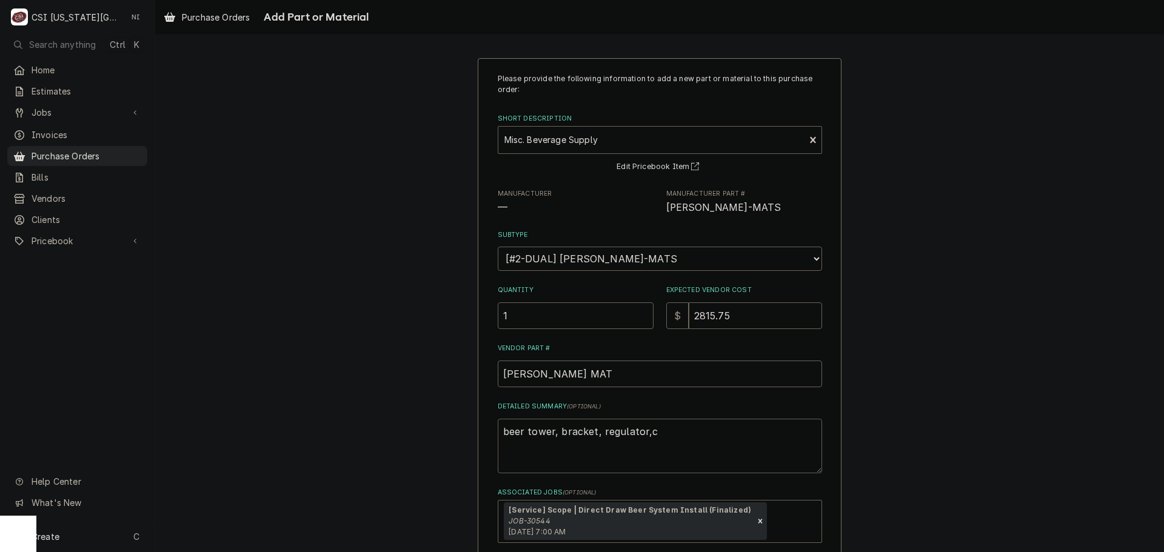
type textarea "x"
type textarea "beer tower, bracket, regulator,"
type textarea "x"
type textarea "beer tower, bracket, regulator,"
type textarea "x"
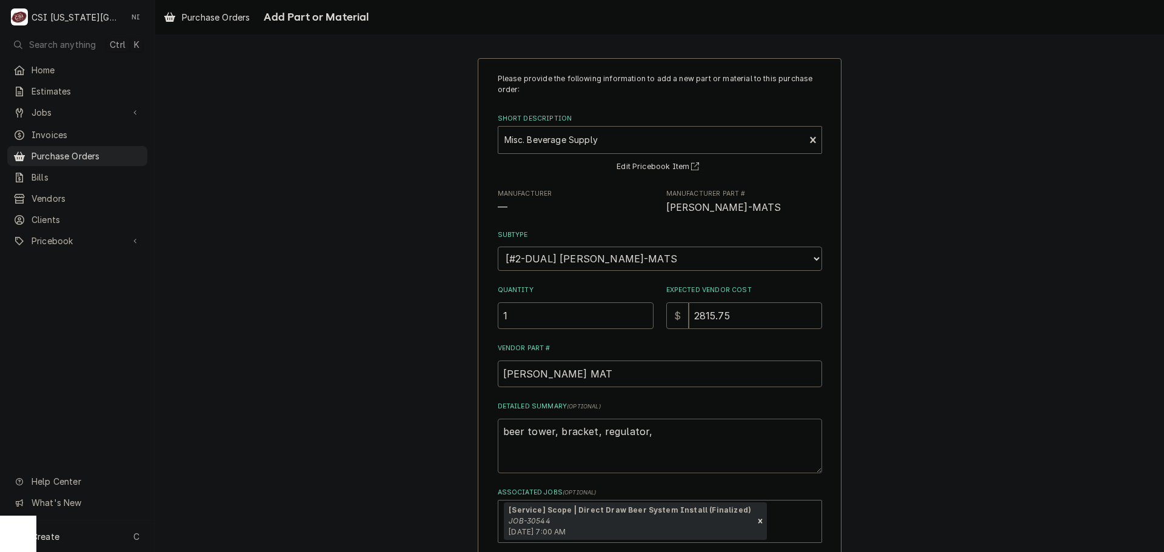
type textarea "beer tower, bracket, regulator, c"
type textarea "x"
type textarea "beer tower, bracket, regulator, co"
type textarea "x"
type textarea "beer tower, bracket, regulator, cov"
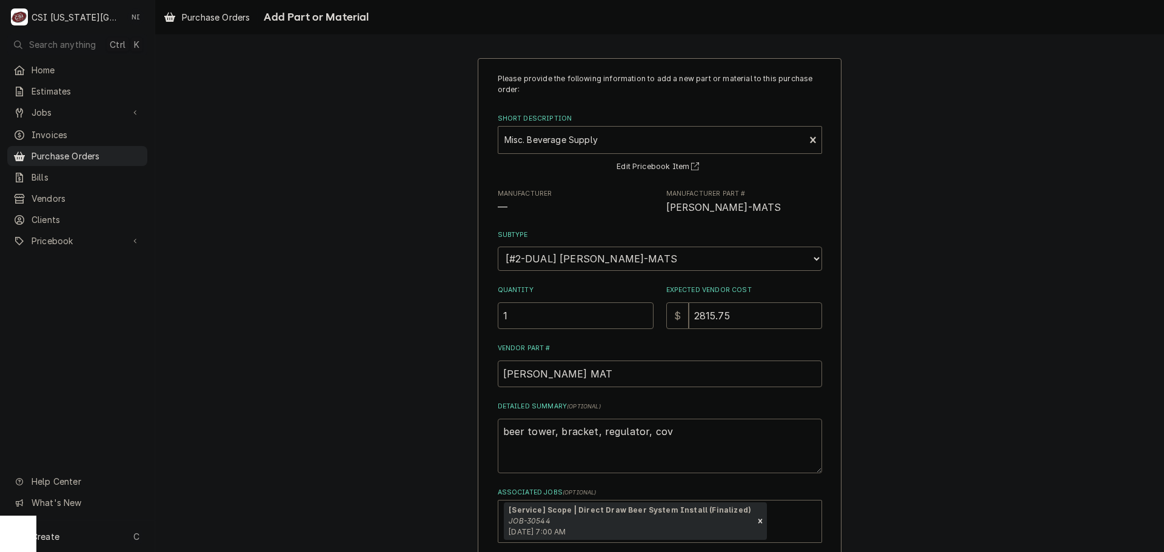
type textarea "x"
type textarea "beer tower, bracket, regulator, cover"
type textarea "x"
type textarea "beer tower, bracket, regulator, cover"
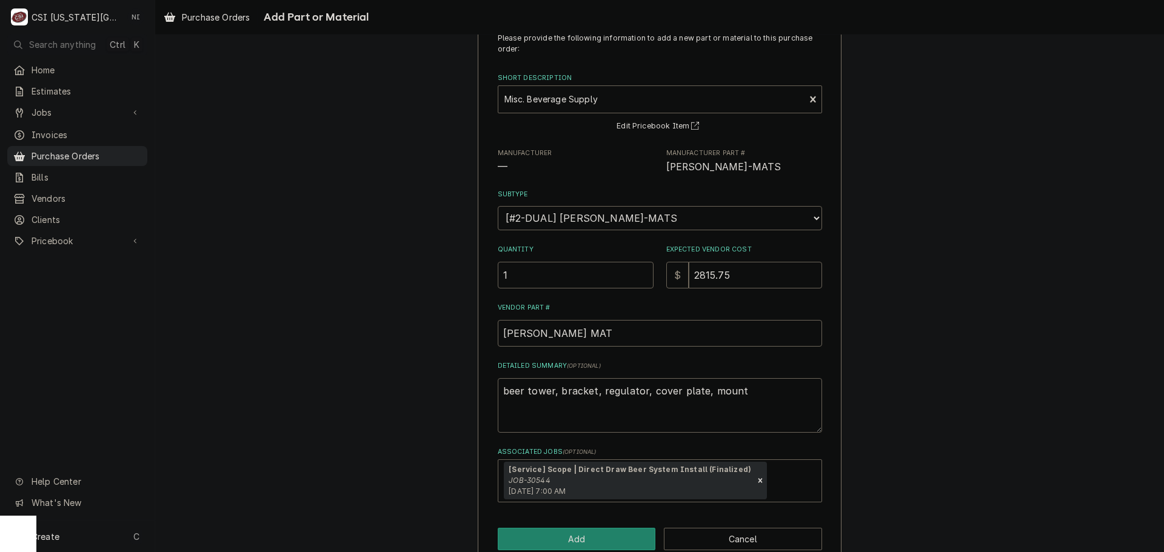
scroll to position [65, 0]
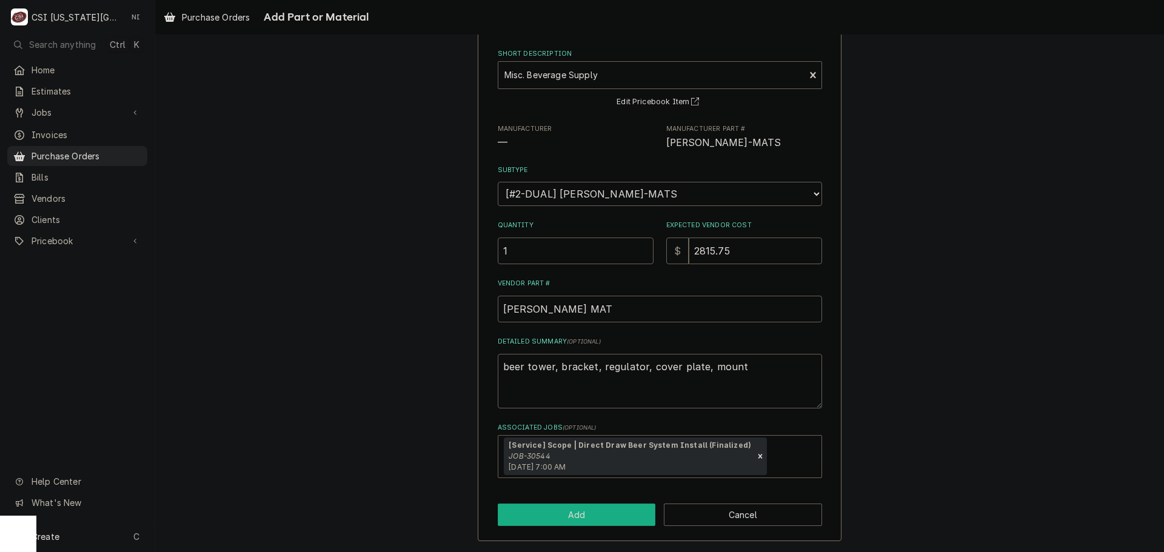
click at [611, 514] on button "Add" at bounding box center [577, 515] width 158 height 22
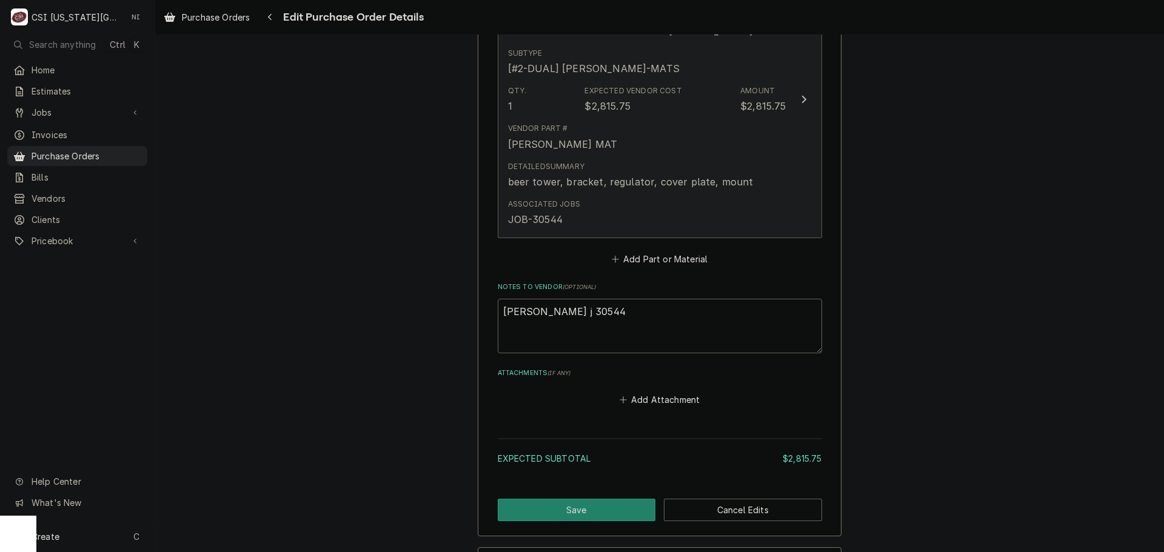
scroll to position [628, 0]
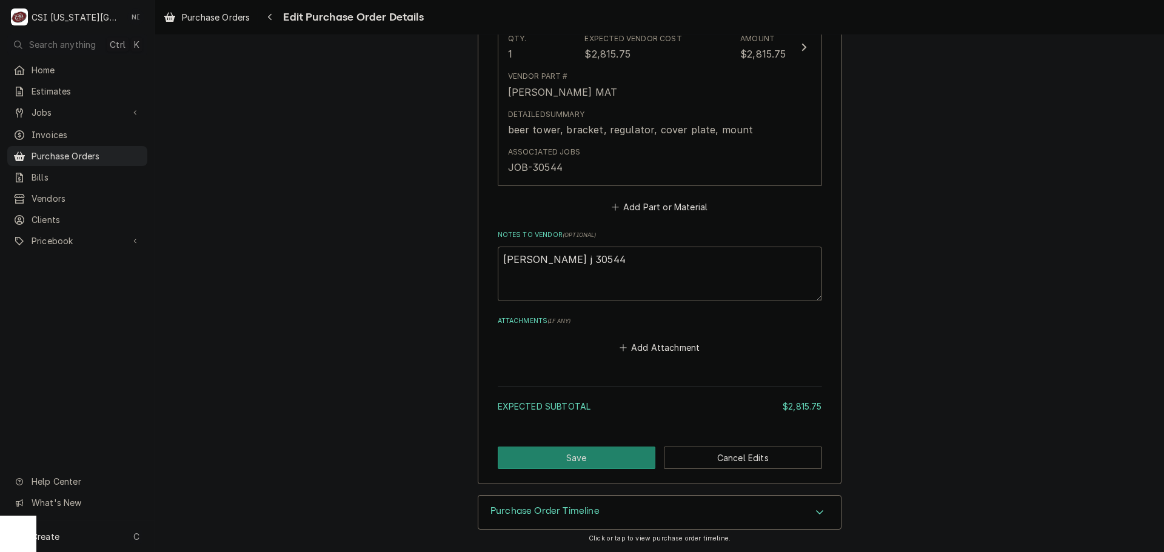
click at [773, 504] on div "Purchase Order Timeline" at bounding box center [659, 513] width 362 height 34
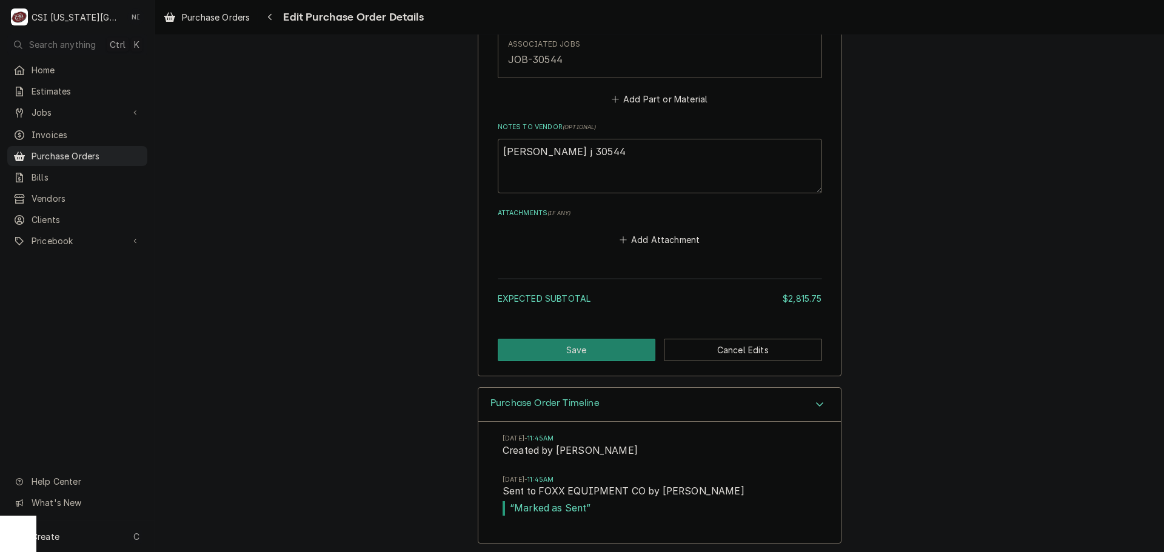
scroll to position [740, 0]
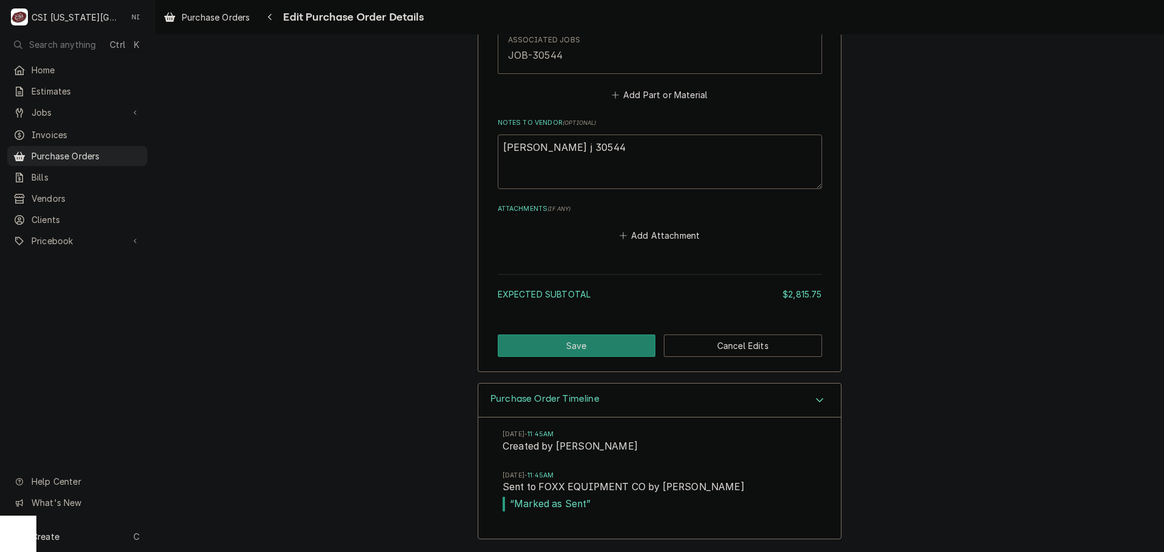
click at [804, 395] on div "Purchase Order Timeline" at bounding box center [659, 401] width 362 height 35
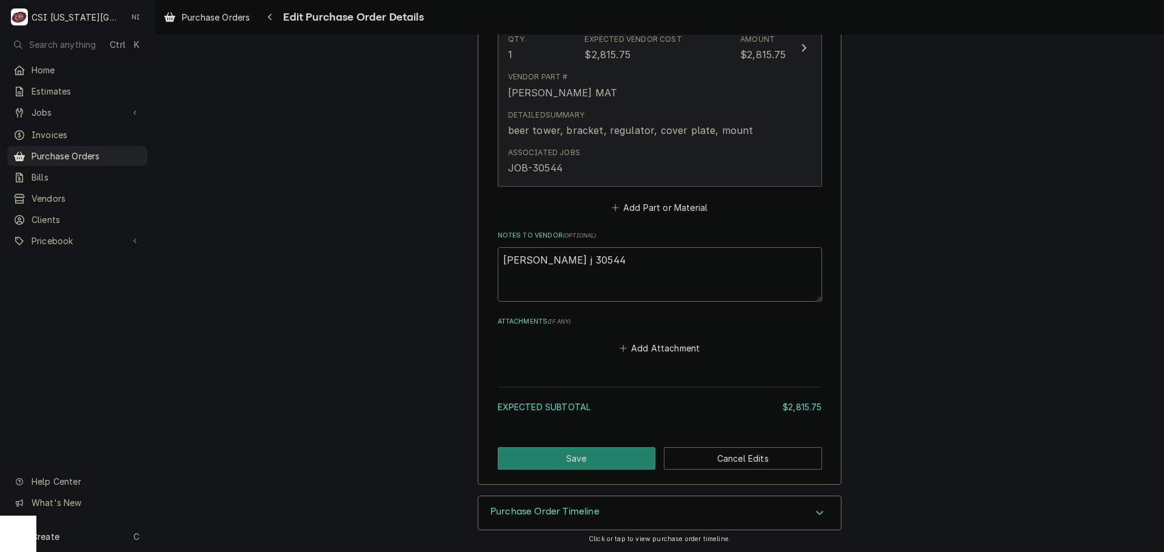
scroll to position [628, 0]
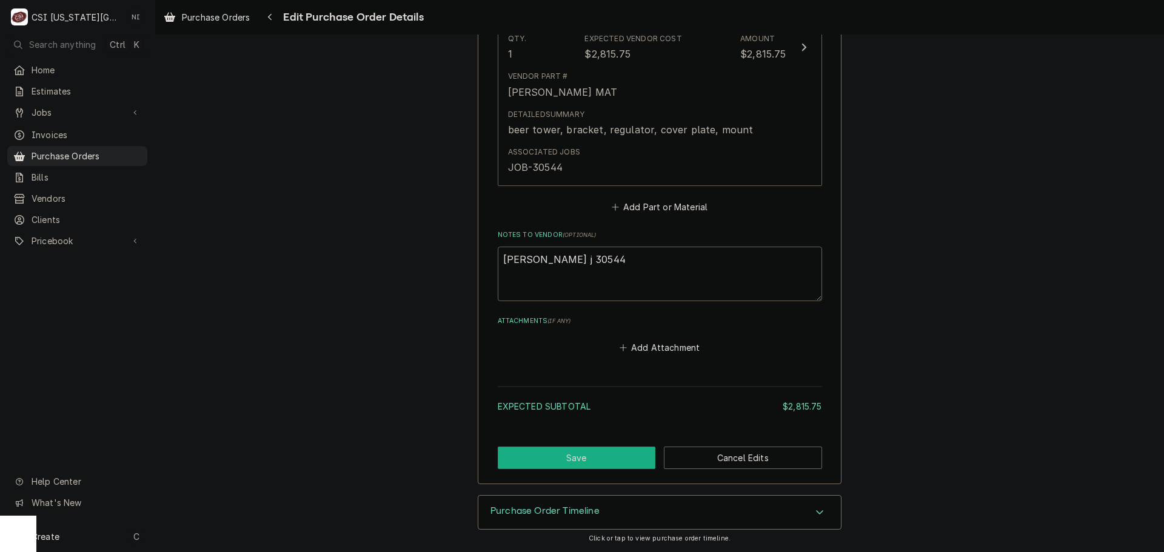
click at [625, 456] on button "Save" at bounding box center [577, 458] width 158 height 22
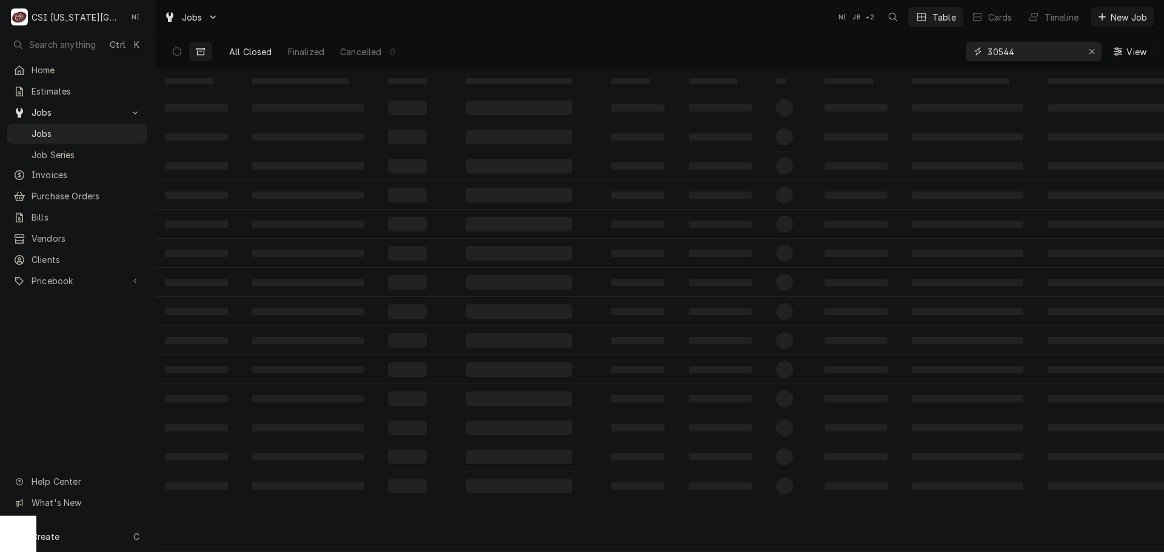
drag, startPoint x: 1016, startPoint y: 56, endPoint x: 965, endPoint y: 59, distance: 51.6
click at [967, 59] on div "30544" at bounding box center [1033, 51] width 136 height 19
type input "300569"
click at [176, 51] on icon "Dynamic Content Wrapper" at bounding box center [177, 51] width 8 height 8
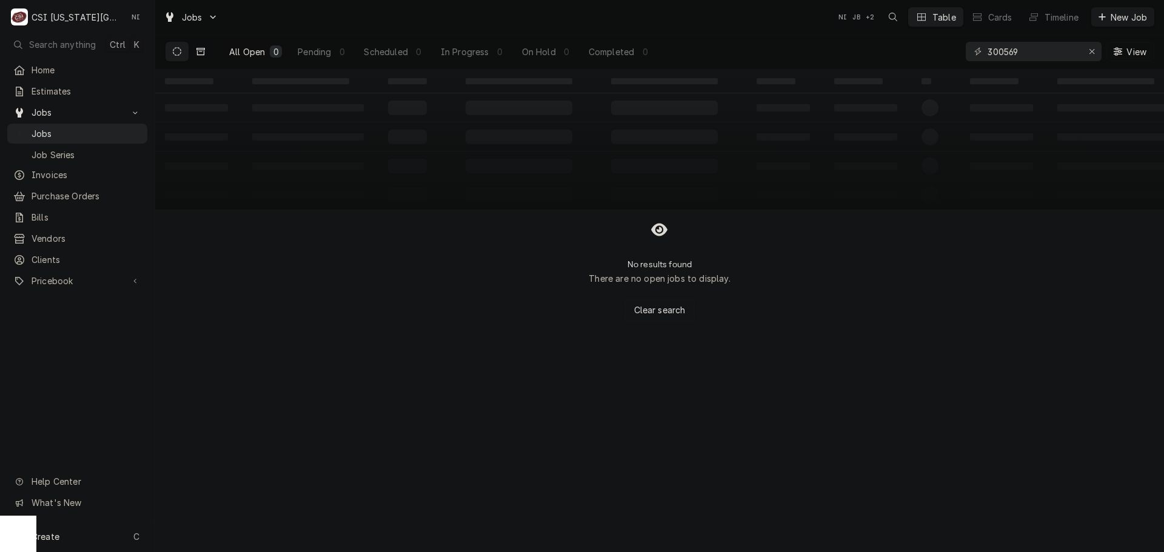
click at [199, 55] on icon "Dynamic Content Wrapper" at bounding box center [200, 51] width 8 height 7
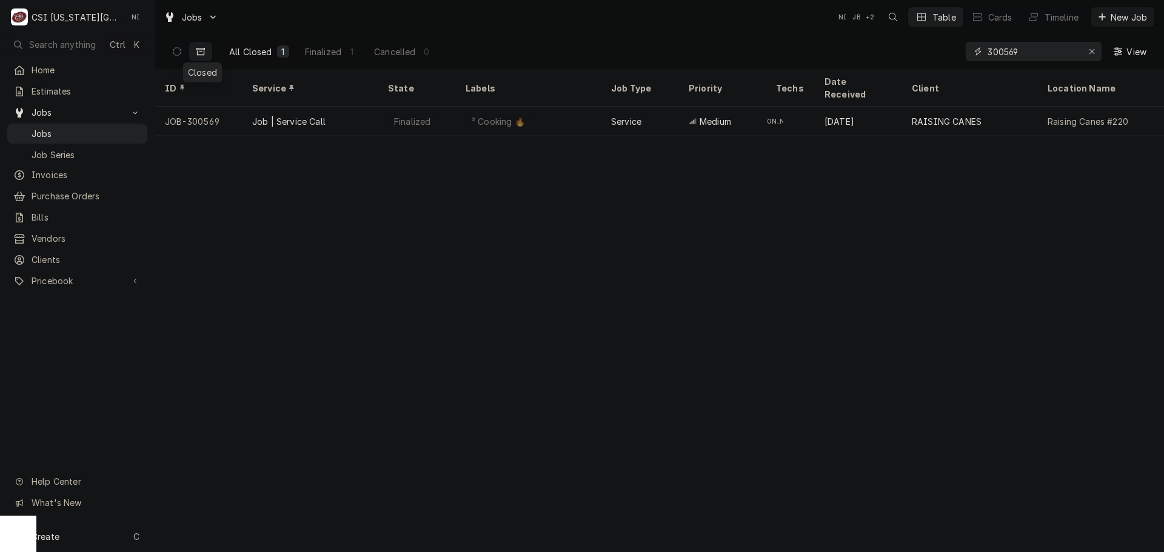
drag, startPoint x: 1090, startPoint y: 52, endPoint x: 854, endPoint y: 19, distance: 237.9
click at [1084, 52] on button "Erase input" at bounding box center [1091, 51] width 19 height 19
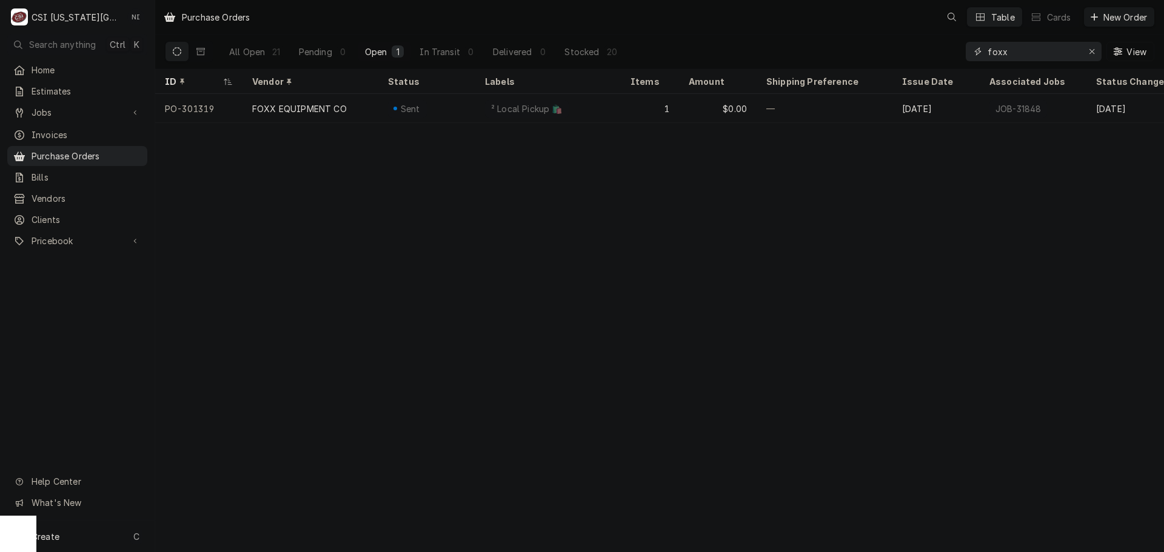
drag, startPoint x: 1019, startPoint y: 56, endPoint x: 860, endPoint y: 52, distance: 158.8
click at [861, 52] on div "All Open 21 Pending 0 Open 1 In Transit 0 Delivered 0 Stocked 20 foxx View" at bounding box center [659, 52] width 989 height 34
type input "3"
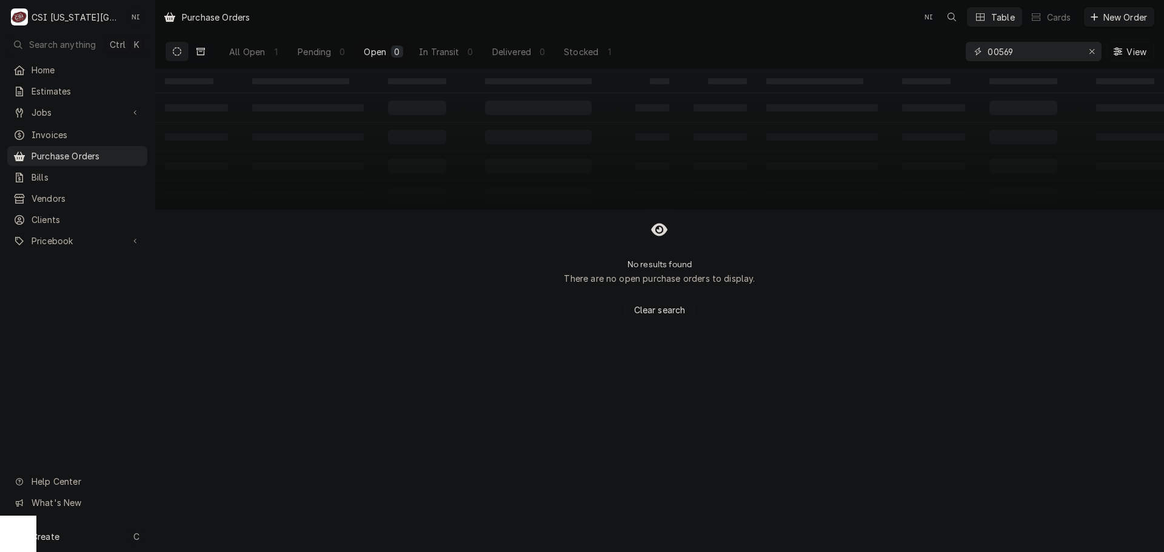
type input "00569"
drag, startPoint x: 203, startPoint y: 53, endPoint x: 219, endPoint y: 56, distance: 16.0
click at [204, 53] on icon "Dynamic Content Wrapper" at bounding box center [200, 51] width 8 height 8
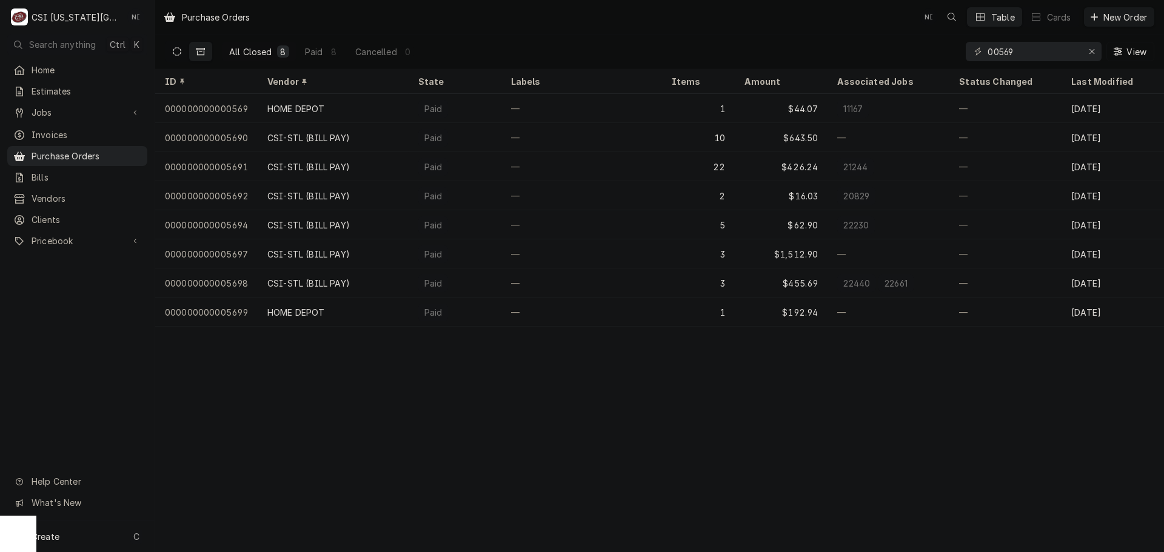
click at [179, 55] on icon "Dynamic Content Wrapper" at bounding box center [177, 51] width 8 height 8
